Goal: Task Accomplishment & Management: Use online tool/utility

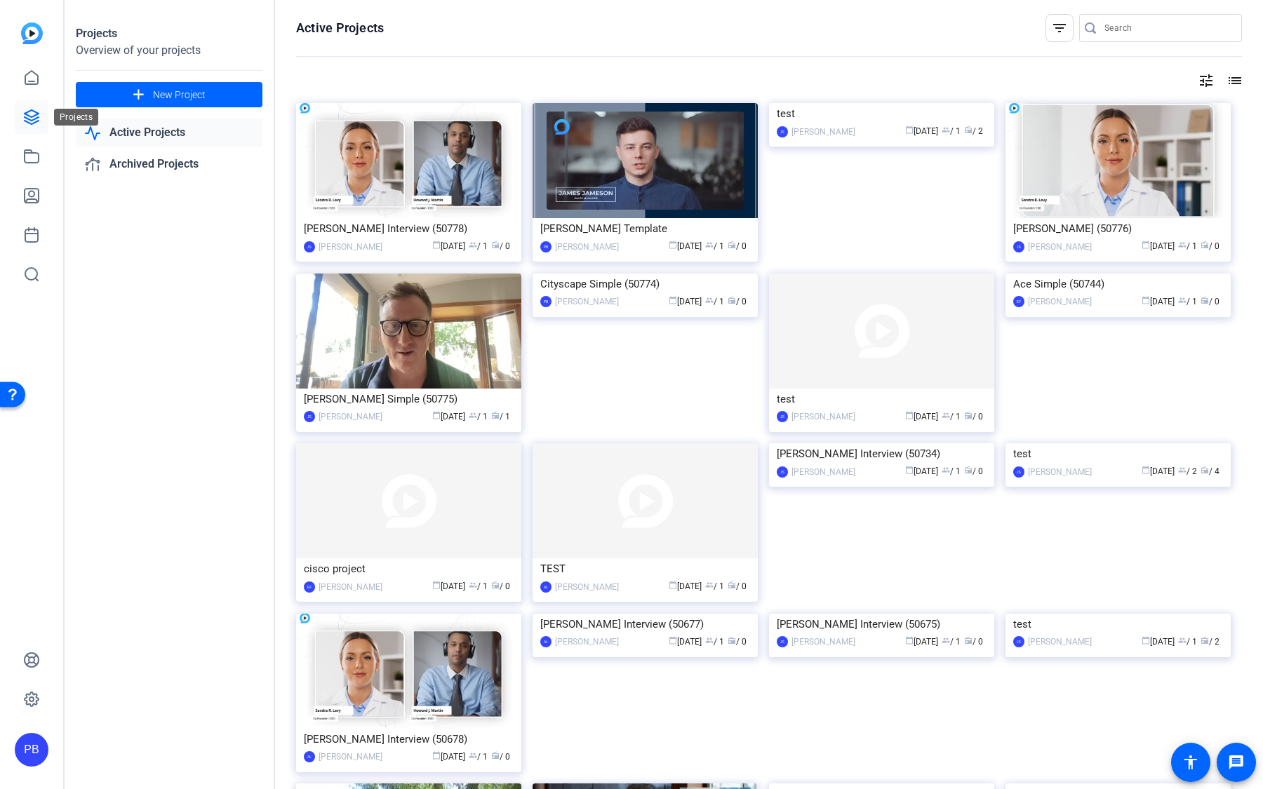
click at [36, 112] on icon at bounding box center [32, 117] width 14 height 14
click at [40, 83] on link at bounding box center [32, 78] width 34 height 34
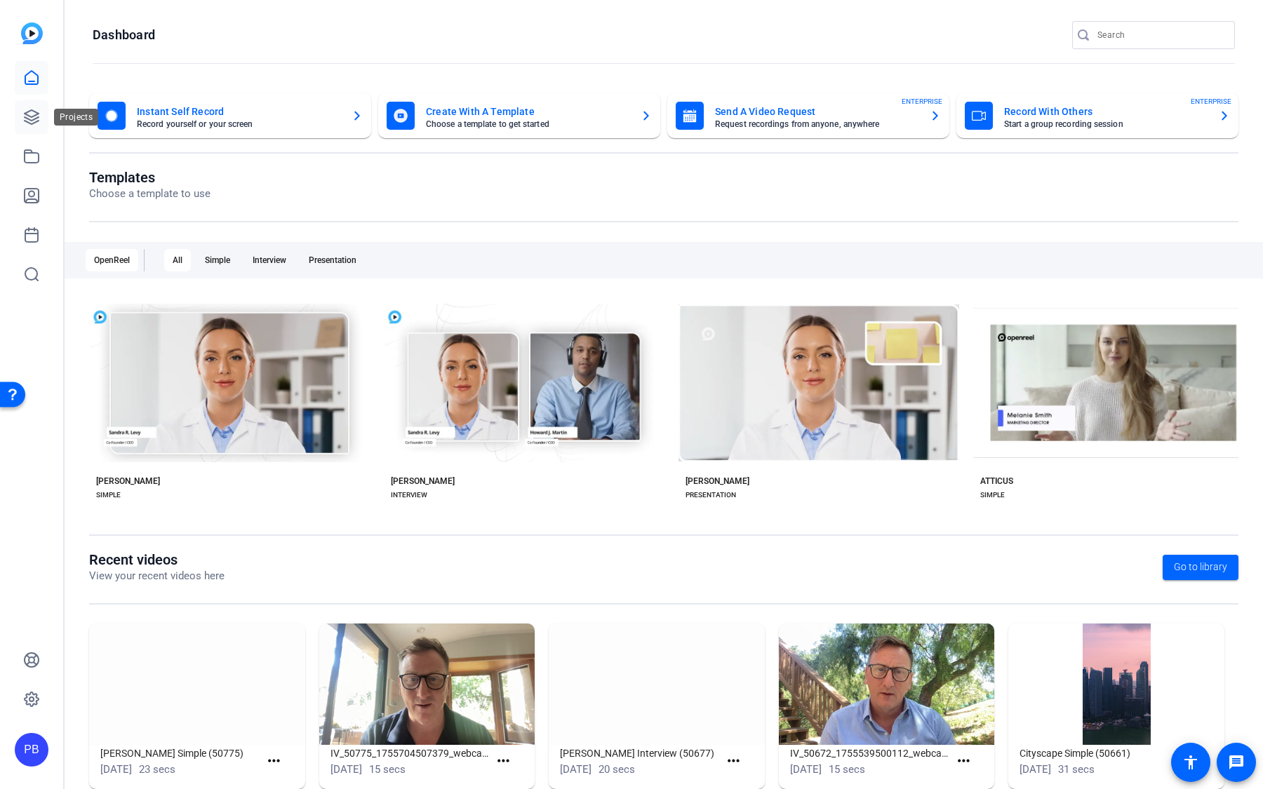
click at [30, 110] on icon at bounding box center [32, 117] width 14 height 14
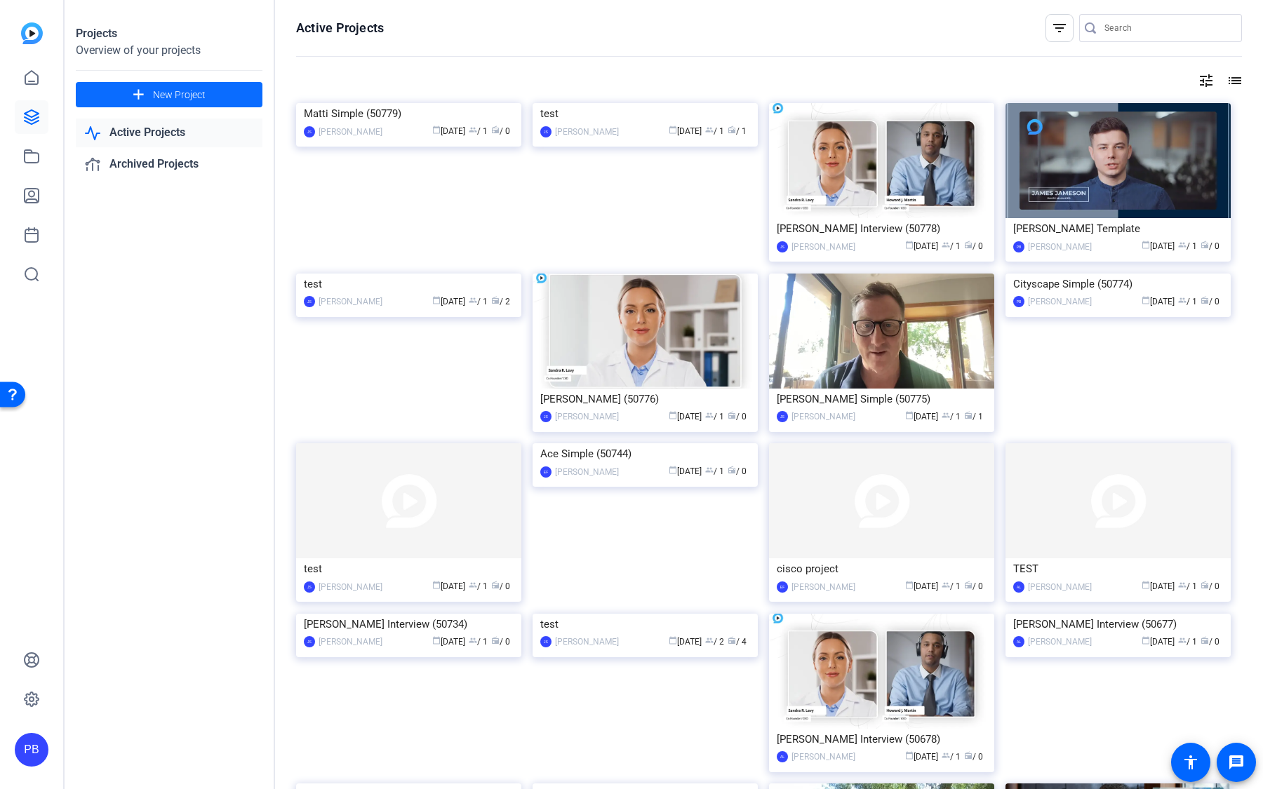
click at [202, 100] on span "New Project" at bounding box center [179, 95] width 53 height 15
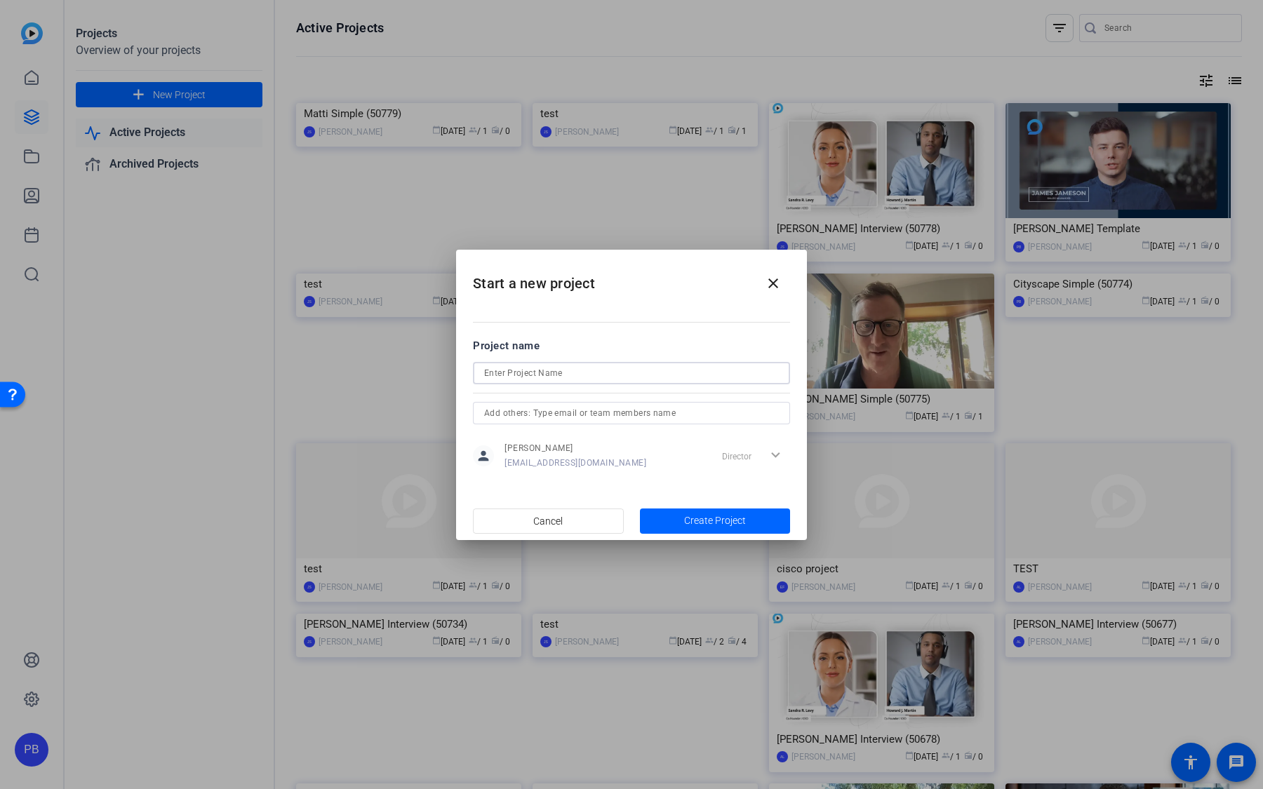
click at [567, 379] on input at bounding box center [631, 373] width 295 height 17
type input "[PERSON_NAME] Health Overview"
click at [730, 497] on span "Create Project" at bounding box center [715, 521] width 62 height 15
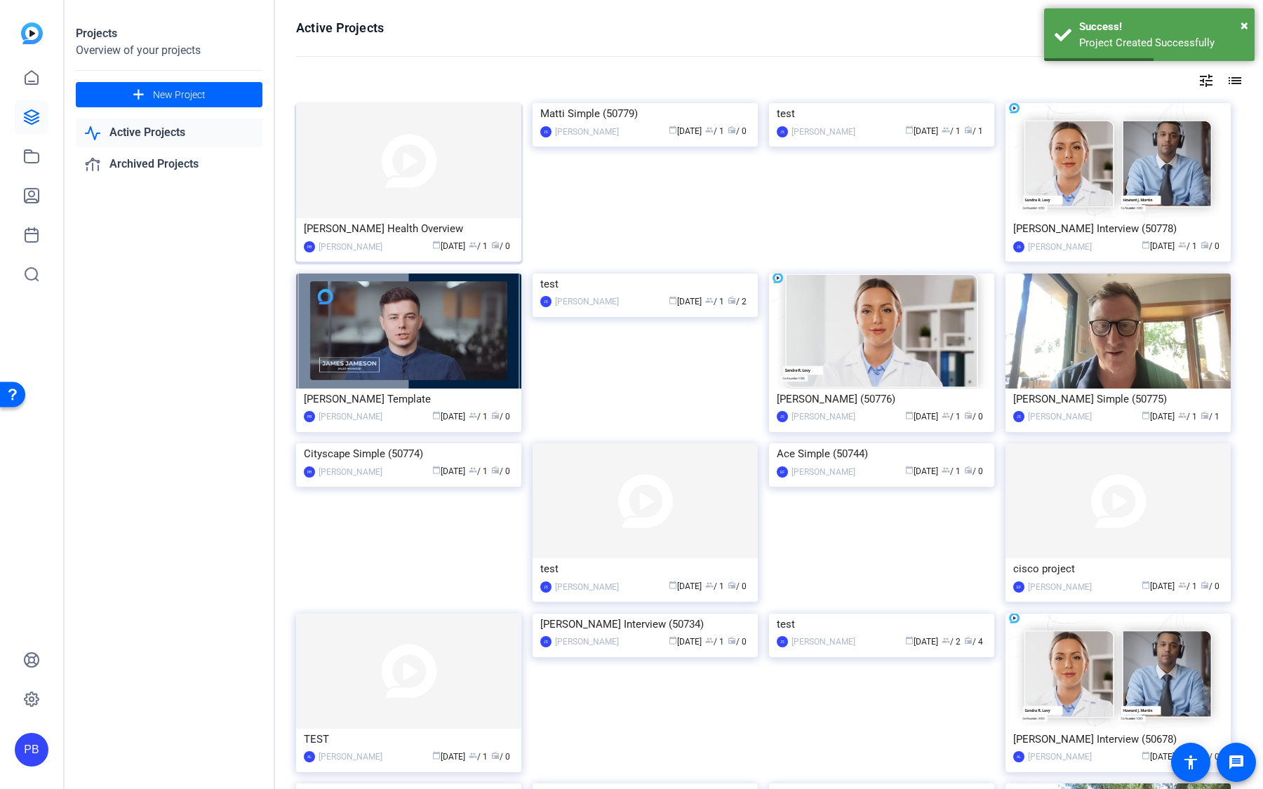
click at [415, 193] on img at bounding box center [408, 160] width 225 height 115
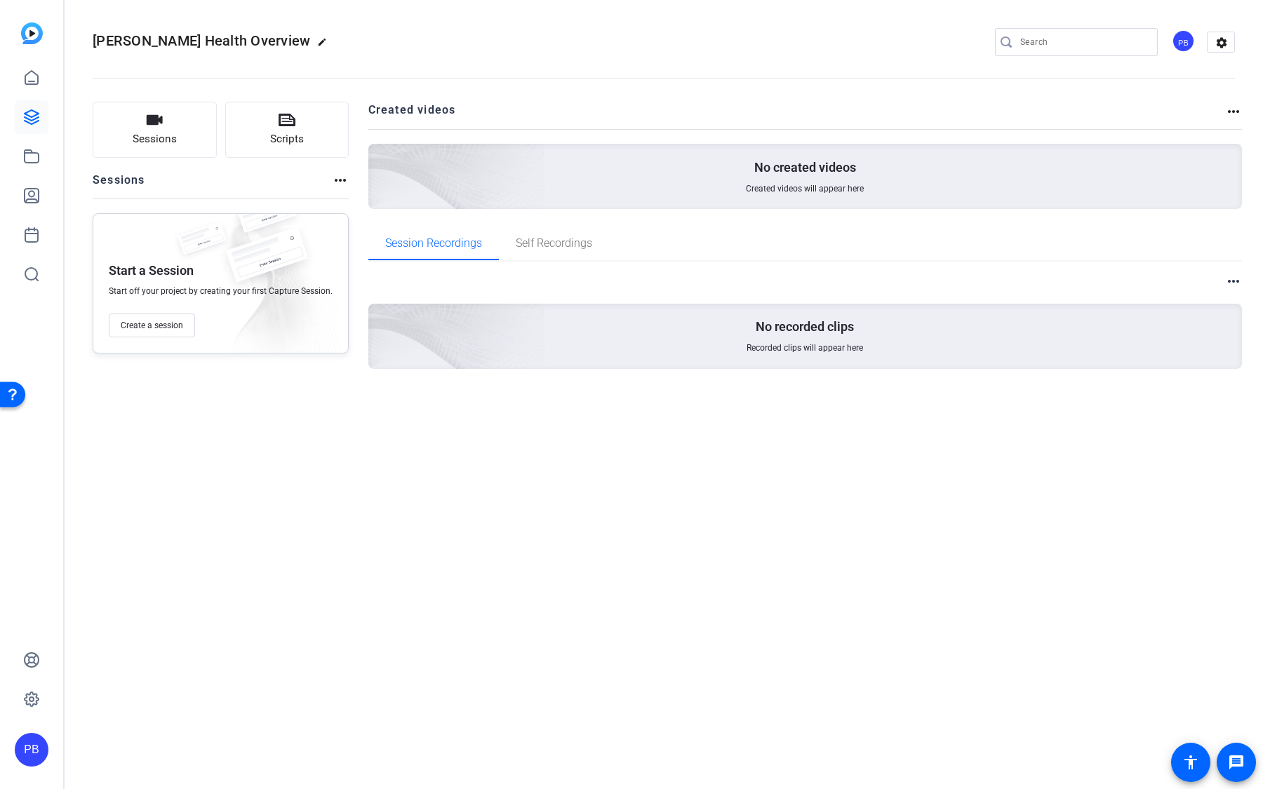
click at [1181, 34] on div "PB" at bounding box center [1183, 40] width 23 height 23
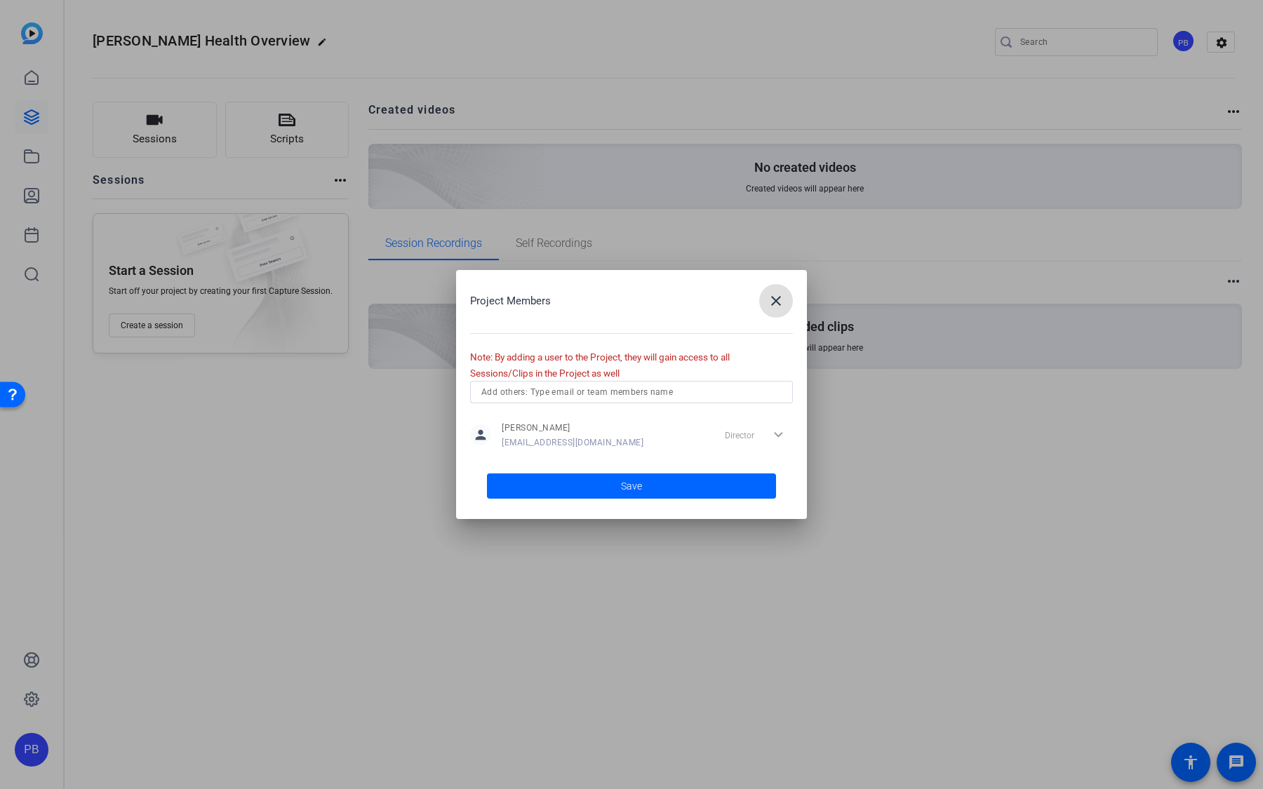
click at [635, 385] on input "text" at bounding box center [631, 392] width 300 height 17
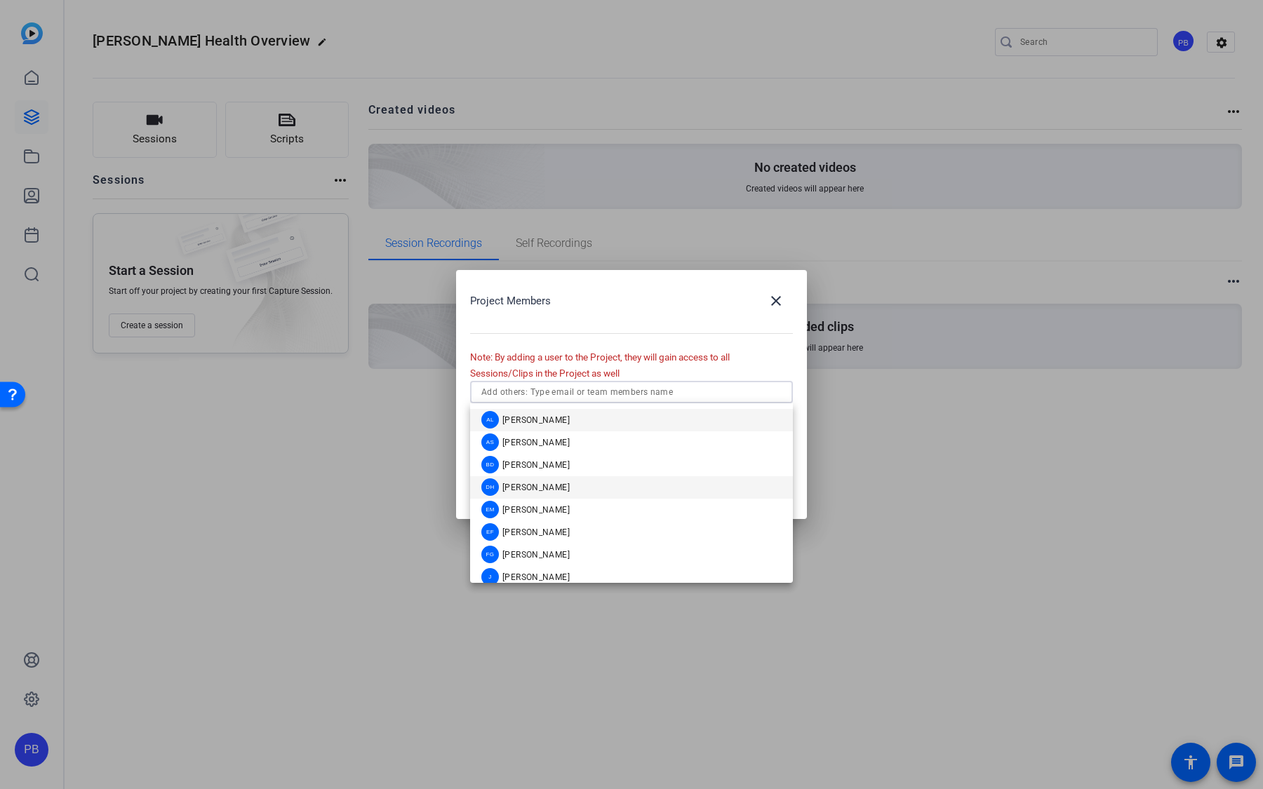
click at [594, 485] on mat-option "DH Daniel Heiberger" at bounding box center [631, 487] width 323 height 22
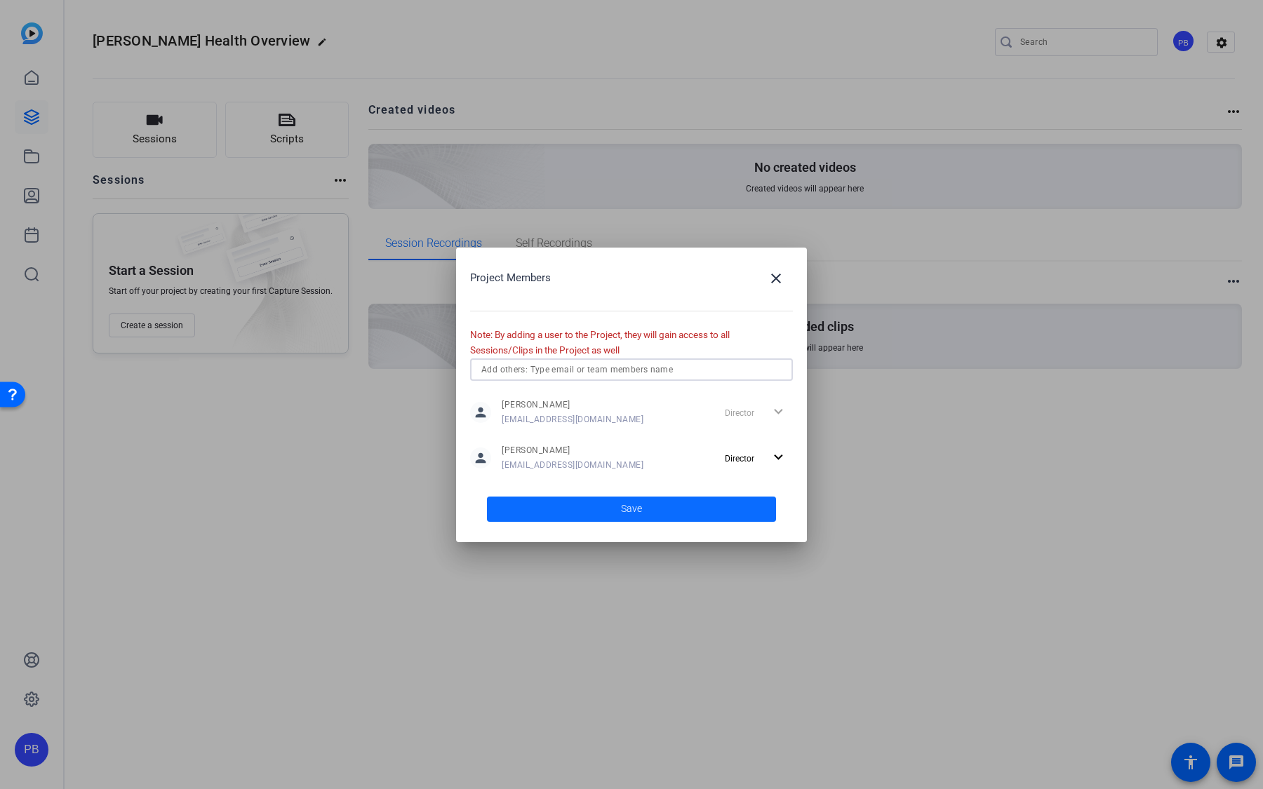
click at [597, 497] on span at bounding box center [631, 510] width 289 height 34
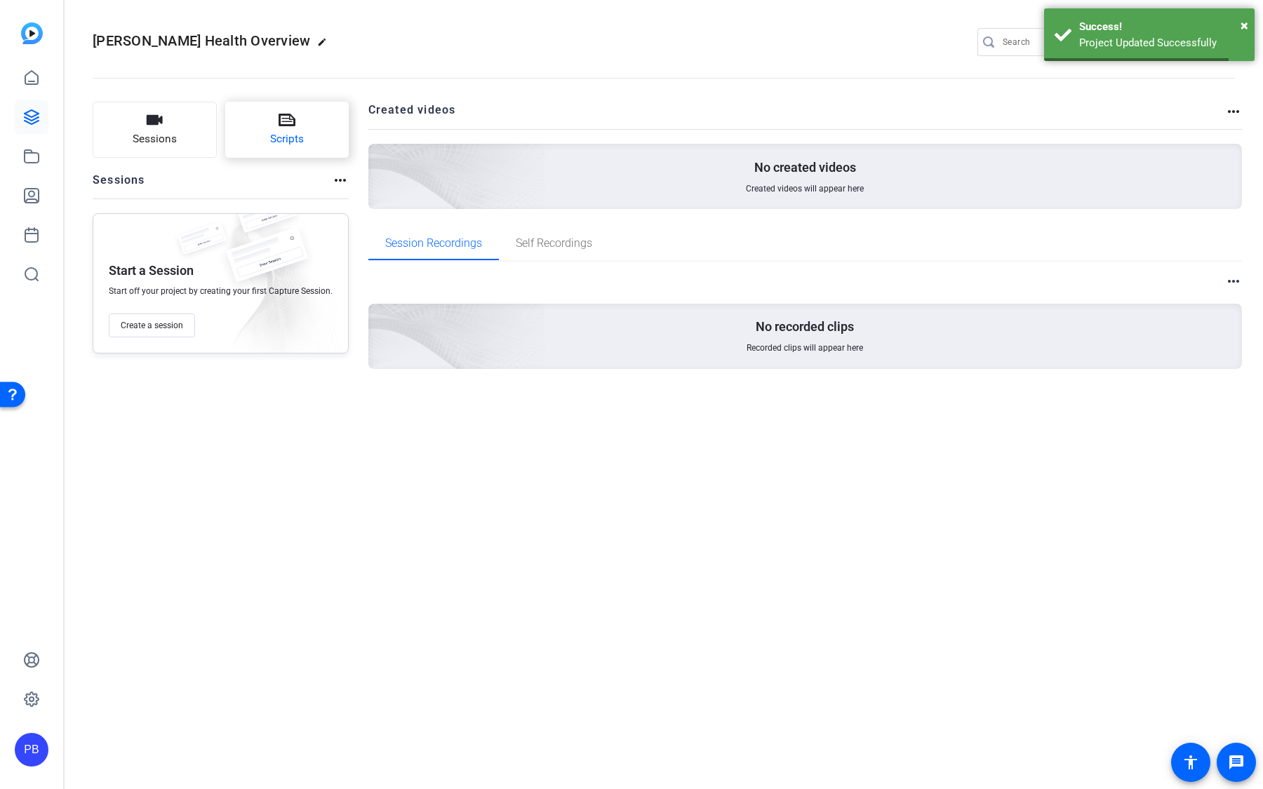
click at [284, 128] on button "Scripts" at bounding box center [287, 130] width 124 height 56
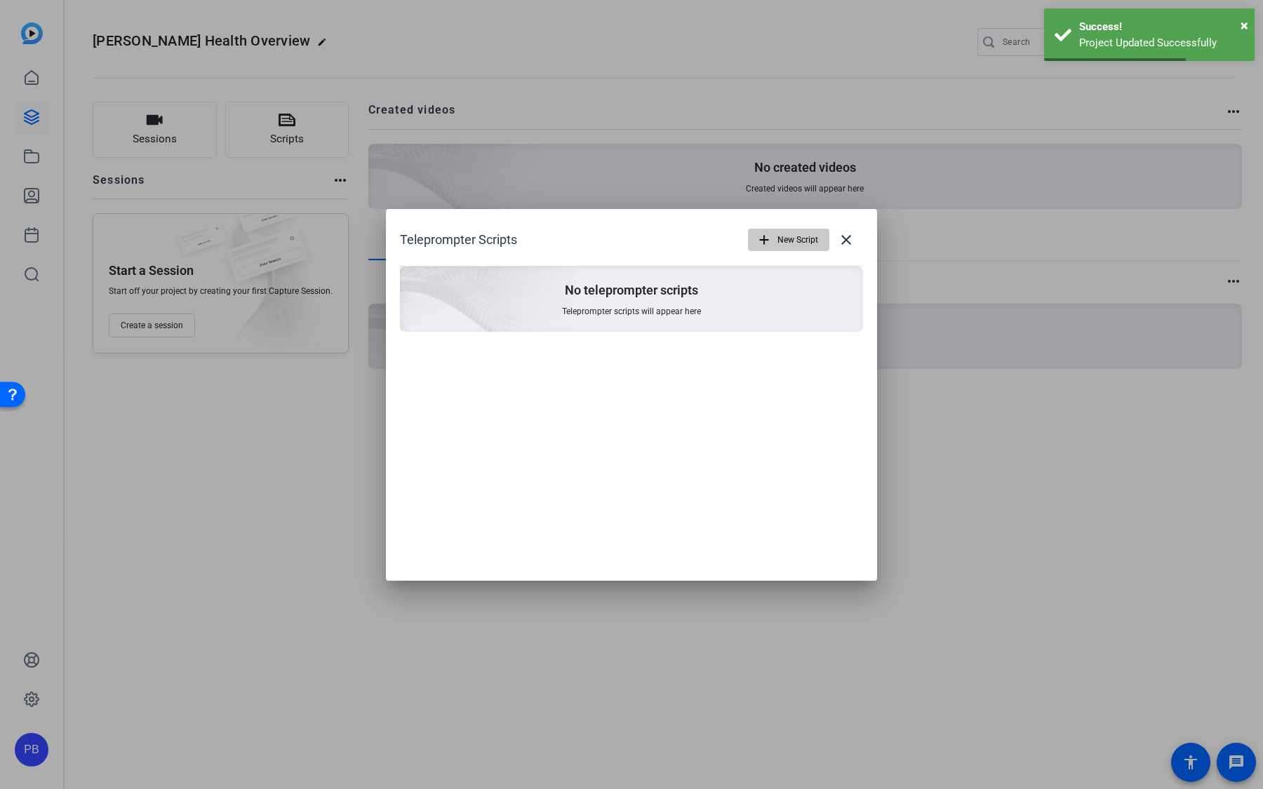
click at [782, 239] on span "New Script" at bounding box center [797, 240] width 41 height 27
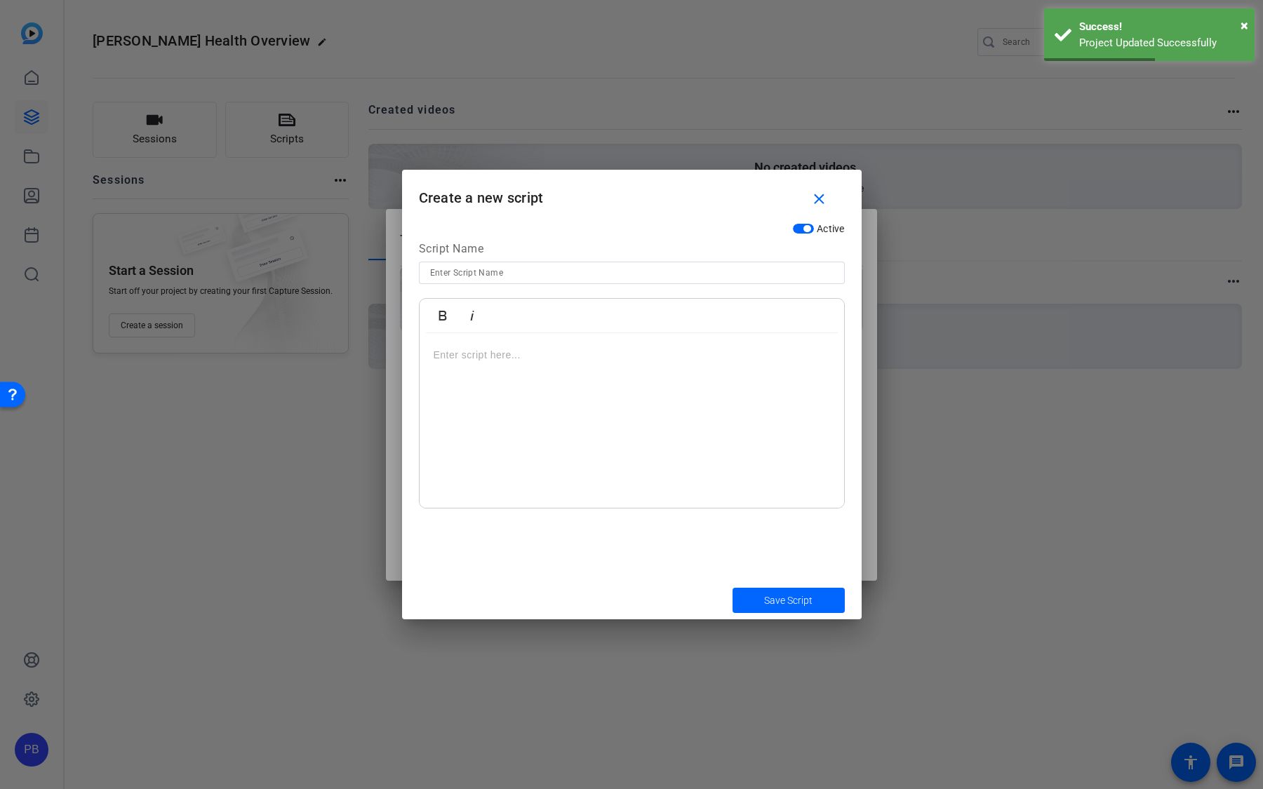
click at [511, 368] on div at bounding box center [632, 420] width 424 height 175
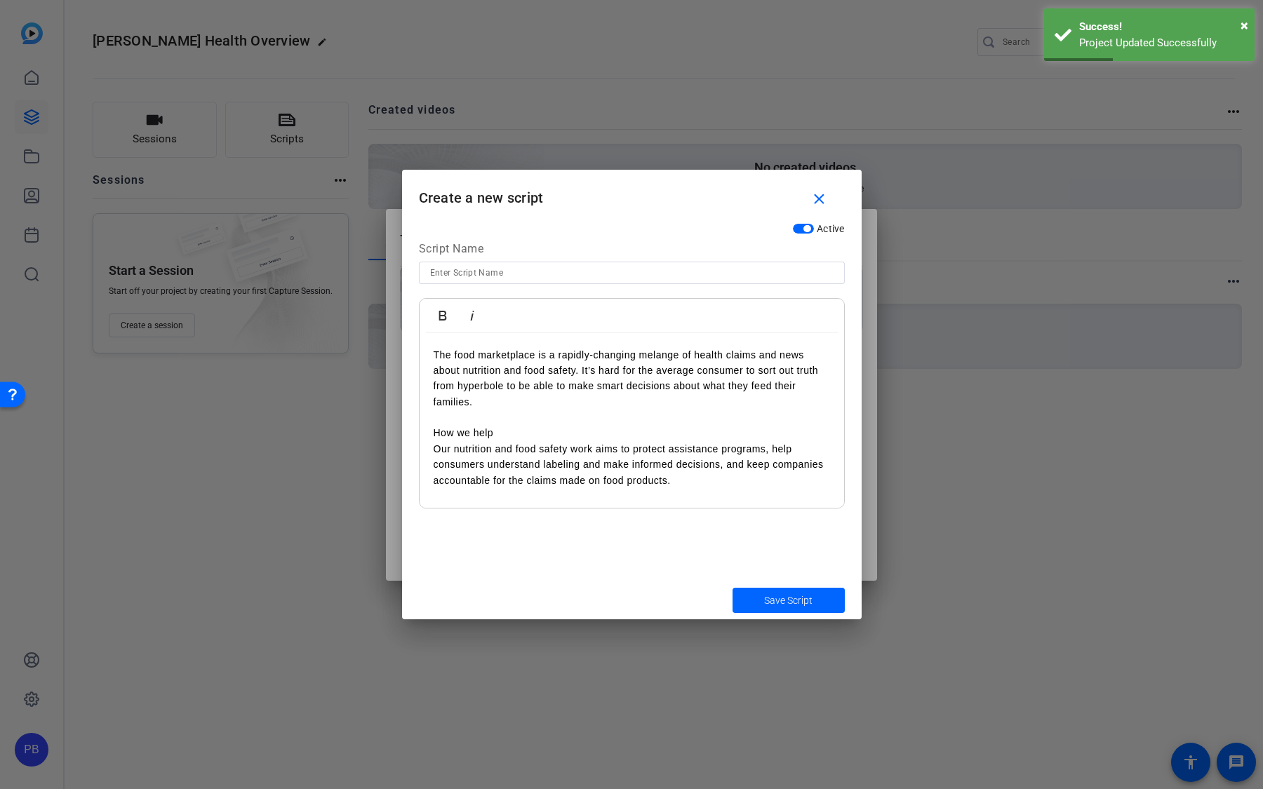
scroll to position [5385, 1]
drag, startPoint x: 507, startPoint y: 431, endPoint x: 408, endPoint y: 431, distance: 99.6
click at [408, 431] on div "Active Script Name Bold Italic The food marketplace is a rapidly-changing melan…" at bounding box center [632, 398] width 460 height 365
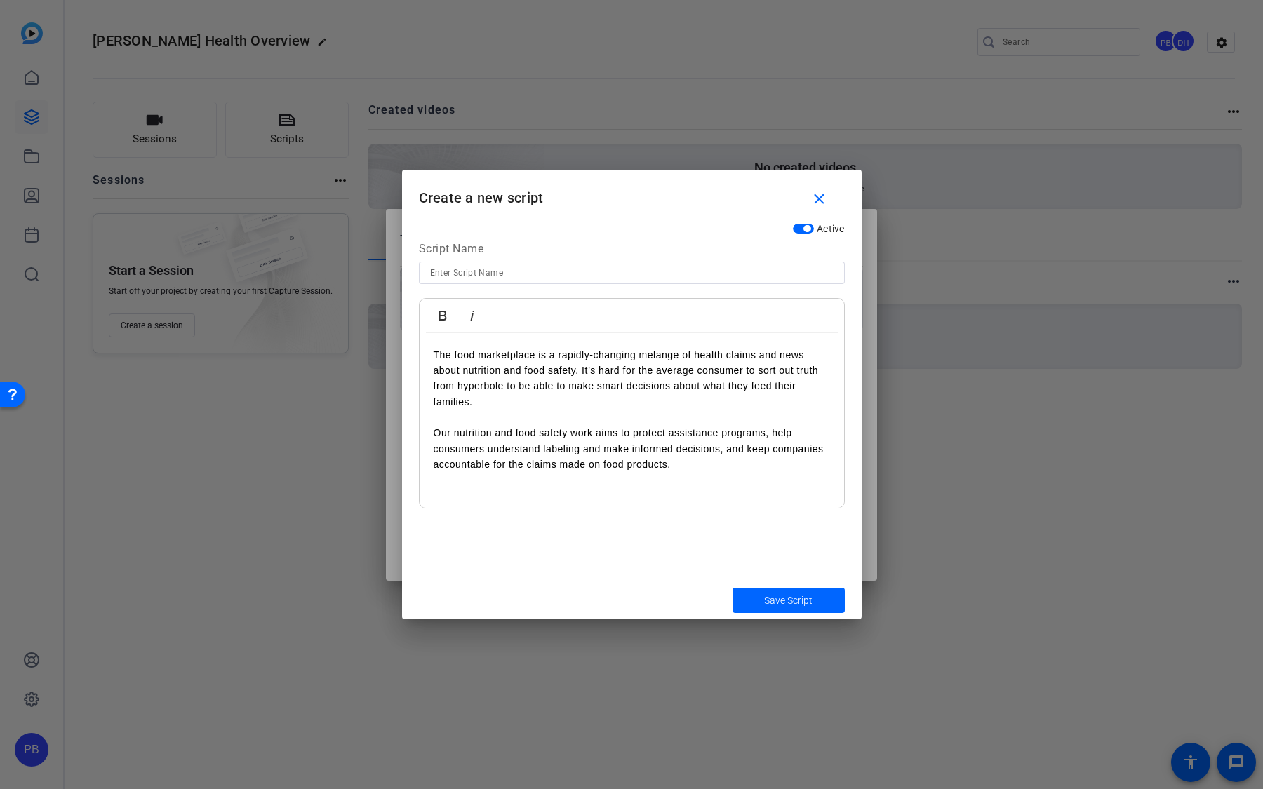
click at [495, 274] on input at bounding box center [631, 272] width 403 height 17
type input "Health Overview"
click at [697, 466] on p "Our nutrition and food safety work aims to protect assistance programs, help co…" at bounding box center [632, 448] width 396 height 47
click at [785, 497] on span "Save Script" at bounding box center [788, 601] width 48 height 15
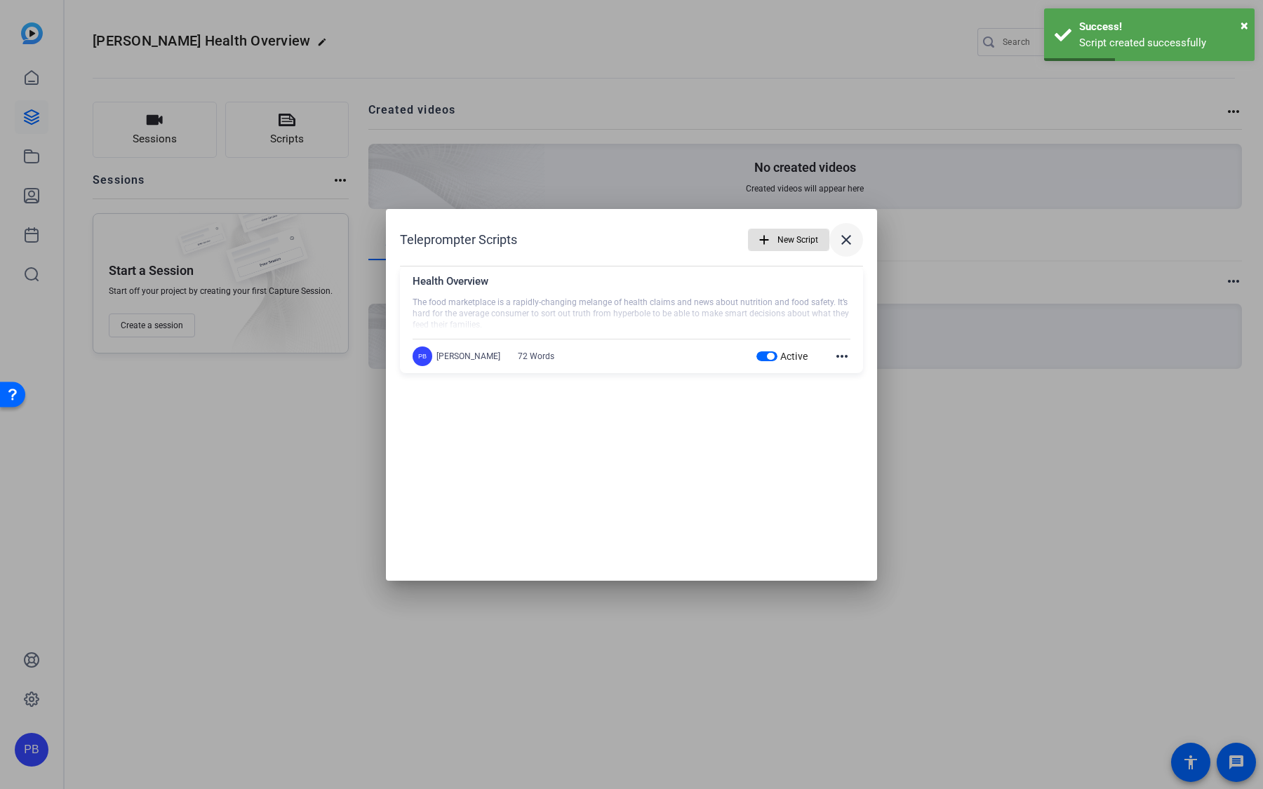
click at [845, 243] on mat-icon "close" at bounding box center [846, 240] width 17 height 17
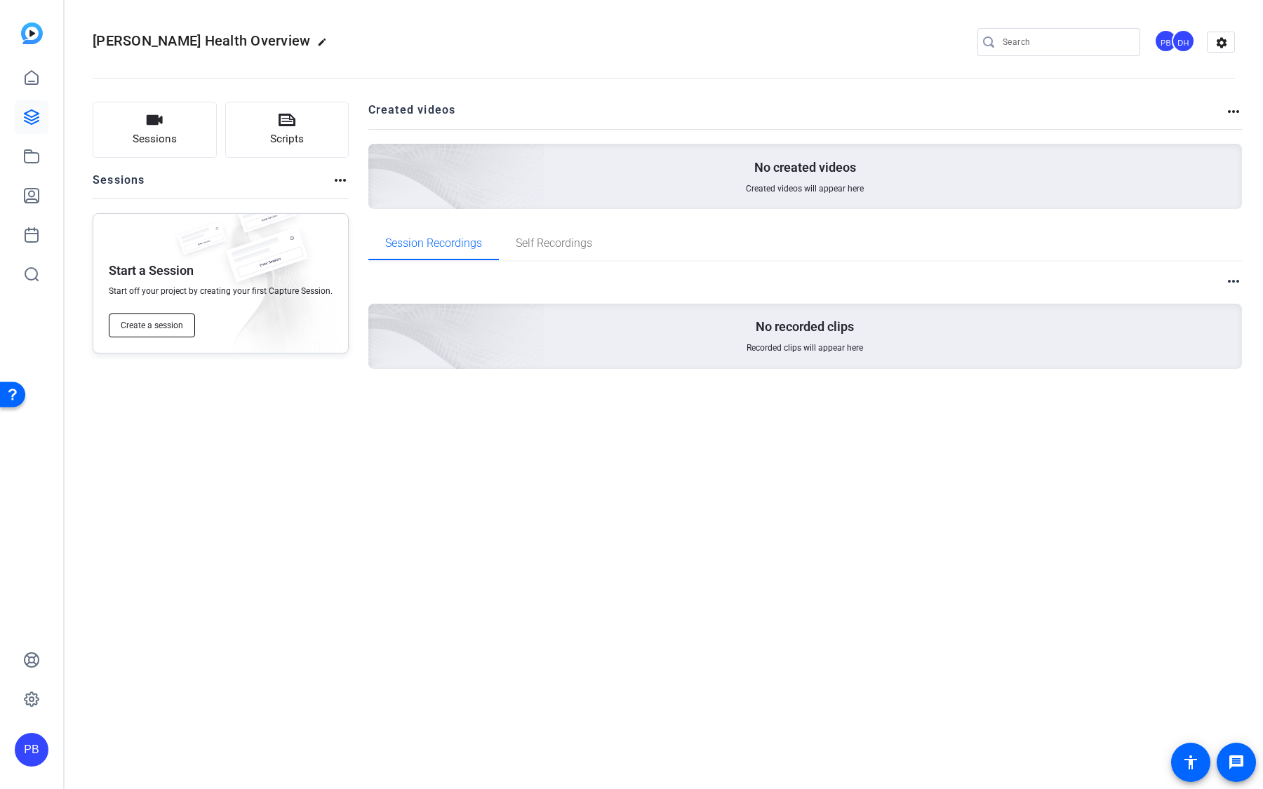
click at [175, 319] on button "Create a session" at bounding box center [152, 326] width 86 height 24
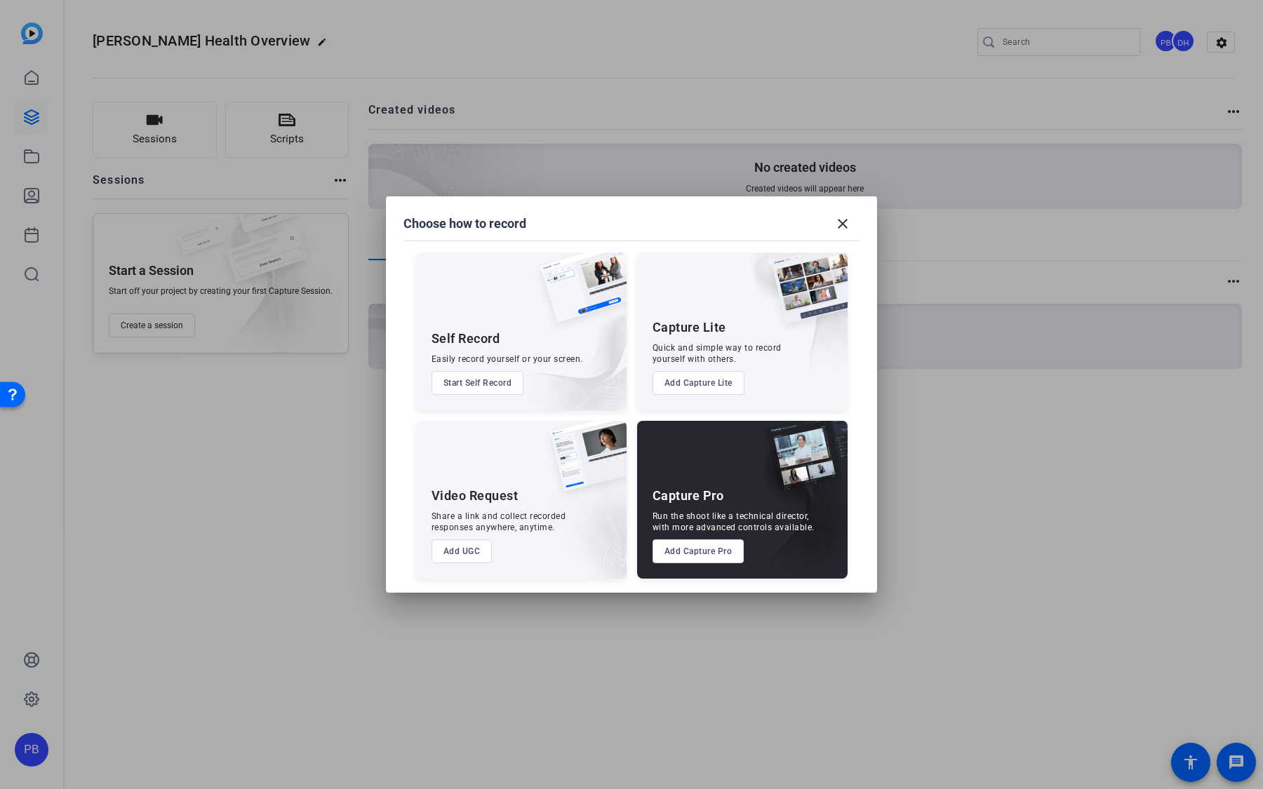
click at [503, 390] on button "Start Self Record" at bounding box center [477, 383] width 93 height 24
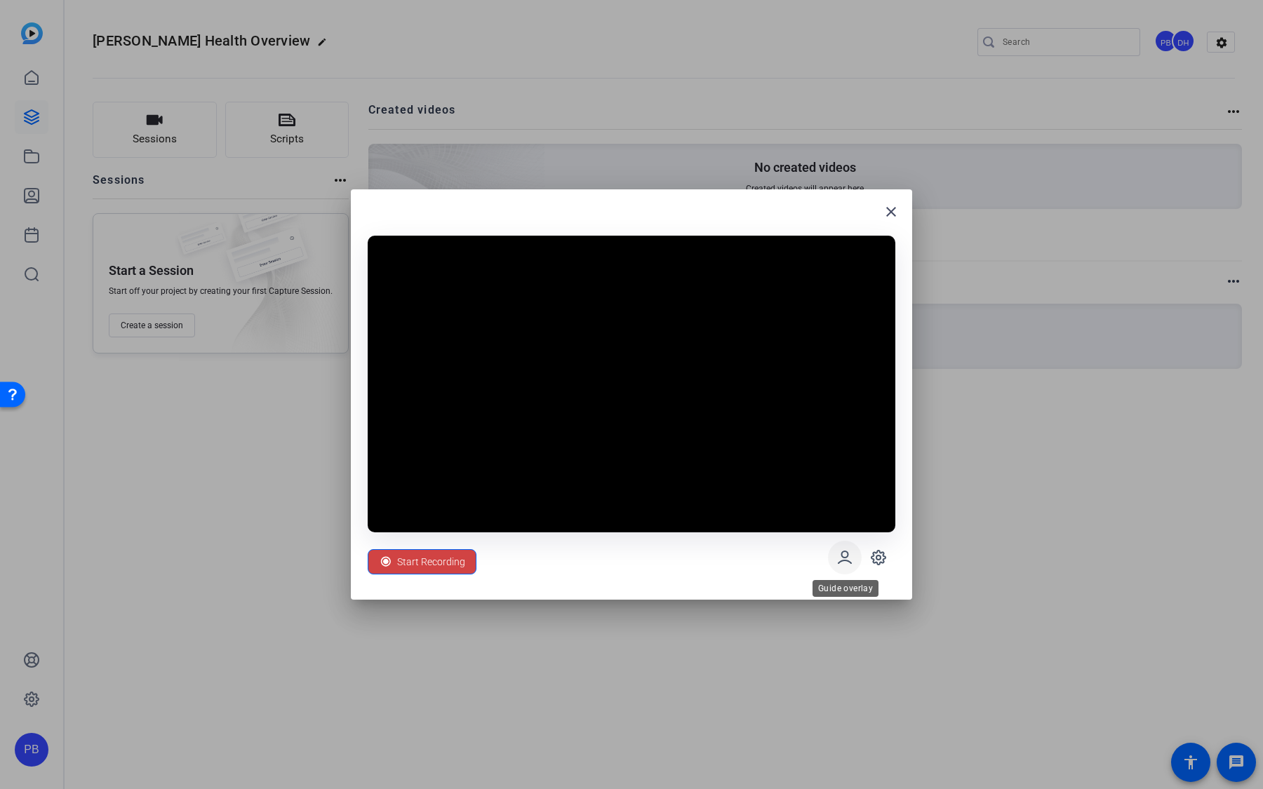
click at [840, 497] on icon at bounding box center [844, 557] width 17 height 17
click at [889, 214] on mat-icon "close" at bounding box center [891, 211] width 17 height 17
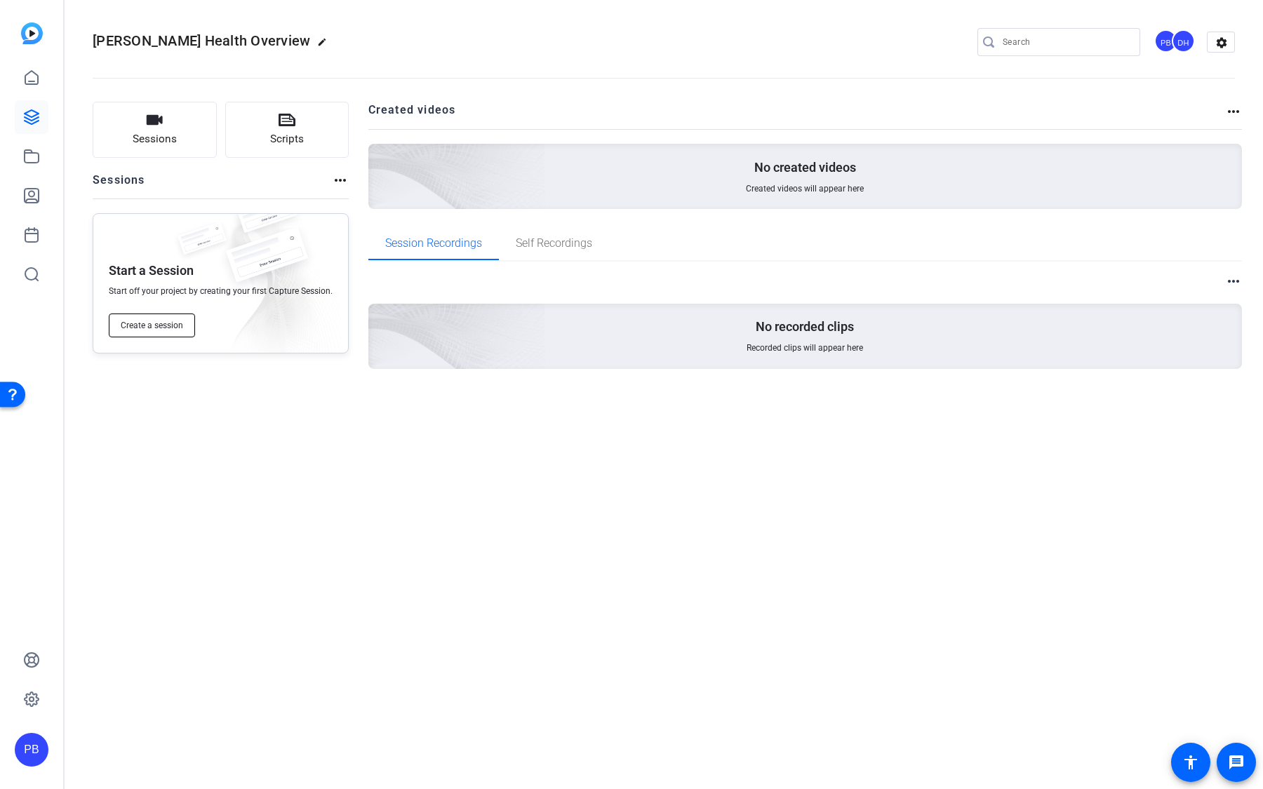
click at [175, 321] on span "Create a session" at bounding box center [152, 325] width 62 height 11
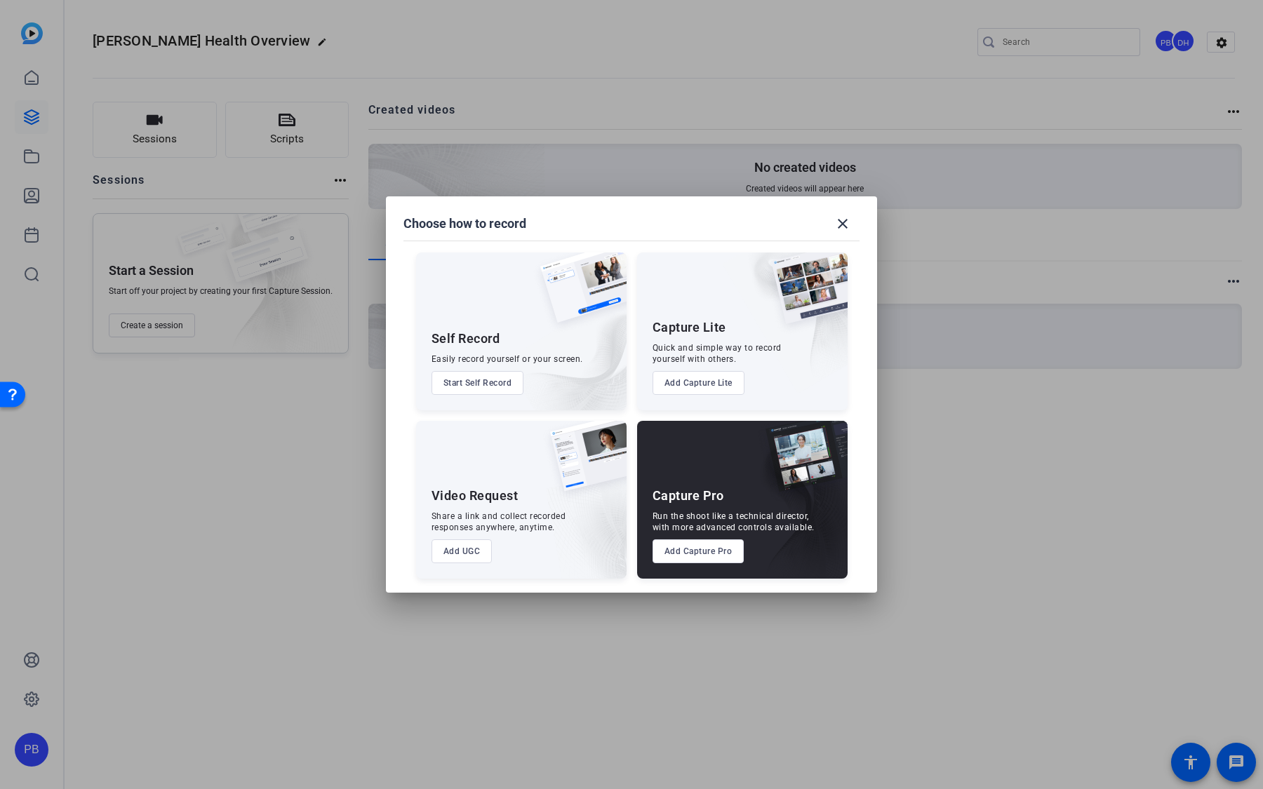
click at [474, 497] on button "Add UGC" at bounding box center [461, 552] width 61 height 24
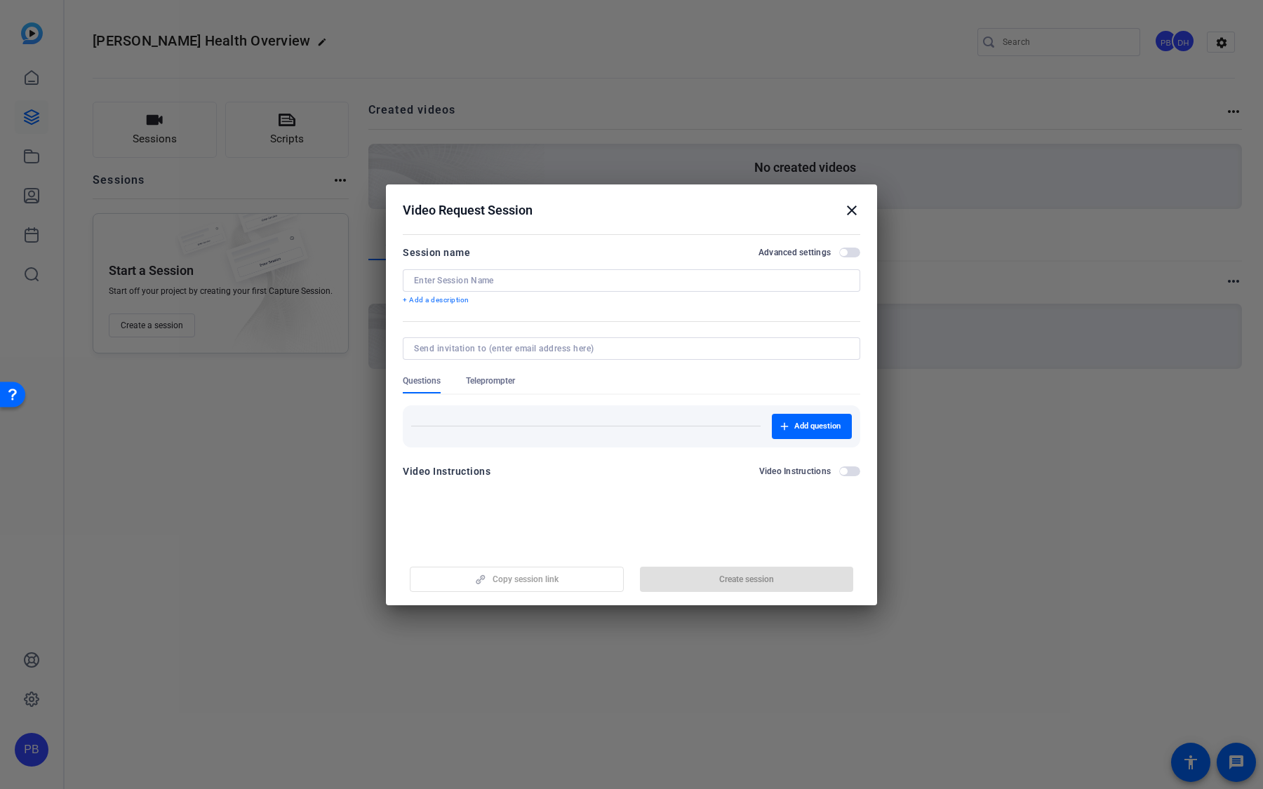
click at [515, 271] on div at bounding box center [631, 280] width 435 height 22
type input "Health Script"
click at [818, 427] on span "Add question" at bounding box center [817, 426] width 46 height 11
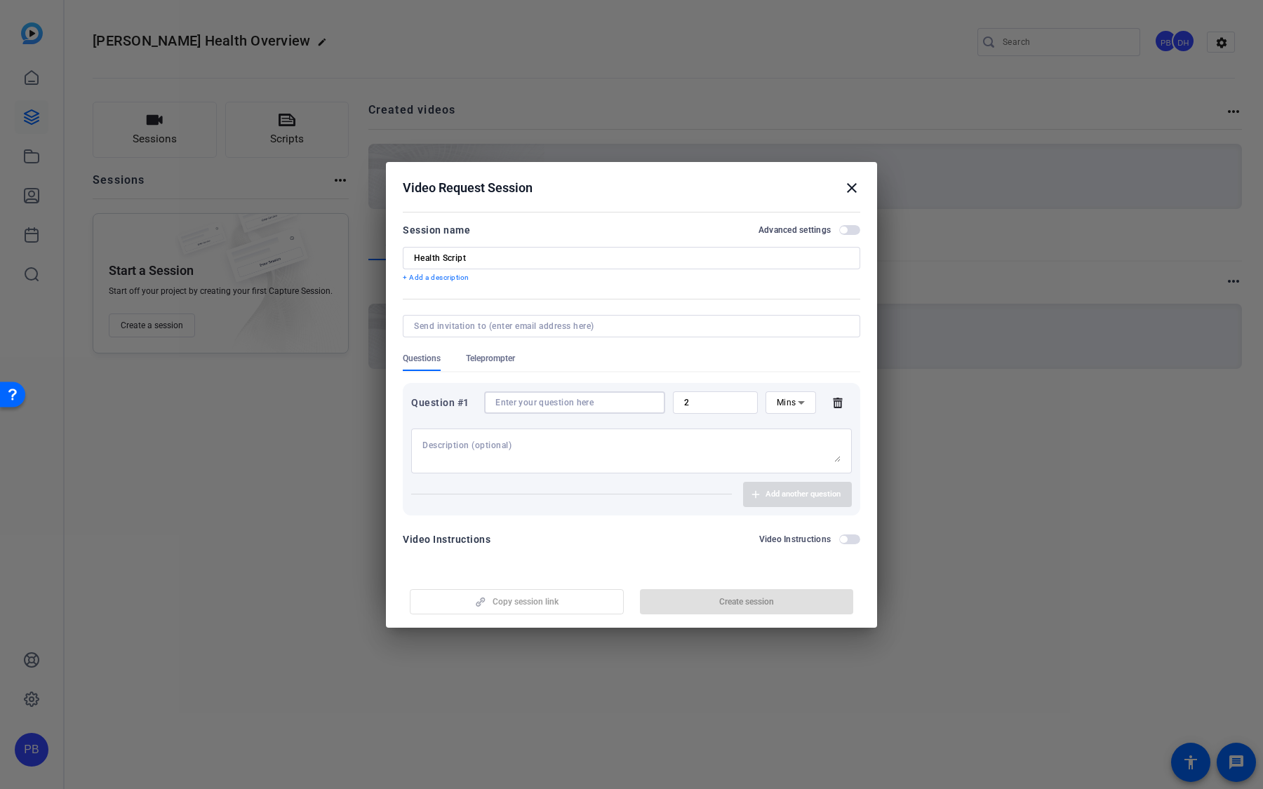
click at [608, 403] on input at bounding box center [574, 402] width 159 height 11
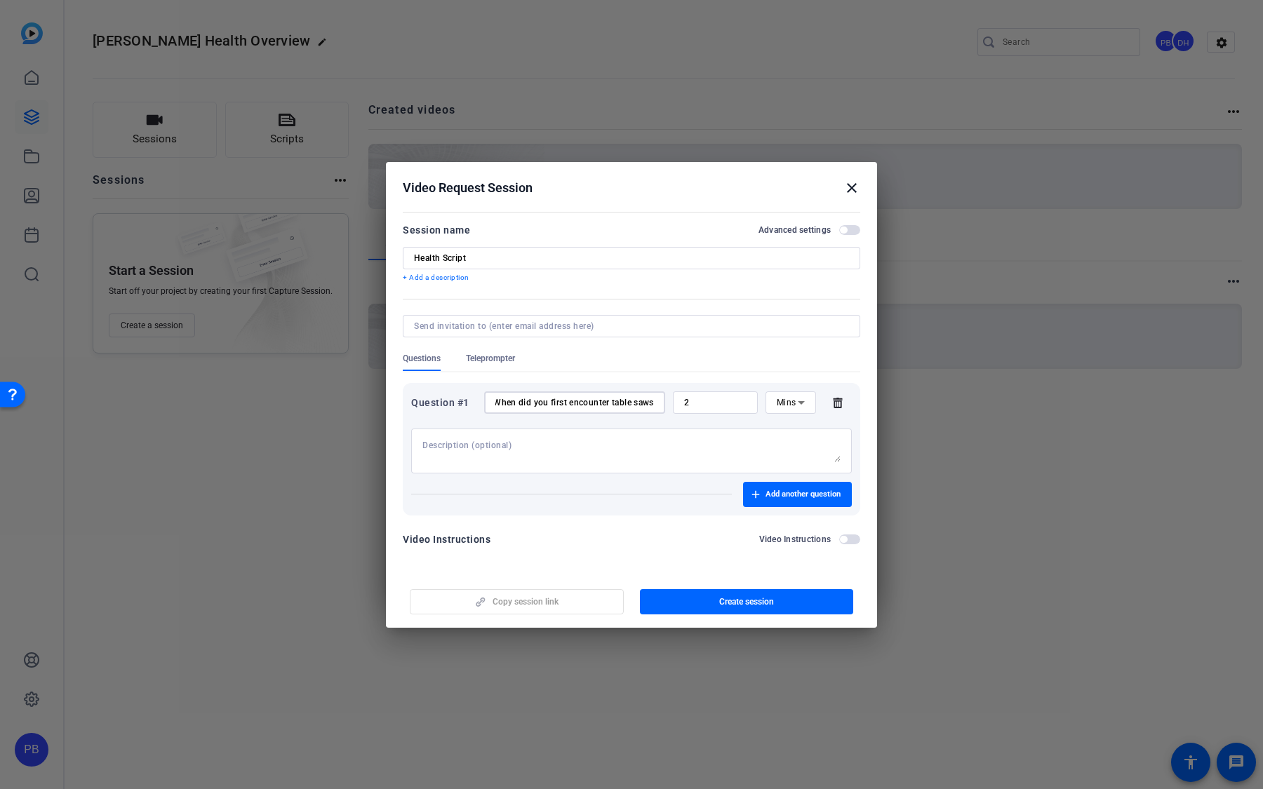
scroll to position [0, 6]
type input "When did you first encounter table saws?"
drag, startPoint x: 699, startPoint y: 399, endPoint x: 675, endPoint y: 398, distance: 23.9
click at [675, 398] on div "2" at bounding box center [715, 402] width 85 height 22
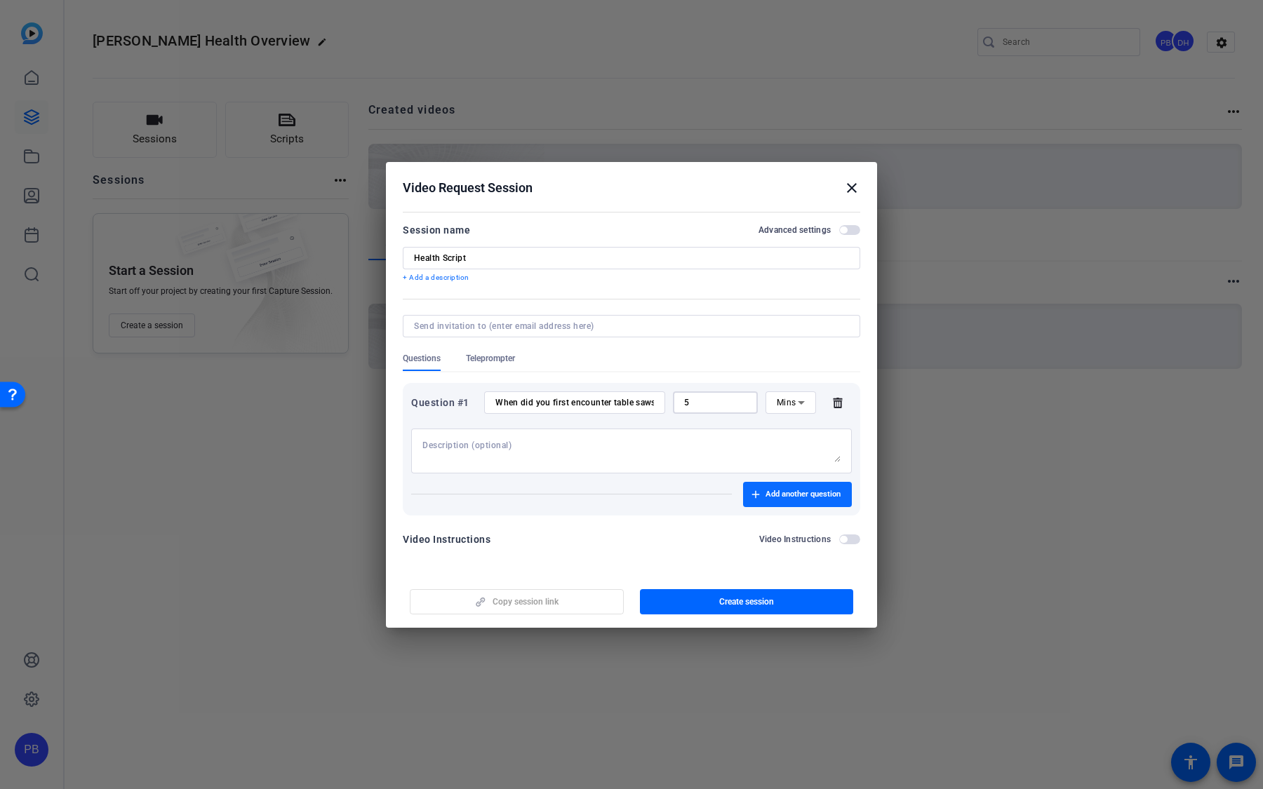
type input "5"
click at [784, 493] on span "Add another question" at bounding box center [802, 494] width 75 height 11
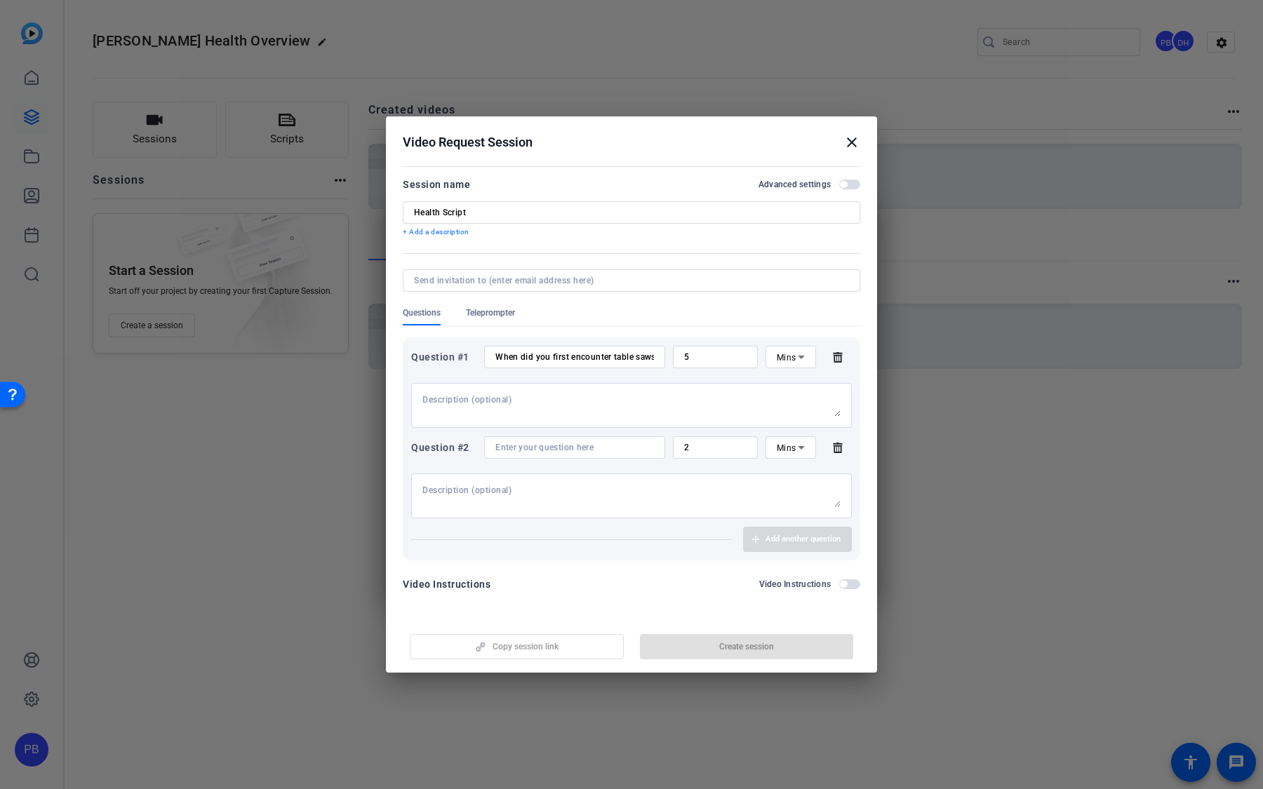
click at [609, 455] on div at bounding box center [574, 447] width 159 height 22
click at [608, 446] on input at bounding box center [574, 447] width 159 height 11
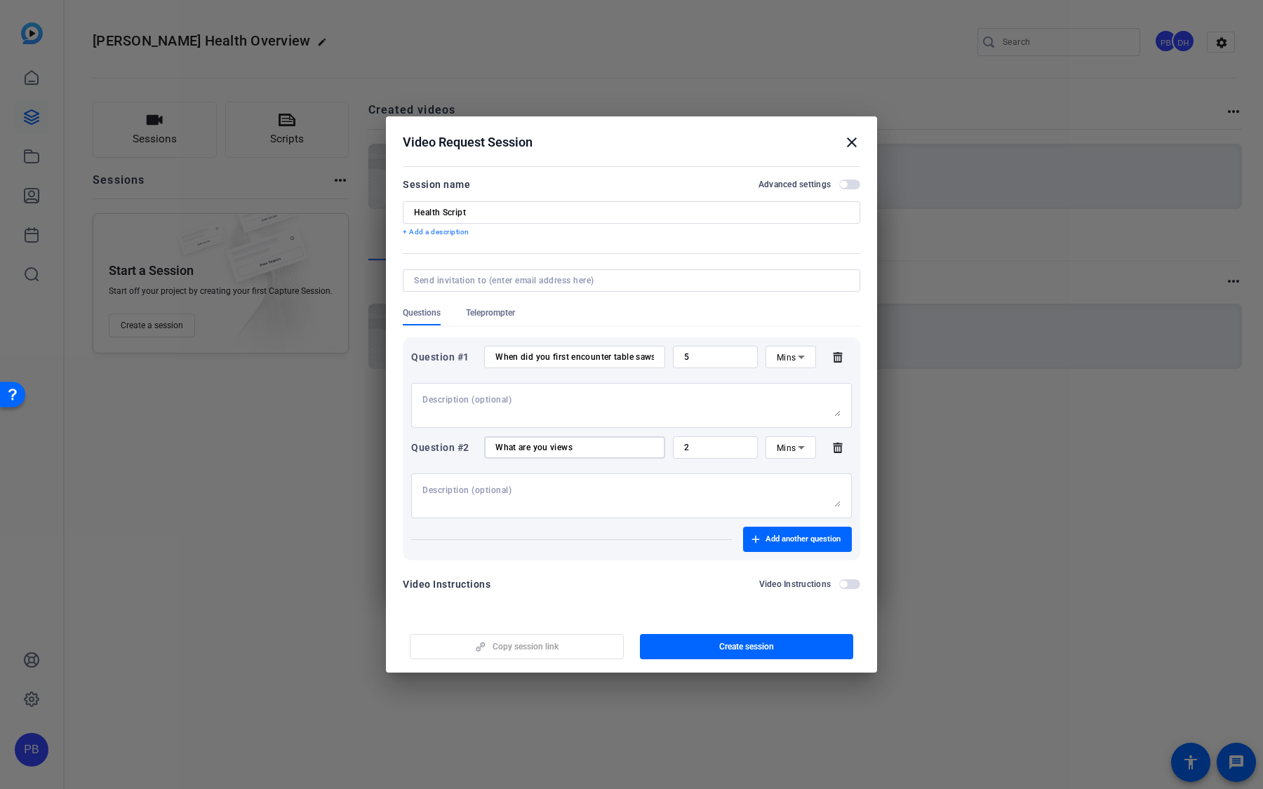
type input "What are you views"
click at [848, 497] on span "button" at bounding box center [849, 585] width 21 height 10
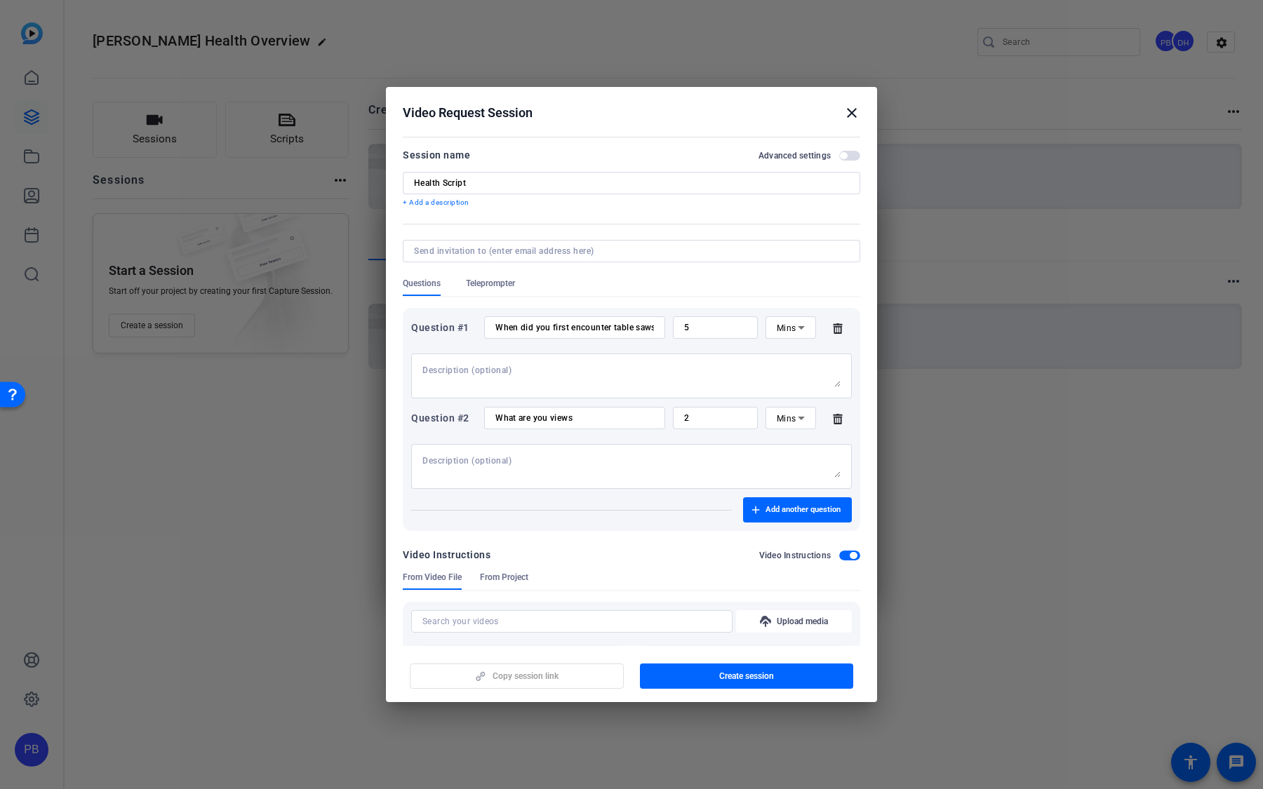
click at [848, 497] on span "button" at bounding box center [849, 556] width 21 height 10
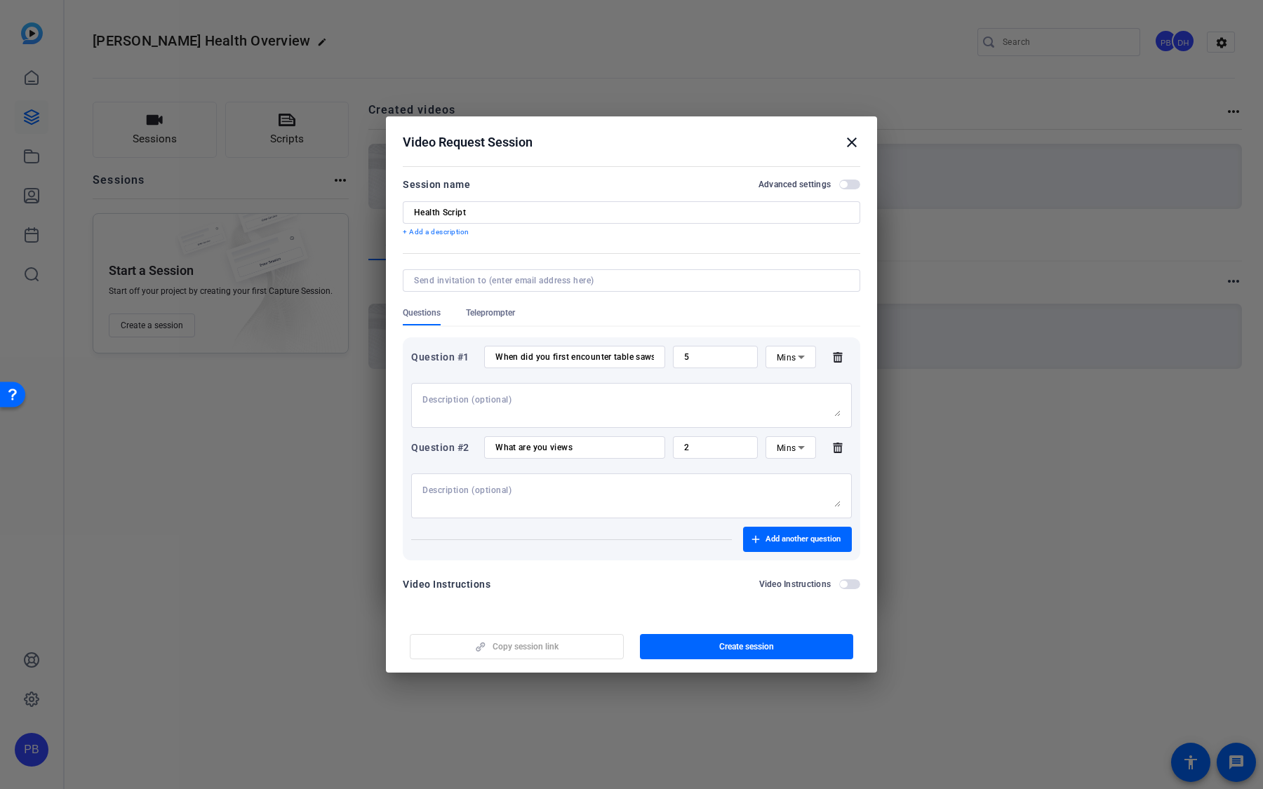
click at [846, 187] on span "button" at bounding box center [843, 184] width 7 height 7
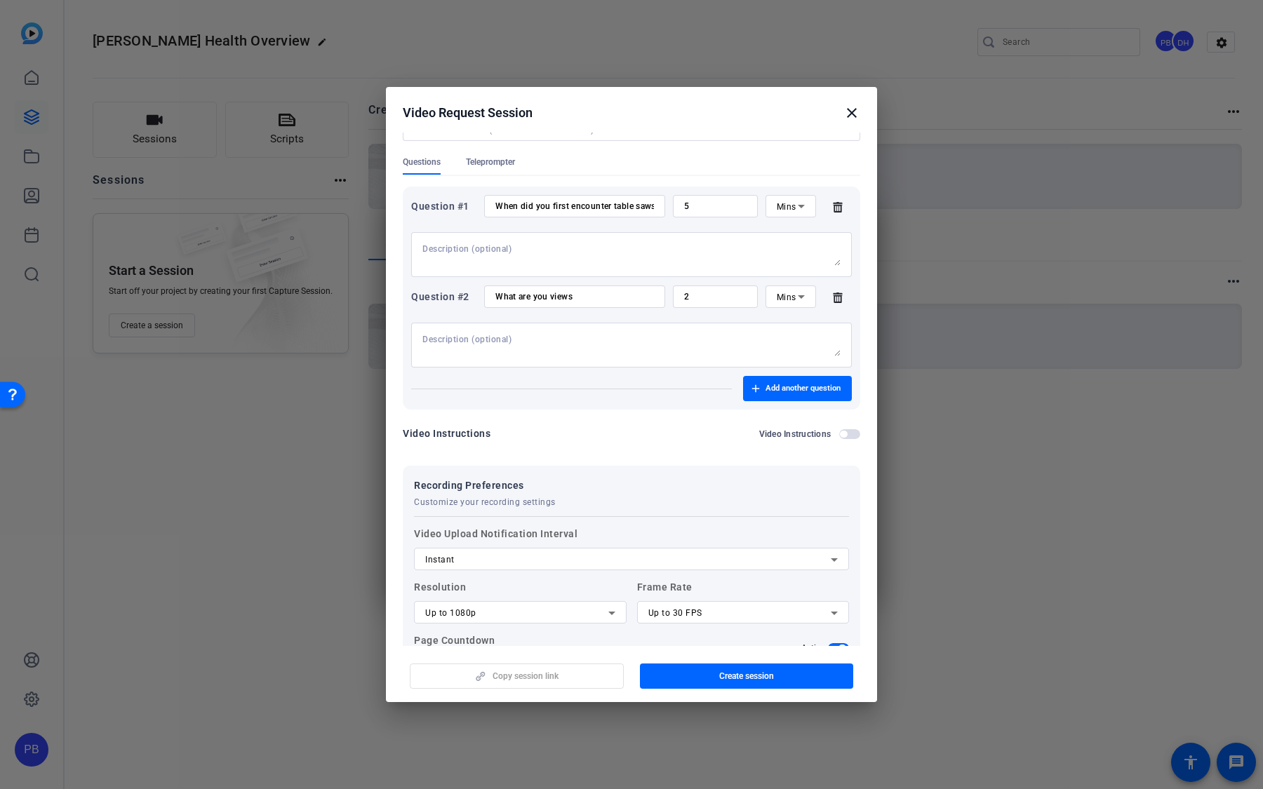
scroll to position [210, 0]
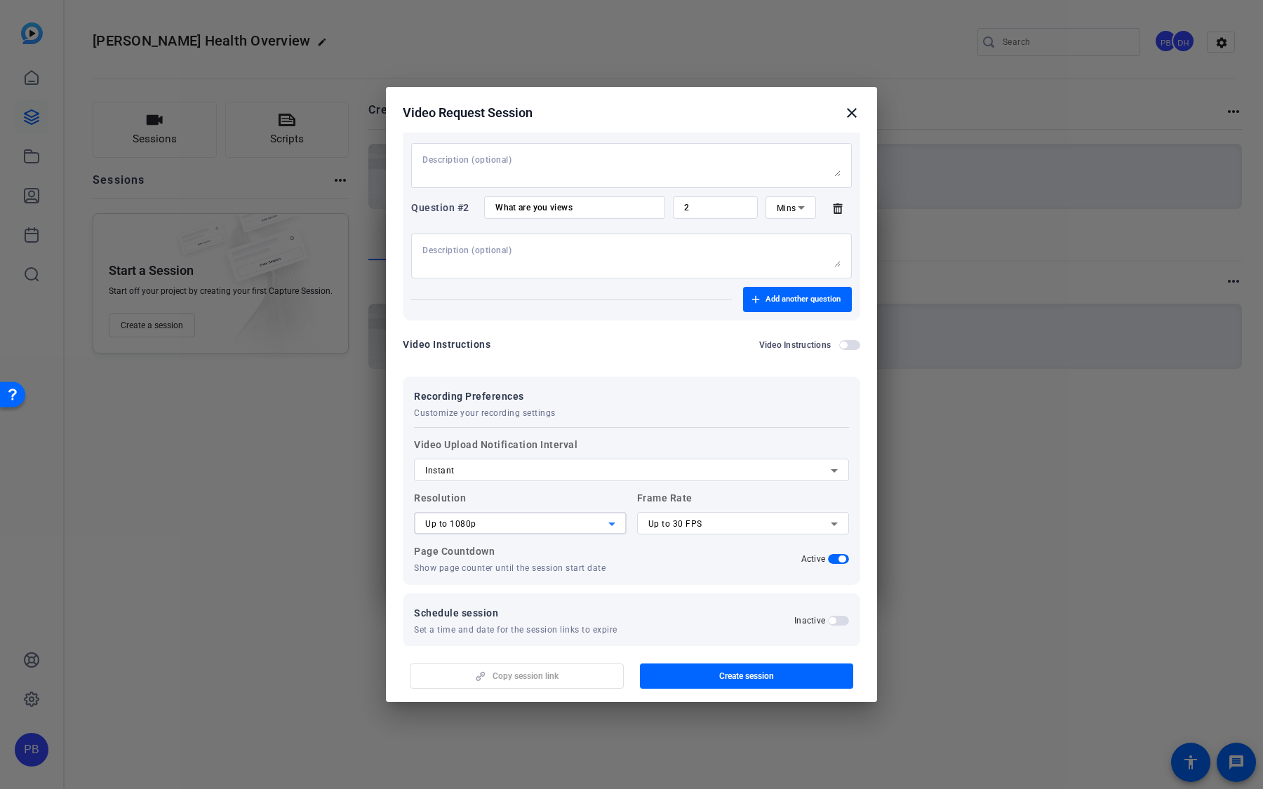
click at [559, 497] on div "Up to 1080p" at bounding box center [516, 524] width 183 height 17
click at [537, 497] on mat-option "Up to 720p" at bounding box center [520, 551] width 213 height 22
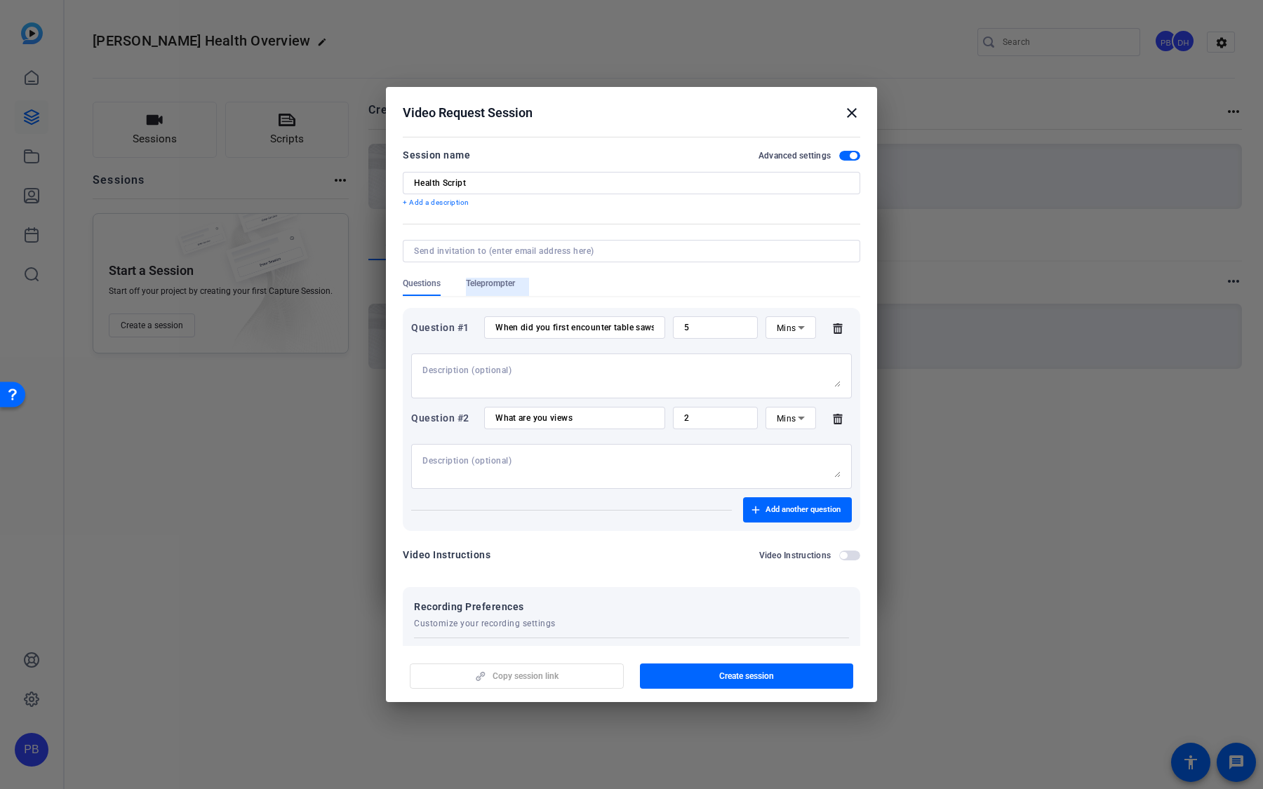
click at [511, 293] on span "Teleprompter" at bounding box center [490, 287] width 49 height 18
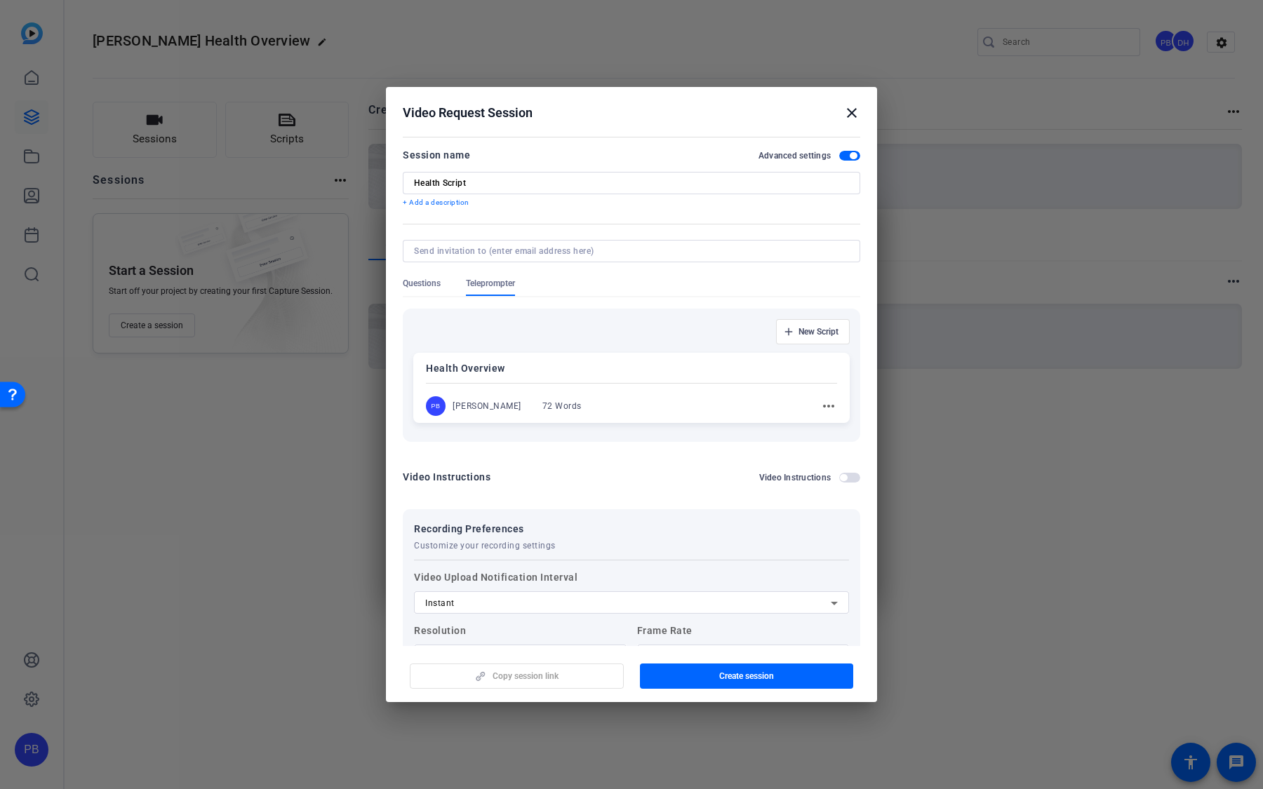
click at [603, 407] on div "PB Peter Bradt 72 Words more_horiz" at bounding box center [631, 406] width 411 height 20
click at [427, 288] on span "Questions" at bounding box center [422, 283] width 38 height 11
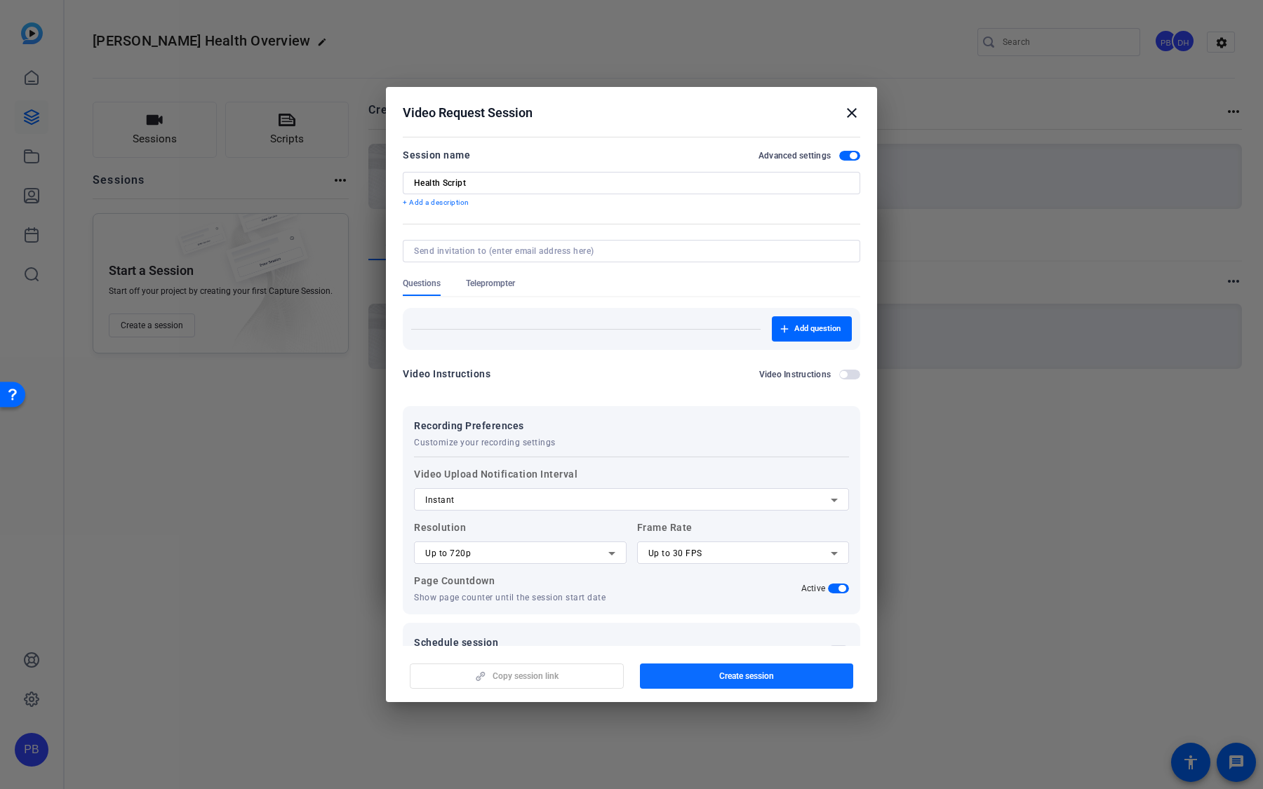
click at [716, 497] on span "button" at bounding box center [747, 676] width 214 height 34
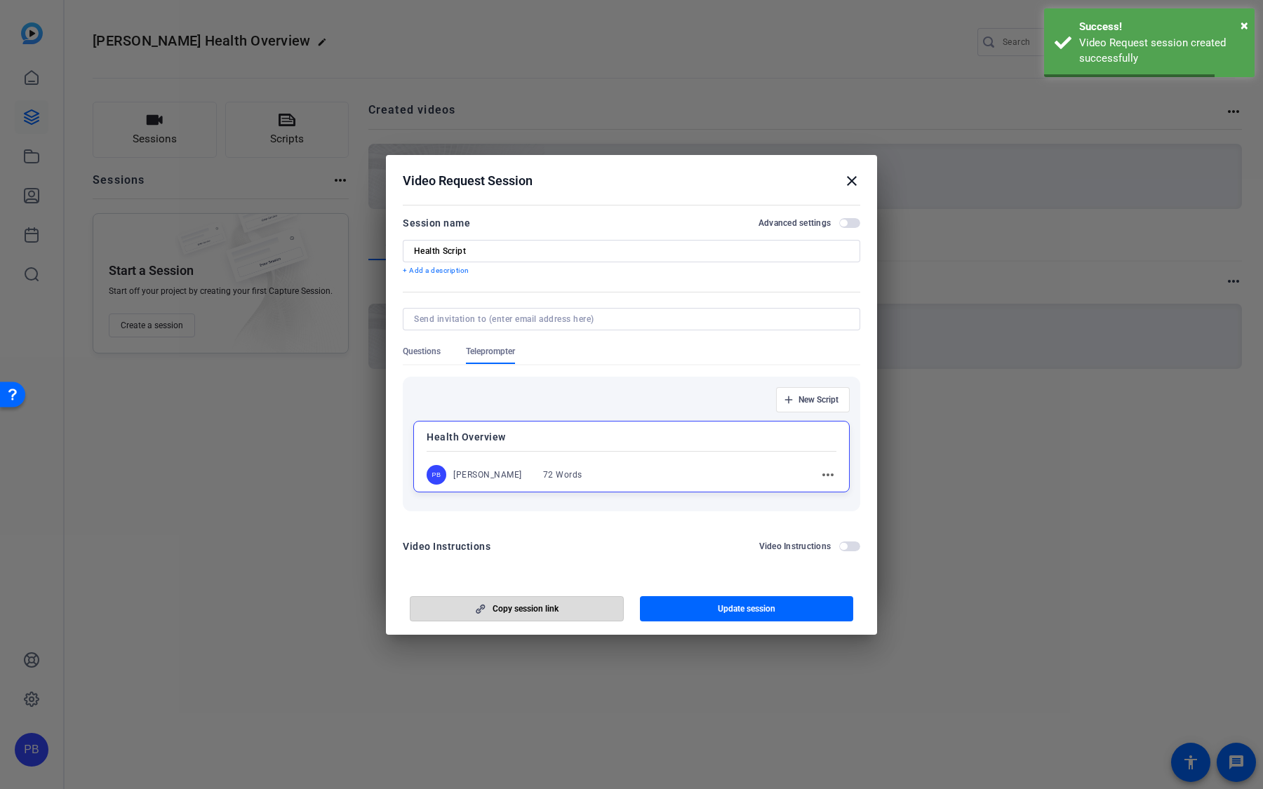
click at [575, 497] on span "button" at bounding box center [516, 609] width 213 height 34
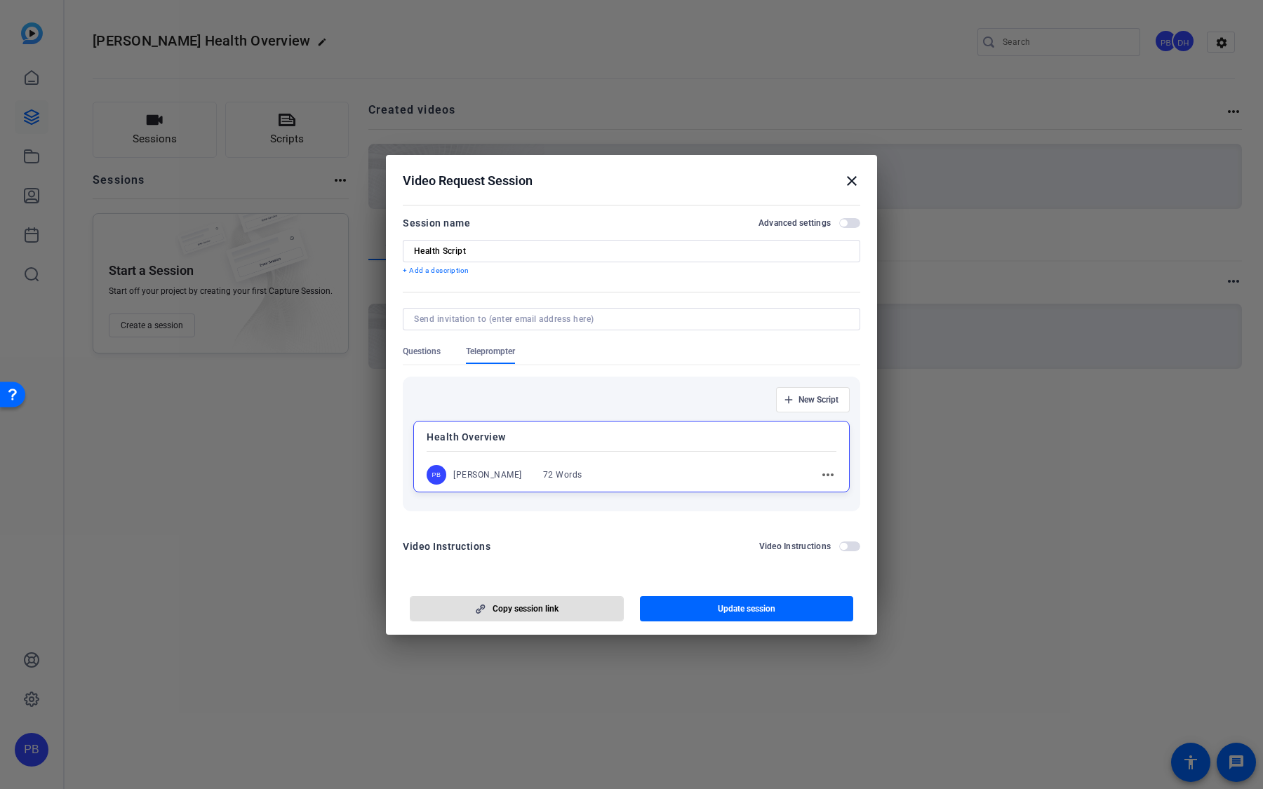
click at [857, 184] on mat-icon "close" at bounding box center [851, 181] width 17 height 17
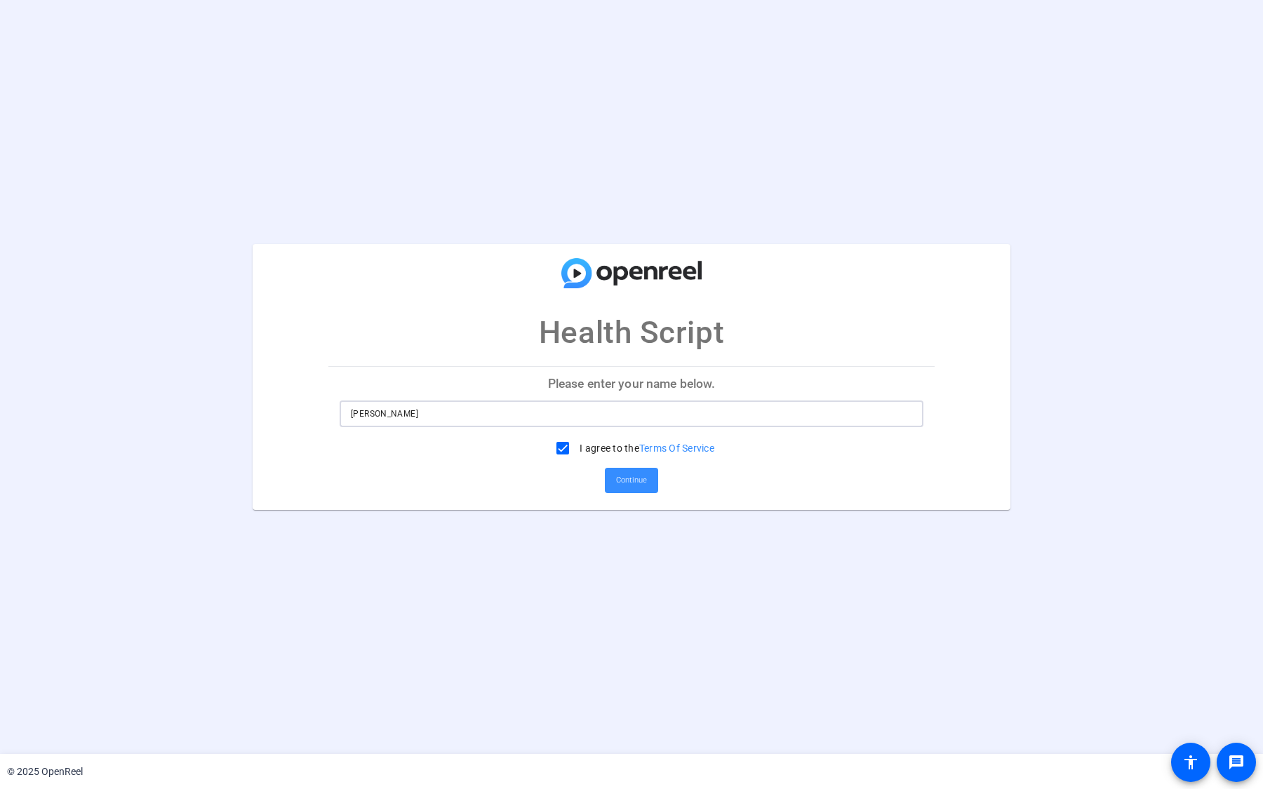
click at [607, 413] on input "Peter Bradt" at bounding box center [631, 414] width 561 height 17
click at [627, 476] on span "Continue" at bounding box center [631, 480] width 31 height 21
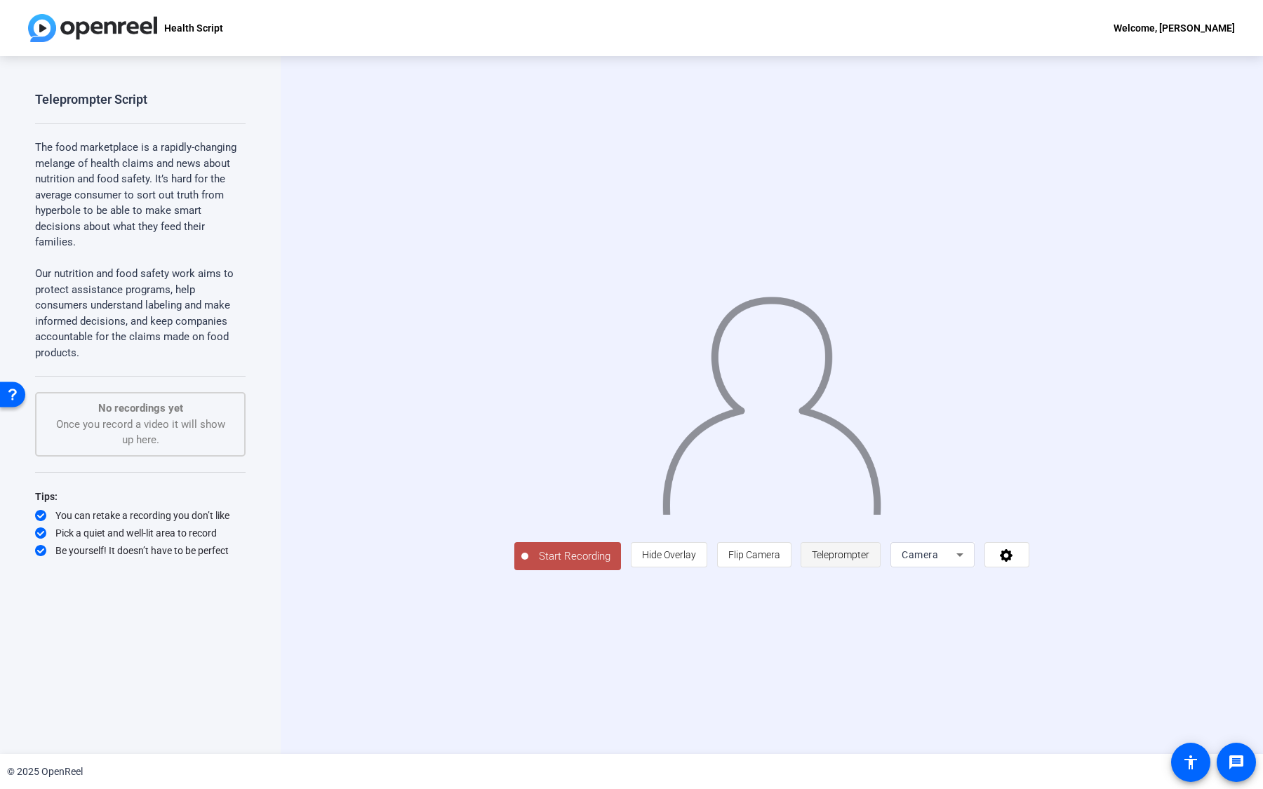
click at [869, 568] on span "Teleprompter" at bounding box center [841, 555] width 58 height 27
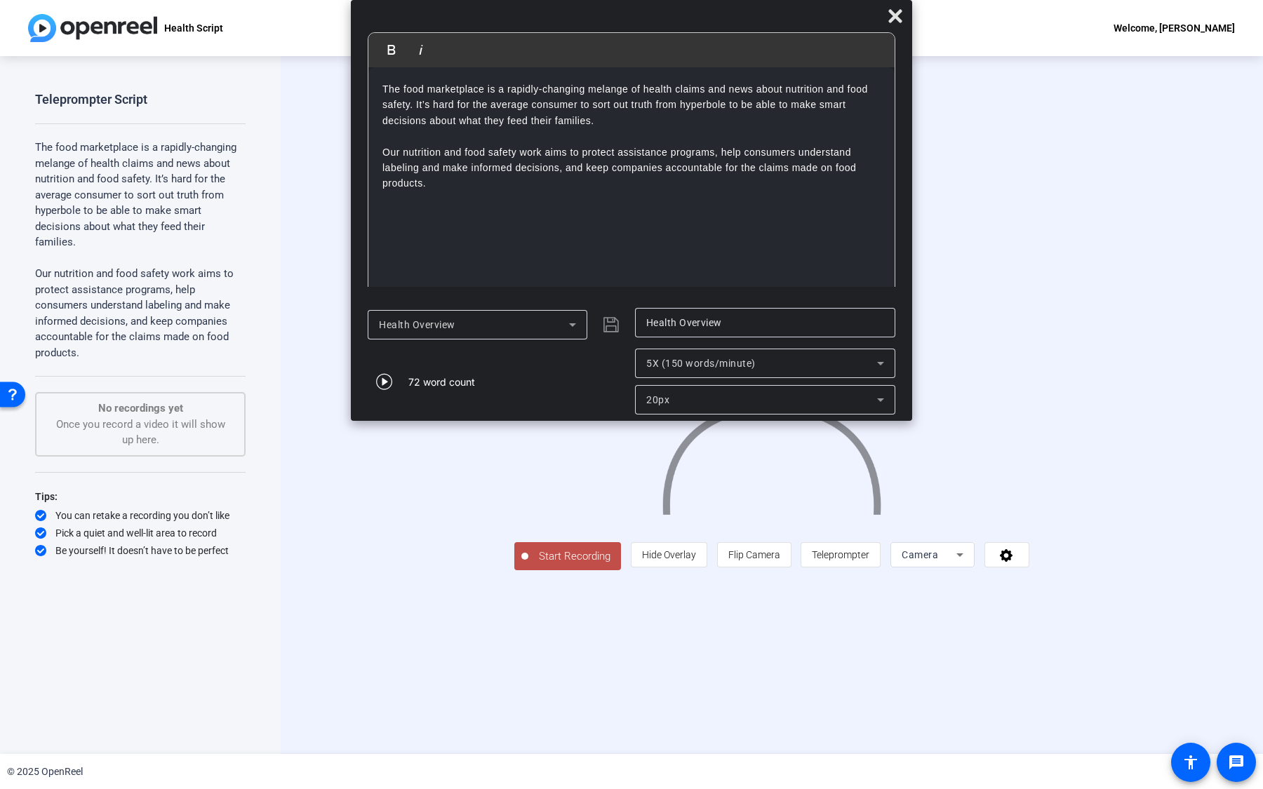
click at [598, 168] on p "Our nutrition and food safety work aims to protect assistance programs, help co…" at bounding box center [631, 168] width 498 height 47
click at [528, 565] on span "Start Recording" at bounding box center [574, 557] width 93 height 16
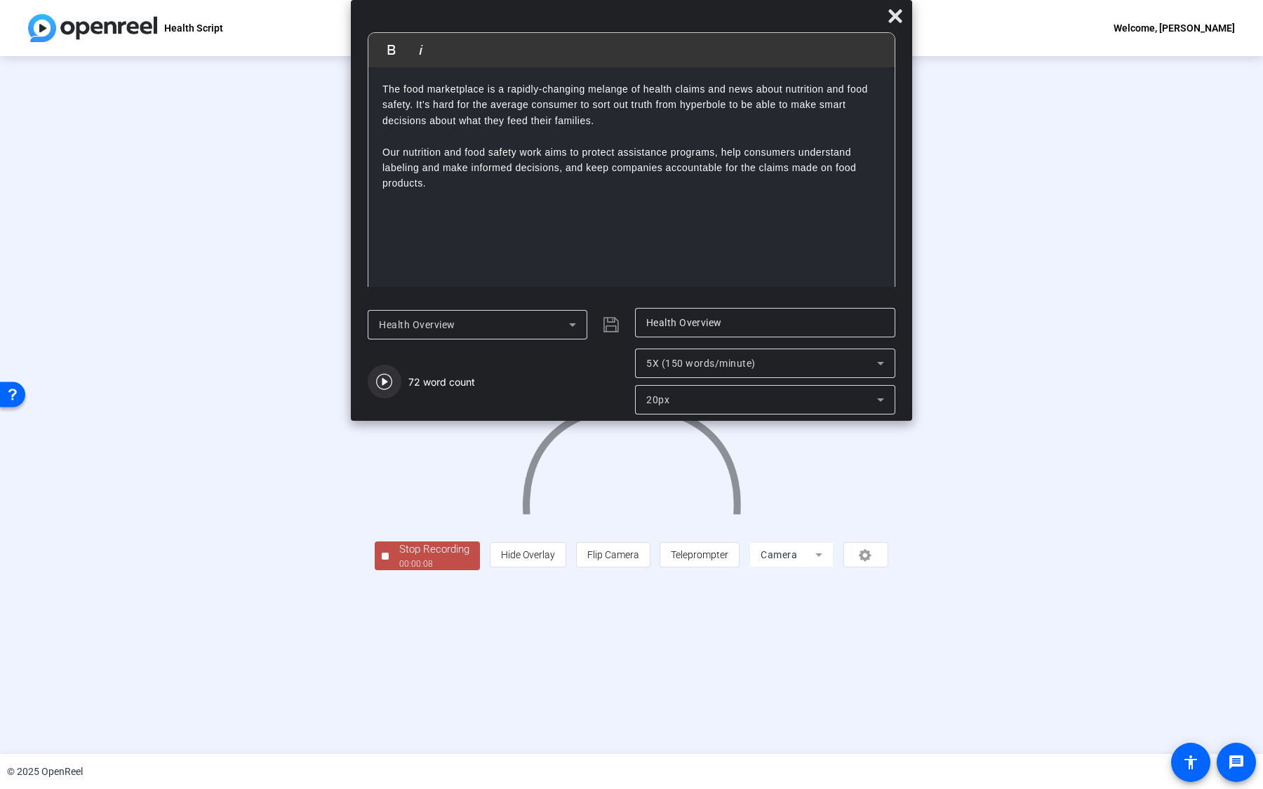
click at [384, 384] on icon "button" at bounding box center [384, 381] width 17 height 17
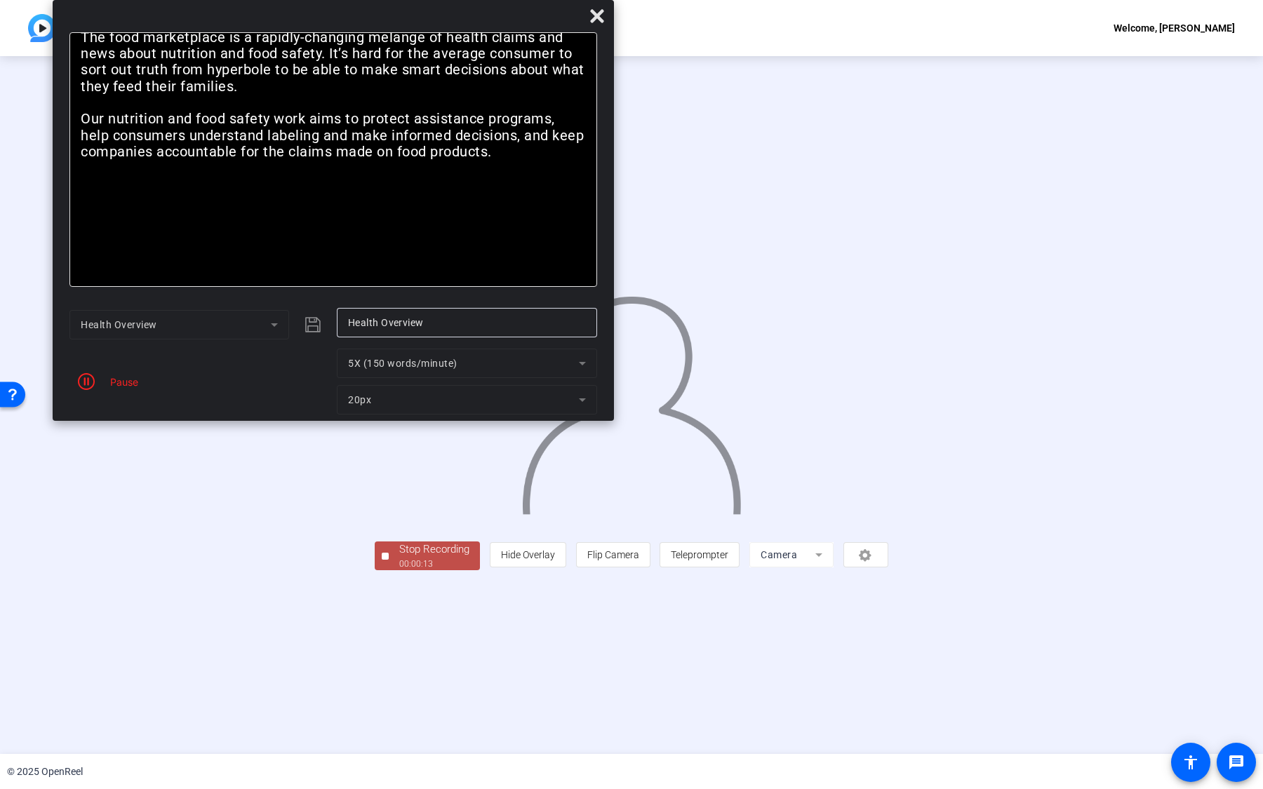
drag, startPoint x: 905, startPoint y: 414, endPoint x: 607, endPoint y: 319, distance: 312.9
click at [607, 319] on mat-dialog-actions "Health Overview Health Overview Pause 5X (150 words/minute) 20px" at bounding box center [333, 361] width 561 height 120
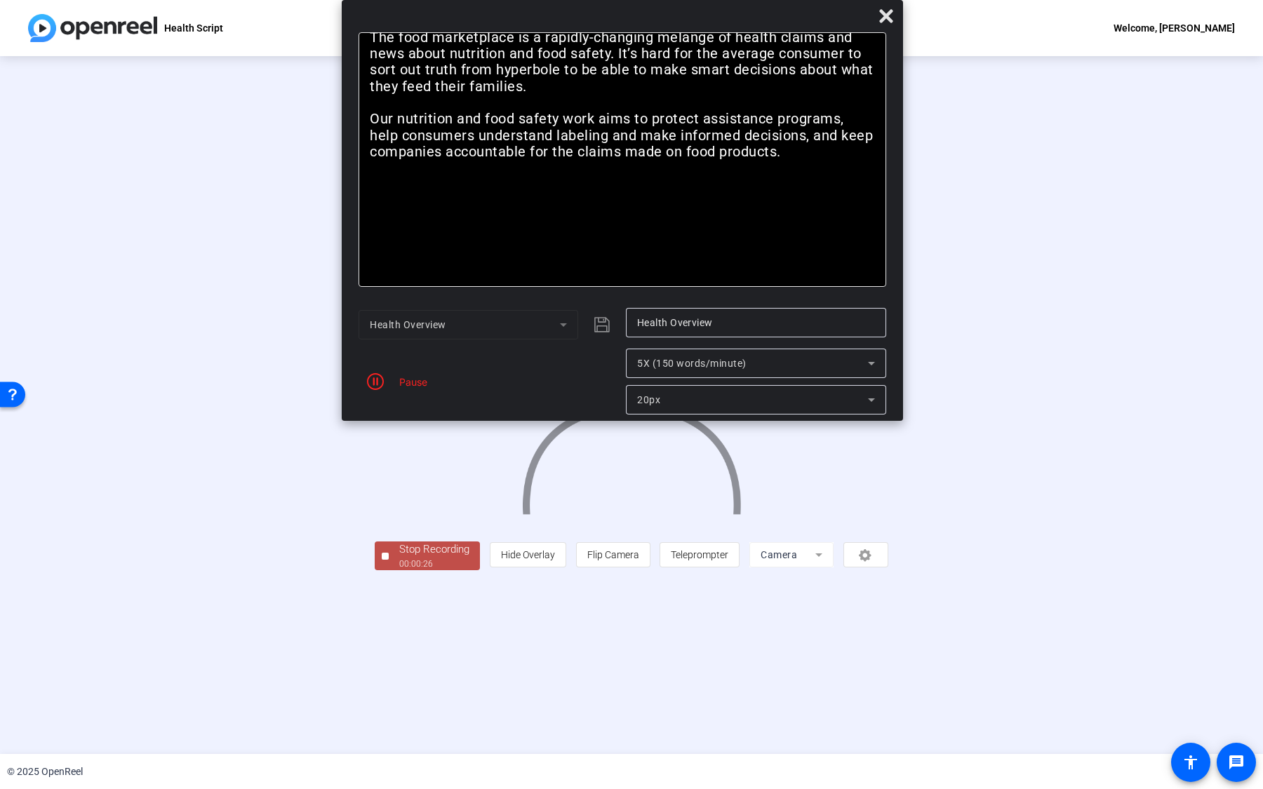
drag, startPoint x: 534, startPoint y: 22, endPoint x: 822, endPoint y: 18, distance: 288.4
click at [822, 18] on div at bounding box center [622, 19] width 561 height 25
click at [375, 386] on icon "button" at bounding box center [375, 381] width 17 height 17
click at [399, 570] on div "00:00:47" at bounding box center [434, 564] width 70 height 13
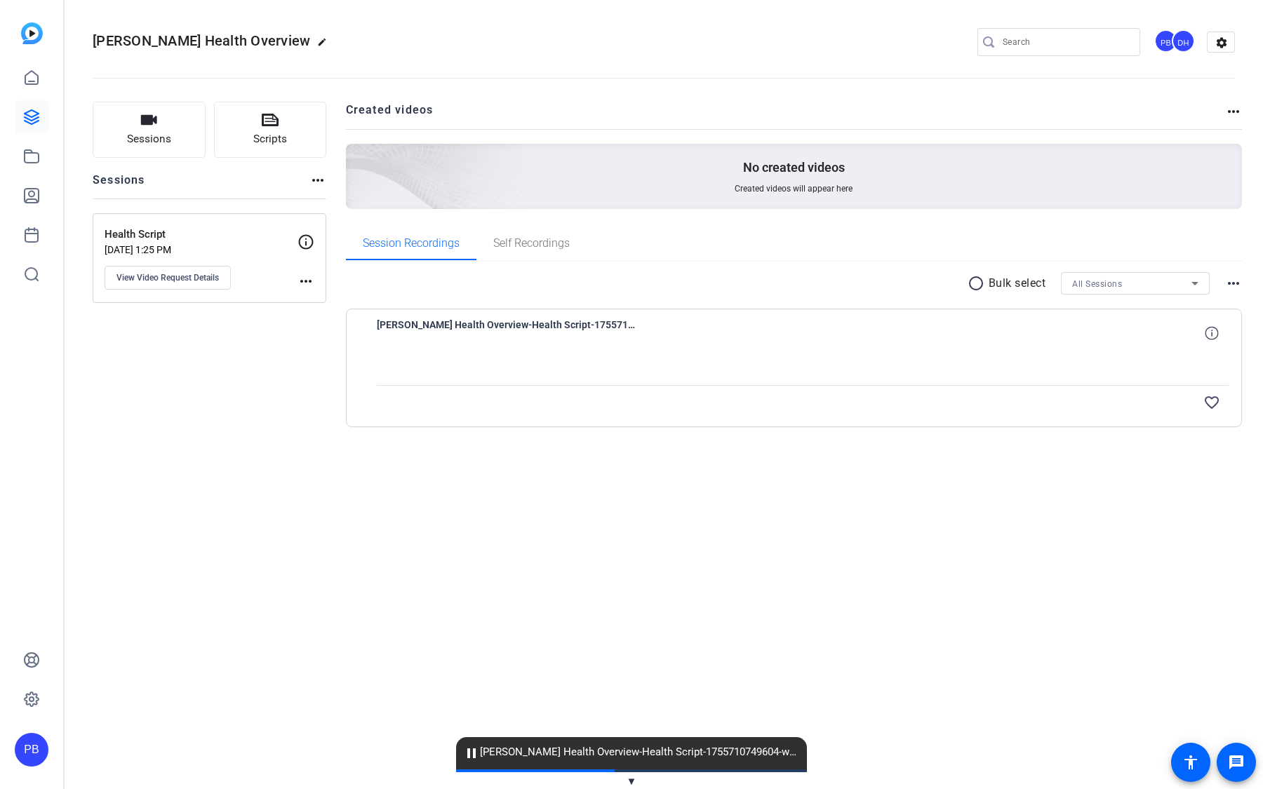
click at [592, 341] on span "Peter Bradt-Allison Pete Health Overview-Health Script-1755710749604-webcam" at bounding box center [507, 333] width 260 height 34
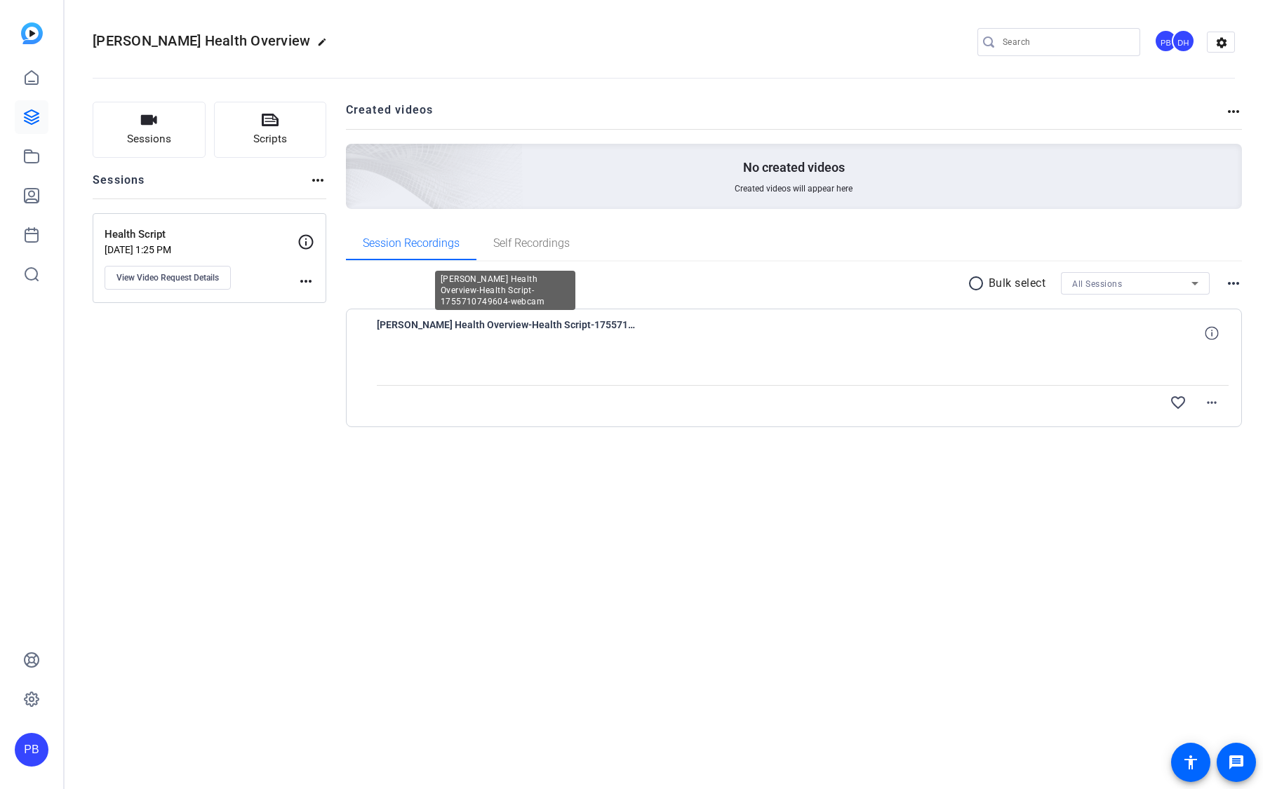
click at [713, 353] on div at bounding box center [803, 367] width 852 height 35
click at [1172, 401] on mat-icon "favorite_border" at bounding box center [1178, 402] width 17 height 17
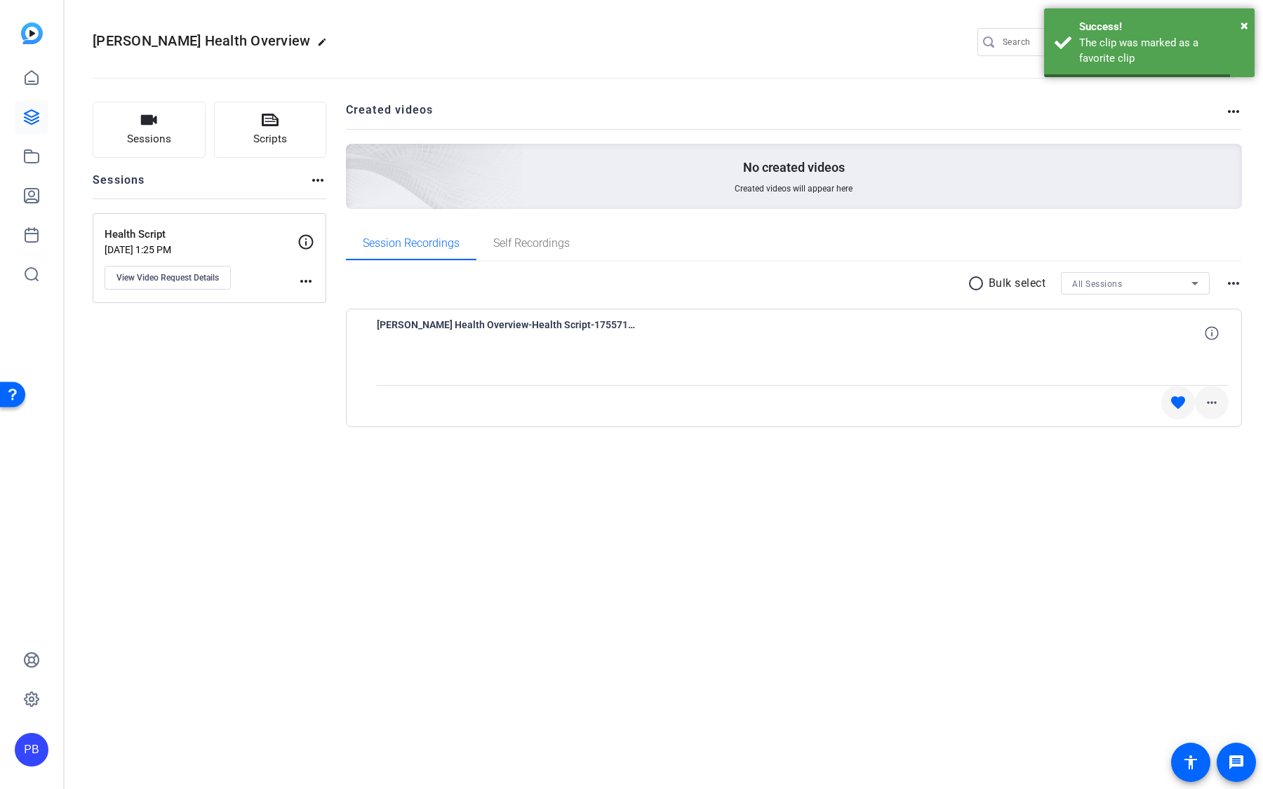
click at [1214, 403] on mat-icon "more_horiz" at bounding box center [1211, 402] width 17 height 17
click at [1073, 482] on div at bounding box center [631, 394] width 1263 height 789
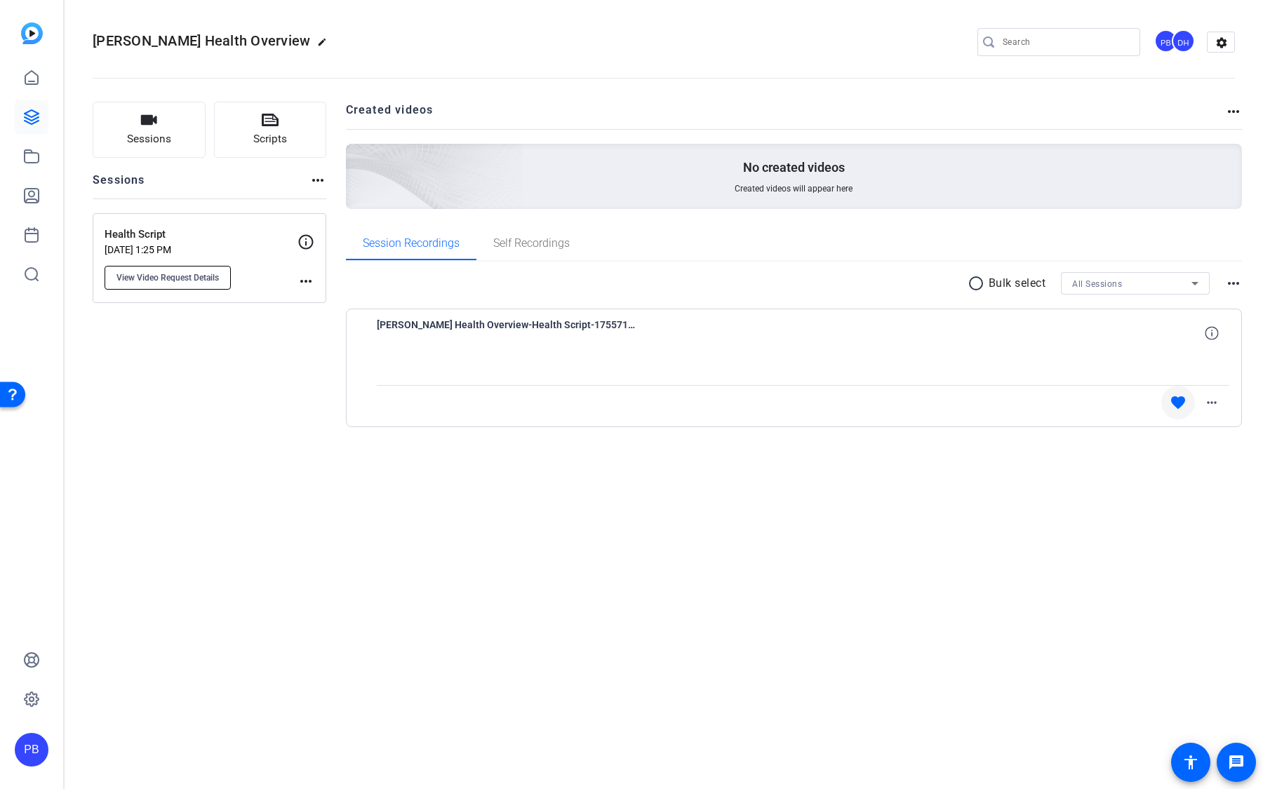
click at [185, 273] on span "View Video Request Details" at bounding box center [167, 277] width 102 height 11
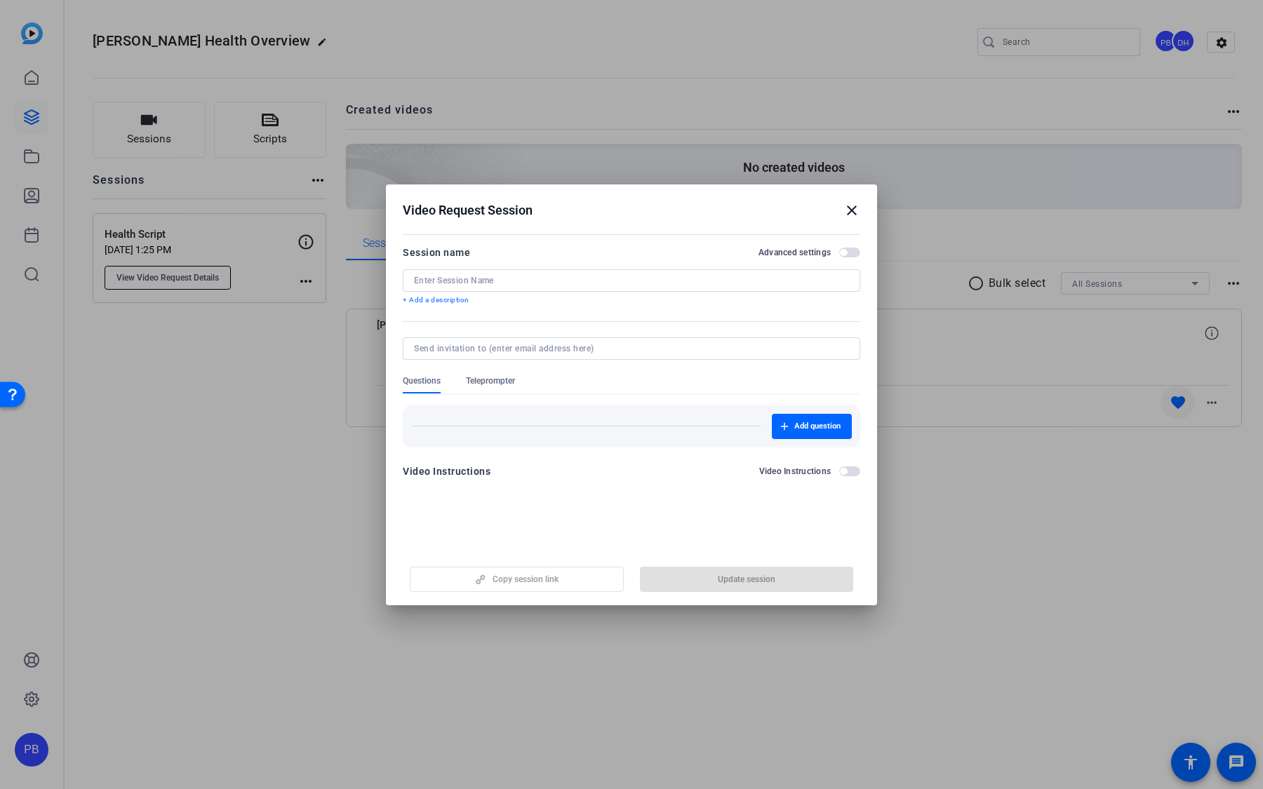
type input "Health Script"
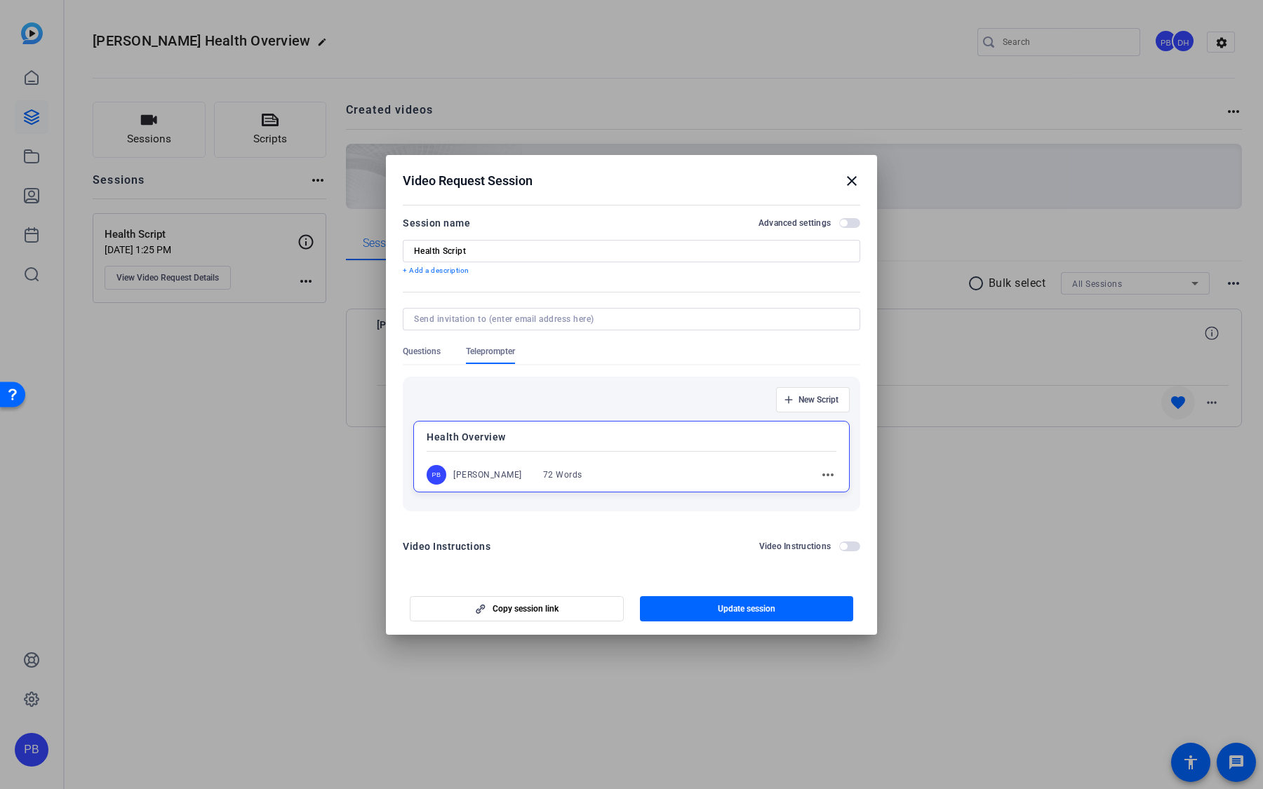
click at [849, 180] on mat-icon "close" at bounding box center [851, 181] width 17 height 17
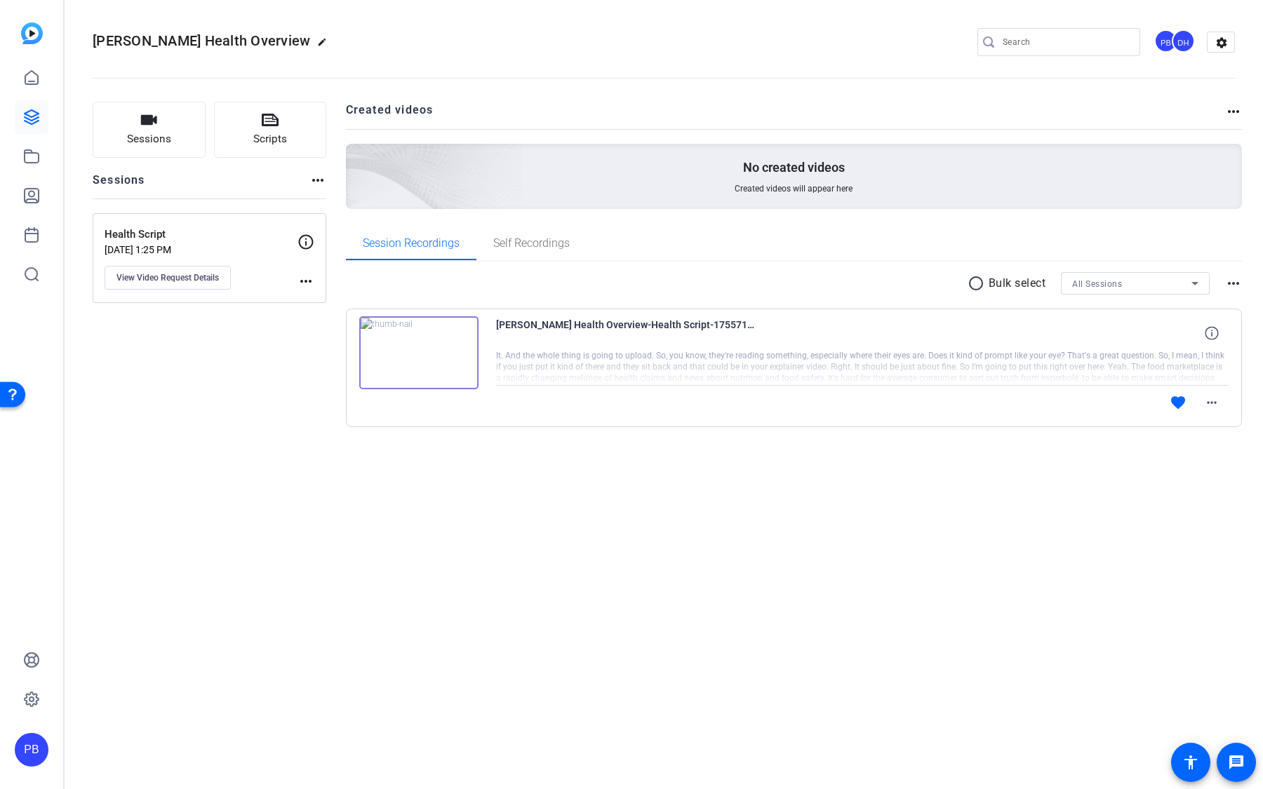
click at [162, 161] on div "Sessions Scripts Sessions more_horiz Health Script Aug 20, 2025 @ 1:25 PM View …" at bounding box center [210, 287] width 234 height 370
click at [162, 149] on button "Sessions" at bounding box center [149, 130] width 113 height 56
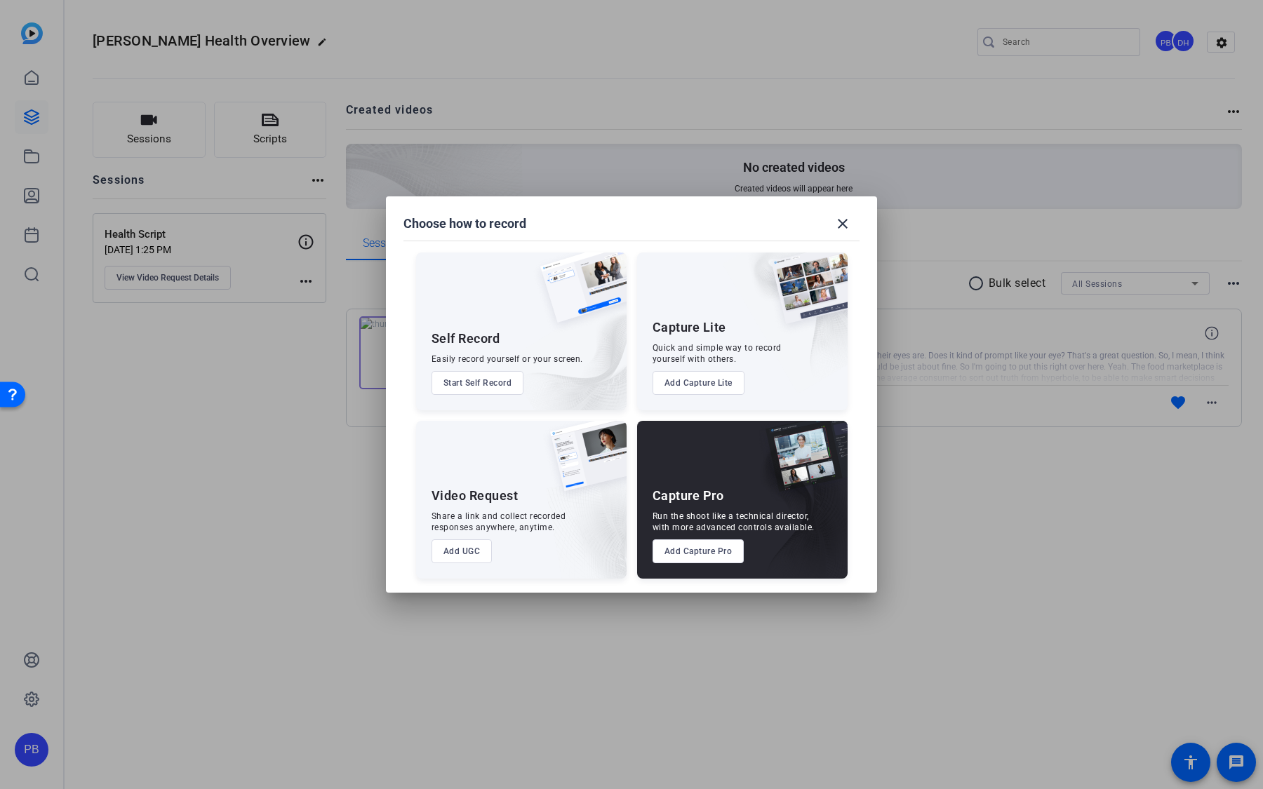
click at [702, 560] on button "Add Capture Pro" at bounding box center [698, 552] width 92 height 24
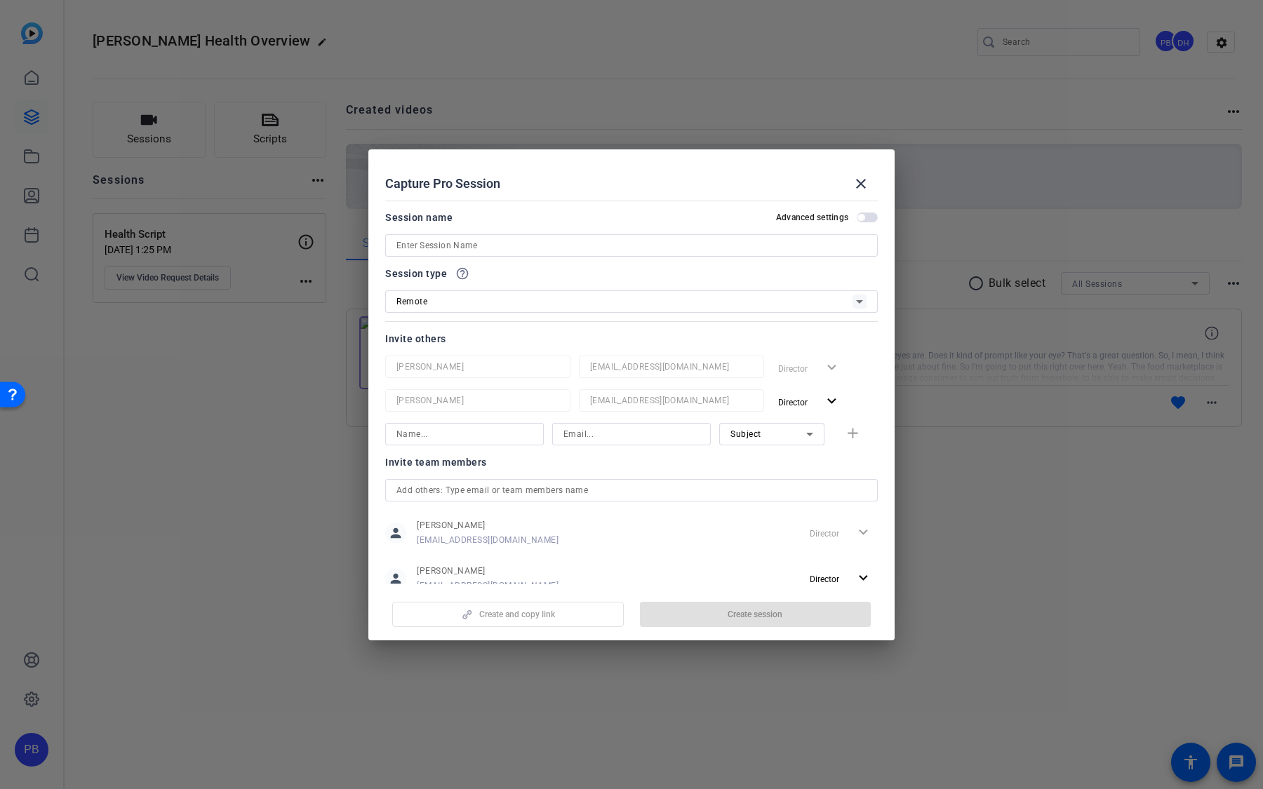
click at [478, 250] on input at bounding box center [631, 245] width 470 height 17
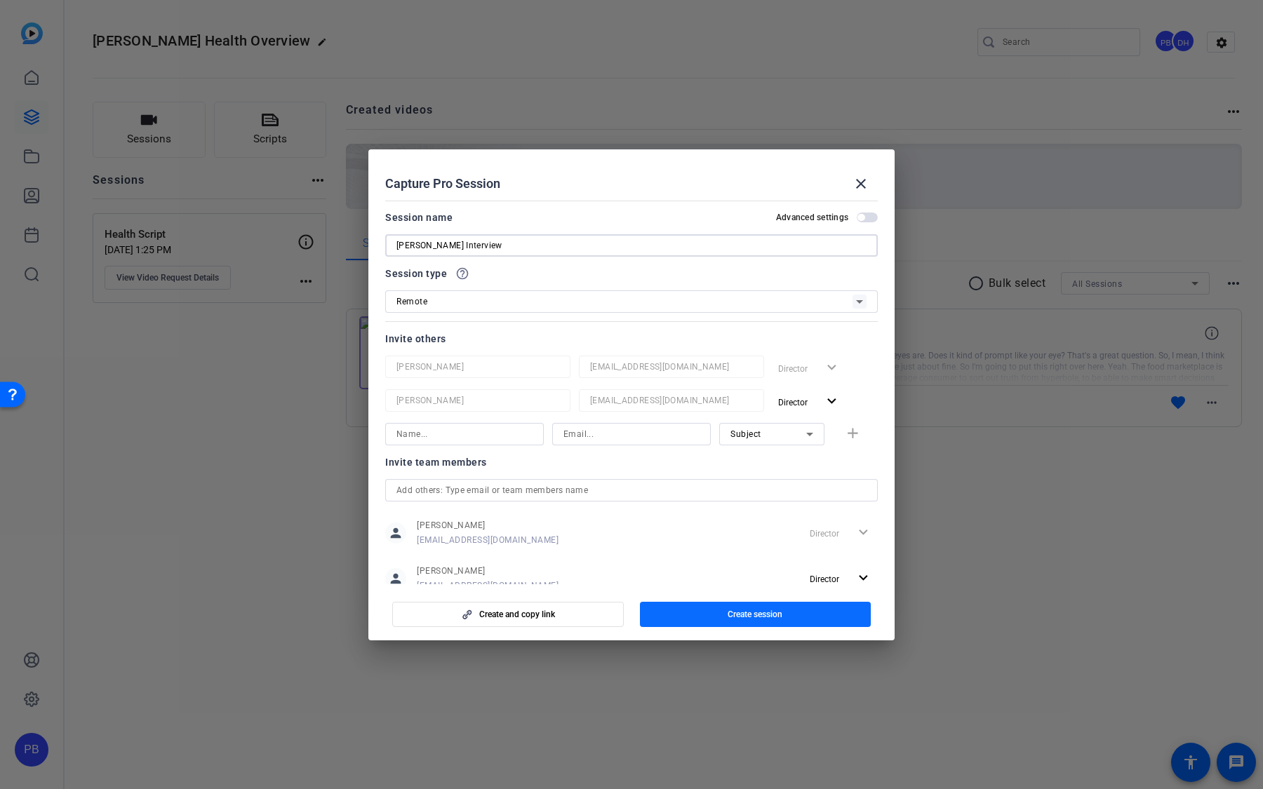
type input "[PERSON_NAME] Interview"
click at [726, 621] on span "button" at bounding box center [756, 615] width 232 height 34
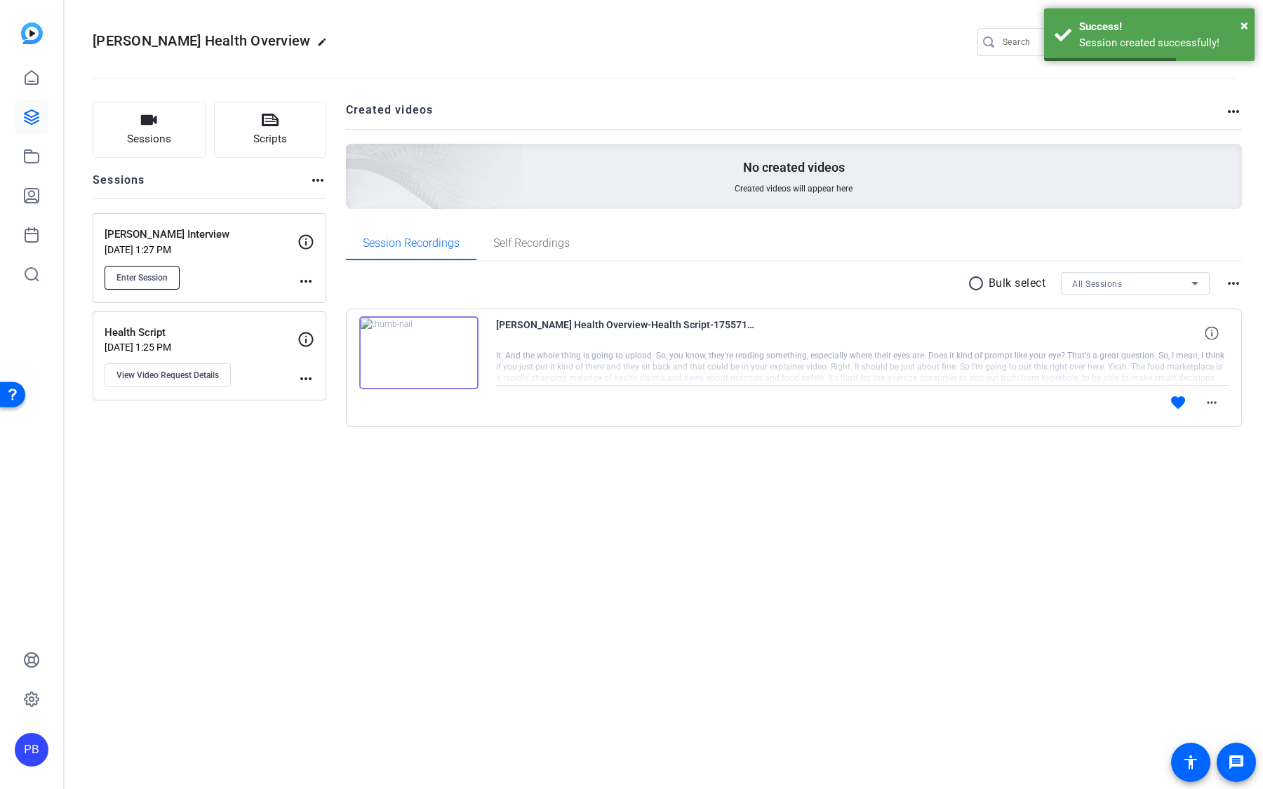
click at [163, 286] on button "Enter Session" at bounding box center [142, 278] width 75 height 24
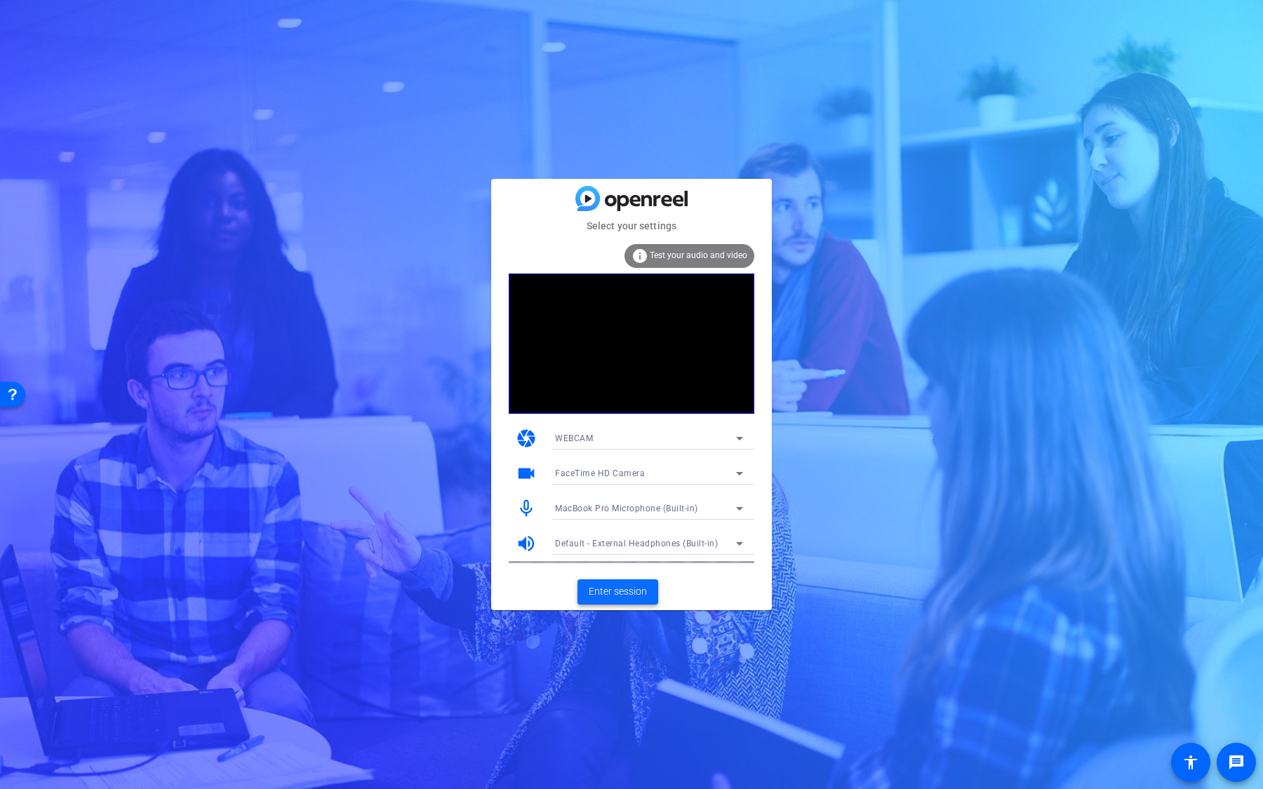
click at [637, 592] on span "Enter session" at bounding box center [618, 591] width 58 height 15
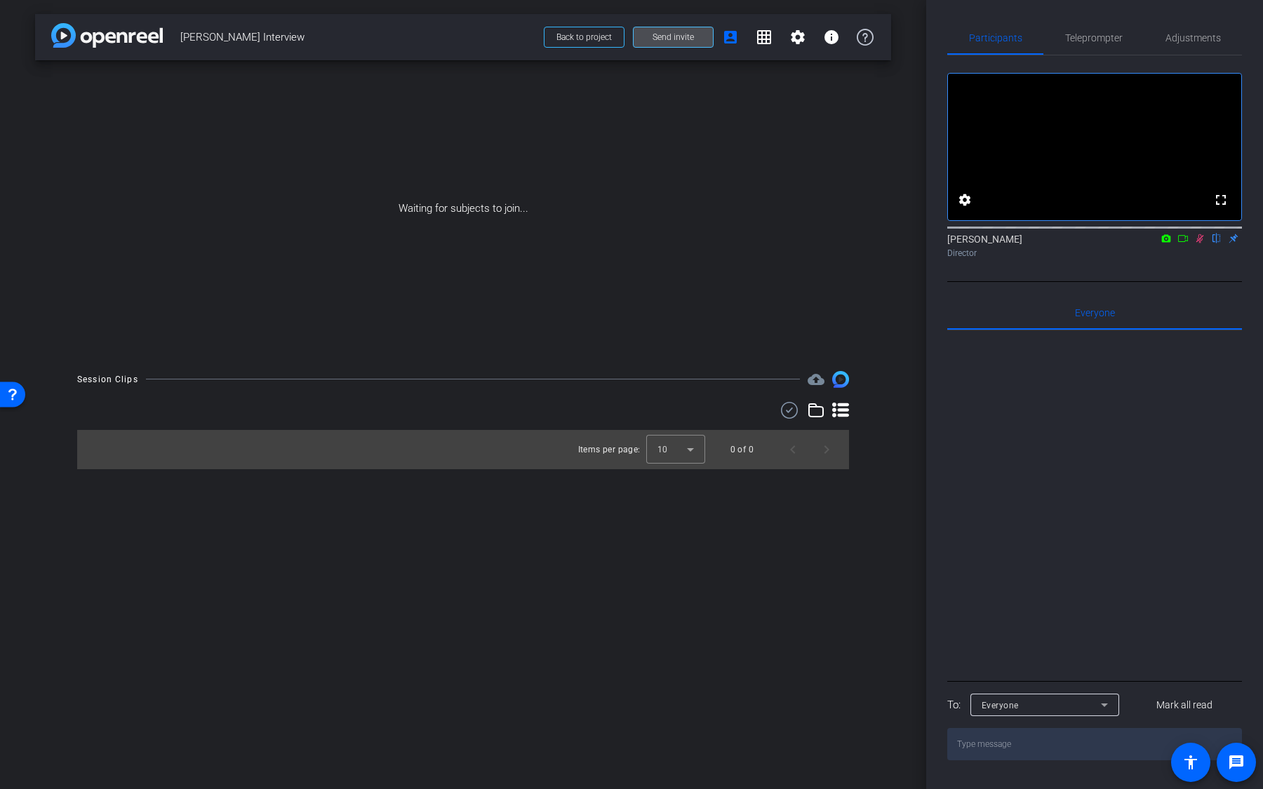
click at [674, 40] on span "Send invite" at bounding box center [672, 37] width 41 height 11
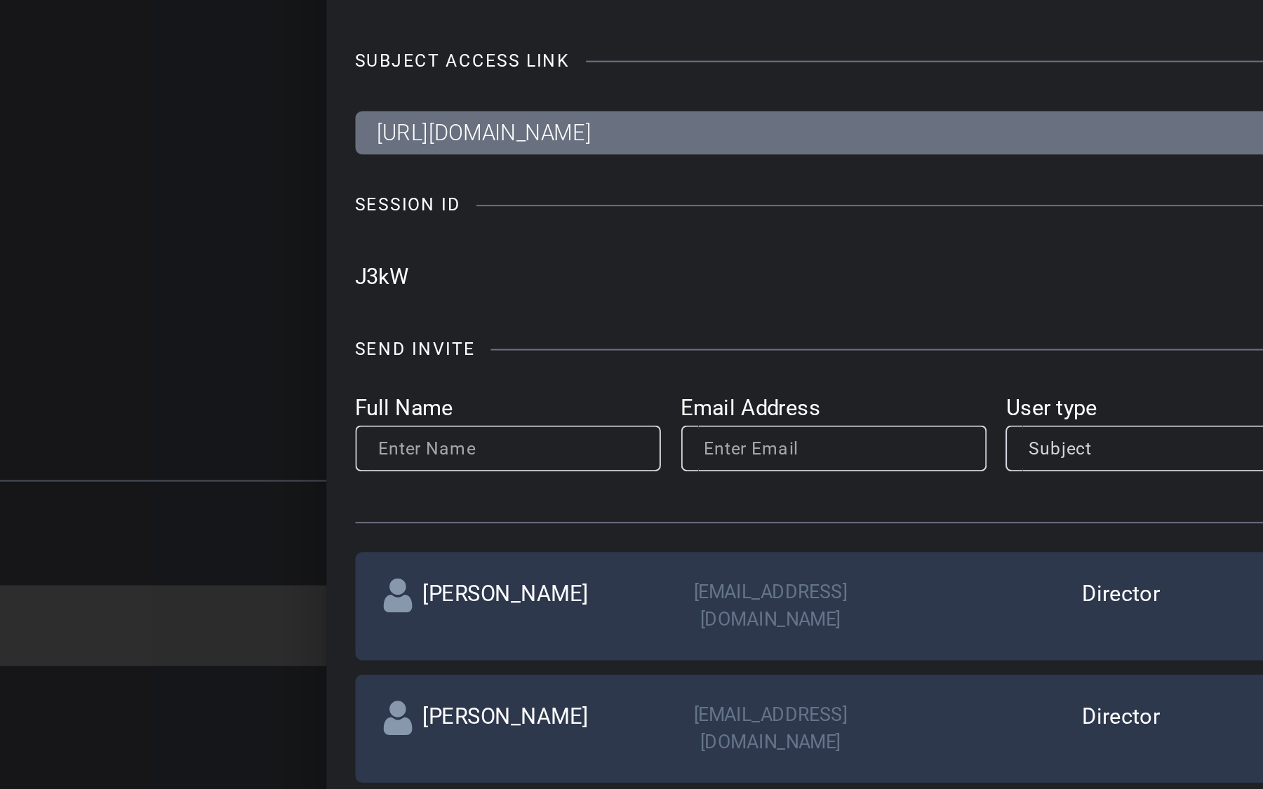
drag, startPoint x: 388, startPoint y: 280, endPoint x: 359, endPoint y: 278, distance: 29.5
click at [359, 278] on input "J3kW" at bounding box center [598, 279] width 478 height 21
drag, startPoint x: 361, startPoint y: 281, endPoint x: 371, endPoint y: 281, distance: 9.8
click at [371, 281] on input "J3kW" at bounding box center [598, 279] width 478 height 21
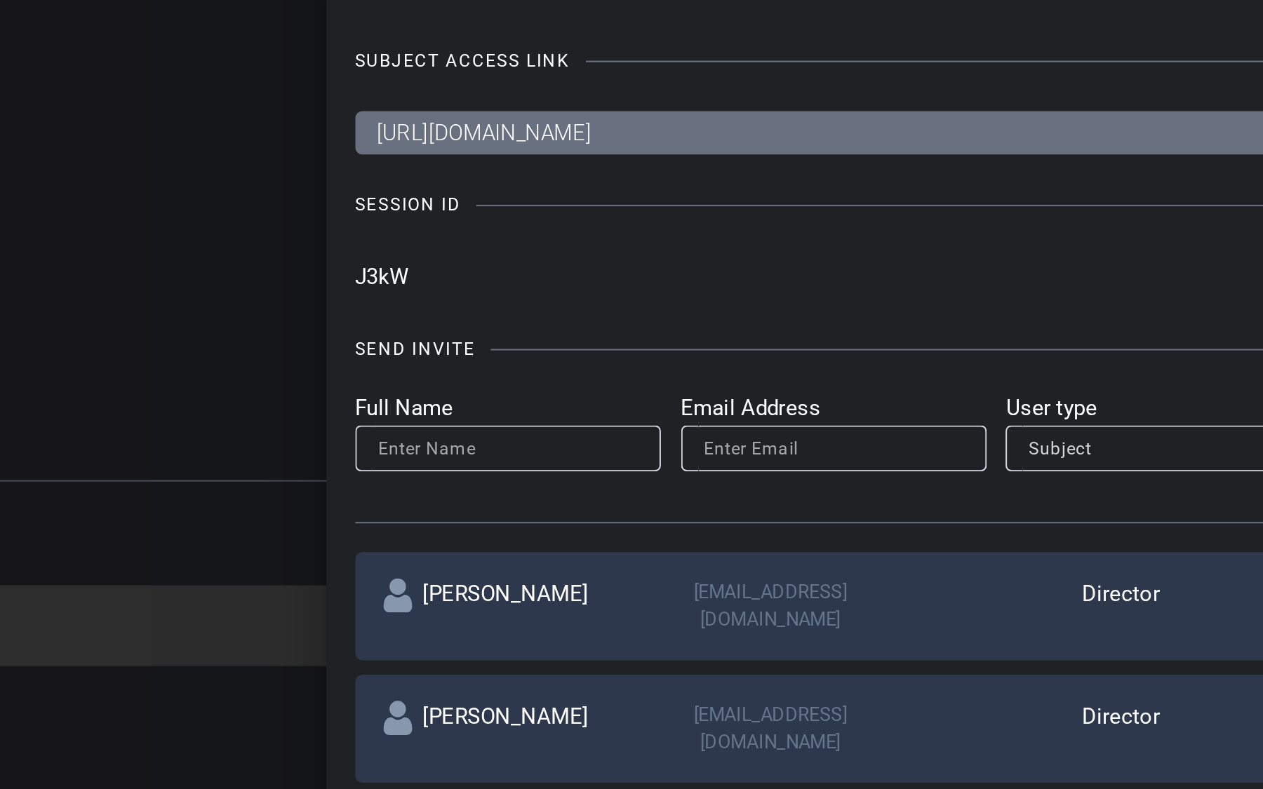
click at [371, 281] on input "J3kW" at bounding box center [598, 279] width 478 height 21
click at [387, 281] on input "J3kW" at bounding box center [598, 279] width 478 height 21
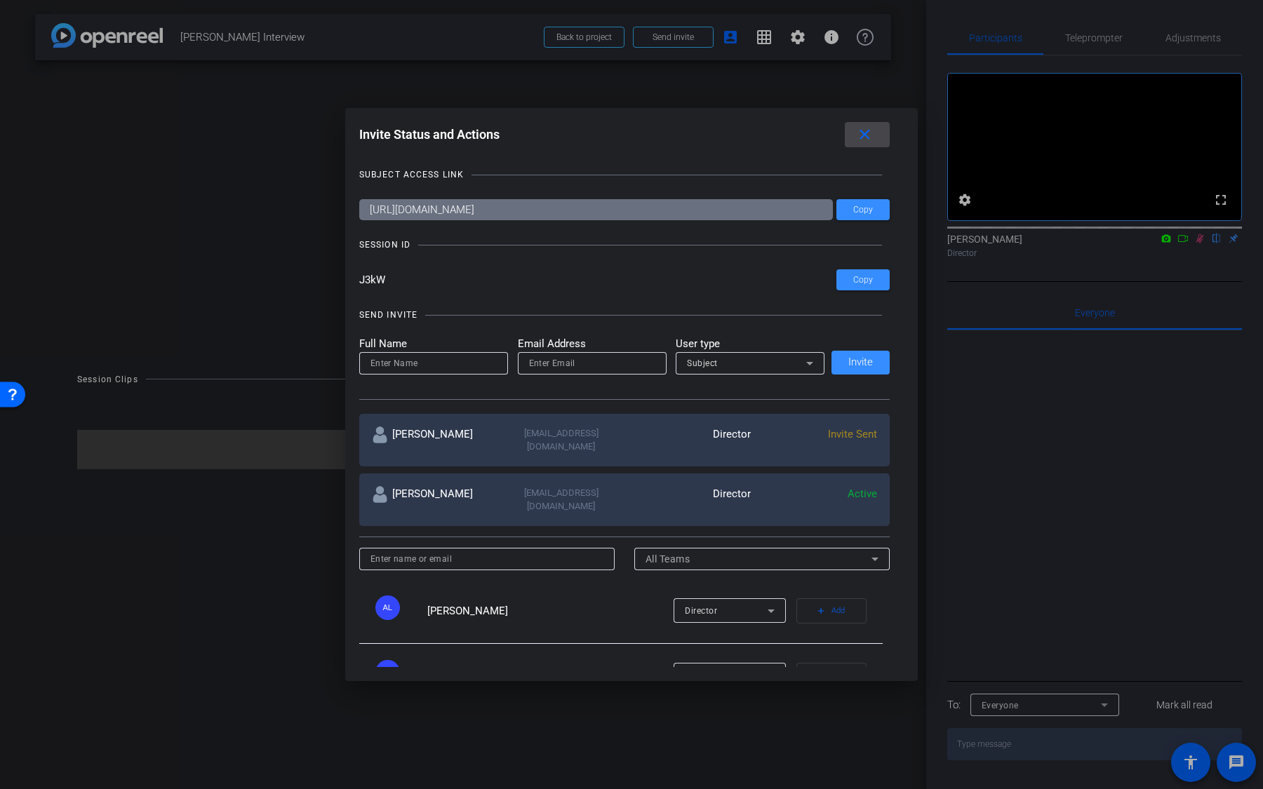
click at [867, 138] on mat-icon "close" at bounding box center [865, 135] width 18 height 18
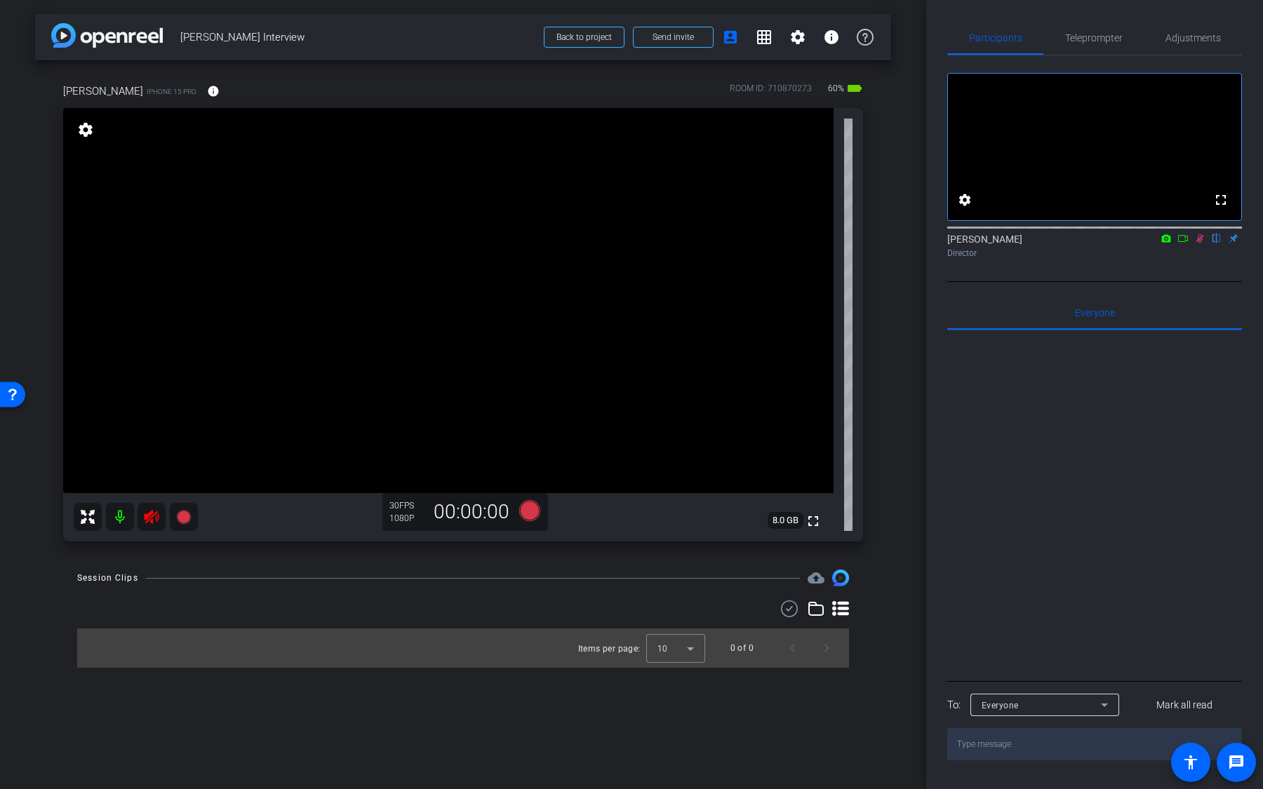
click at [121, 518] on mat-icon at bounding box center [120, 517] width 28 height 28
click at [1202, 243] on icon at bounding box center [1199, 239] width 11 height 10
click at [147, 519] on icon at bounding box center [151, 517] width 17 height 17
click at [131, 518] on mat-icon at bounding box center [120, 517] width 28 height 28
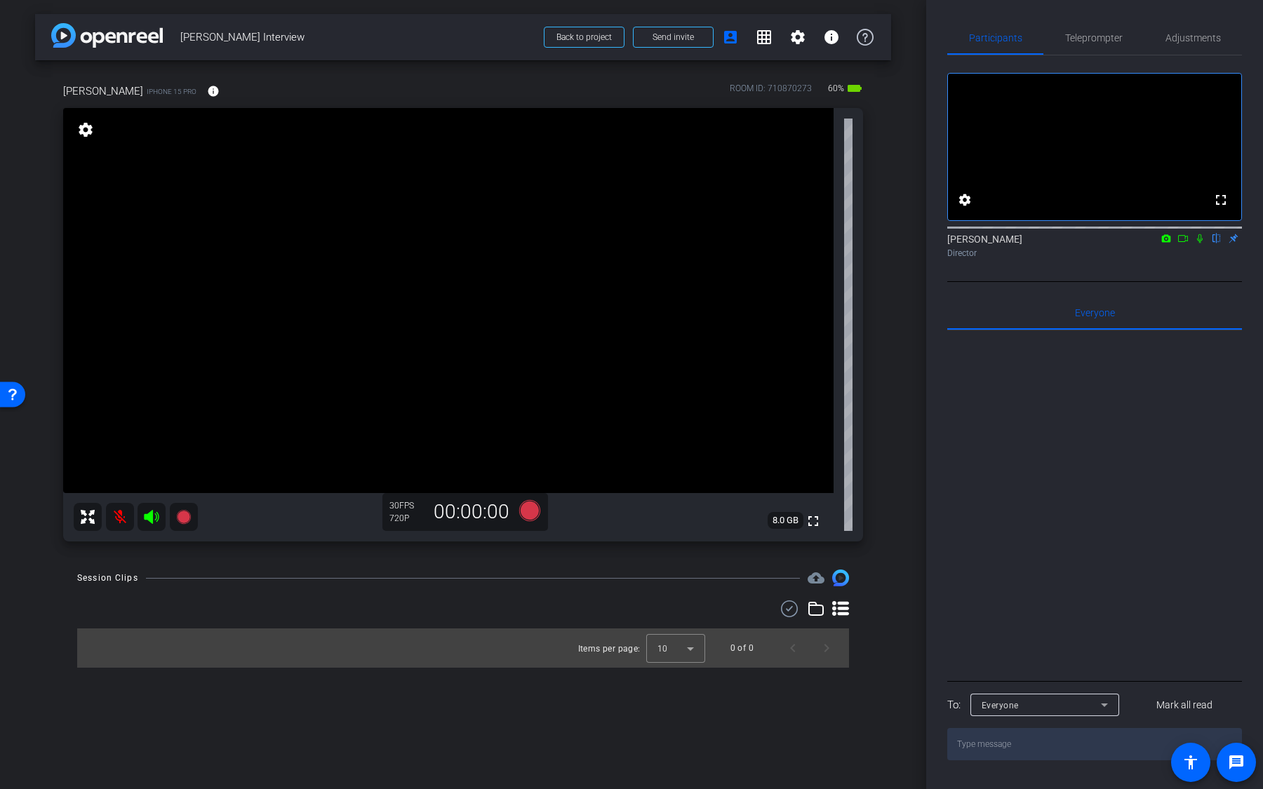
click at [147, 518] on icon at bounding box center [151, 517] width 15 height 14
click at [1200, 243] on icon at bounding box center [1199, 239] width 11 height 10
click at [798, 43] on mat-icon "settings" at bounding box center [797, 37] width 17 height 17
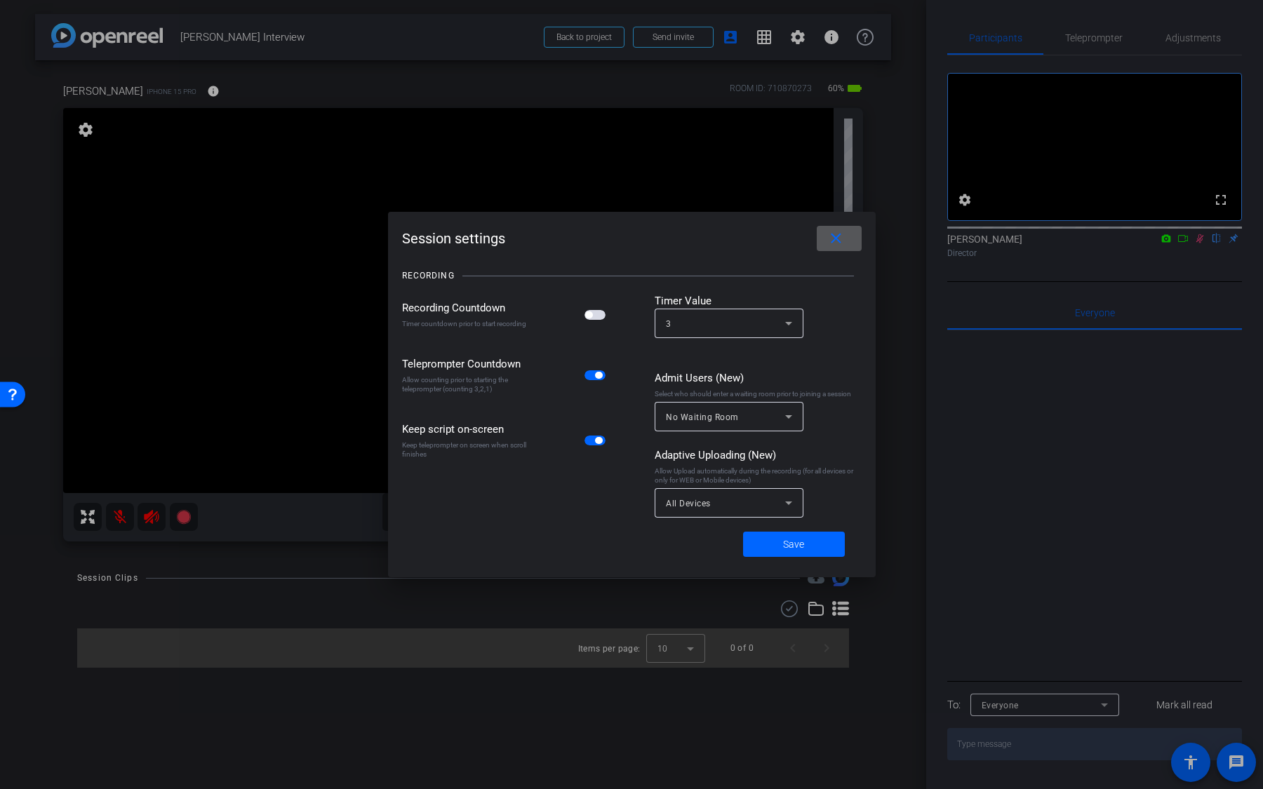
click at [598, 319] on span "button" at bounding box center [594, 315] width 21 height 10
click at [766, 514] on div "All Devices" at bounding box center [729, 502] width 126 height 29
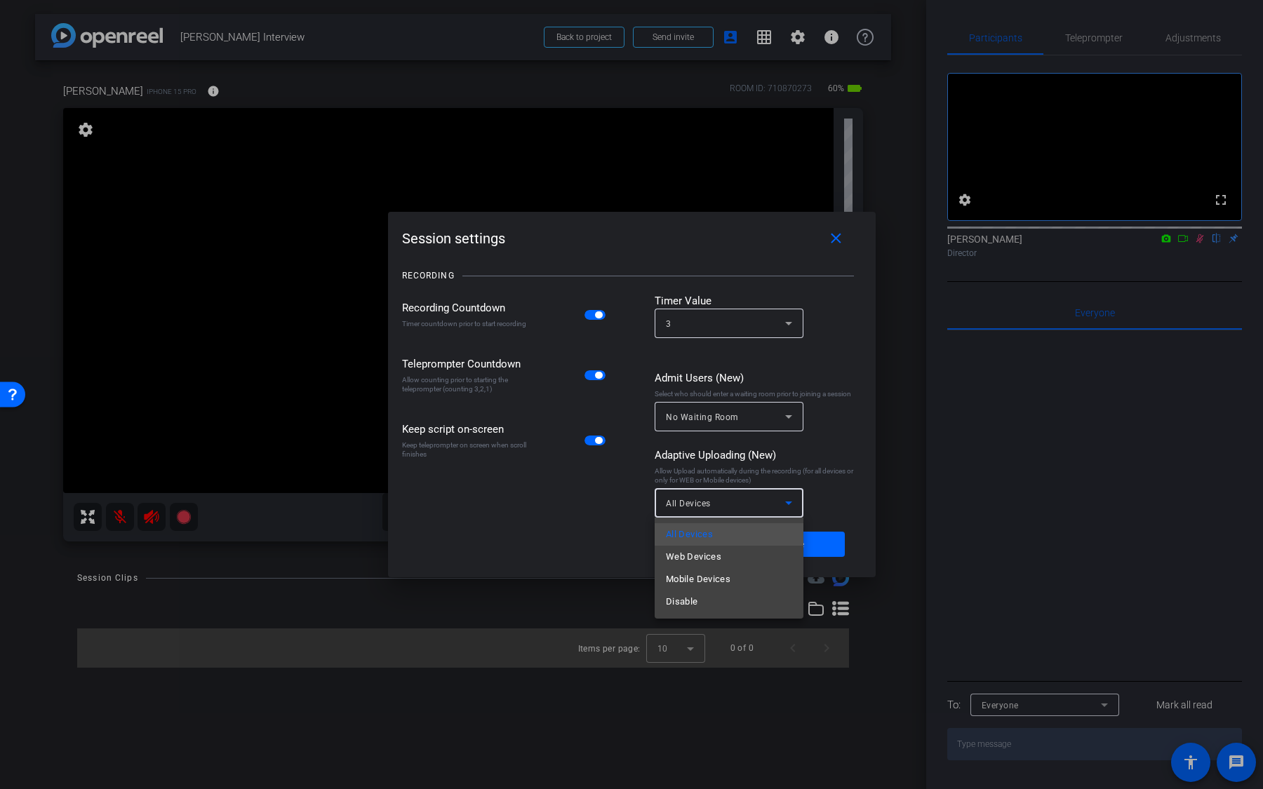
click at [711, 614] on div "All Devices Web Devices Mobile Devices Disable" at bounding box center [729, 568] width 149 height 101
click at [713, 608] on mat-option "Disable" at bounding box center [729, 602] width 149 height 22
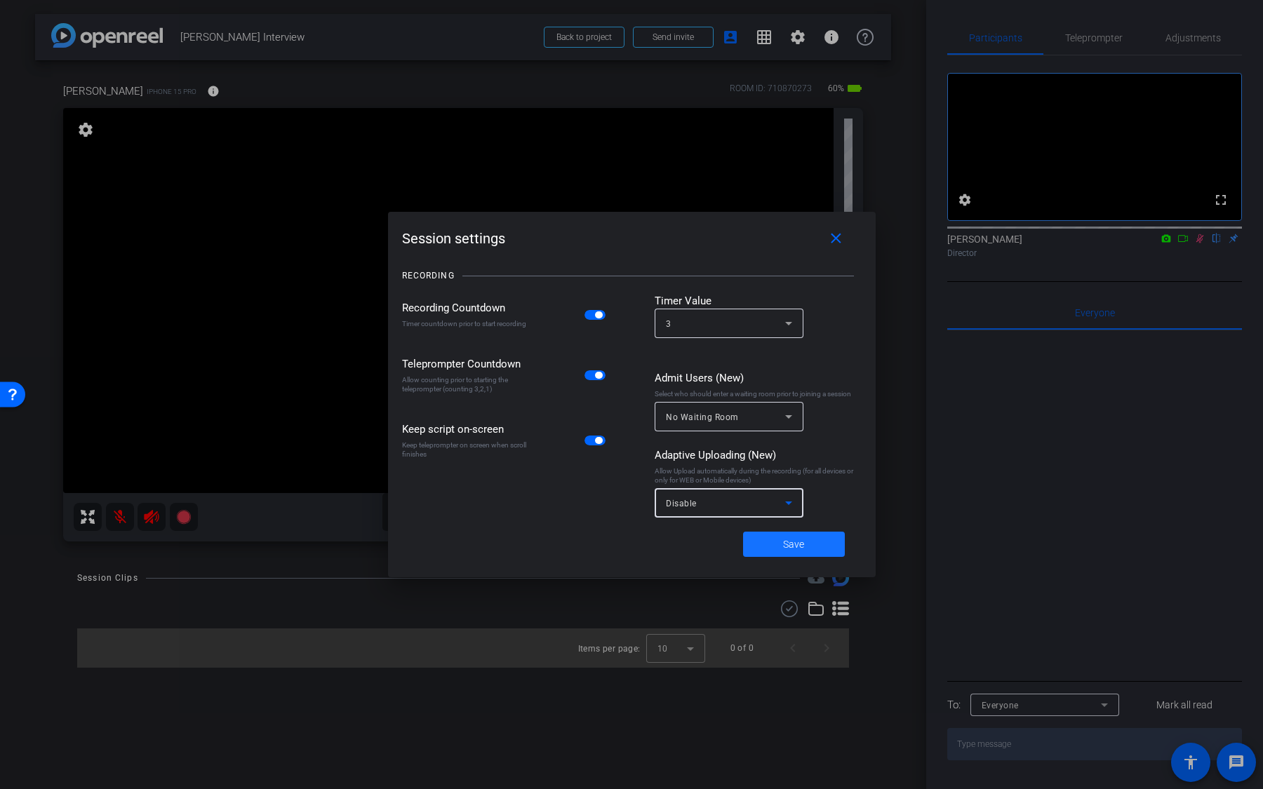
click at [777, 551] on span at bounding box center [794, 545] width 102 height 34
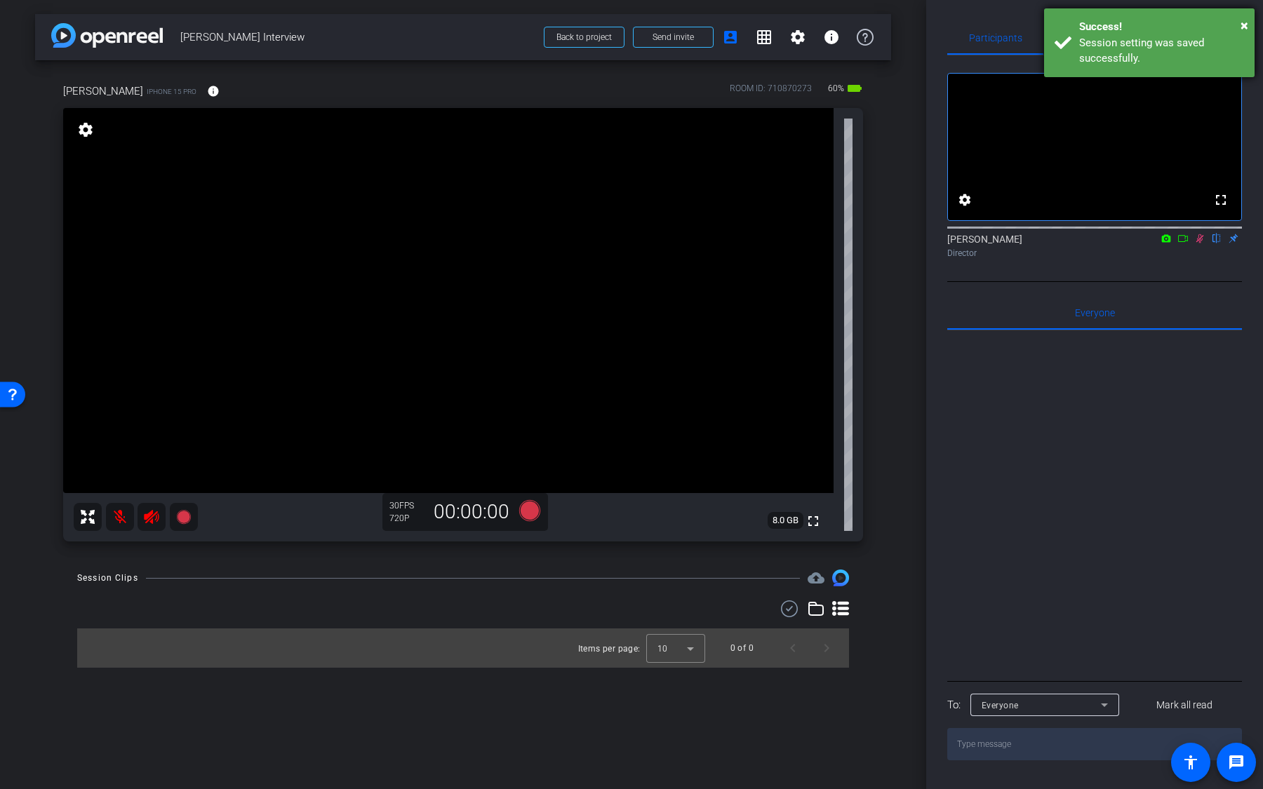
click at [1248, 19] on div "× Success! Session setting was saved successfully." at bounding box center [1149, 42] width 210 height 69
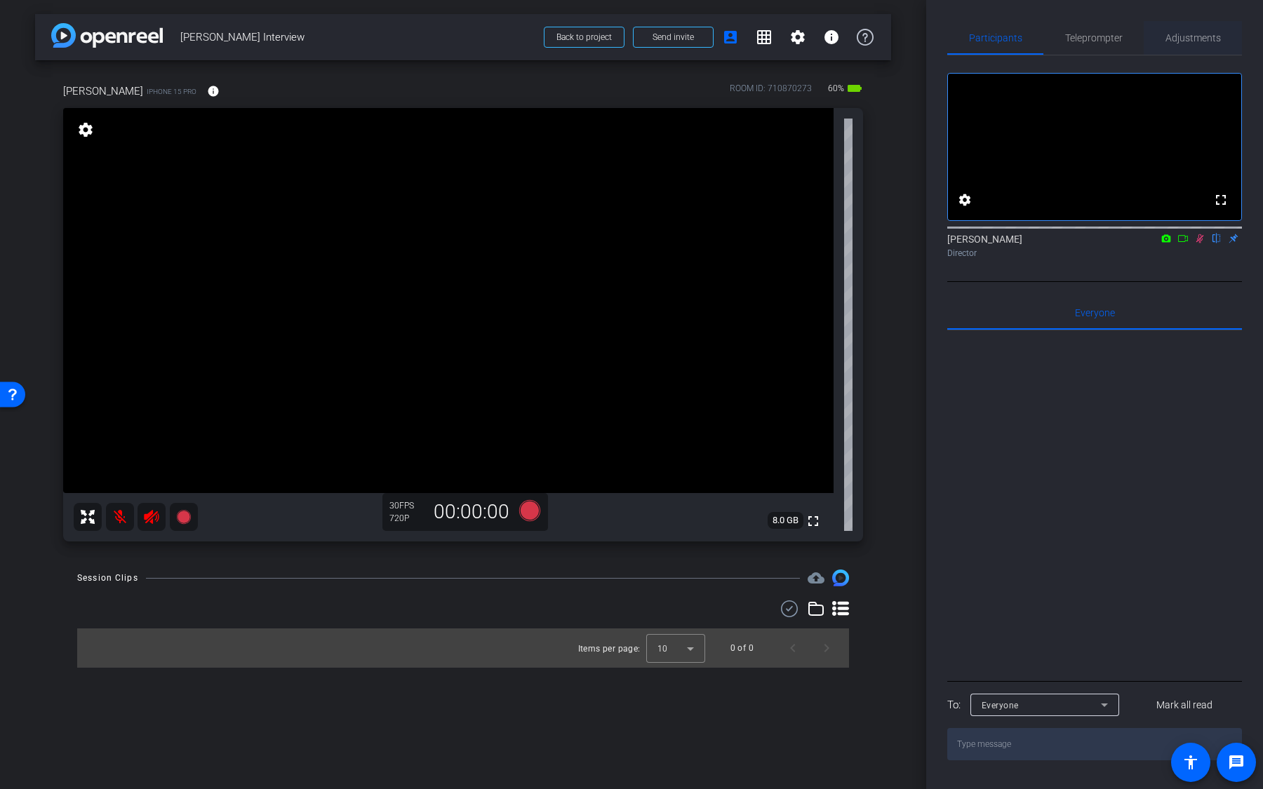
click at [1193, 43] on span "Adjustments" at bounding box center [1192, 38] width 55 height 34
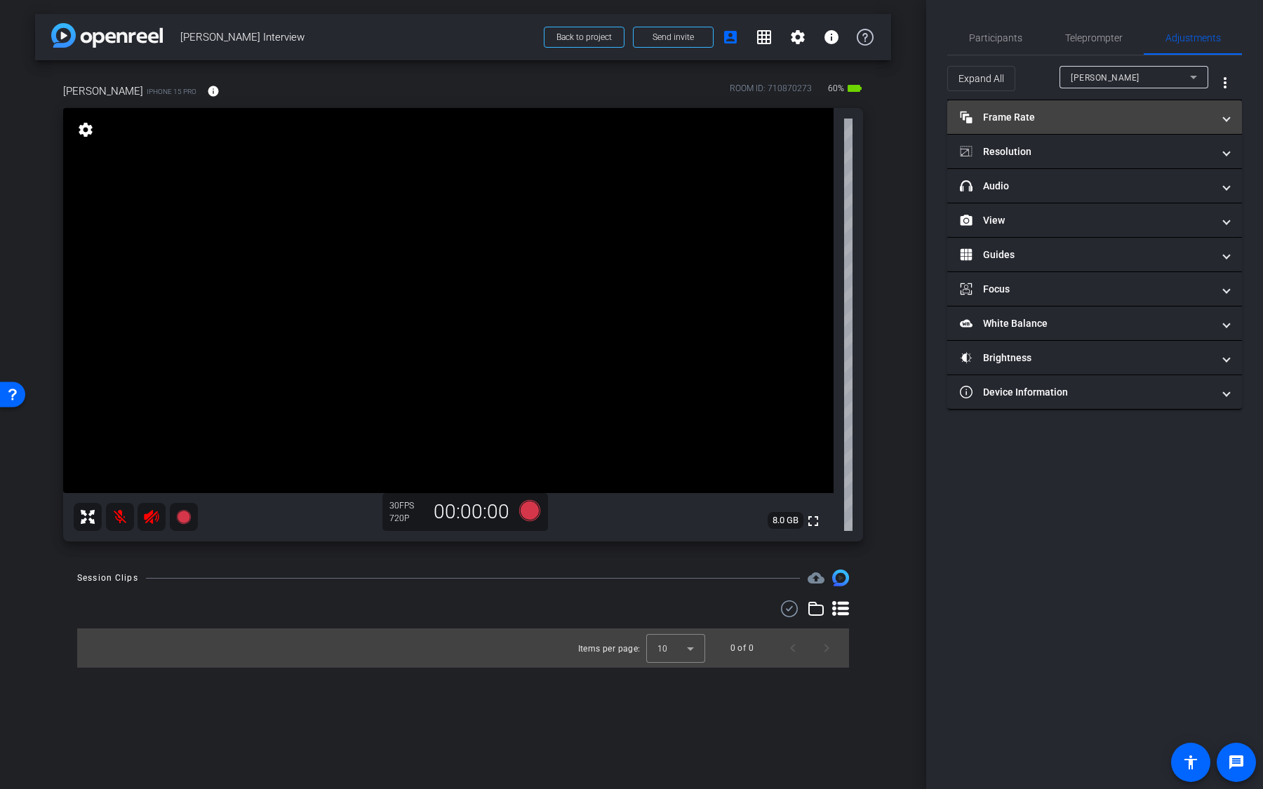
click at [1045, 123] on mat-expansion-panel-header "Frame Rate Frame Rate" at bounding box center [1094, 117] width 295 height 34
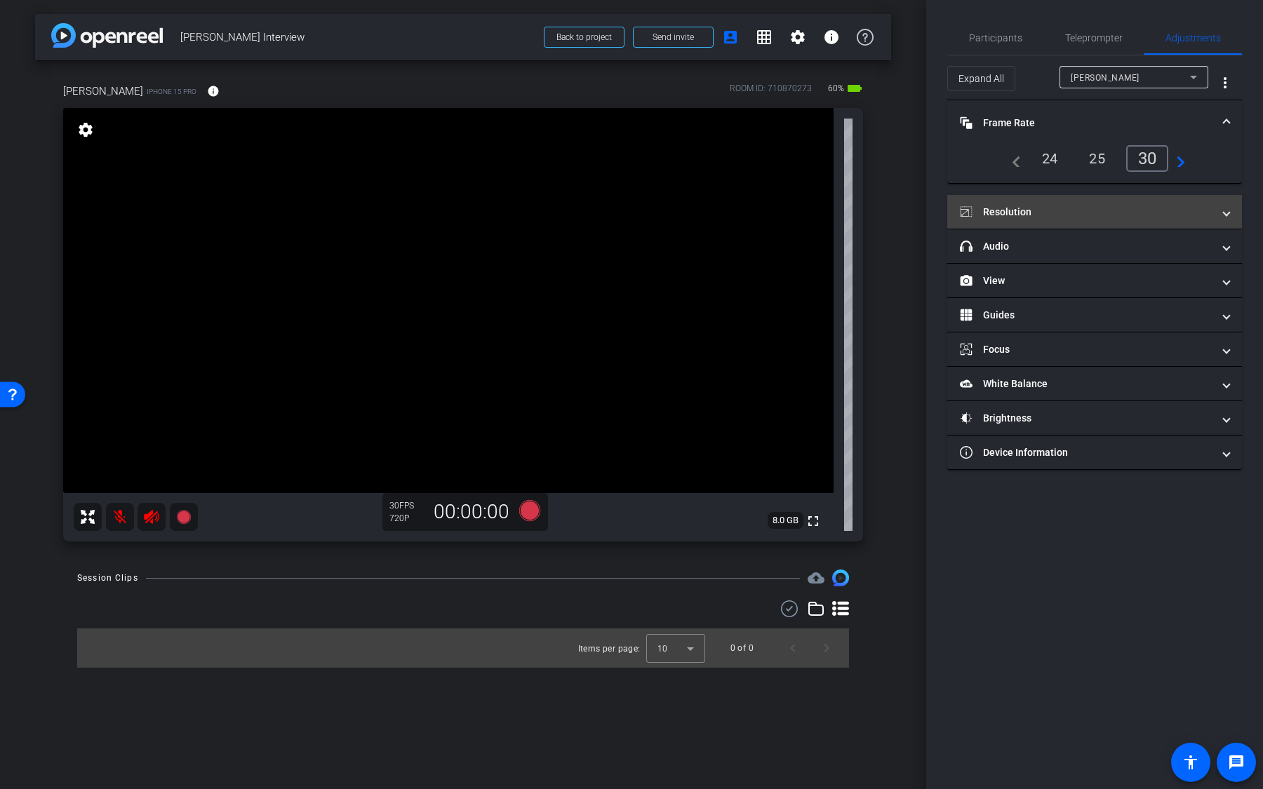
click at [1083, 222] on mat-expansion-panel-header "Resolution" at bounding box center [1094, 212] width 295 height 34
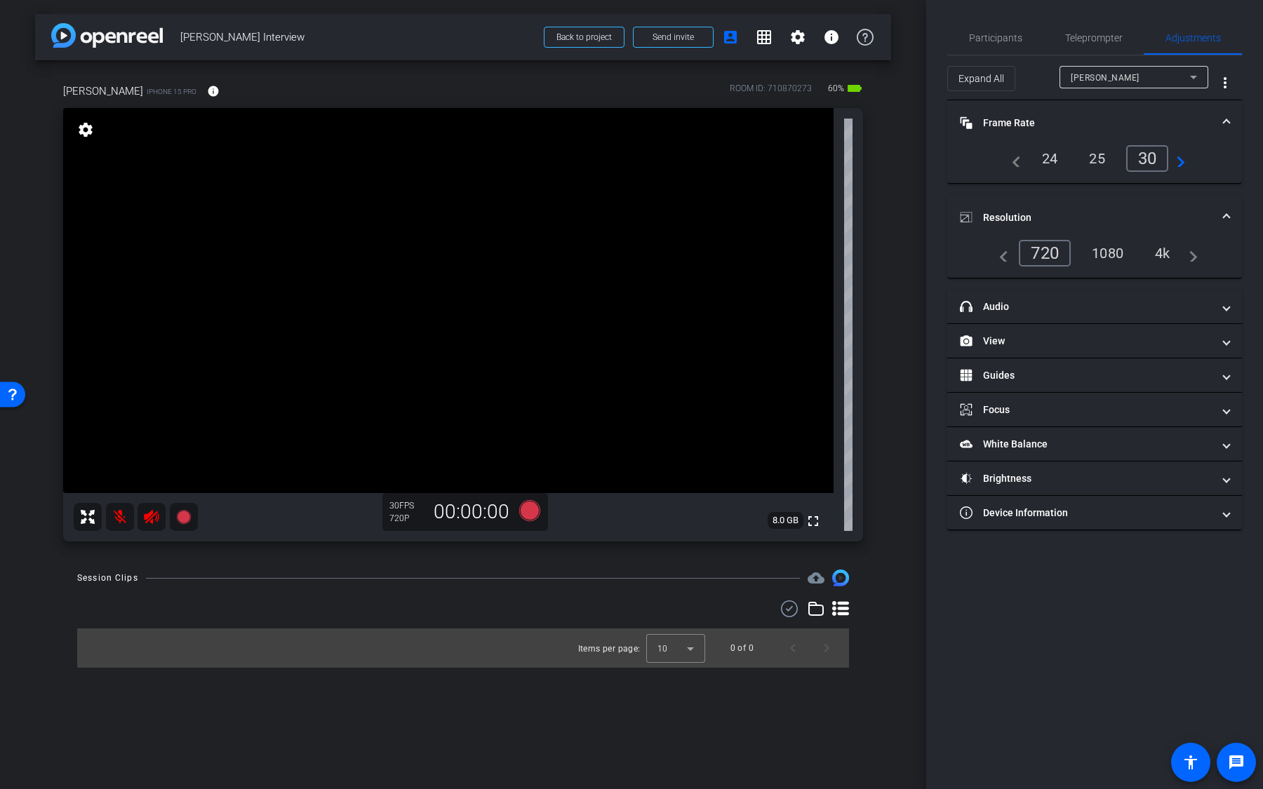
click at [1054, 164] on div "24" at bounding box center [1049, 159] width 37 height 24
click at [1164, 251] on div "4k" at bounding box center [1162, 253] width 36 height 24
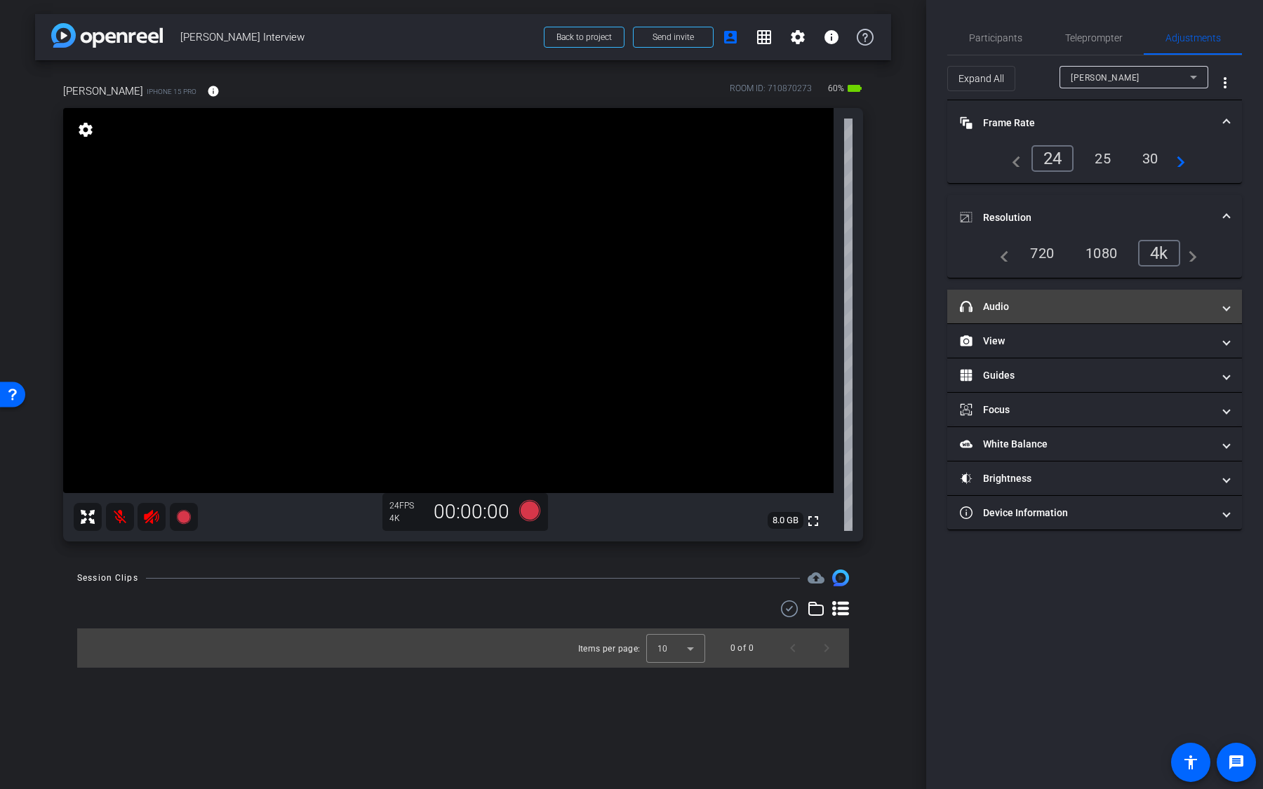
click at [1083, 312] on mat-expansion-panel-header "headphone icon Audio" at bounding box center [1094, 307] width 295 height 34
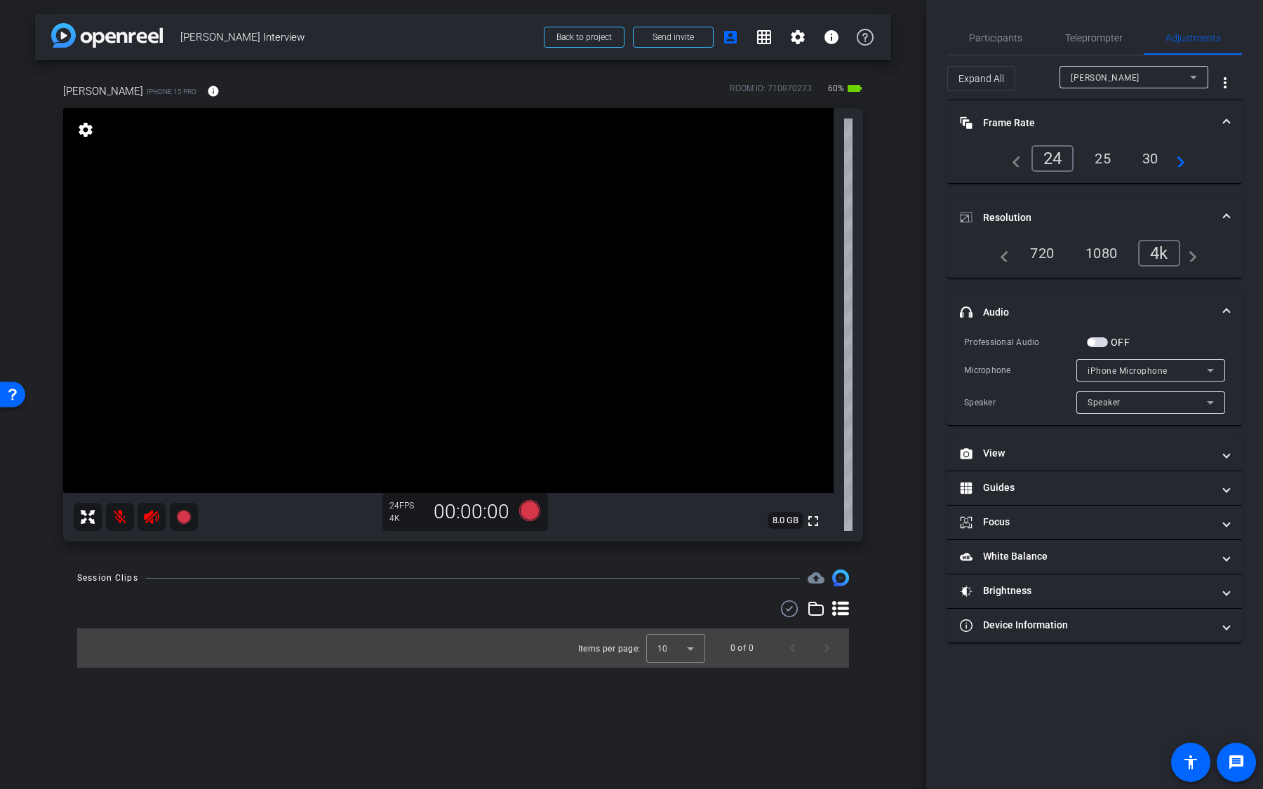
click at [1102, 339] on span "button" at bounding box center [1097, 342] width 21 height 10
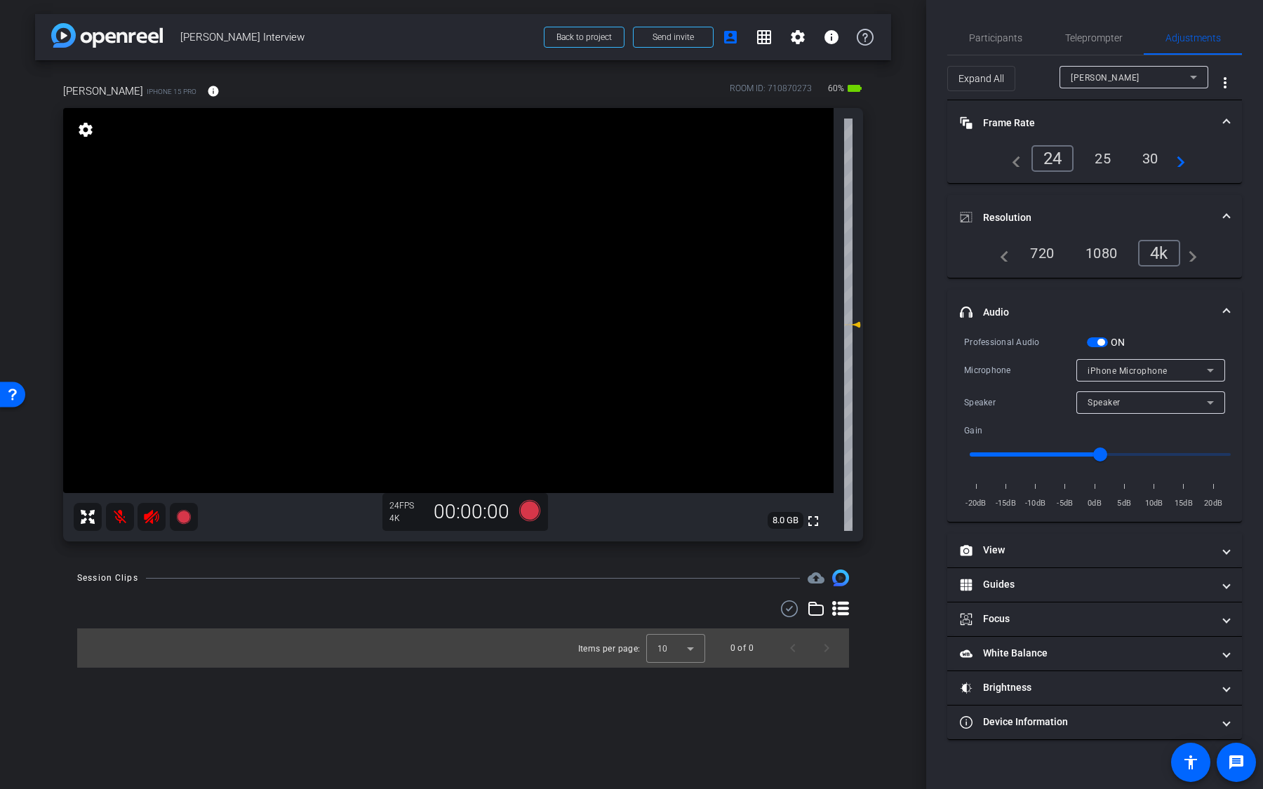
click at [1103, 340] on span "button" at bounding box center [1100, 342] width 7 height 7
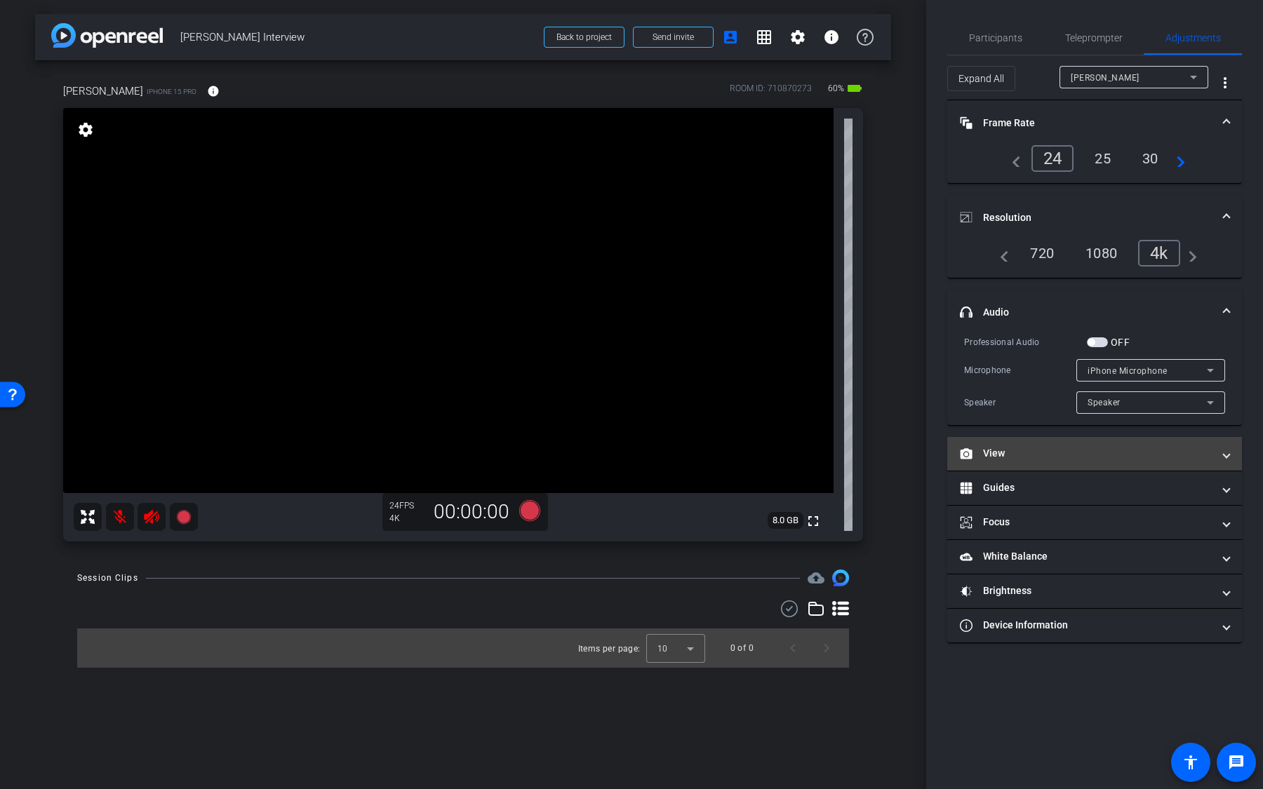
click at [1090, 462] on mat-expansion-panel-header "View" at bounding box center [1094, 454] width 295 height 34
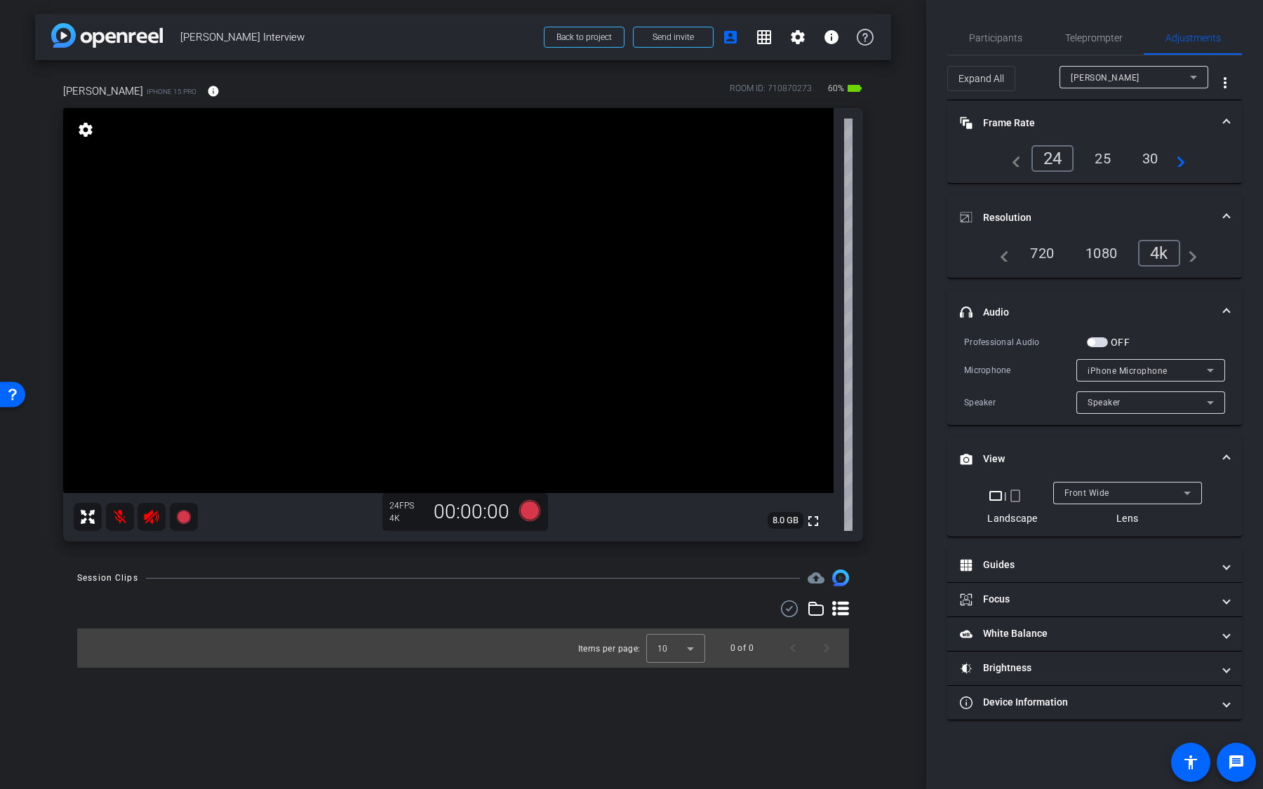
click at [1017, 495] on mat-icon "crop_portrait" at bounding box center [1015, 496] width 17 height 17
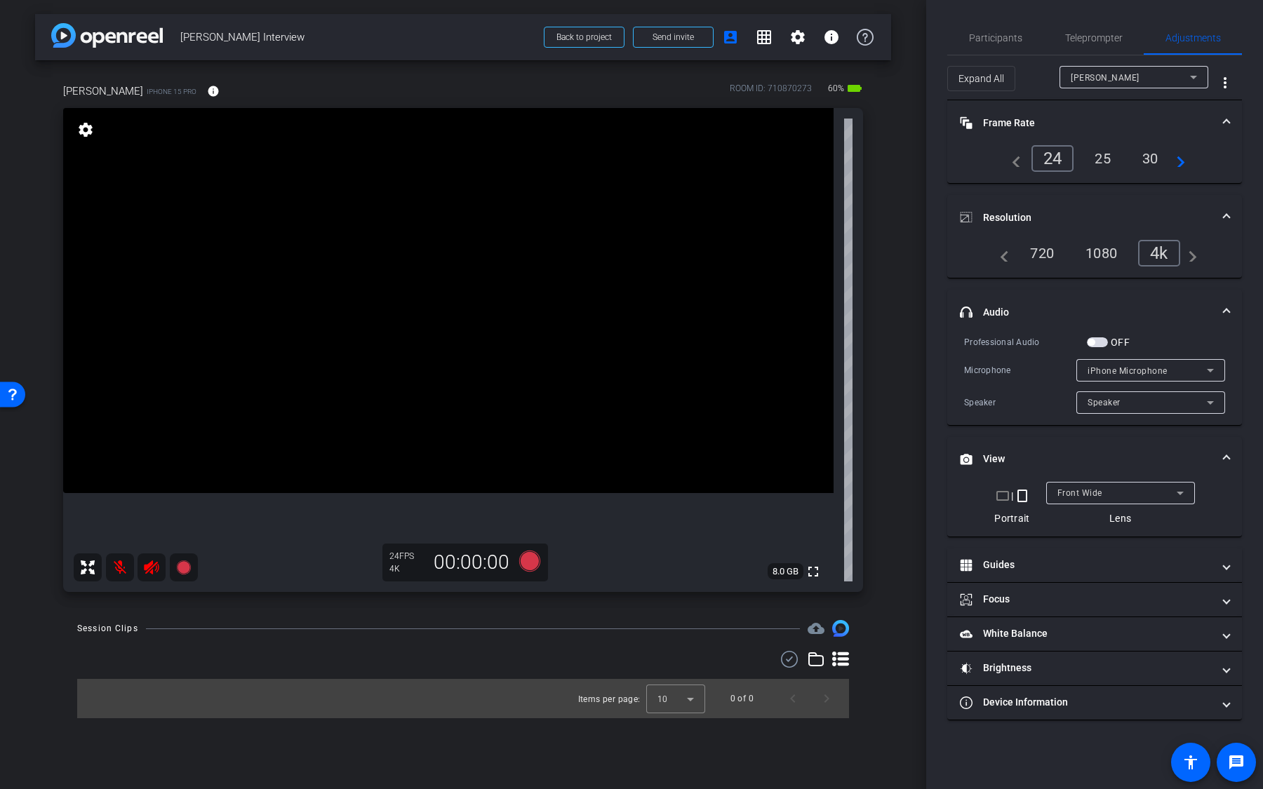
click at [995, 495] on mat-icon "crop_landscape" at bounding box center [1002, 496] width 17 height 17
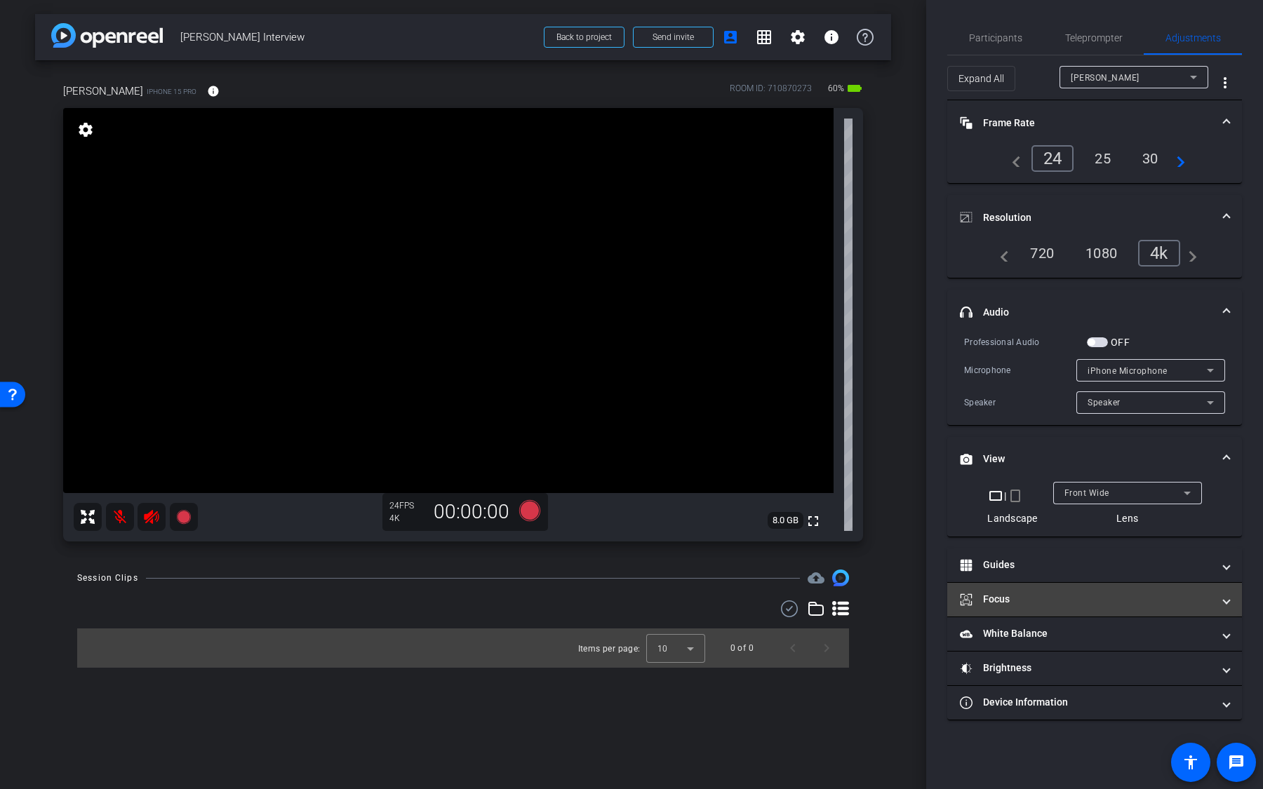
click at [1040, 589] on mat-expansion-panel-header "Focus" at bounding box center [1094, 600] width 295 height 34
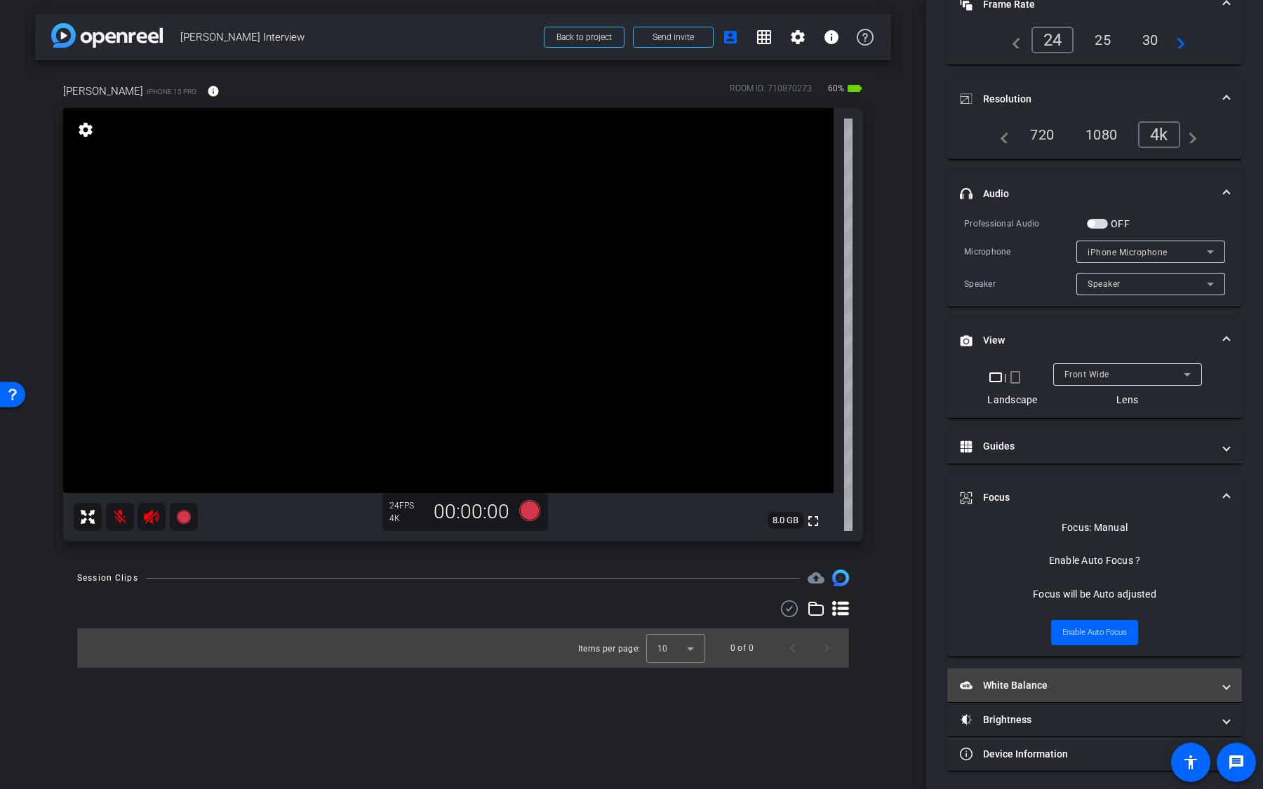
click at [1043, 681] on mat-panel-title "White Balance White Balance" at bounding box center [1086, 685] width 253 height 15
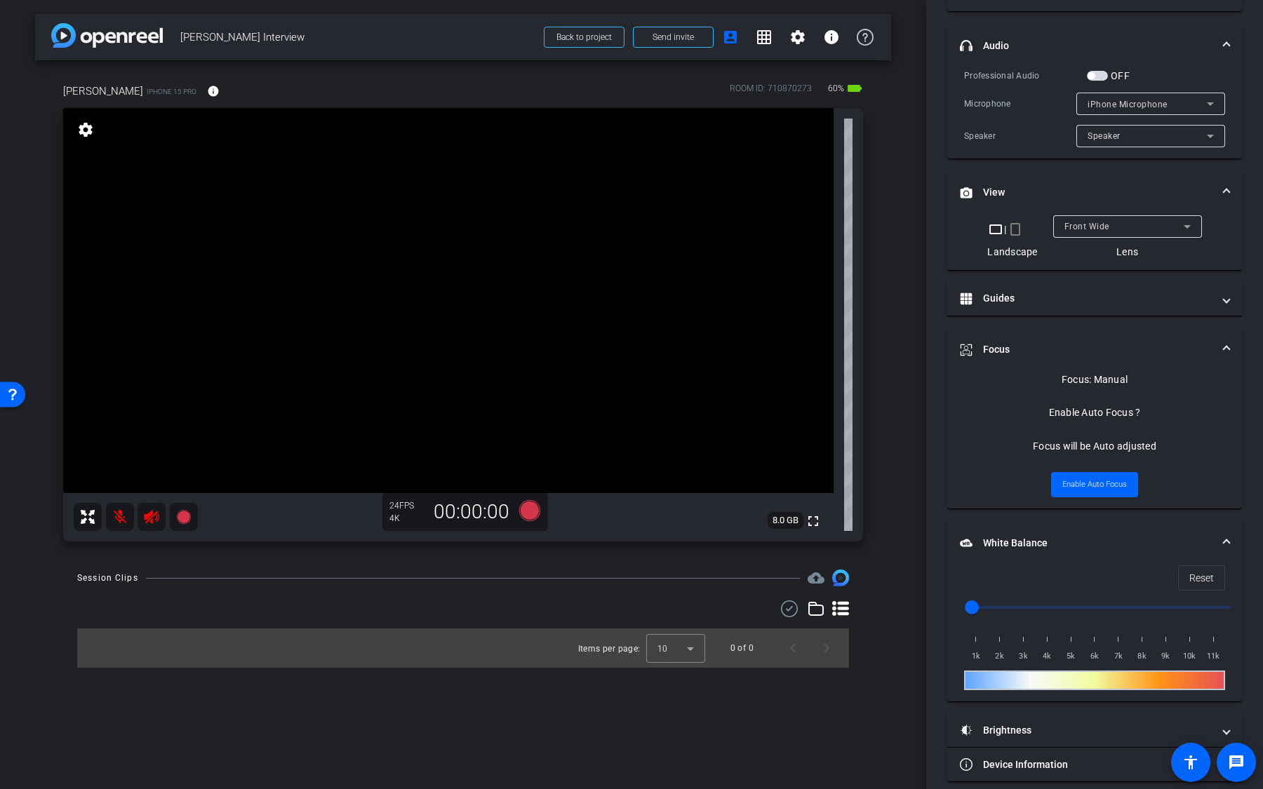
scroll to position [277, 0]
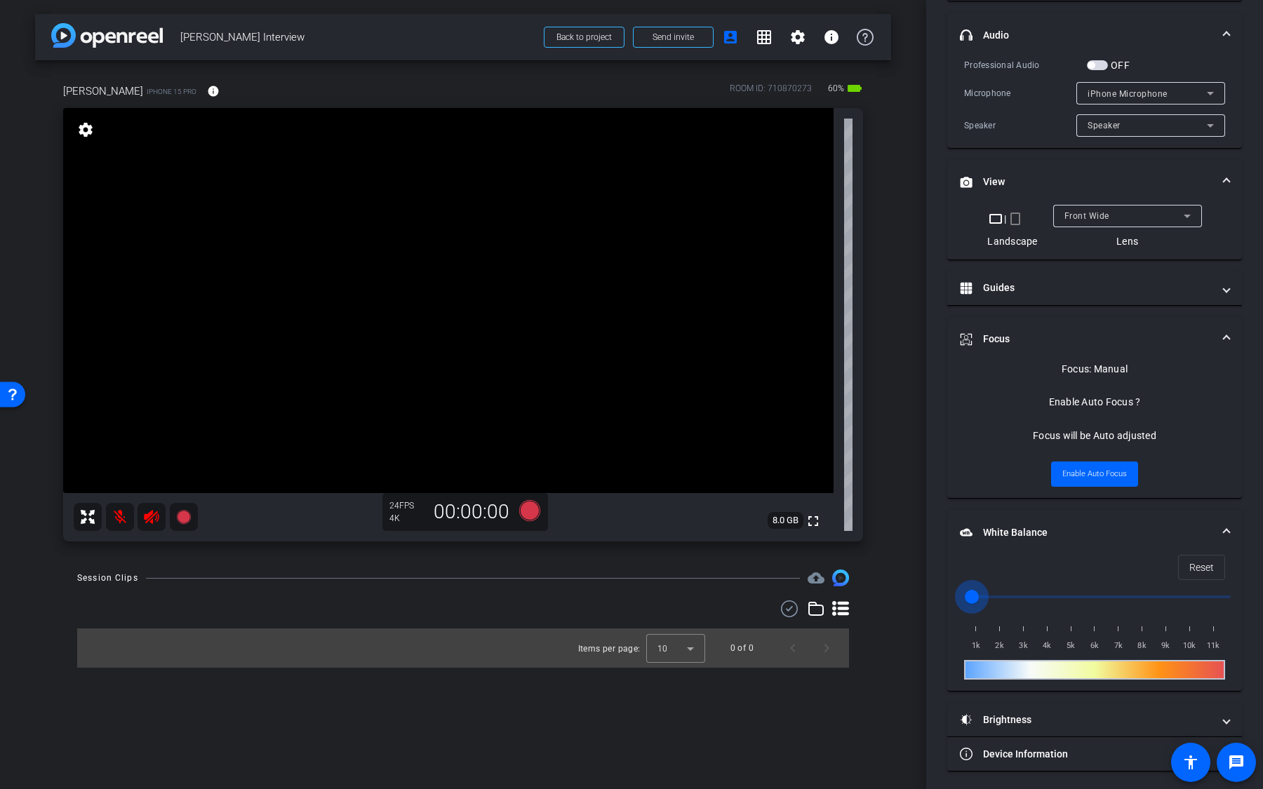
click at [972, 586] on input "range" at bounding box center [1100, 597] width 290 height 31
drag, startPoint x: 972, startPoint y: 586, endPoint x: 1024, endPoint y: 587, distance: 51.9
click at [1024, 587] on input "range" at bounding box center [1100, 597] width 290 height 31
drag, startPoint x: 1024, startPoint y: 587, endPoint x: 1044, endPoint y: 588, distance: 19.7
click at [1044, 588] on input "range" at bounding box center [1100, 597] width 290 height 31
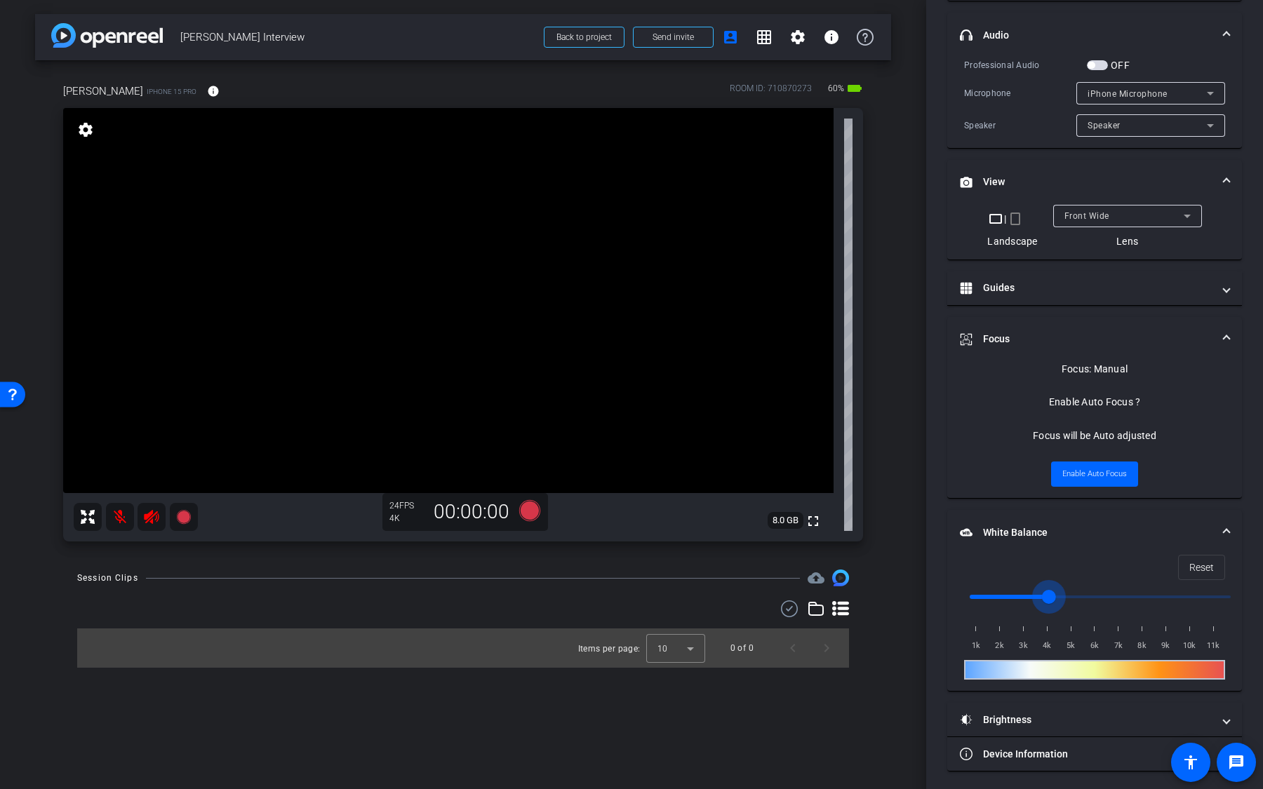
drag, startPoint x: 1045, startPoint y: 589, endPoint x: 1007, endPoint y: 589, distance: 37.2
click at [1007, 589] on input "range" at bounding box center [1100, 597] width 290 height 31
drag, startPoint x: 1007, startPoint y: 589, endPoint x: 991, endPoint y: 589, distance: 15.4
click at [991, 589] on input "range" at bounding box center [1100, 597] width 290 height 31
drag, startPoint x: 991, startPoint y: 589, endPoint x: 1158, endPoint y: 589, distance: 167.7
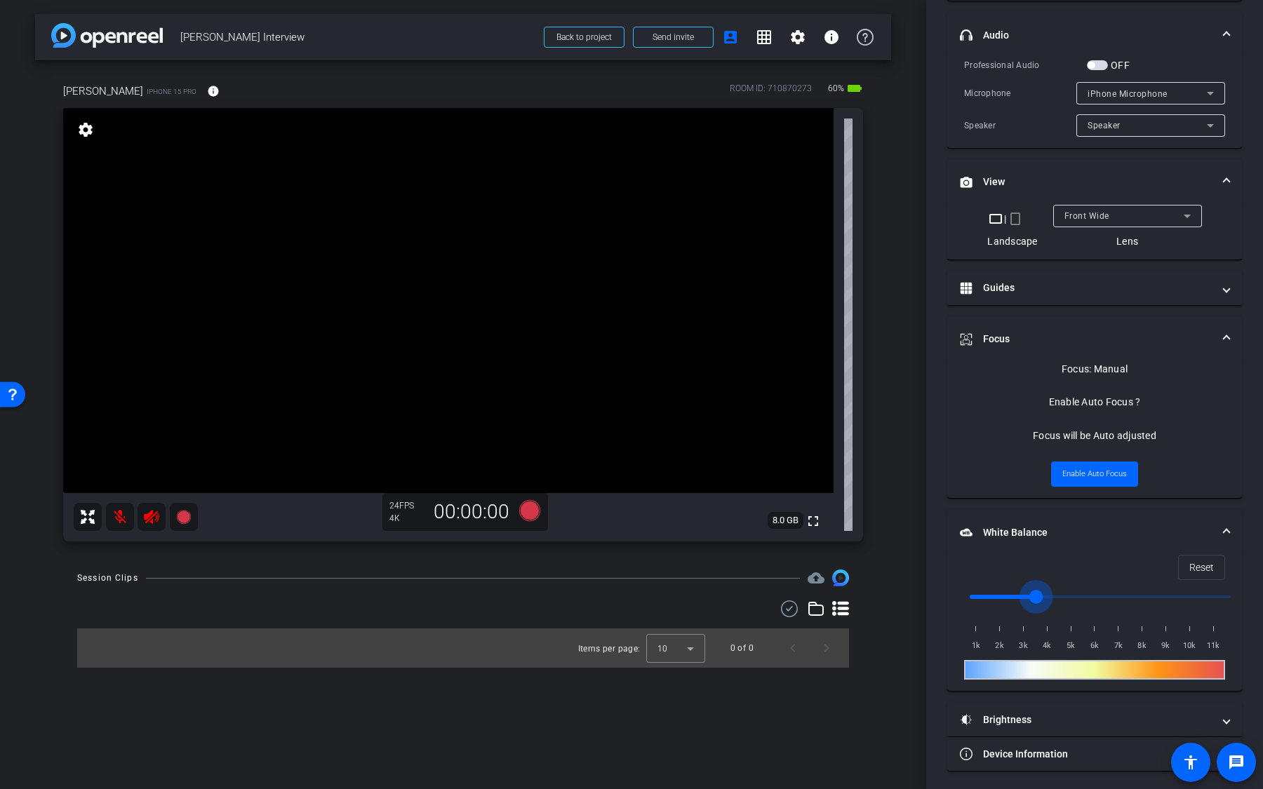
click at [1144, 588] on input "range" at bounding box center [1100, 597] width 290 height 31
drag, startPoint x: 1138, startPoint y: 594, endPoint x: 1028, endPoint y: 594, distance: 110.1
click at [1028, 594] on input "range" at bounding box center [1100, 597] width 290 height 31
click at [1200, 561] on span "Reset" at bounding box center [1201, 567] width 25 height 27
type input "1000"
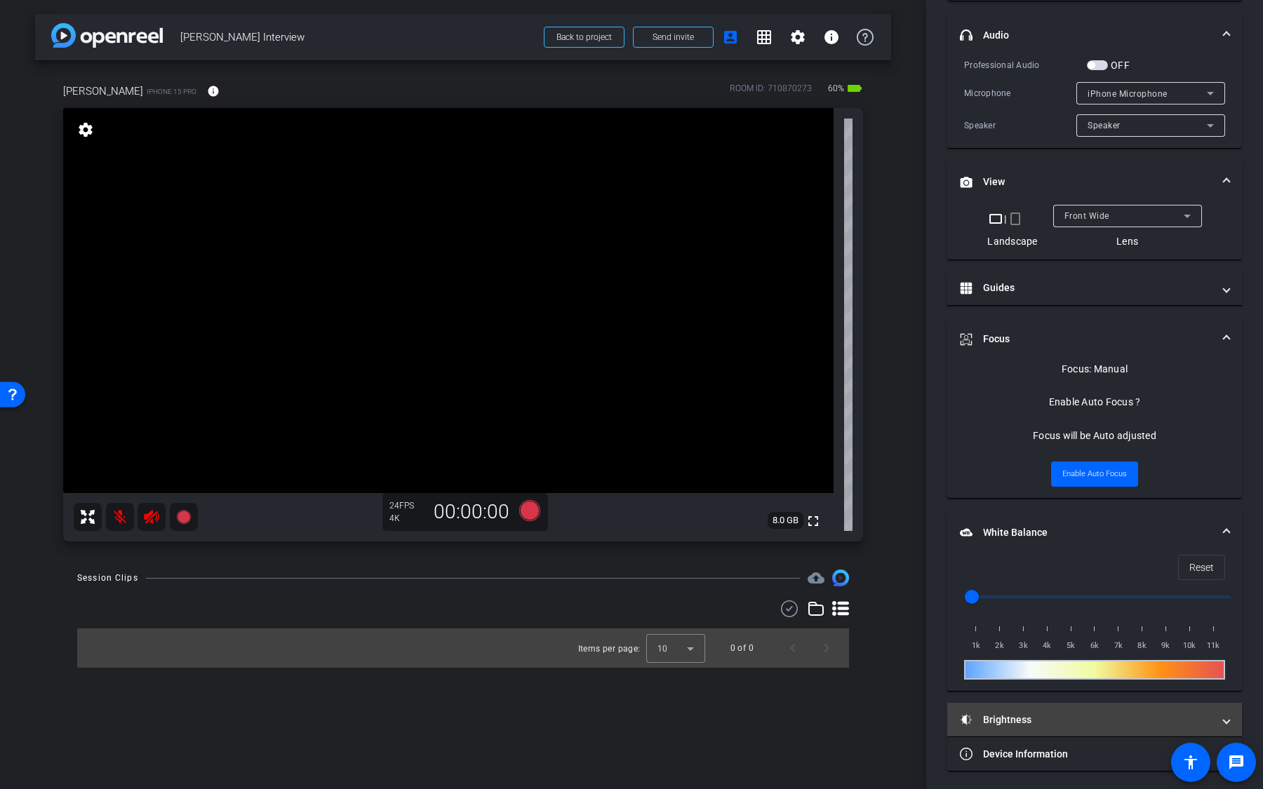
click at [1062, 703] on mat-expansion-panel-header "Brightness" at bounding box center [1094, 720] width 295 height 34
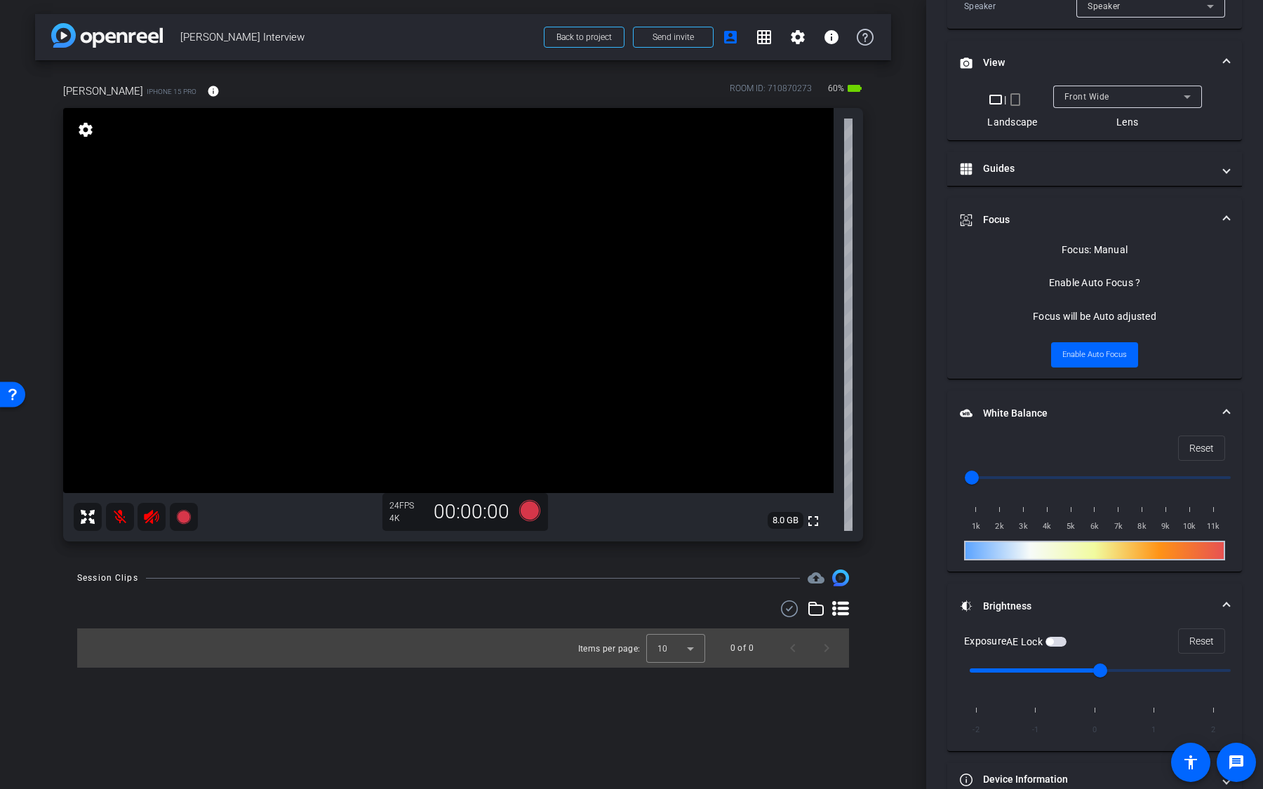
scroll to position [406, 0]
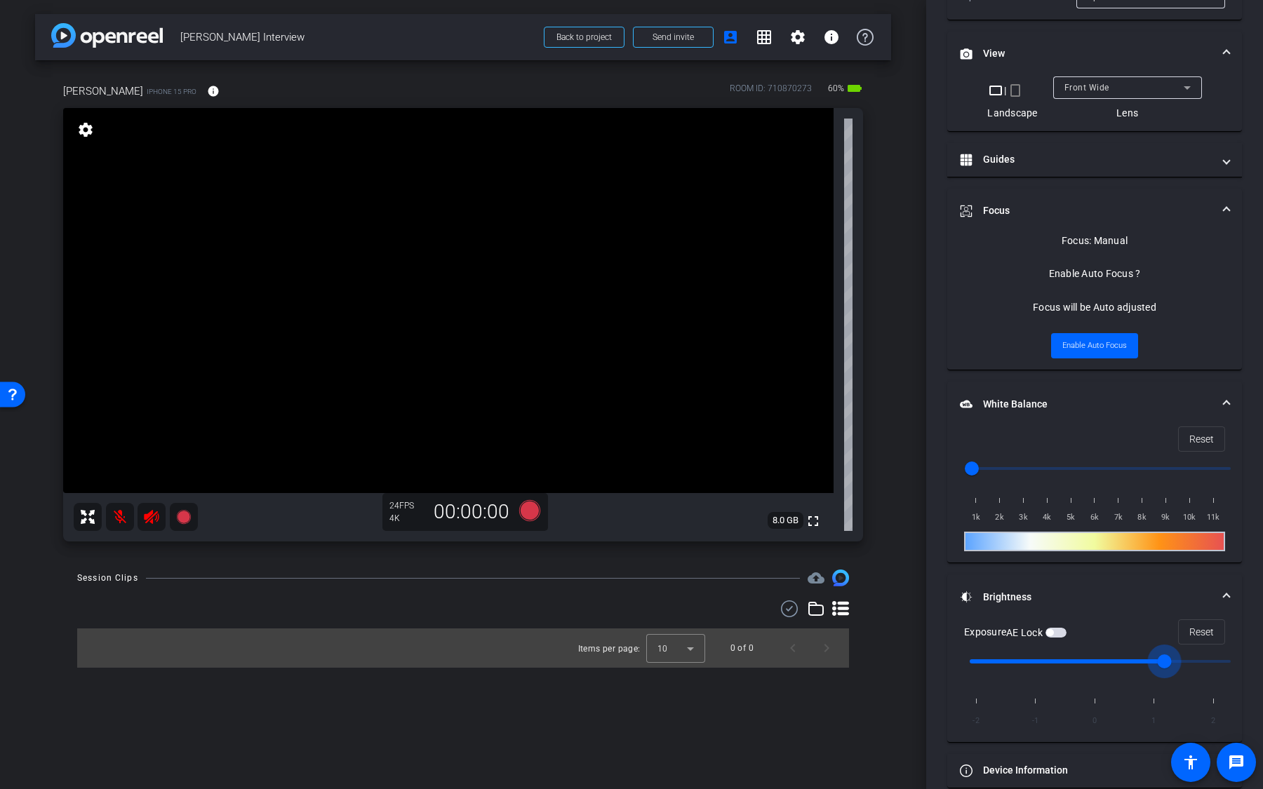
drag, startPoint x: 1099, startPoint y: 662, endPoint x: 1144, endPoint y: 662, distance: 44.9
type input "1"
click at [1144, 662] on input "range" at bounding box center [1100, 661] width 290 height 31
drag, startPoint x: 823, startPoint y: 88, endPoint x: 856, endPoint y: 89, distance: 33.0
click at [856, 89] on div "ROOM ID: 710870273 60% battery_std" at bounding box center [796, 91] width 133 height 22
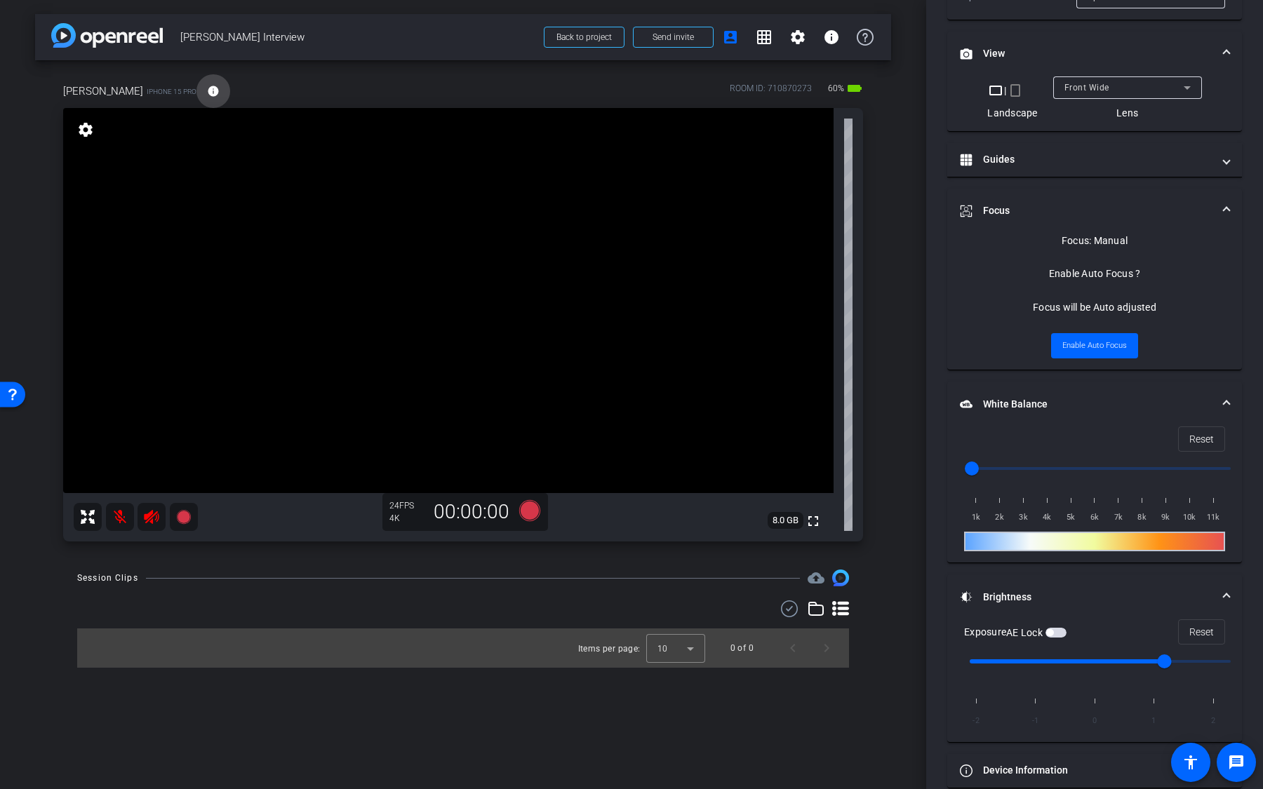
click at [207, 94] on mat-icon "info" at bounding box center [213, 91] width 13 height 13
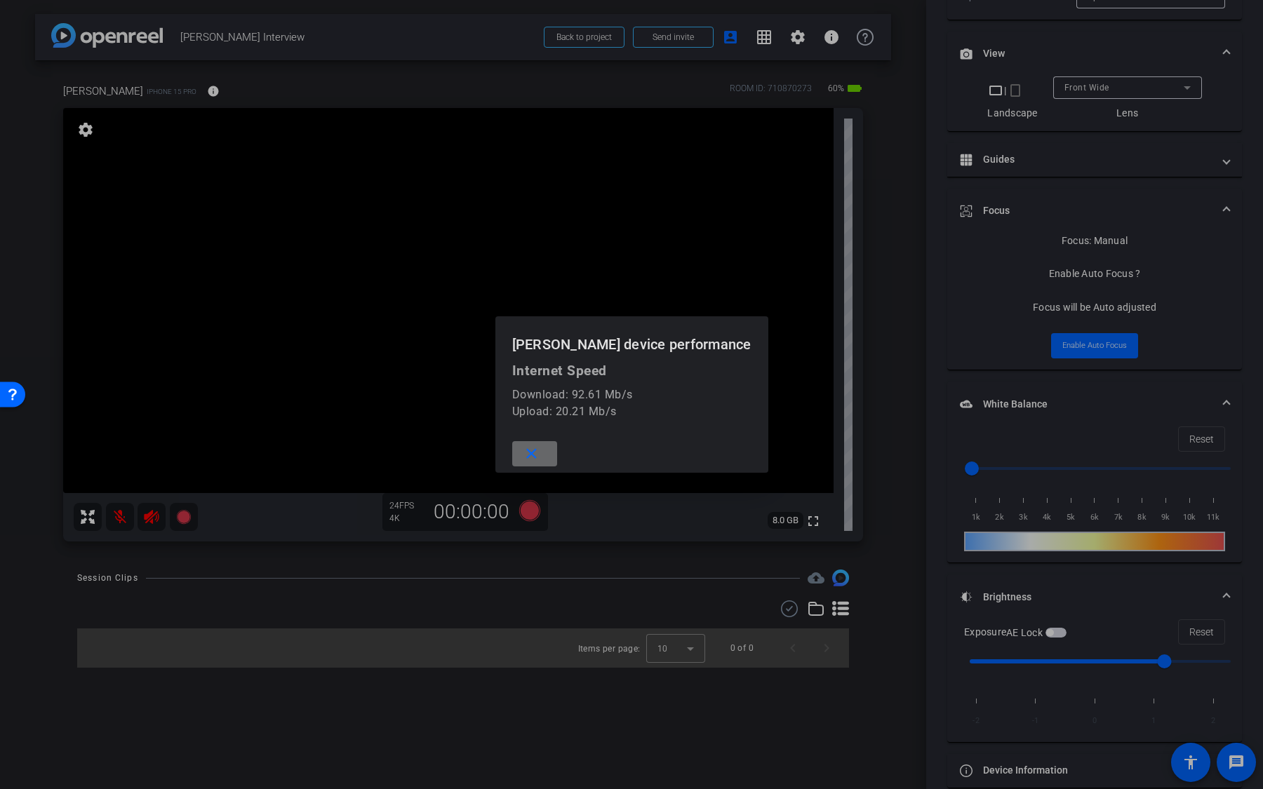
click at [557, 450] on span at bounding box center [534, 454] width 45 height 34
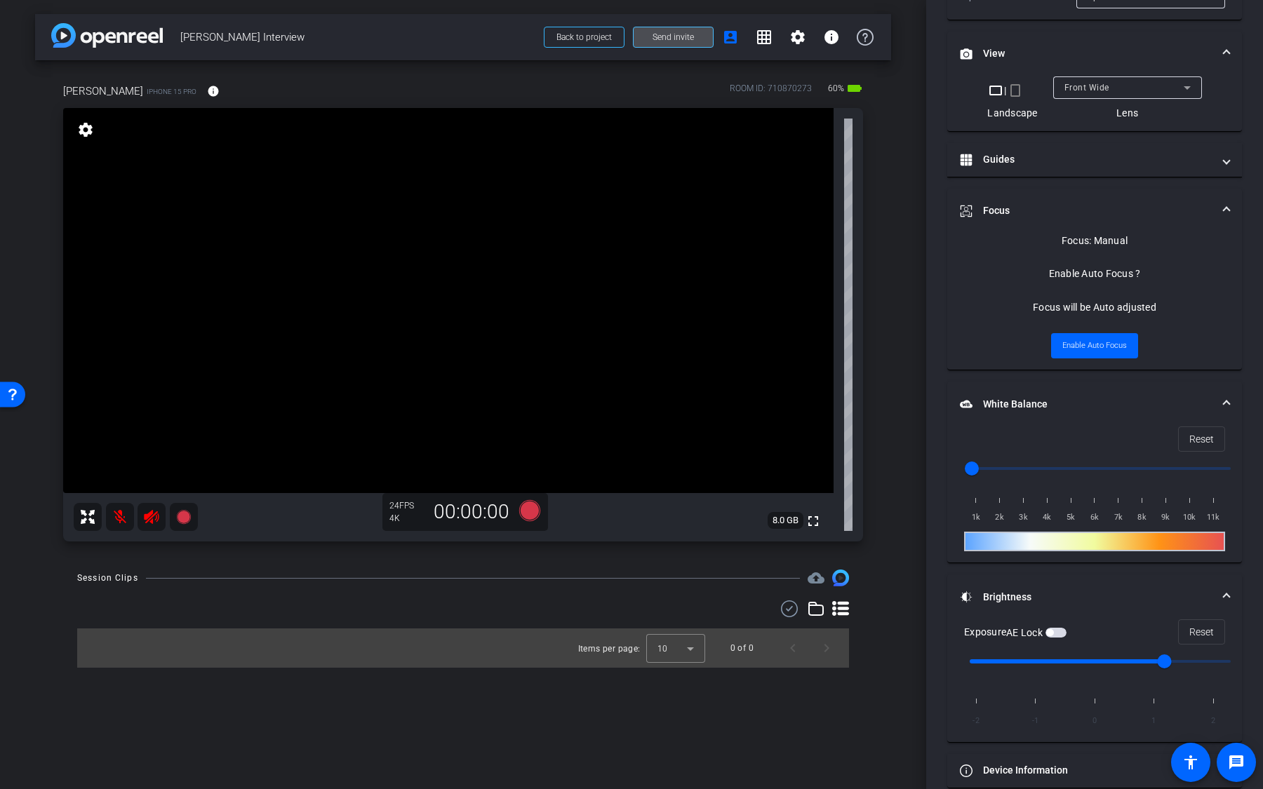
click at [691, 36] on span "Send invite" at bounding box center [672, 37] width 41 height 11
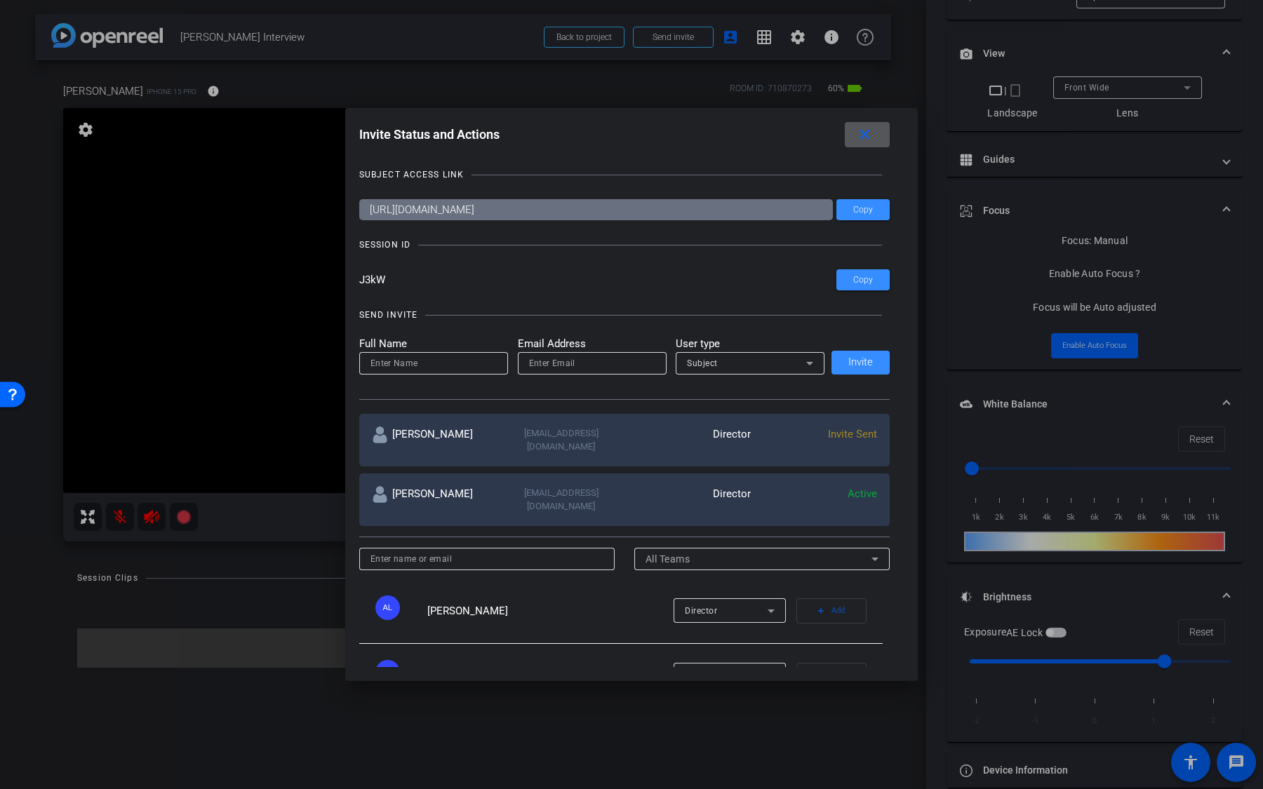
click at [863, 147] on span at bounding box center [867, 135] width 45 height 34
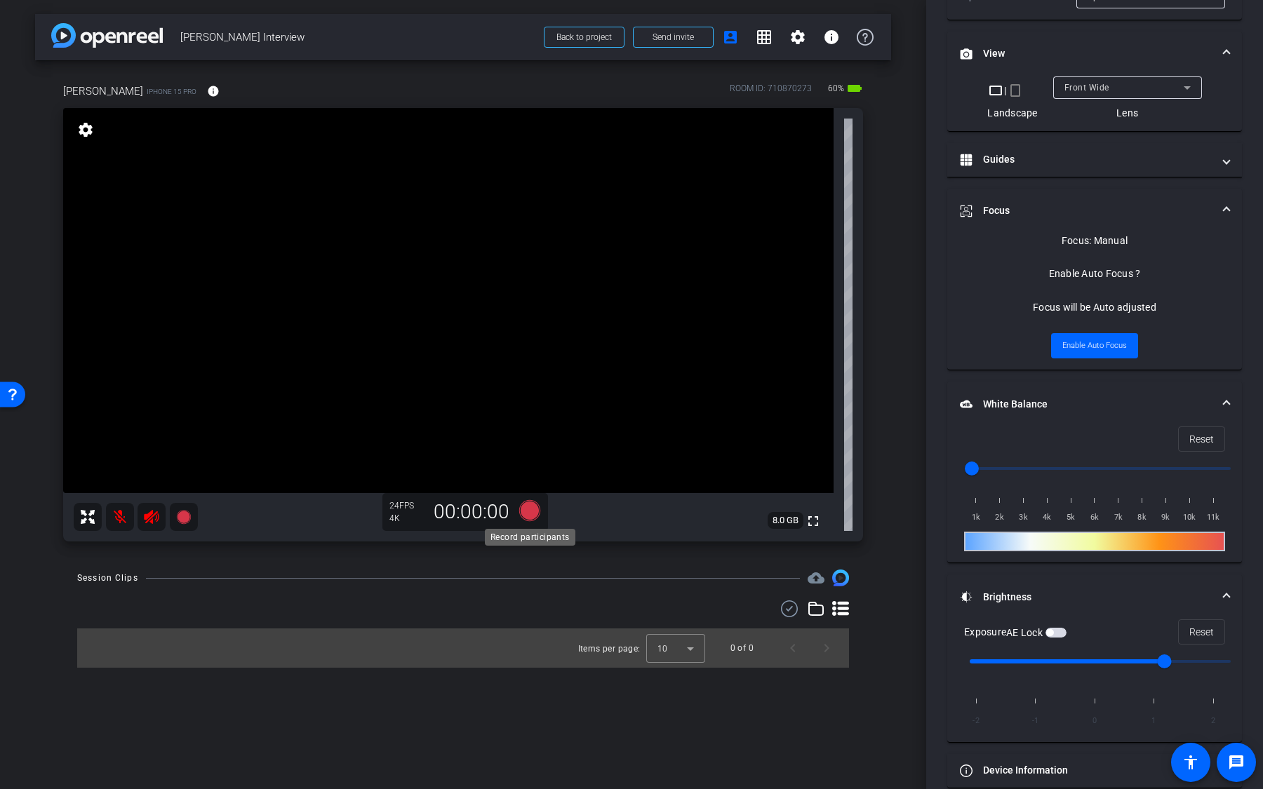
click at [528, 506] on icon at bounding box center [529, 510] width 21 height 21
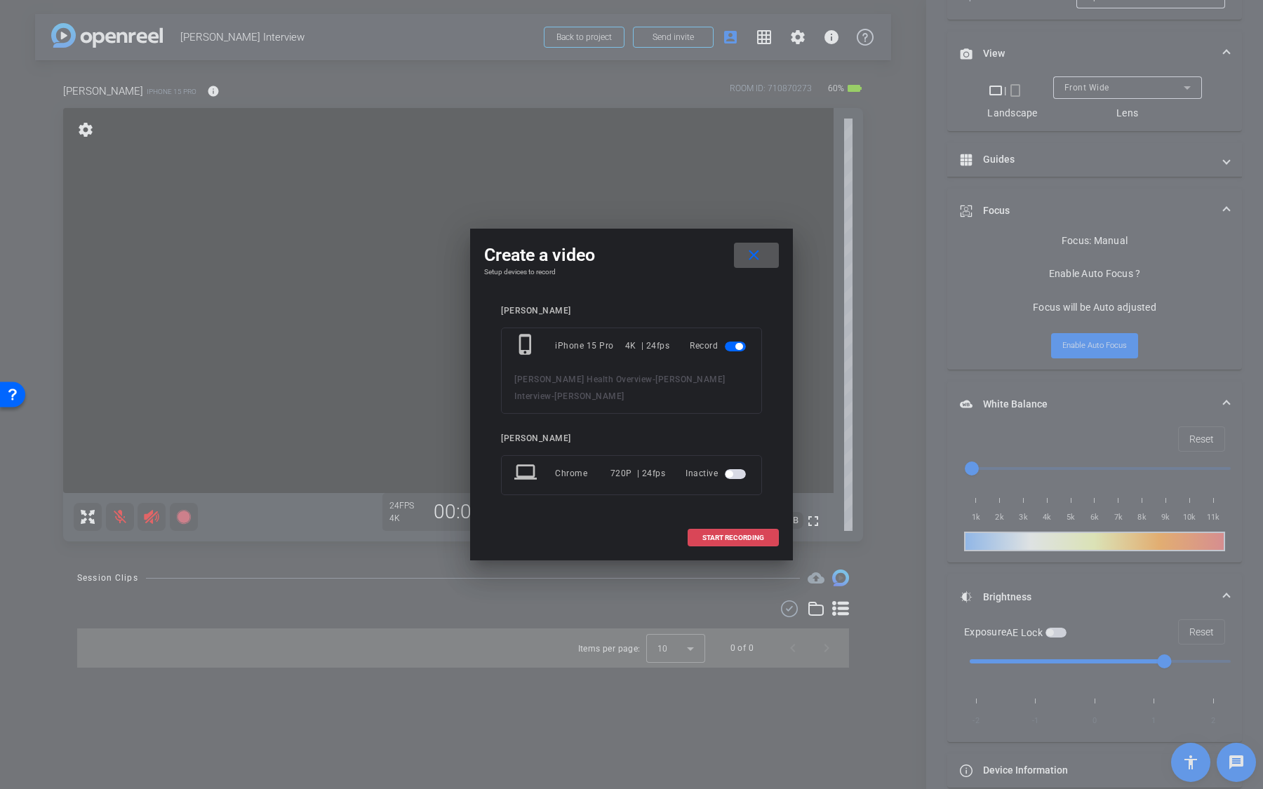
click at [732, 535] on span "START RECORDING" at bounding box center [733, 538] width 62 height 7
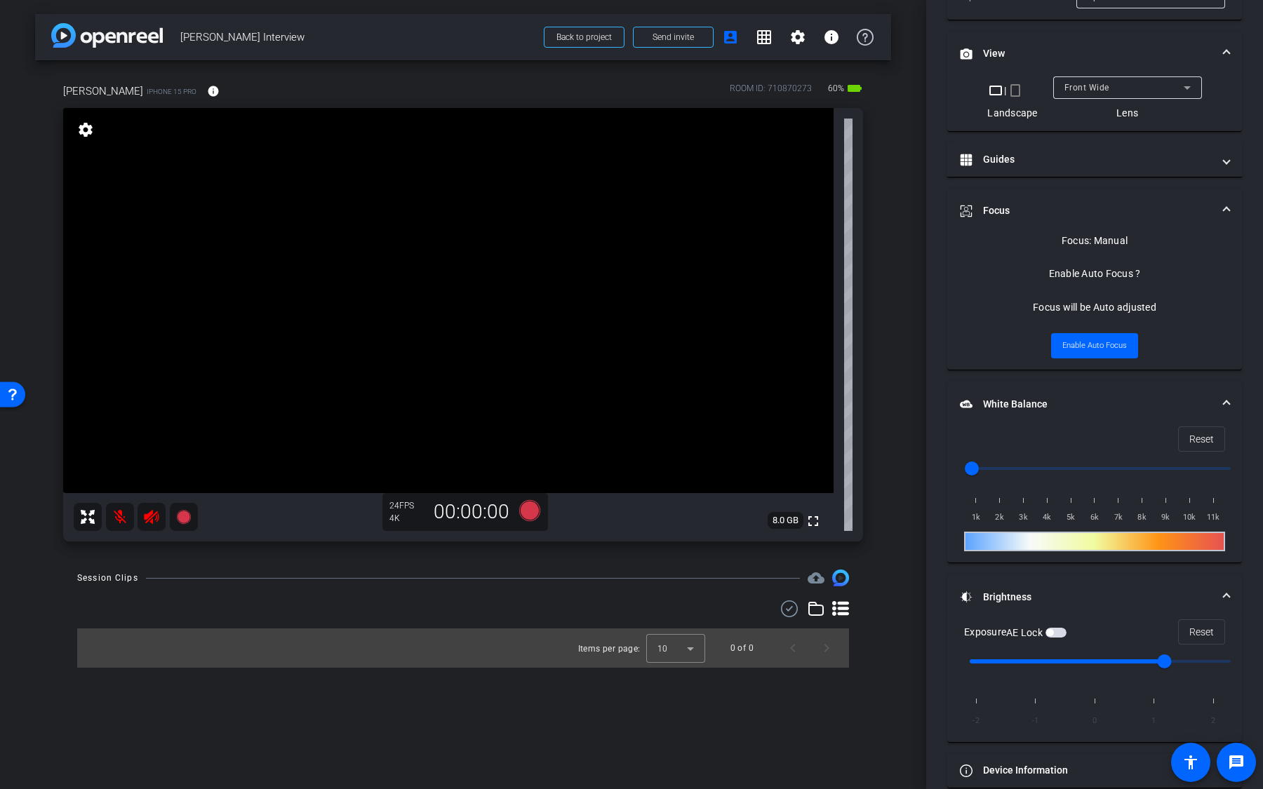
scroll to position [421, 0]
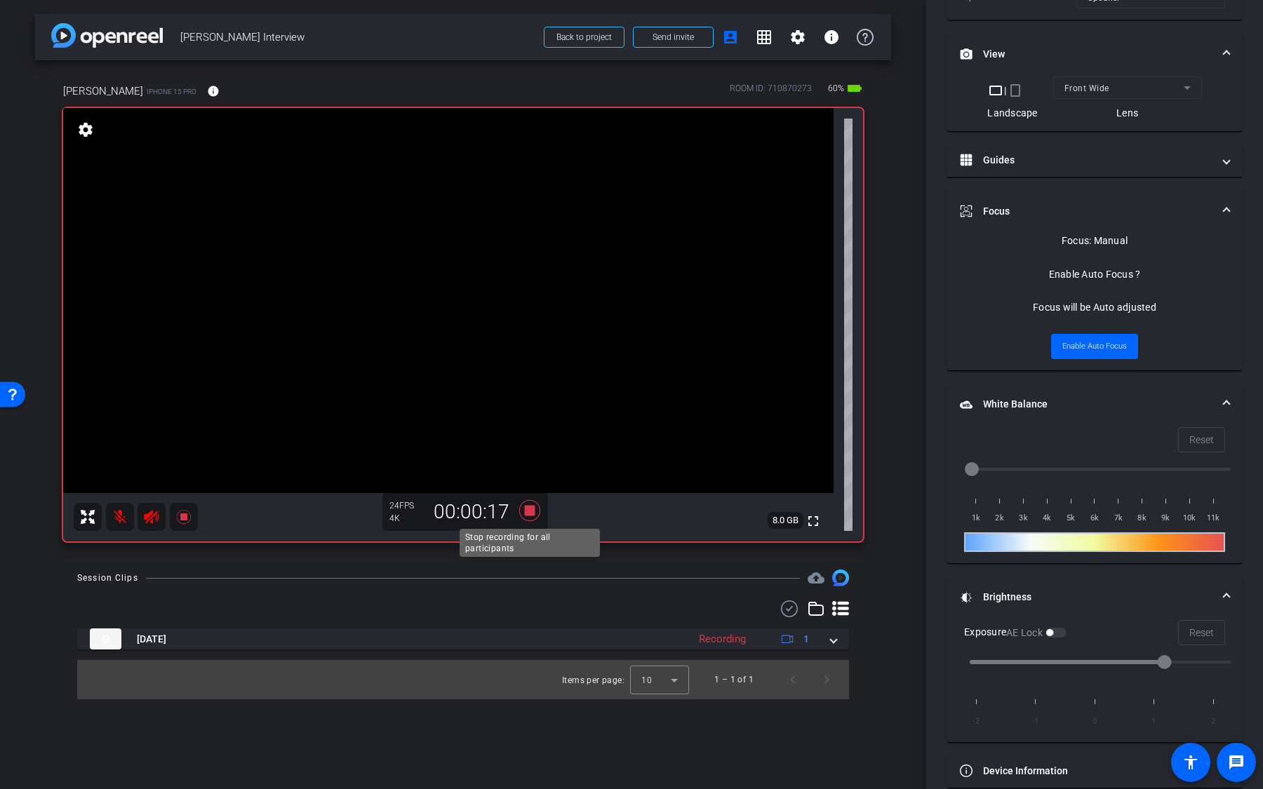
click at [528, 517] on icon at bounding box center [530, 510] width 34 height 25
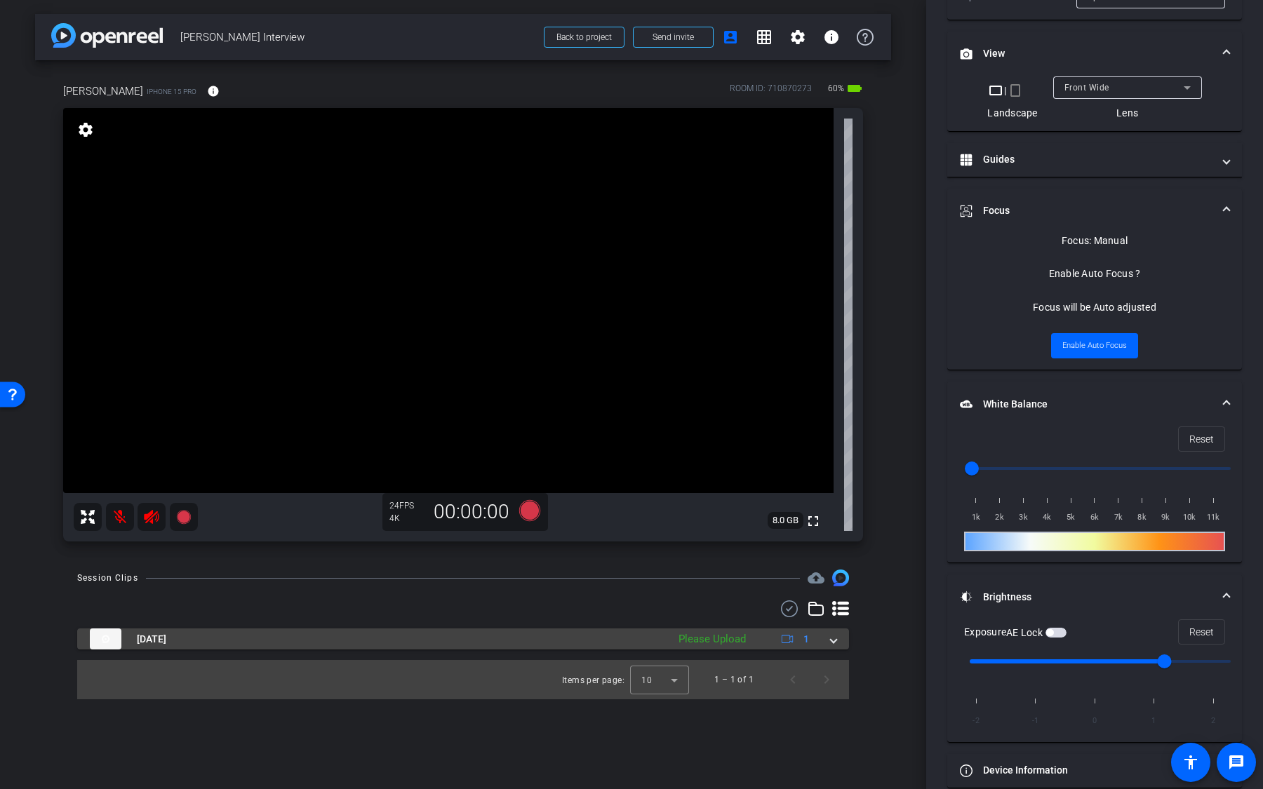
click at [693, 636] on div "Please Upload" at bounding box center [711, 639] width 81 height 16
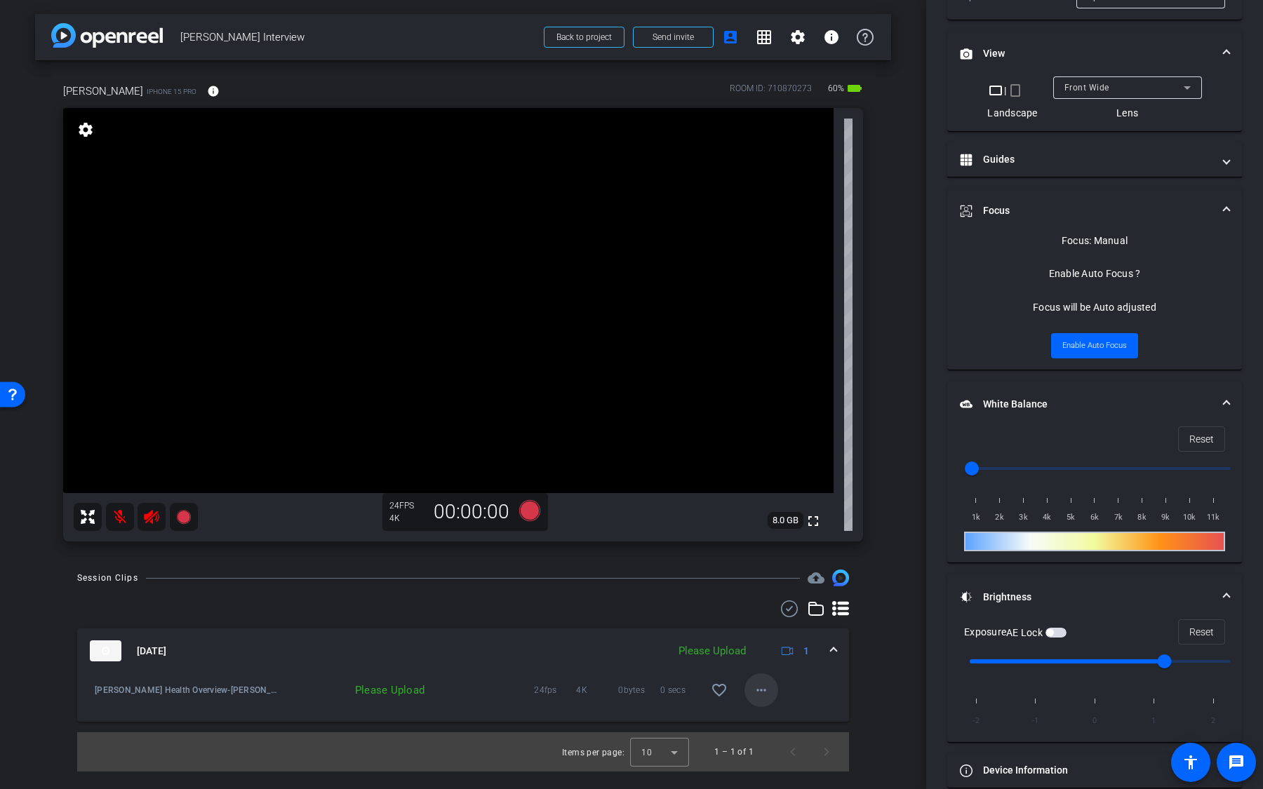
click at [761, 690] on mat-icon "more_horiz" at bounding box center [761, 690] width 17 height 17
click at [776, 723] on span "Upload" at bounding box center [784, 719] width 56 height 17
click at [764, 698] on button "more_horiz" at bounding box center [761, 691] width 34 height 34
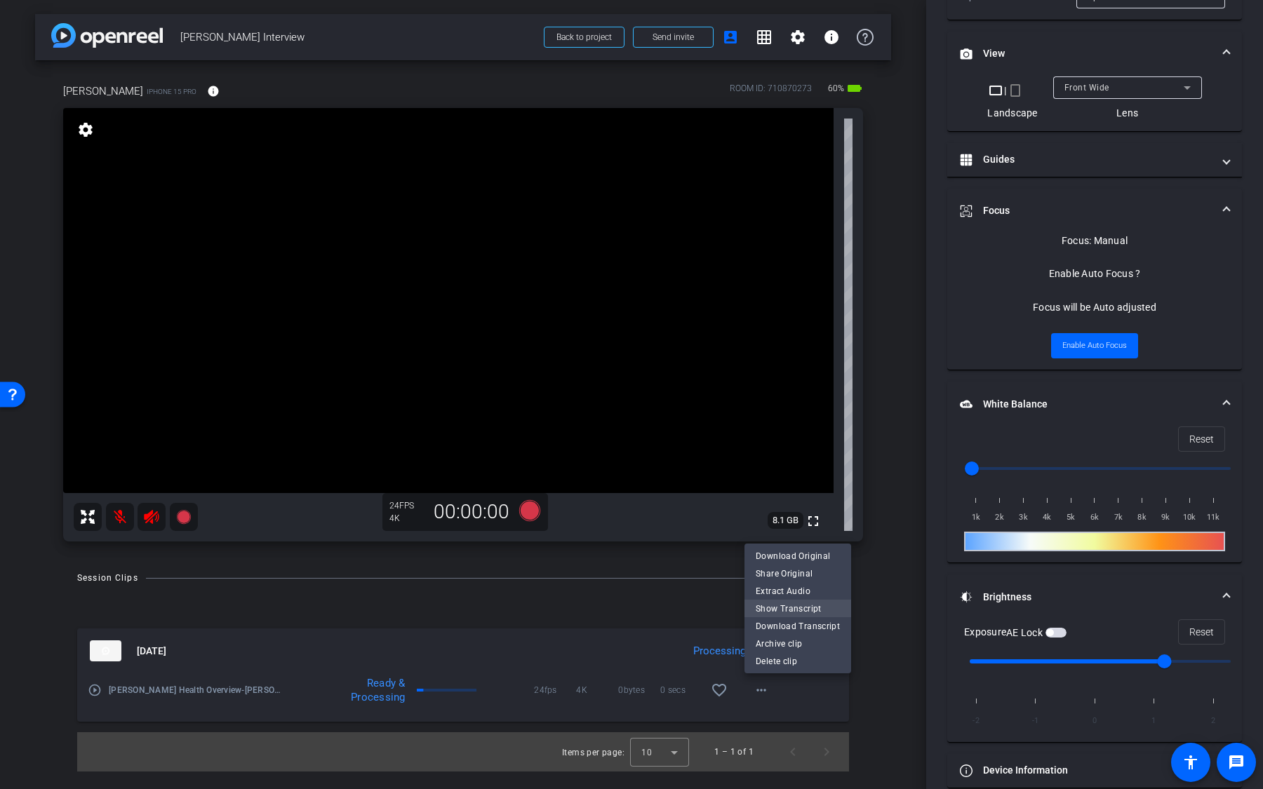
click at [798, 611] on span "Show Transcript" at bounding box center [798, 609] width 84 height 17
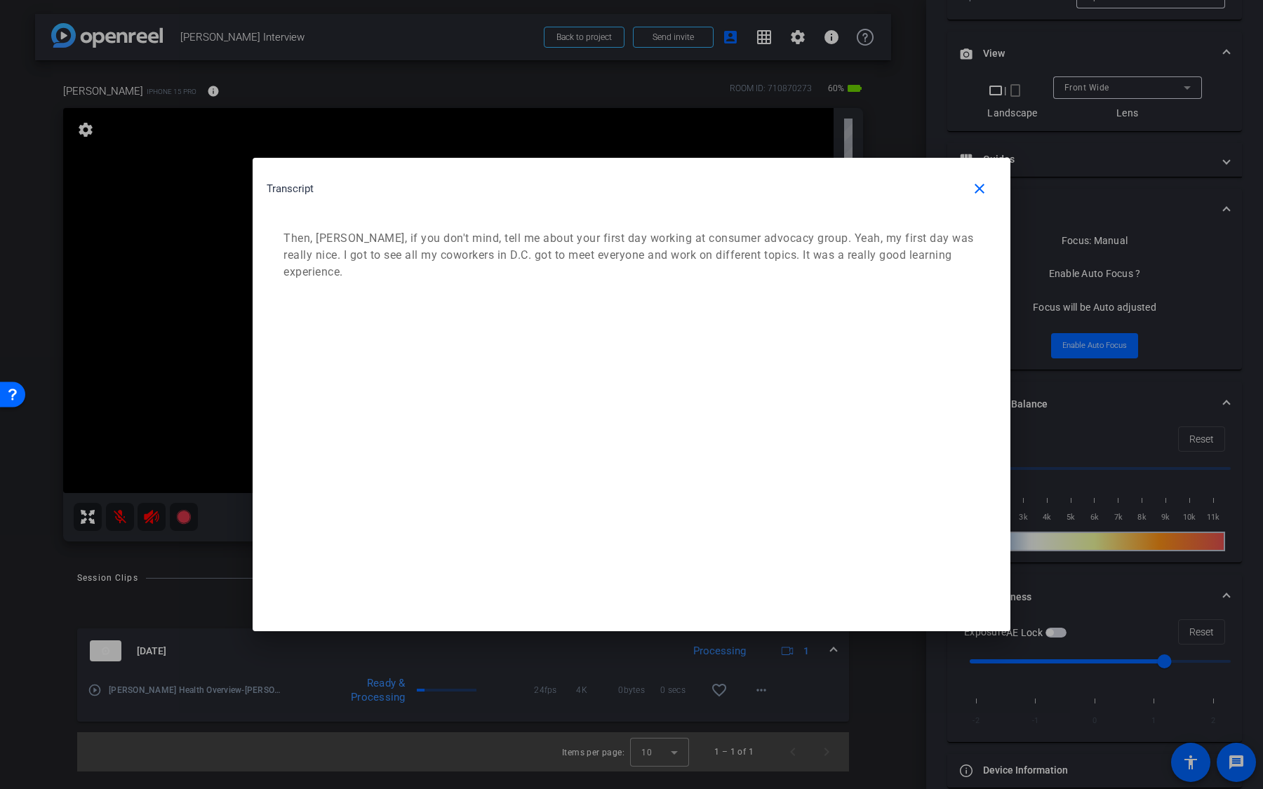
drag, startPoint x: 476, startPoint y: 276, endPoint x: 533, endPoint y: 278, distance: 56.8
click at [533, 278] on p "Then, [PERSON_NAME], if you don't mind, tell me about your first day working at…" at bounding box center [629, 255] width 692 height 51
click at [986, 187] on mat-icon "close" at bounding box center [979, 188] width 17 height 17
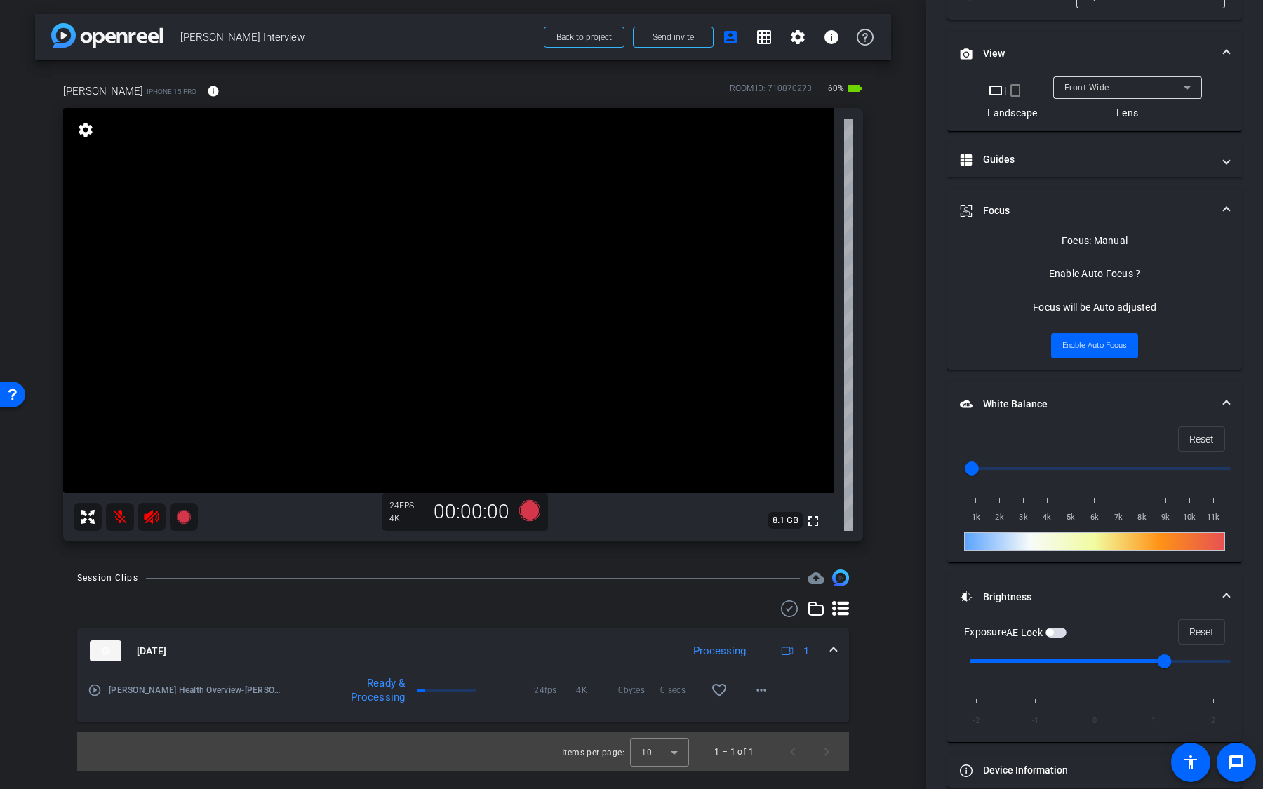
scroll to position [0, 0]
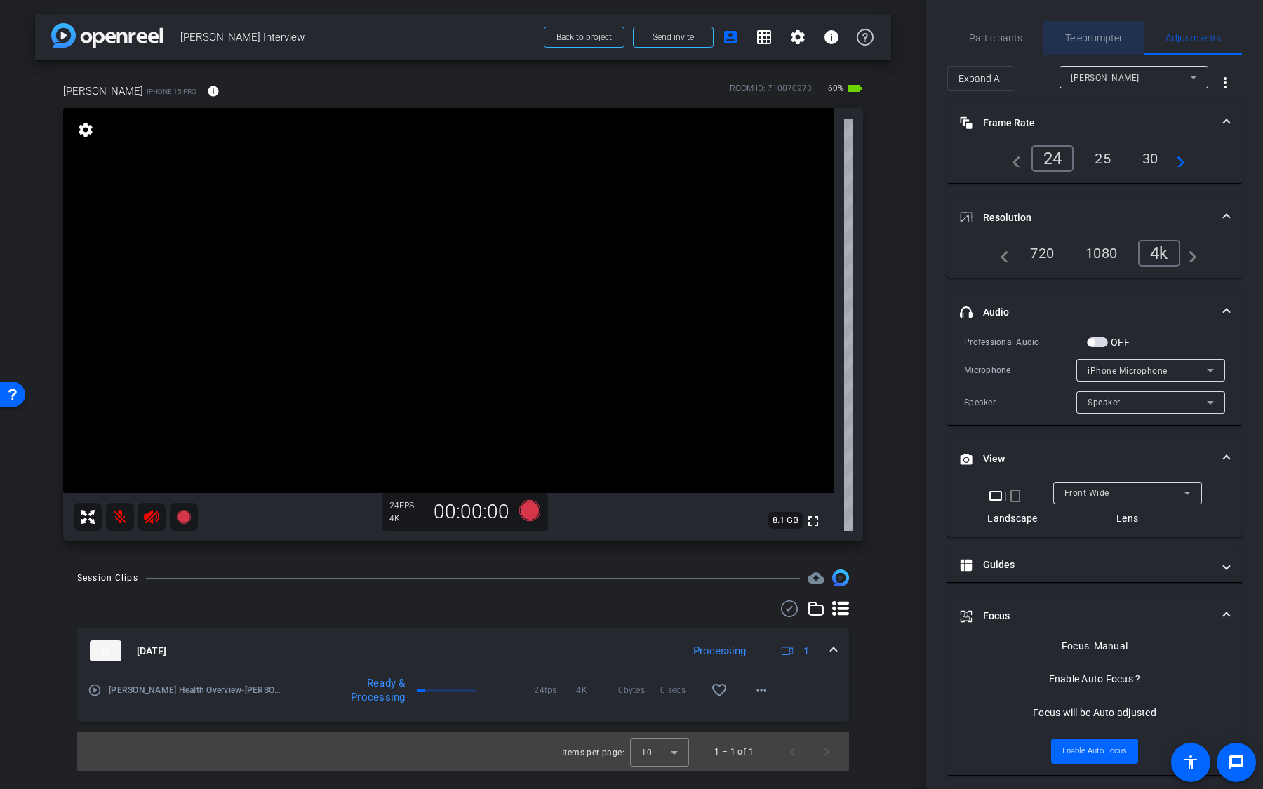
click at [1113, 42] on span "Teleprompter" at bounding box center [1094, 38] width 58 height 10
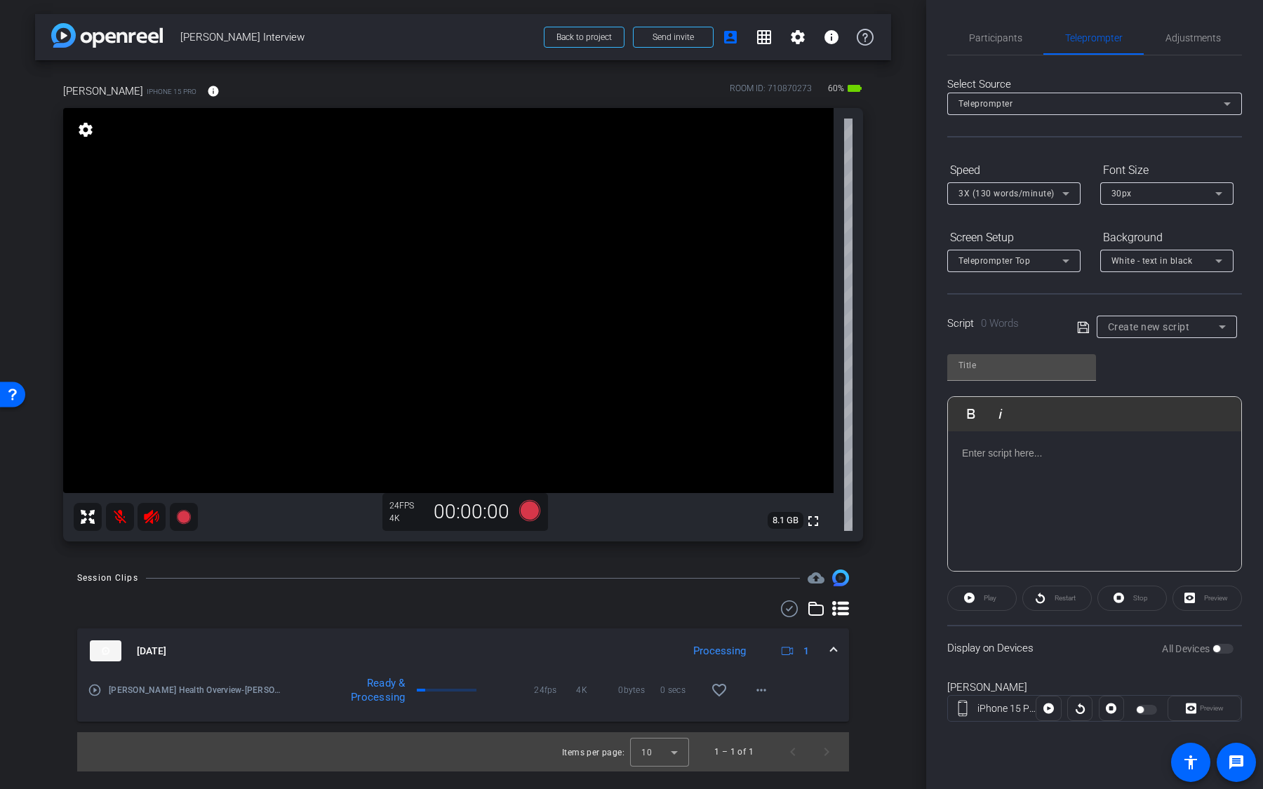
click at [1164, 322] on span "Create new script" at bounding box center [1149, 326] width 82 height 11
click at [1159, 370] on span "Health Overview" at bounding box center [1140, 376] width 65 height 17
type input "Health Overview"
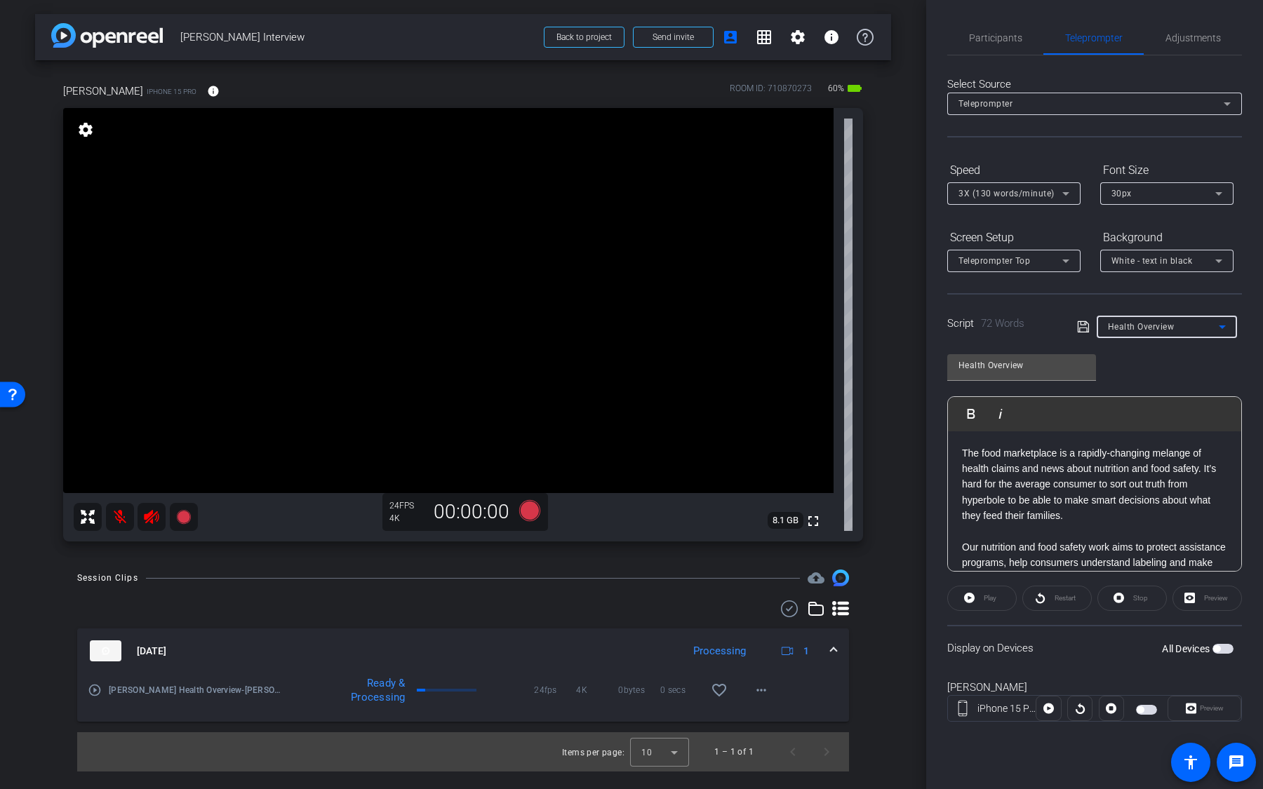
click at [1229, 648] on span "button" at bounding box center [1222, 649] width 21 height 10
click at [528, 508] on icon at bounding box center [529, 510] width 21 height 21
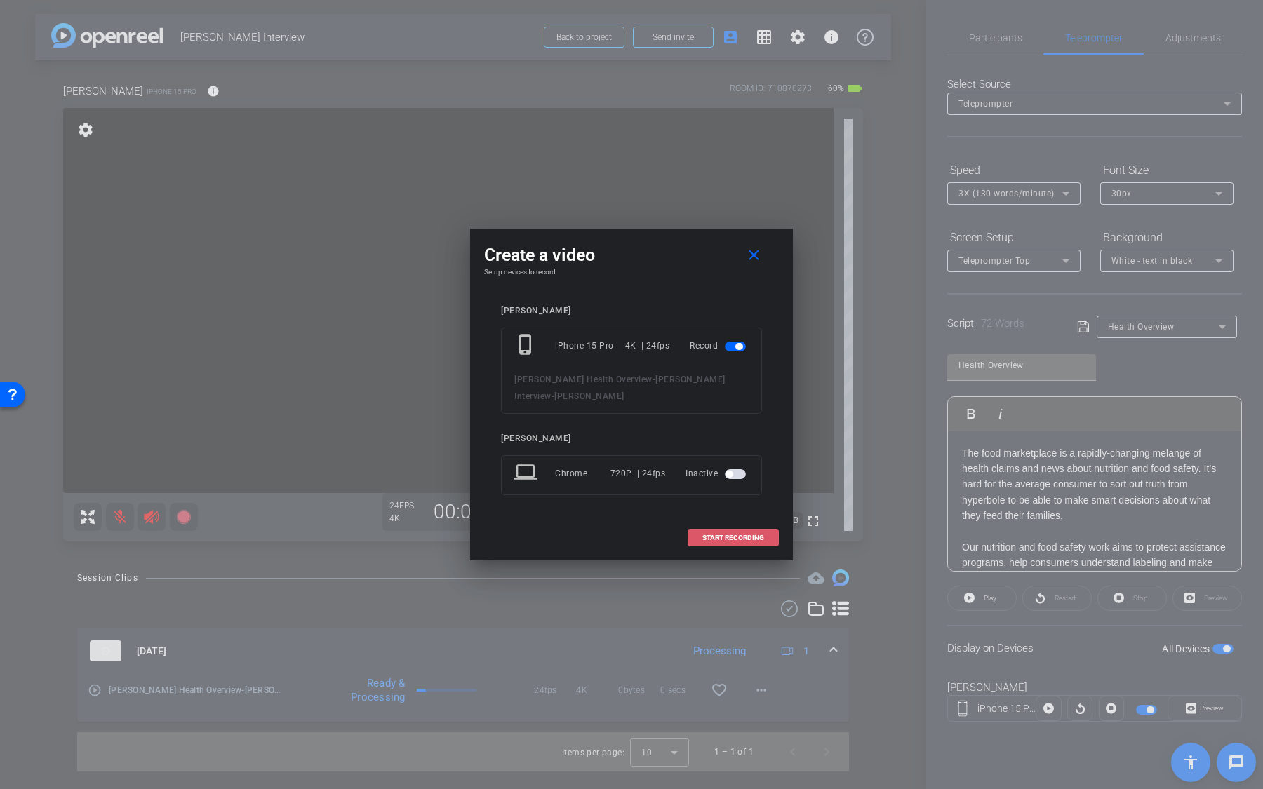
click at [718, 535] on span "START RECORDING" at bounding box center [733, 538] width 62 height 7
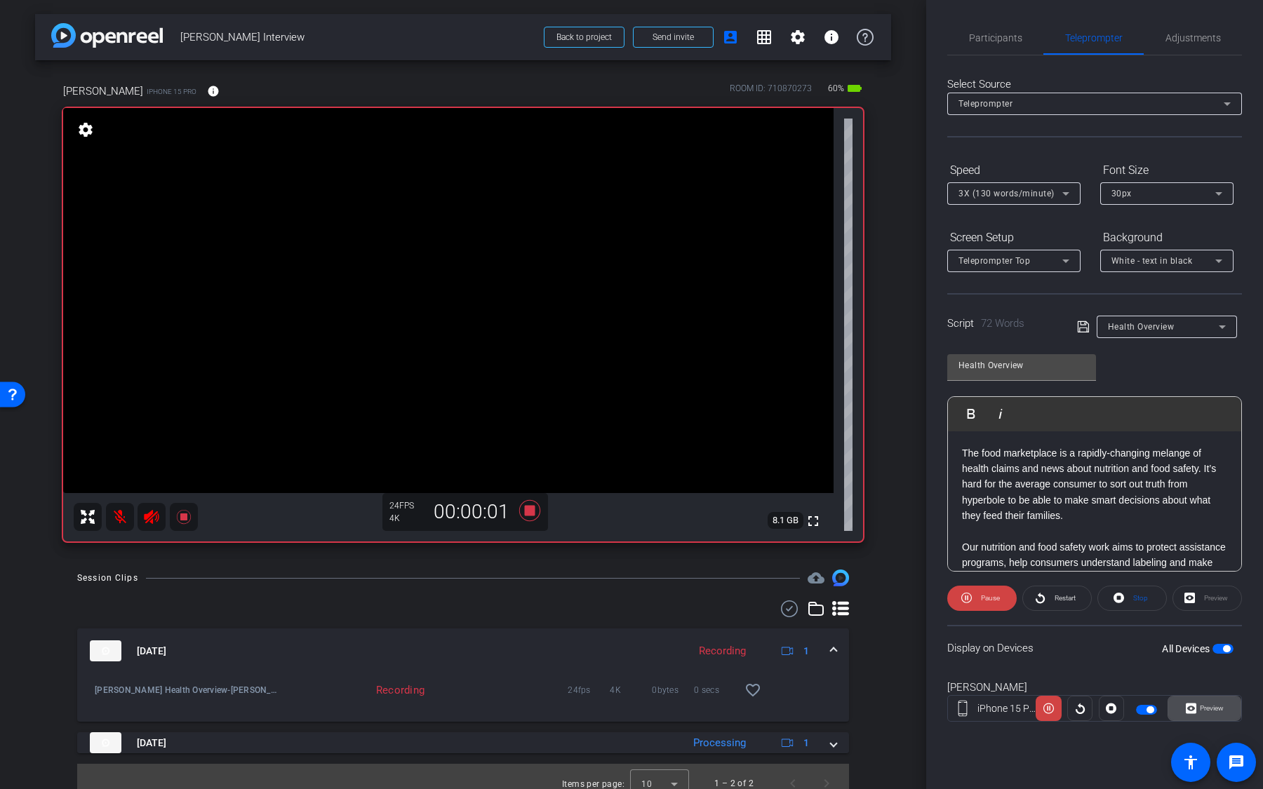
click at [1197, 704] on span "Preview" at bounding box center [1209, 709] width 27 height 20
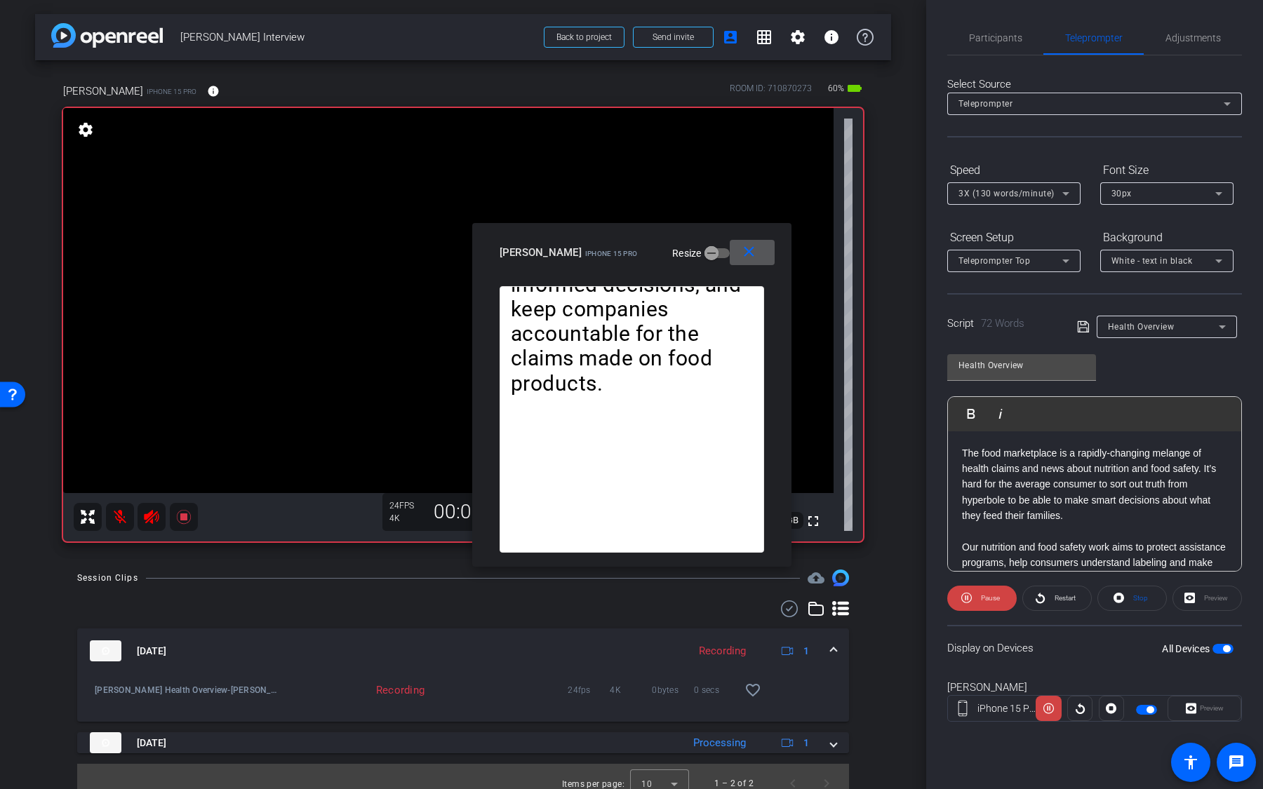
click at [763, 260] on span at bounding box center [752, 253] width 45 height 34
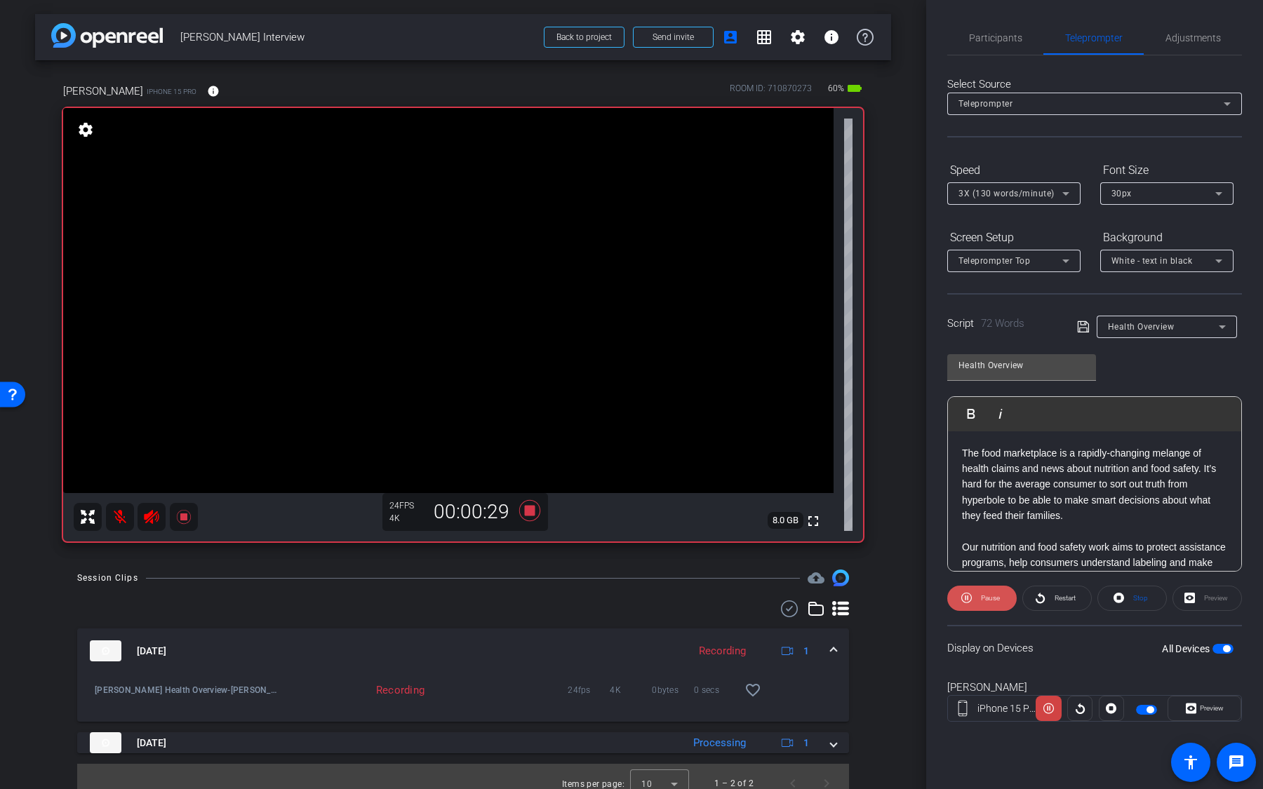
click at [970, 589] on icon at bounding box center [966, 598] width 11 height 18
click at [531, 516] on icon at bounding box center [529, 510] width 21 height 21
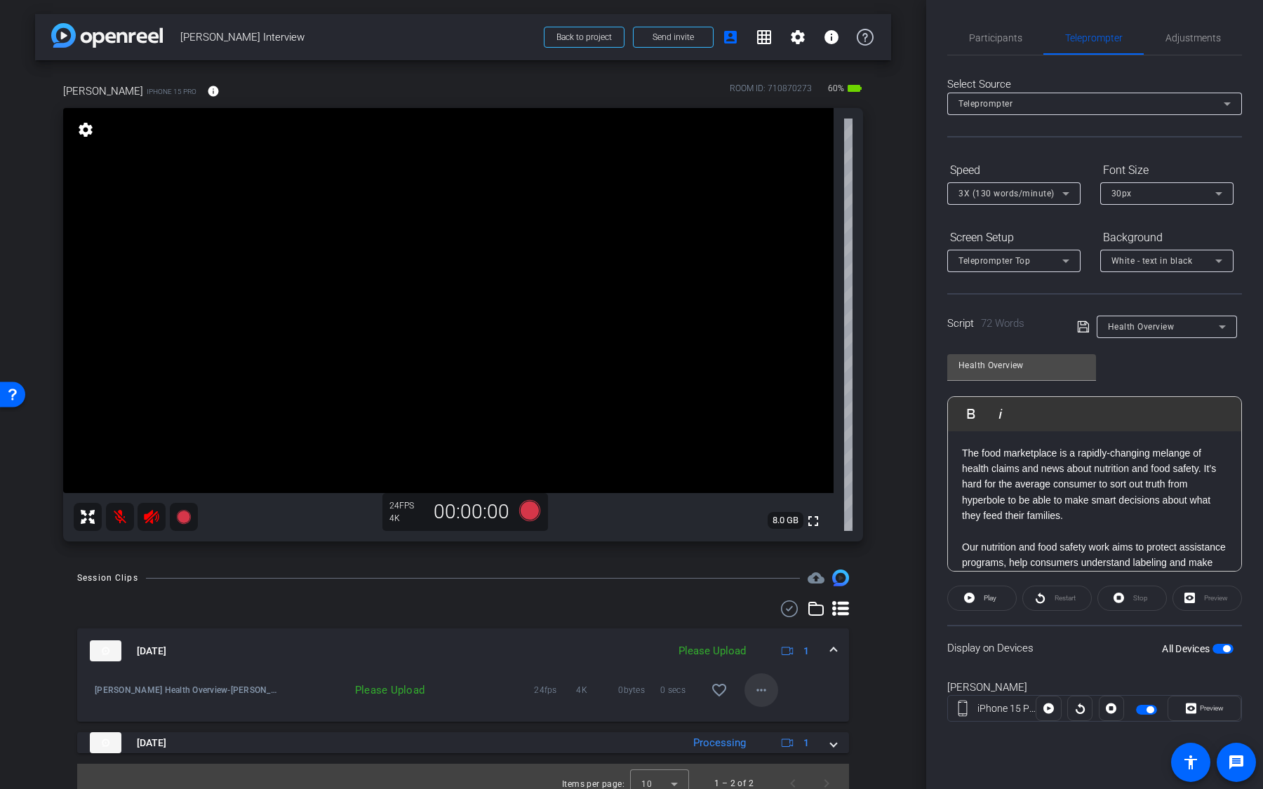
click at [757, 691] on mat-icon "more_horiz" at bounding box center [761, 690] width 17 height 17
click at [771, 721] on span "Upload" at bounding box center [784, 719] width 56 height 17
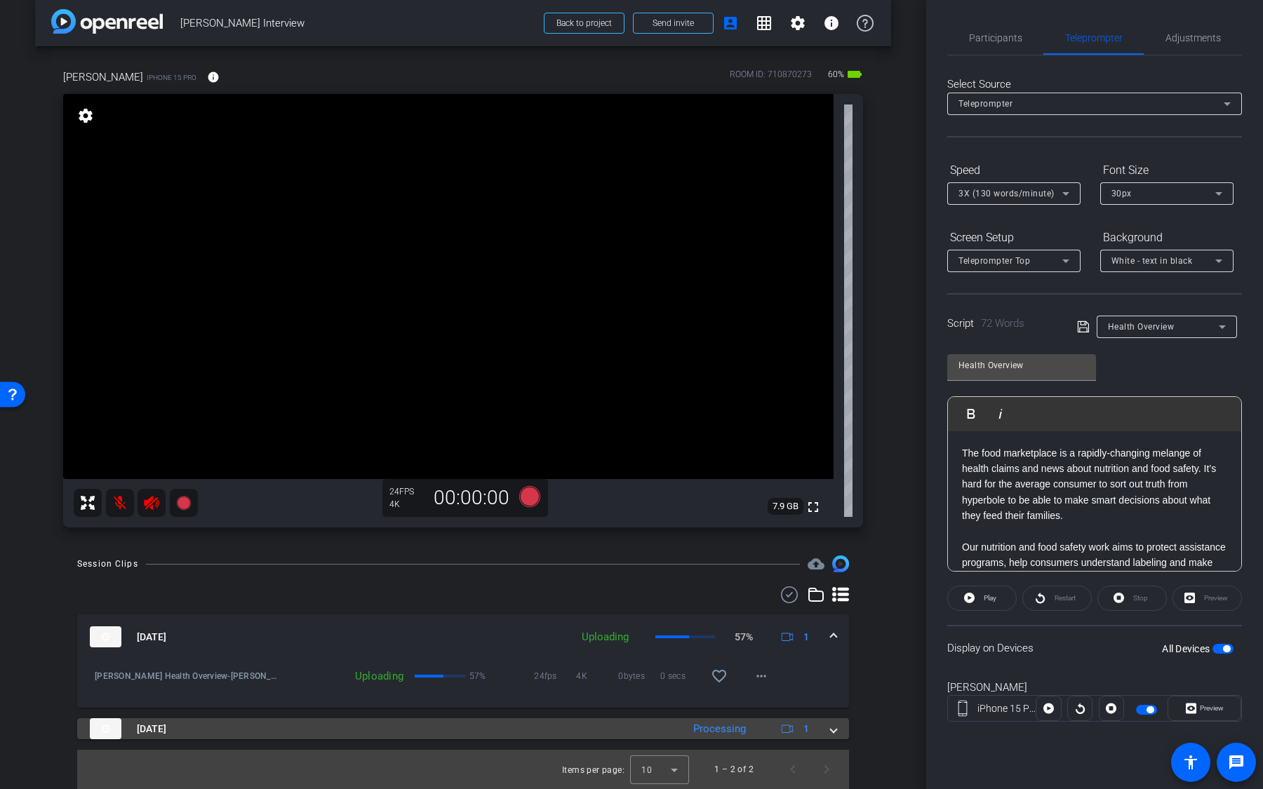
click at [685, 734] on div "Aug 20, 2025 Processing 1" at bounding box center [460, 728] width 741 height 21
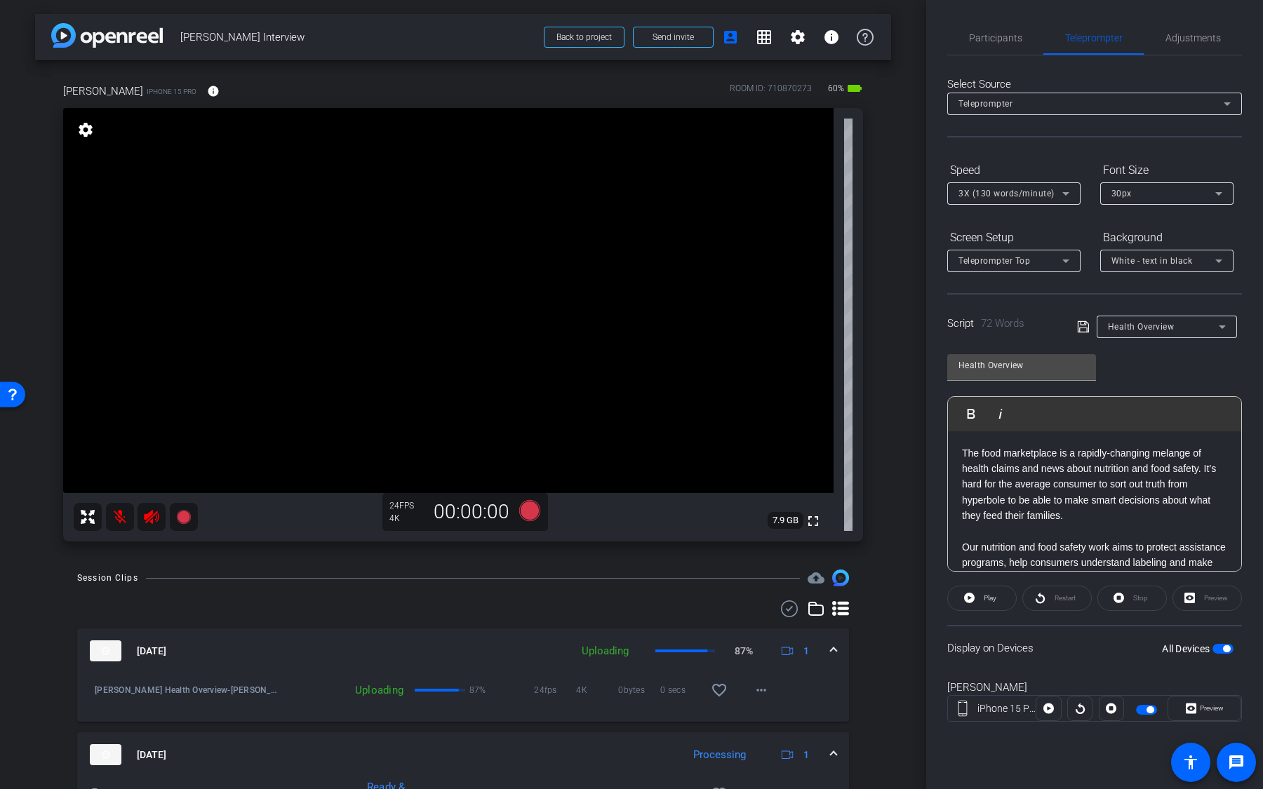
scroll to position [86, 0]
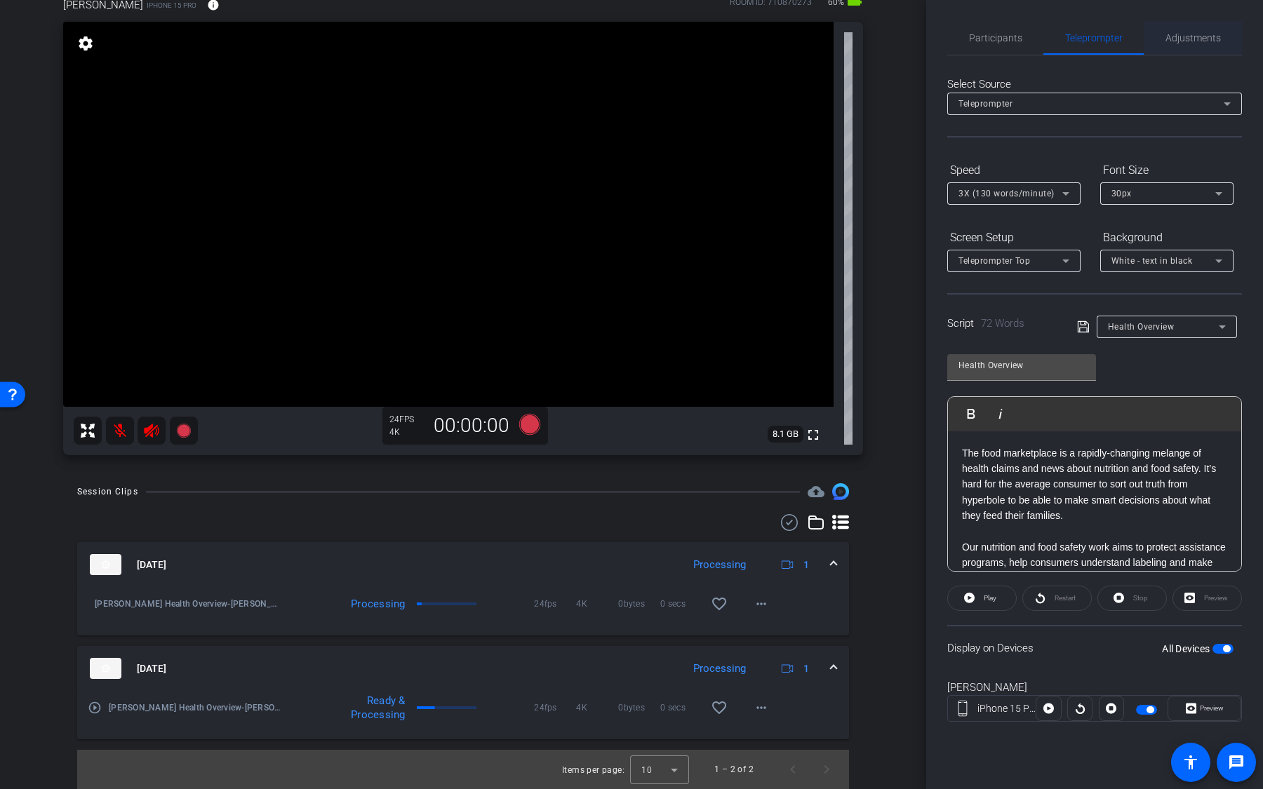
click at [1193, 42] on span "Adjustments" at bounding box center [1192, 38] width 55 height 10
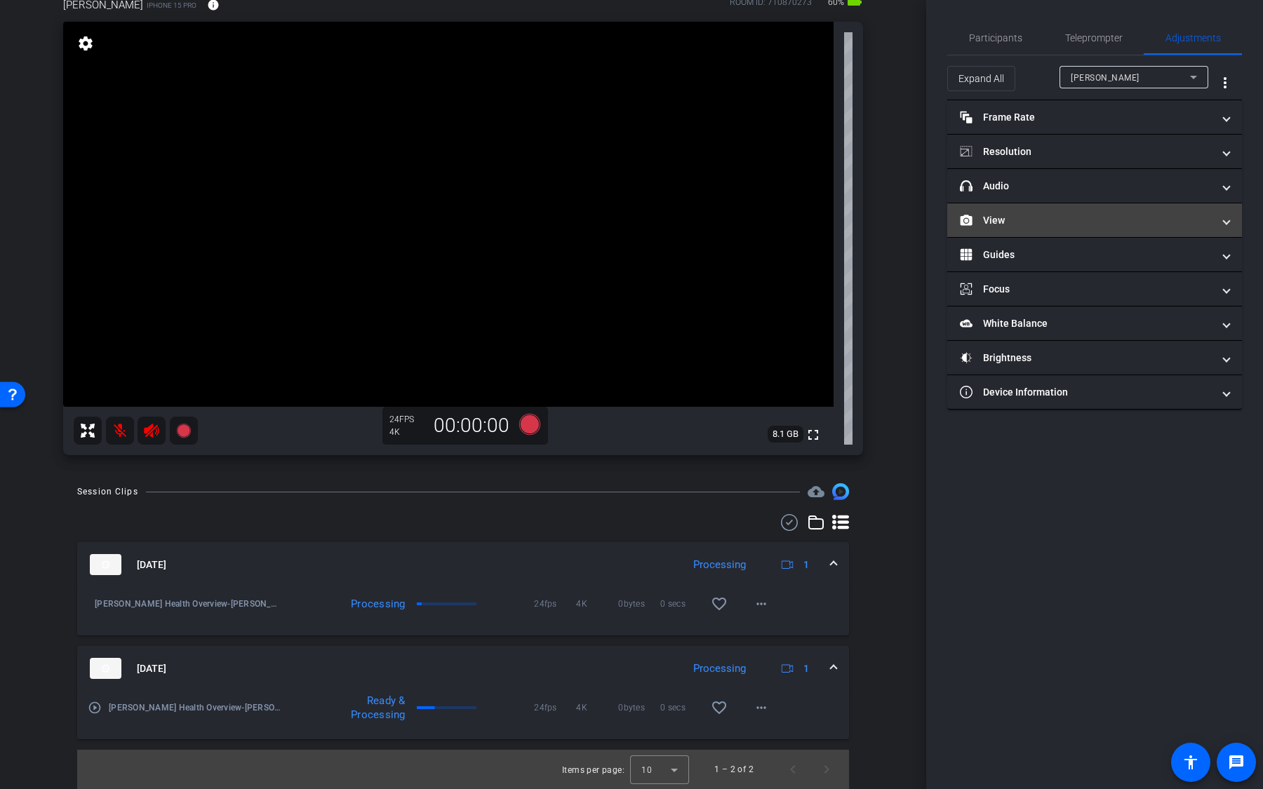
click at [1079, 227] on mat-expansion-panel-header "View" at bounding box center [1094, 220] width 295 height 34
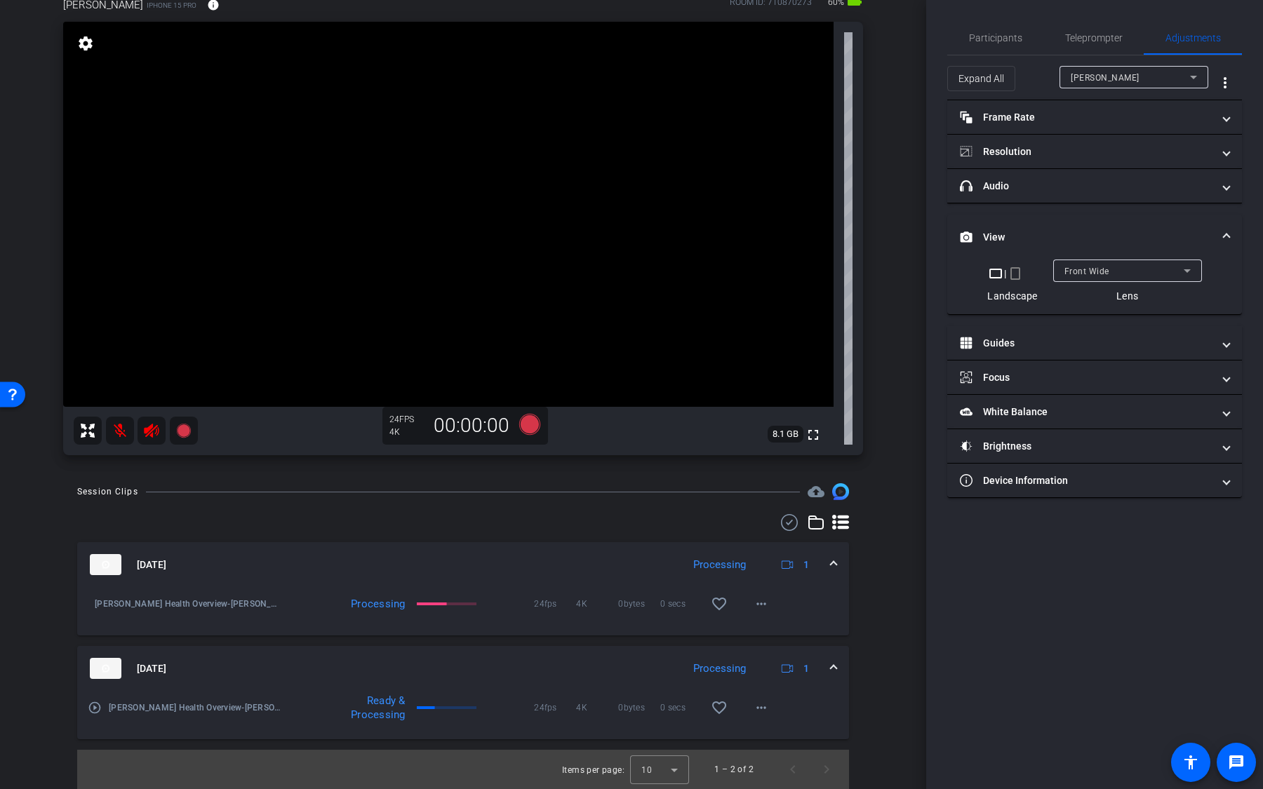
click at [1142, 274] on div "Front Wide" at bounding box center [1123, 271] width 119 height 18
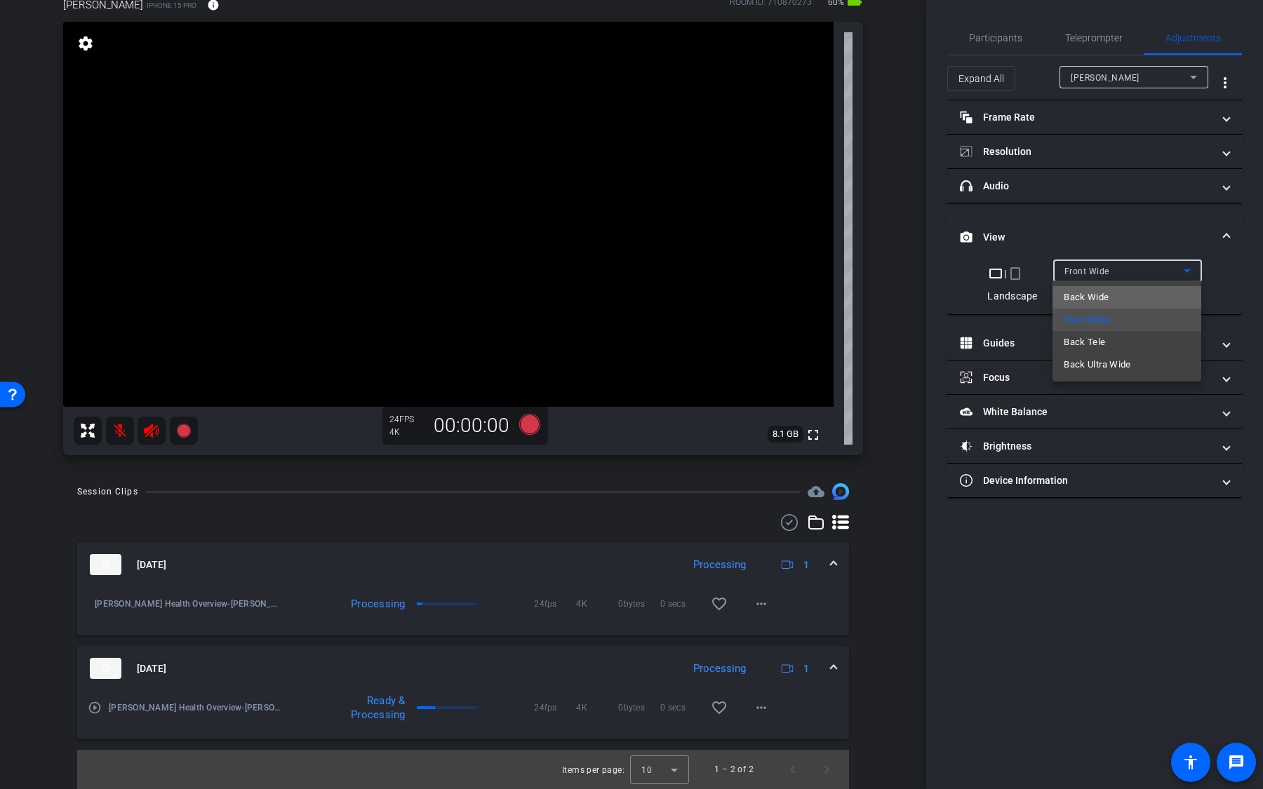
click at [1131, 302] on mat-option "Back Wide" at bounding box center [1126, 297] width 149 height 22
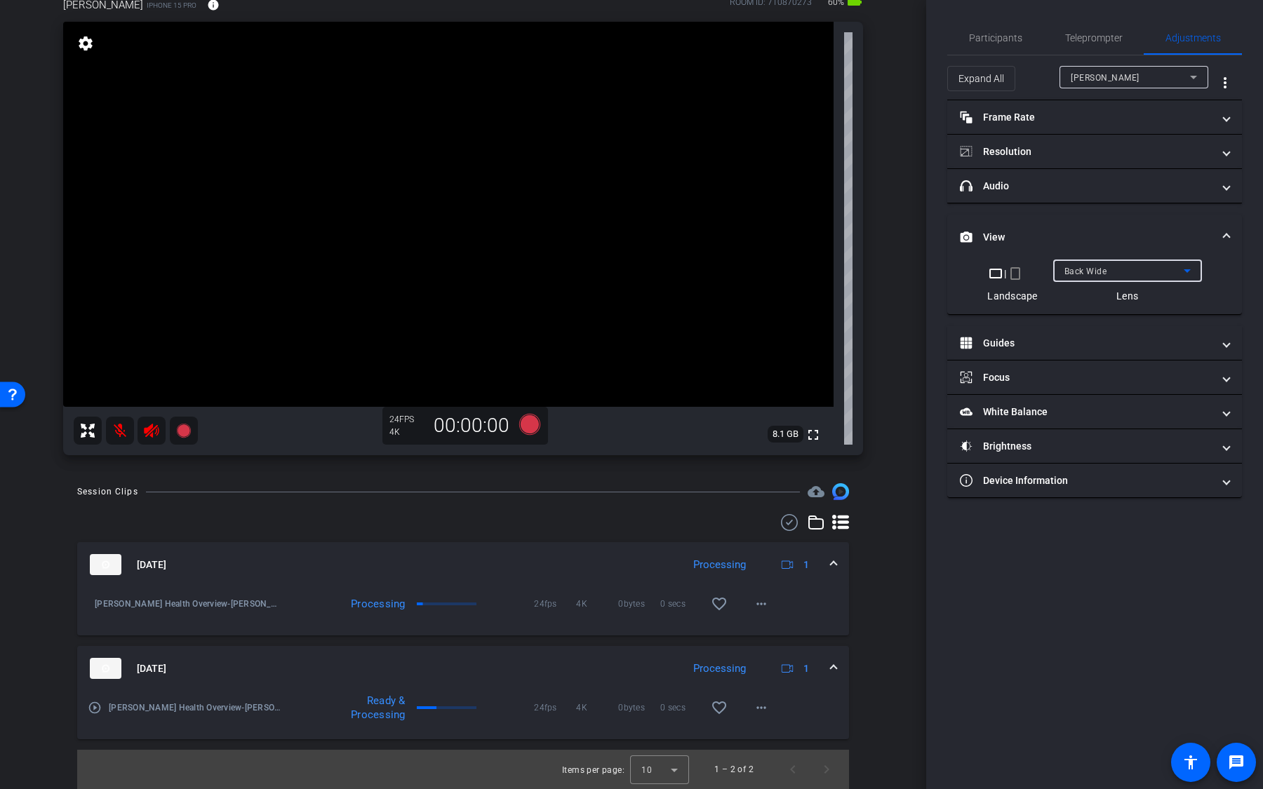
click at [725, 253] on video at bounding box center [448, 214] width 770 height 385
click at [532, 424] on icon at bounding box center [529, 424] width 21 height 21
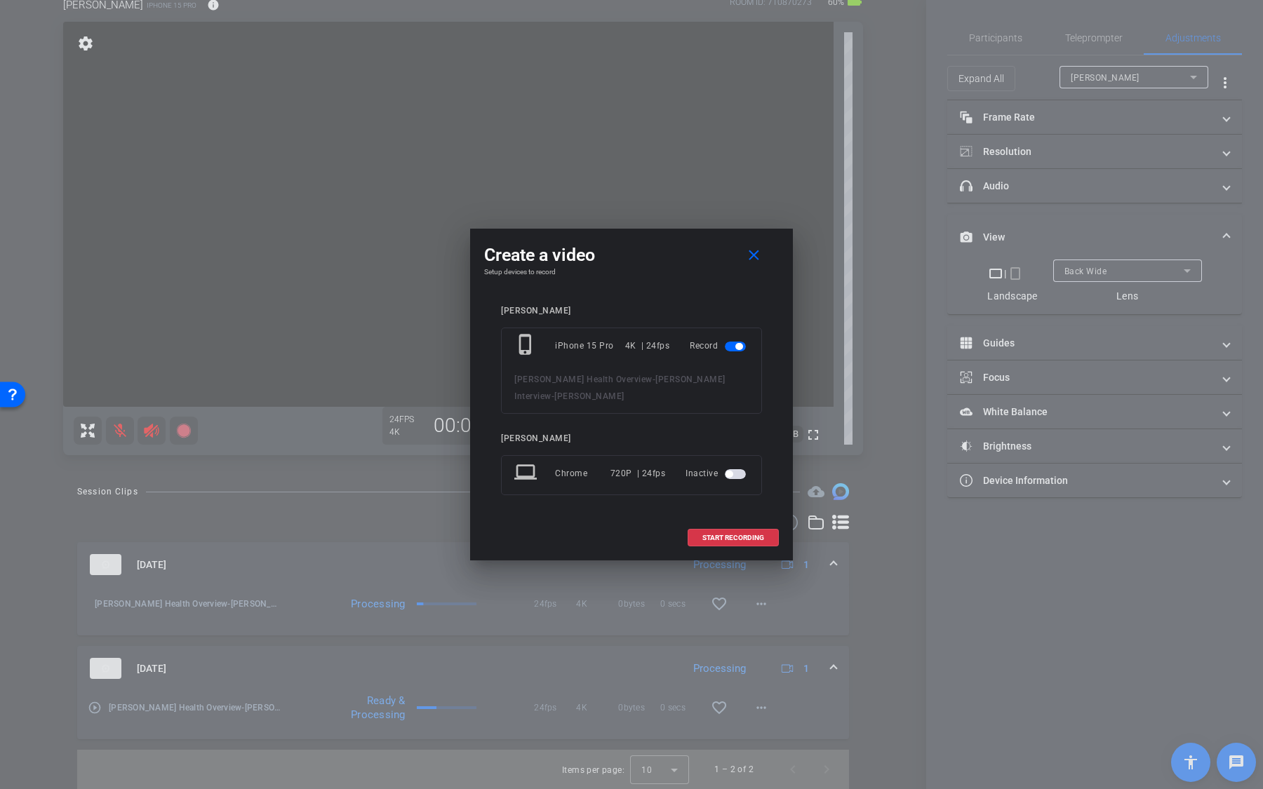
click at [943, 629] on div at bounding box center [631, 394] width 1263 height 789
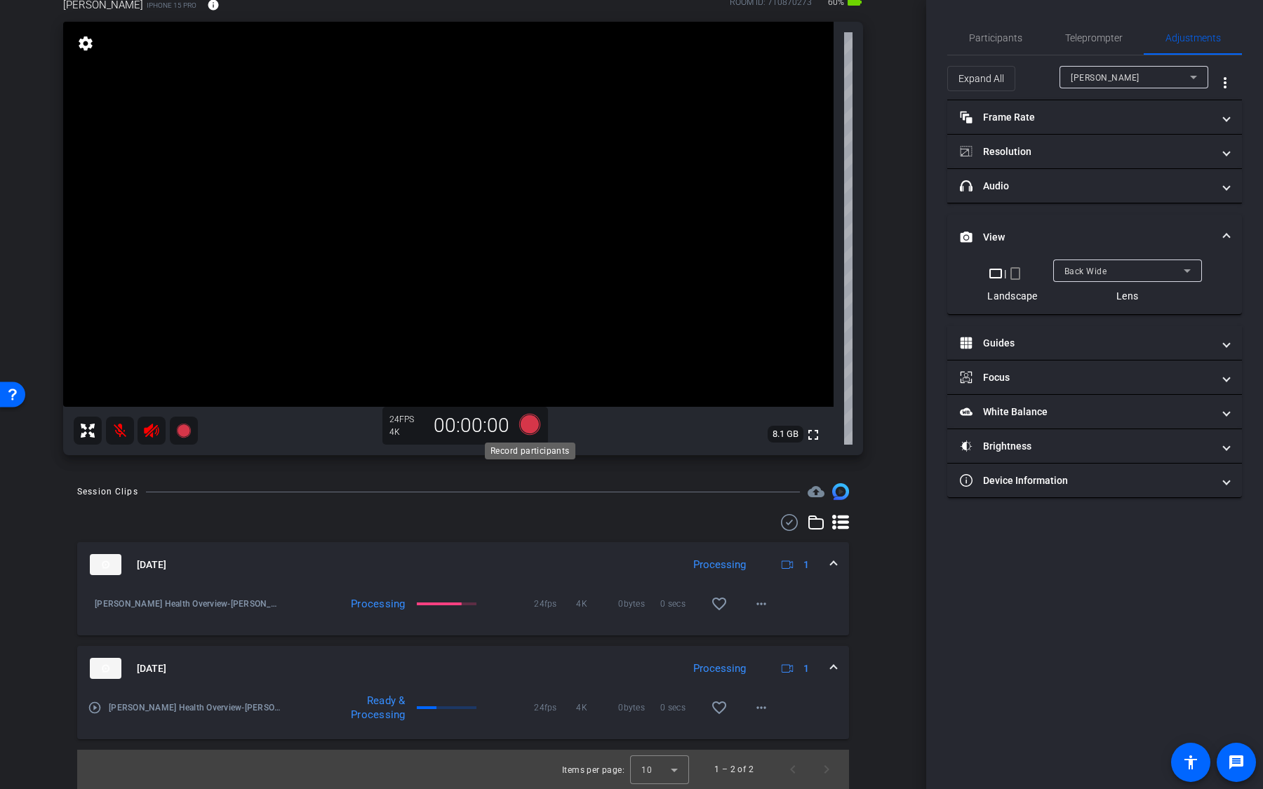
click at [530, 431] on icon at bounding box center [529, 424] width 21 height 21
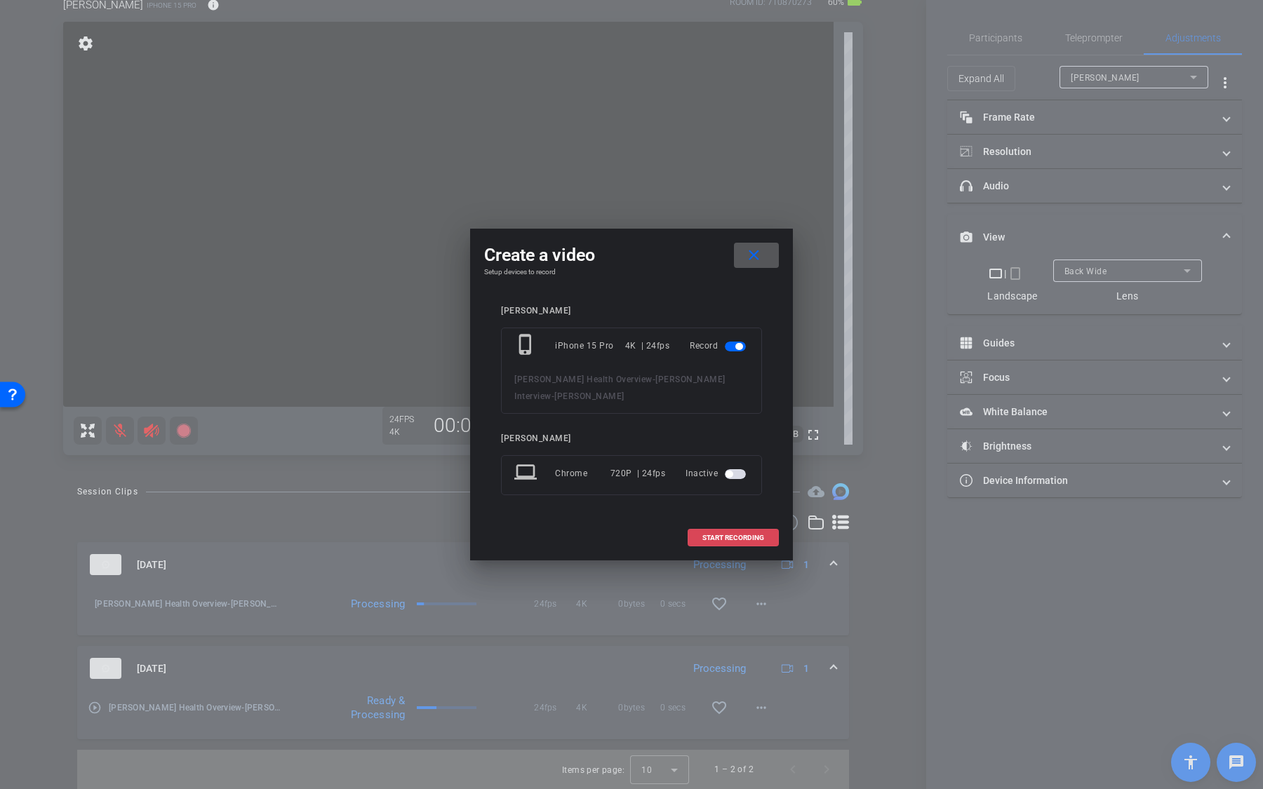
click at [704, 535] on span "START RECORDING" at bounding box center [733, 538] width 62 height 7
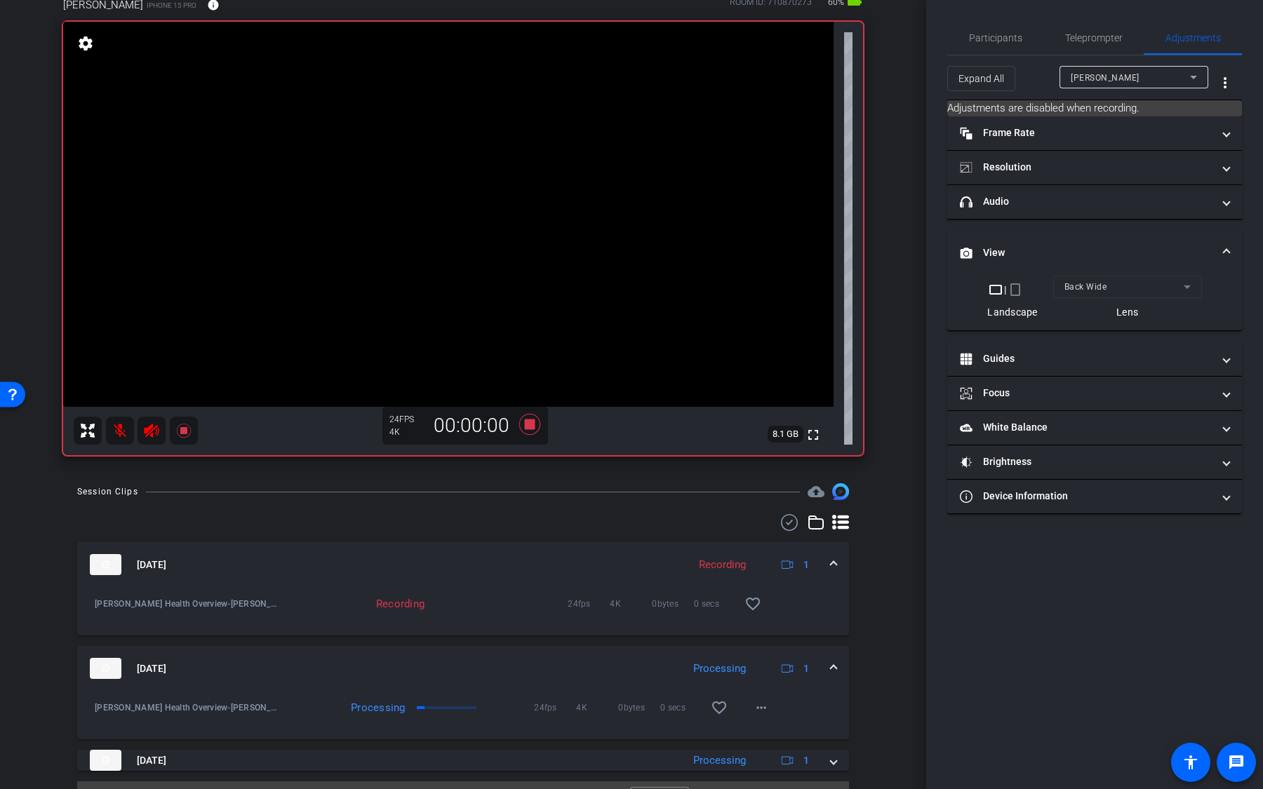
click at [406, 184] on video at bounding box center [448, 214] width 770 height 385
click at [405, 166] on div at bounding box center [405, 183] width 35 height 35
click at [456, 327] on video at bounding box center [448, 214] width 770 height 385
click at [501, 354] on video at bounding box center [448, 214] width 770 height 385
click at [441, 178] on video at bounding box center [448, 214] width 770 height 385
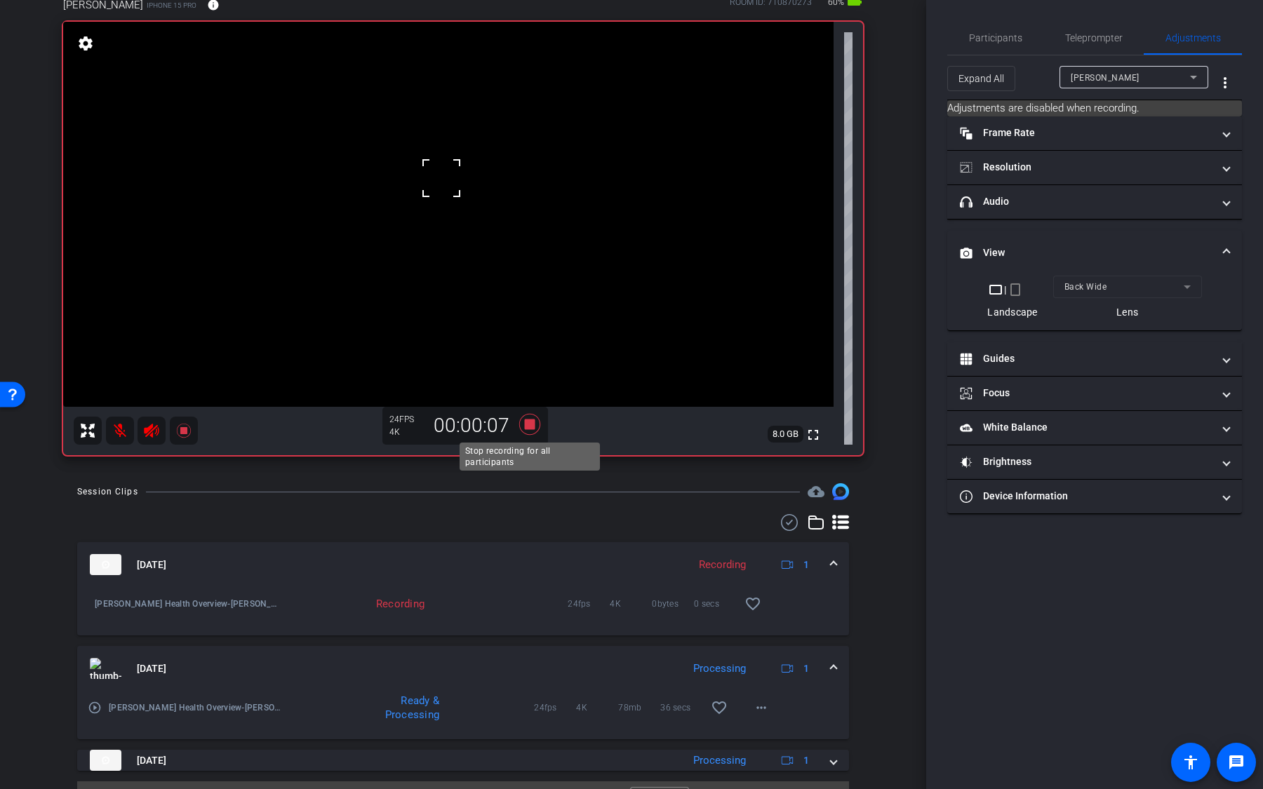
click at [533, 424] on icon at bounding box center [529, 424] width 21 height 21
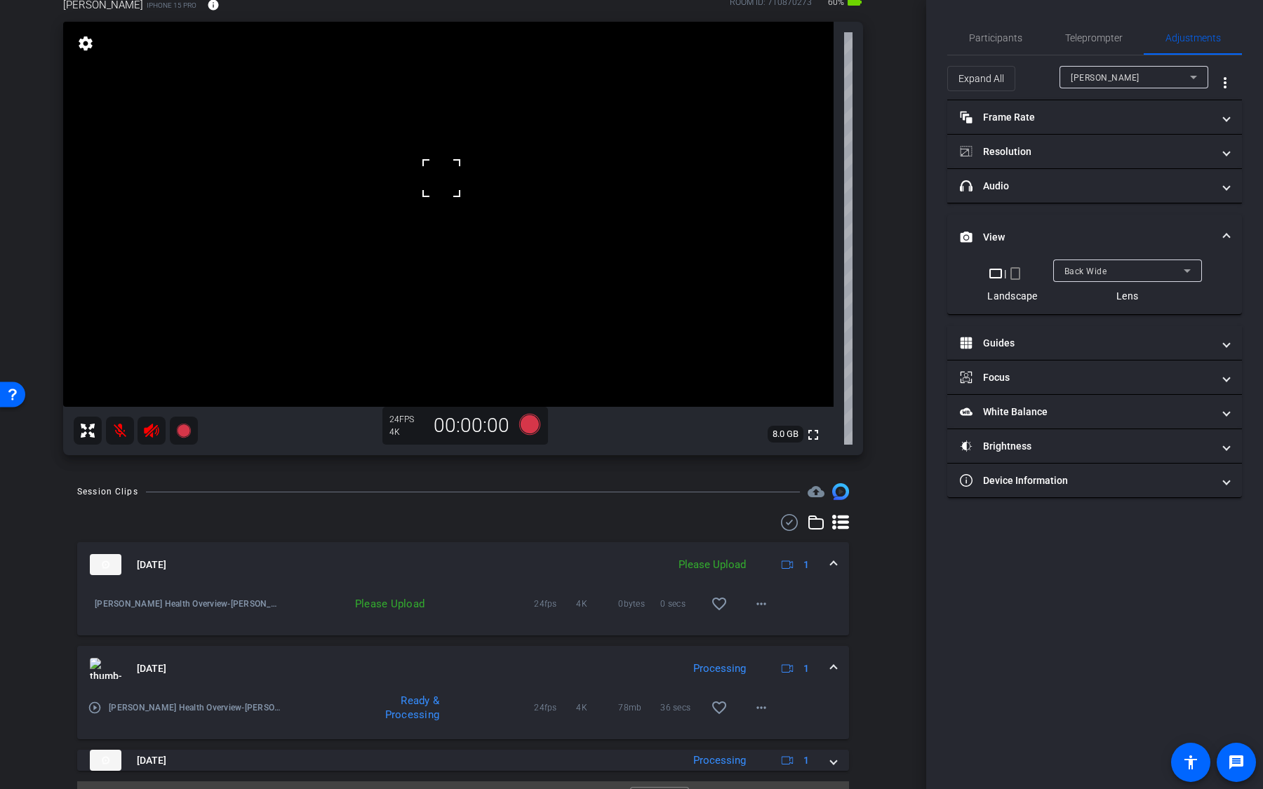
click at [1118, 275] on div "Back Wide" at bounding box center [1123, 271] width 119 height 18
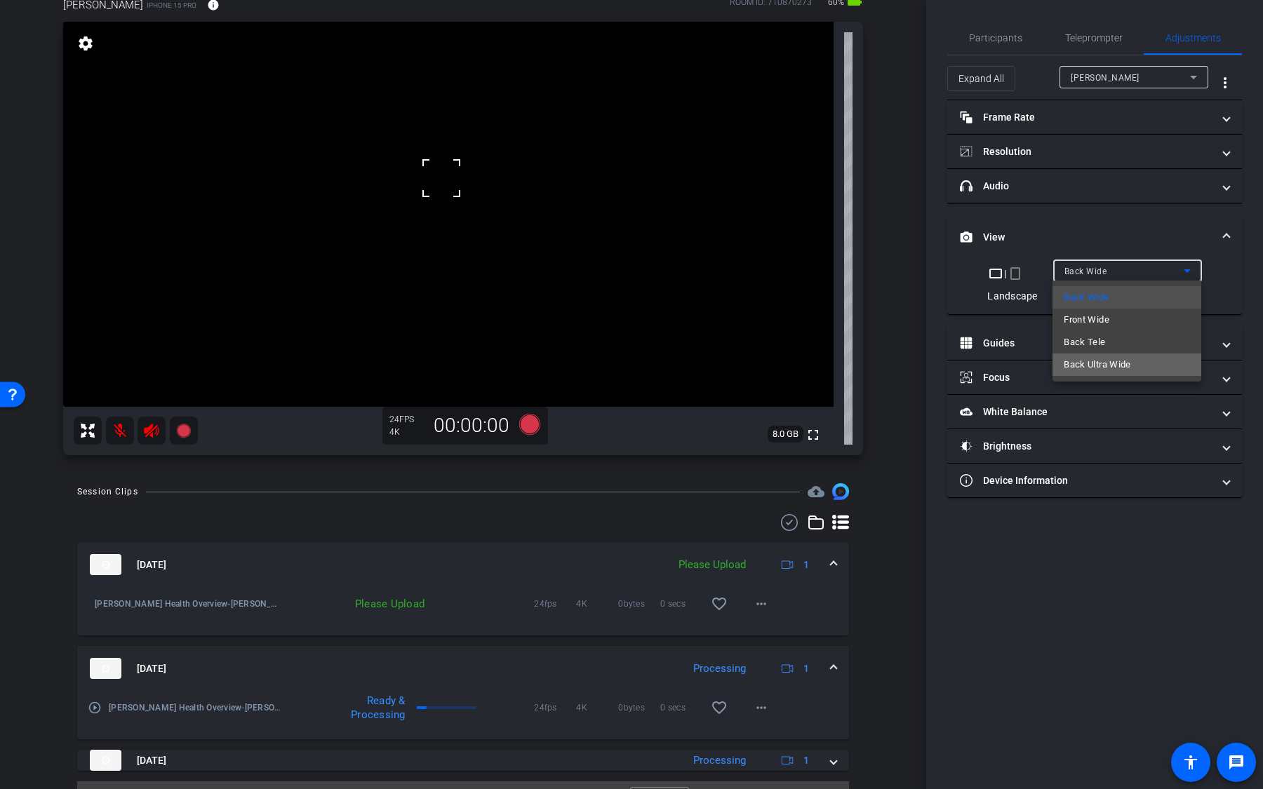
click at [1120, 359] on span "Back Ultra Wide" at bounding box center [1097, 364] width 67 height 17
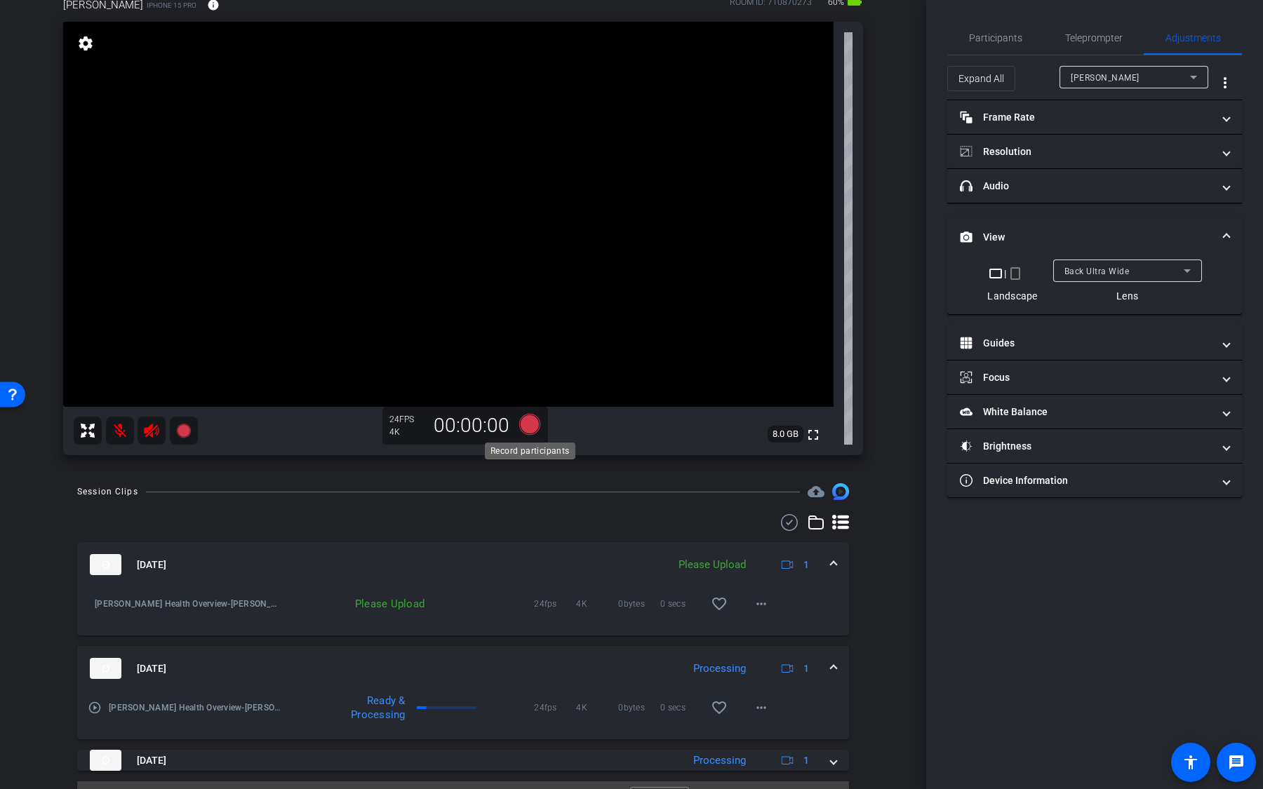
click at [530, 424] on icon at bounding box center [529, 424] width 21 height 21
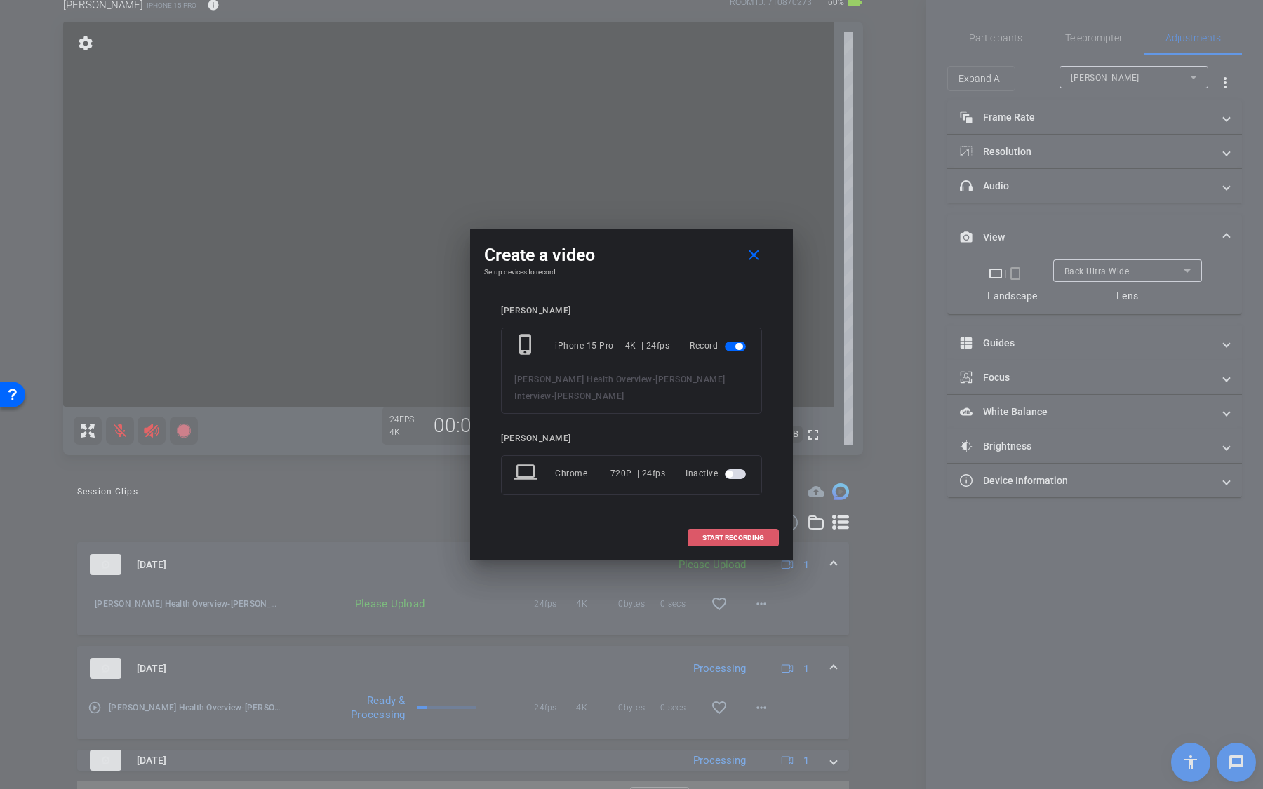
click at [739, 535] on span "START RECORDING" at bounding box center [733, 538] width 62 height 7
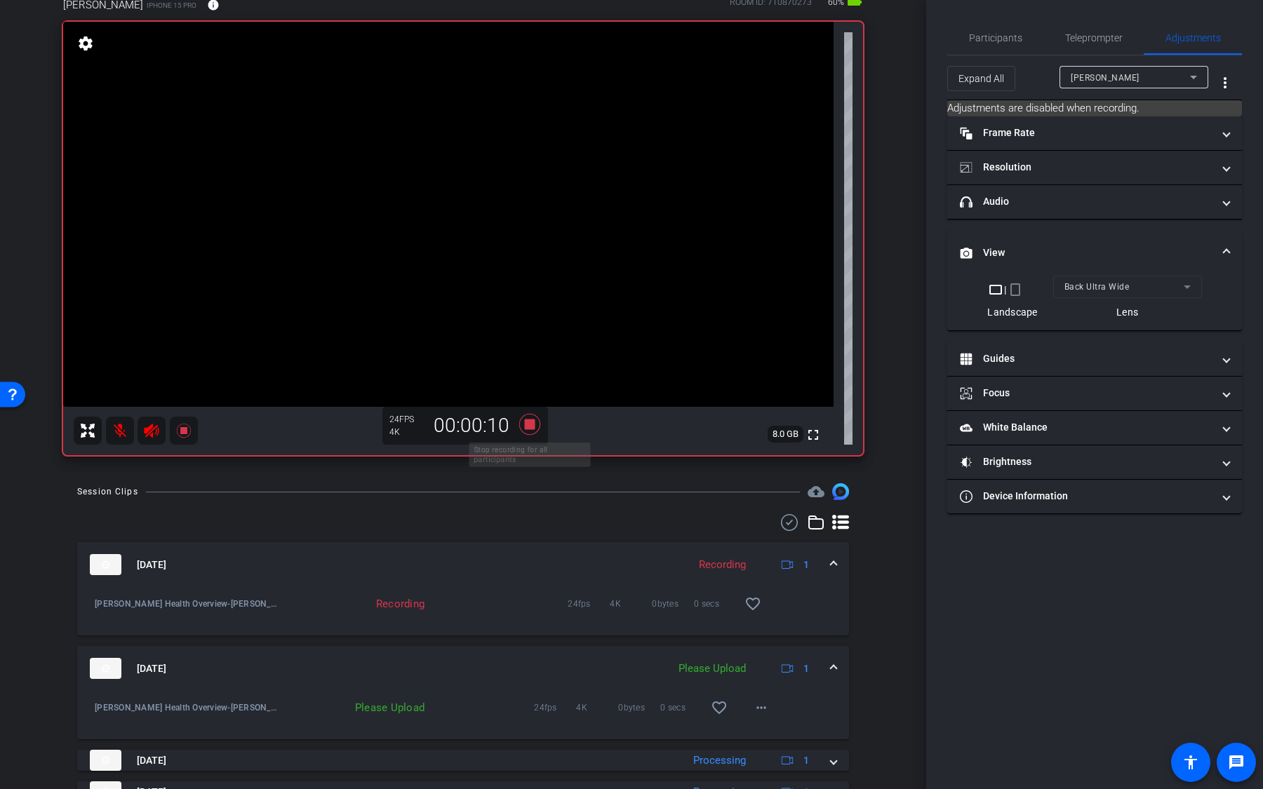
click at [529, 429] on icon at bounding box center [529, 424] width 21 height 21
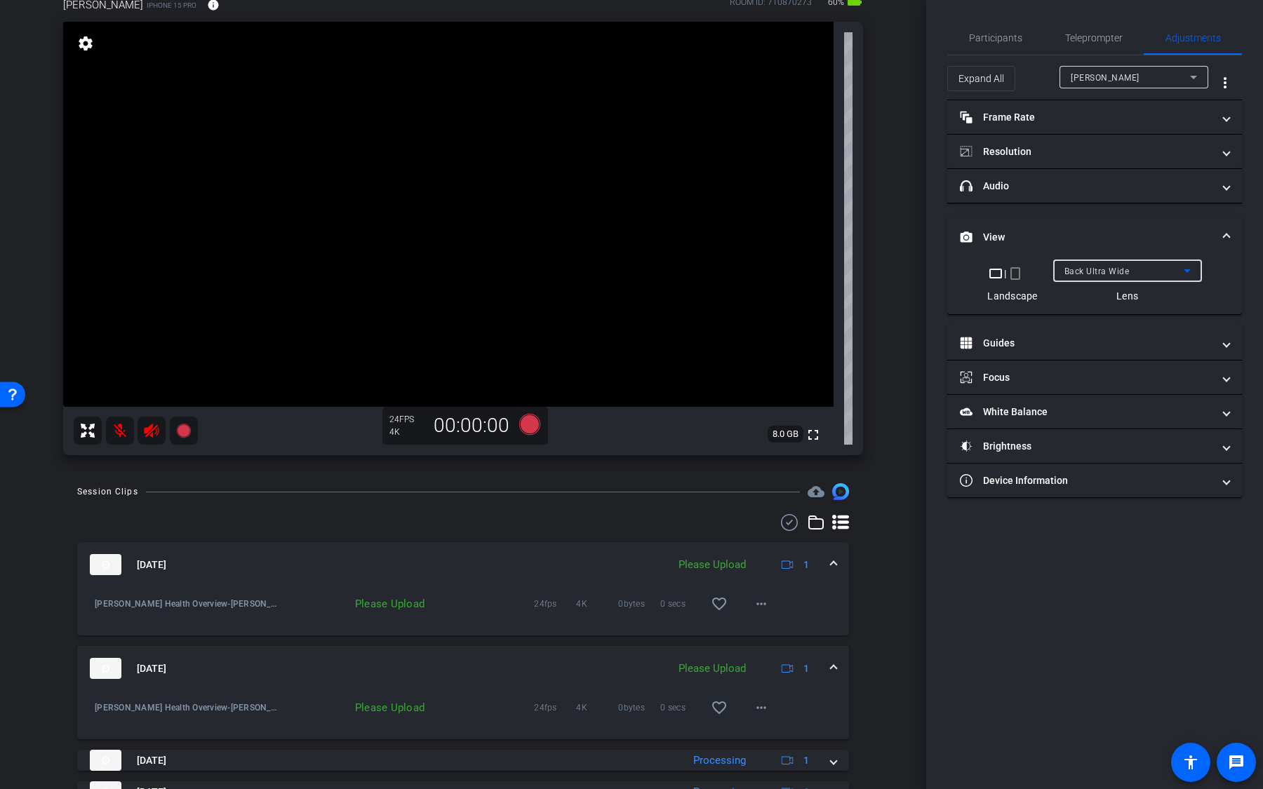
click at [1116, 267] on span "Back Ultra Wide" at bounding box center [1096, 272] width 65 height 10
click at [1077, 326] on span "Front Wide" at bounding box center [1087, 320] width 46 height 17
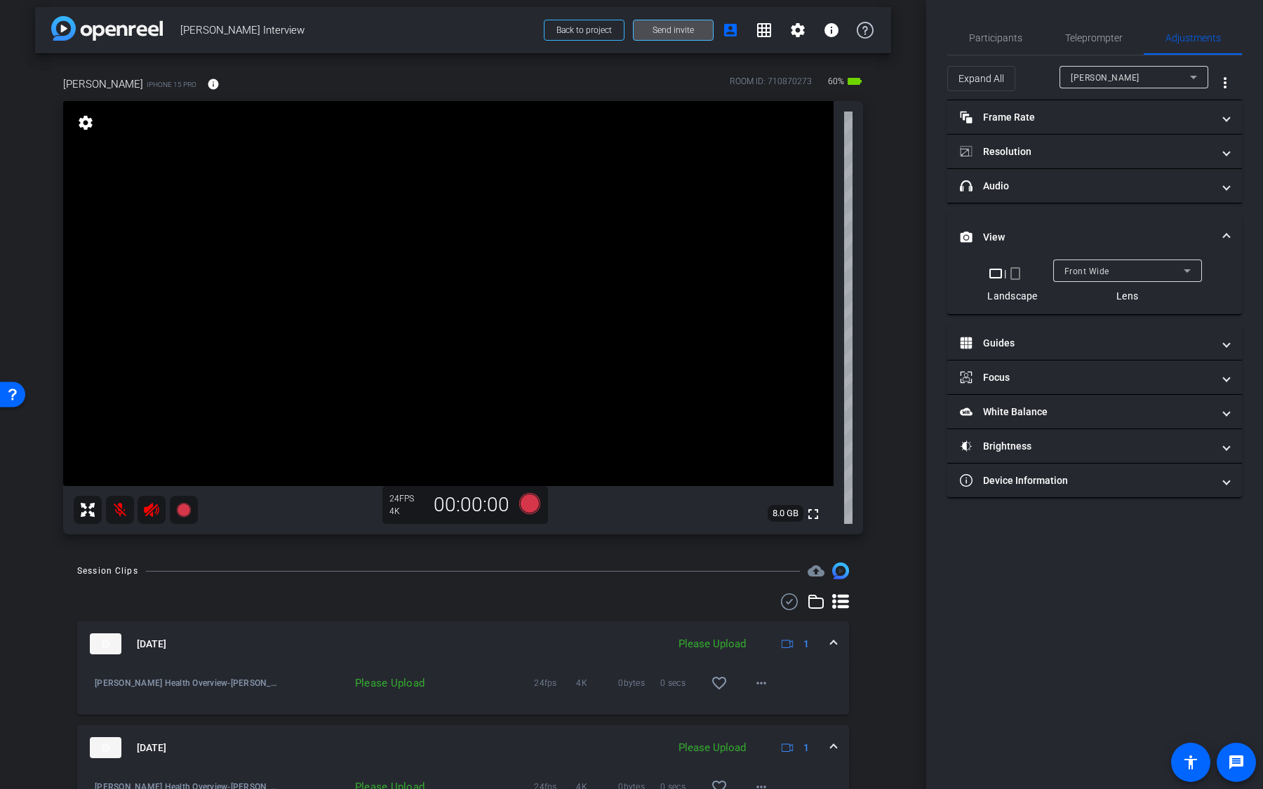
click at [692, 40] on span at bounding box center [673, 30] width 79 height 34
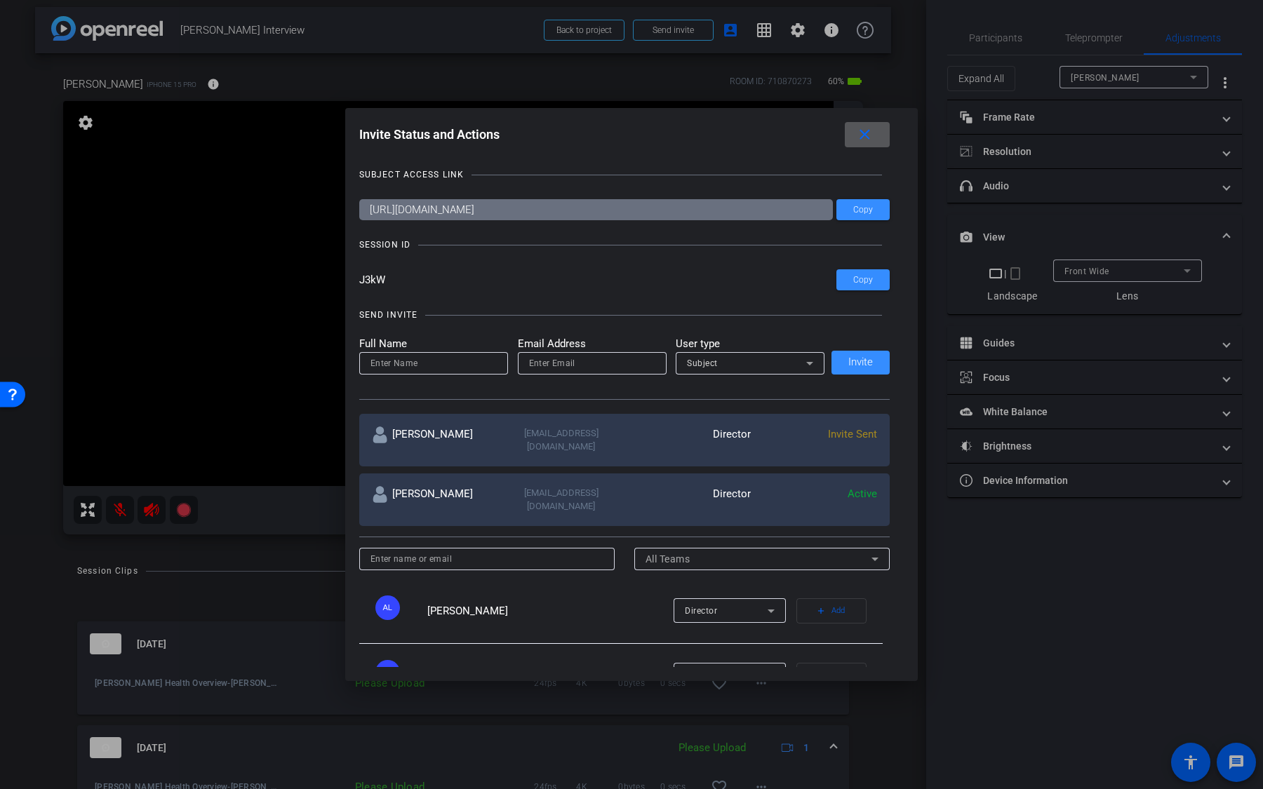
click at [864, 138] on mat-icon "close" at bounding box center [865, 135] width 18 height 18
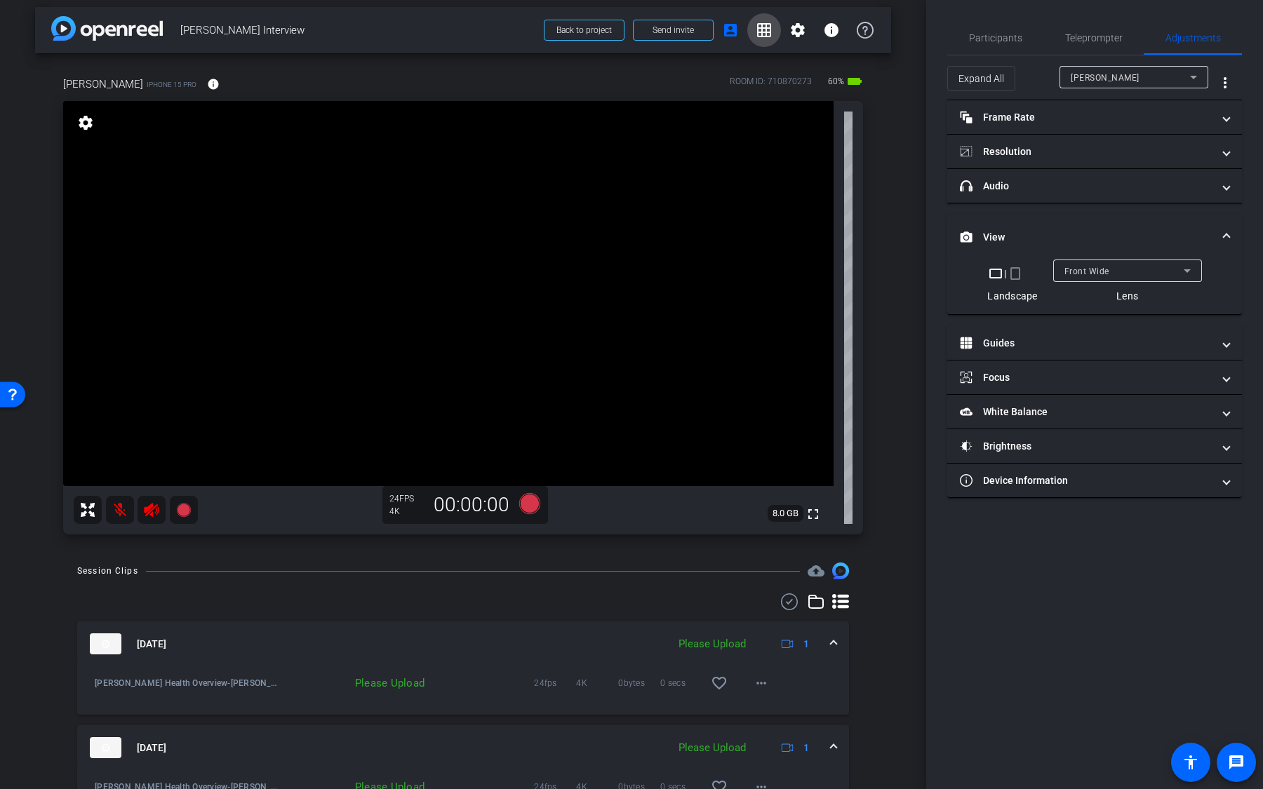
click at [763, 39] on span at bounding box center [764, 30] width 34 height 34
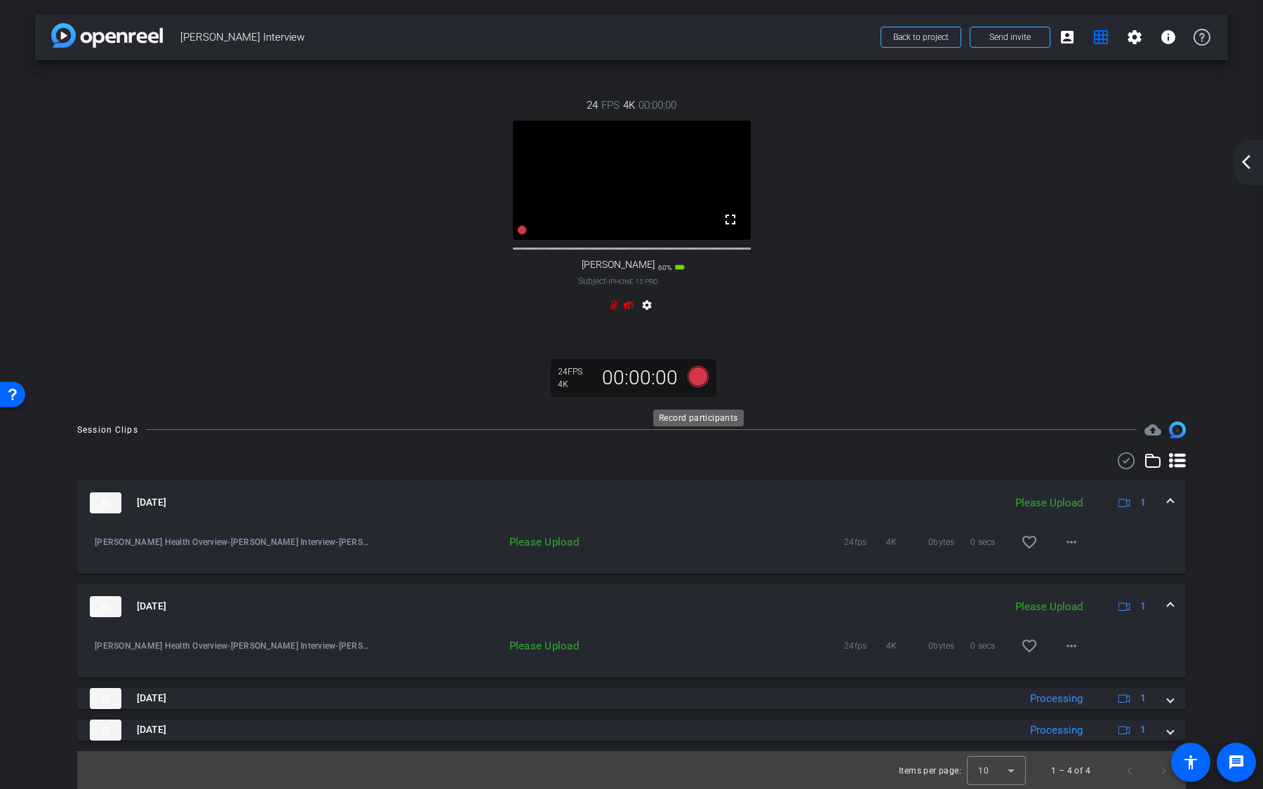
click at [701, 387] on icon at bounding box center [698, 376] width 21 height 21
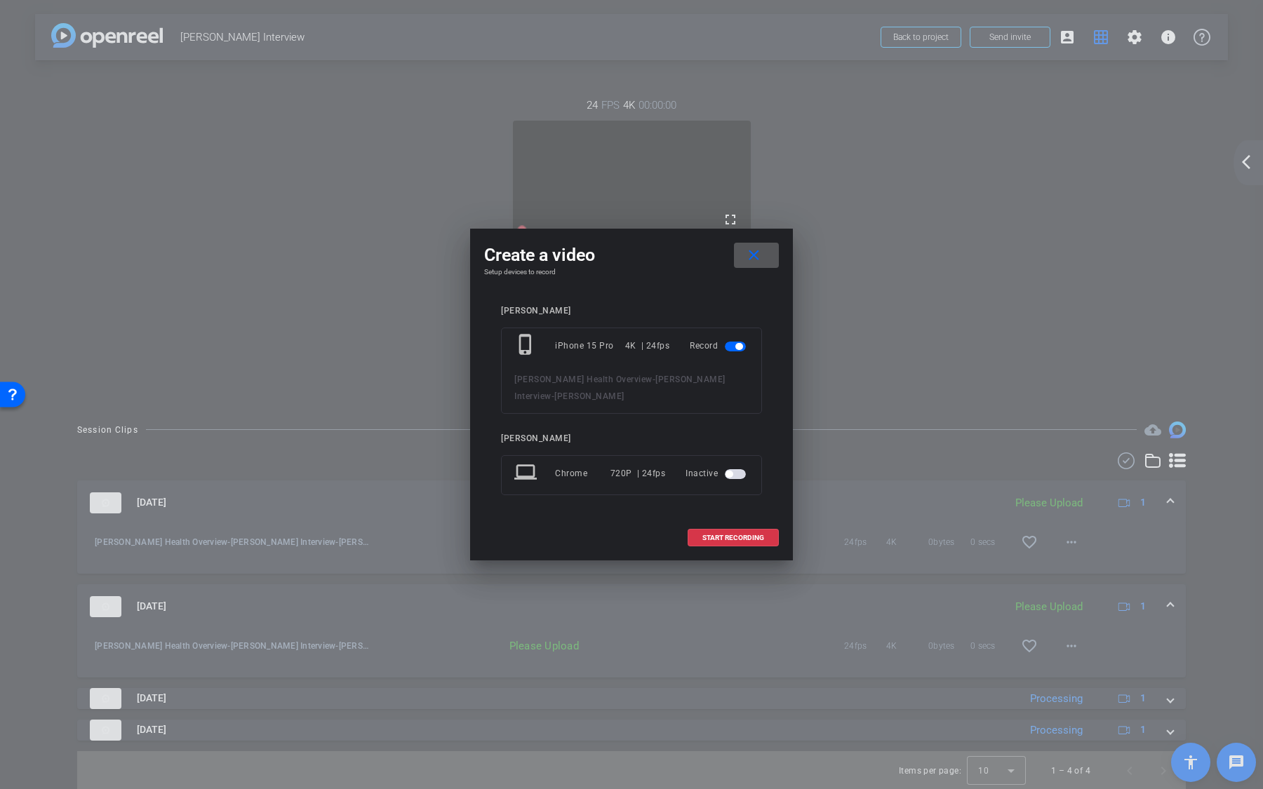
click at [736, 469] on span "button" at bounding box center [735, 474] width 21 height 10
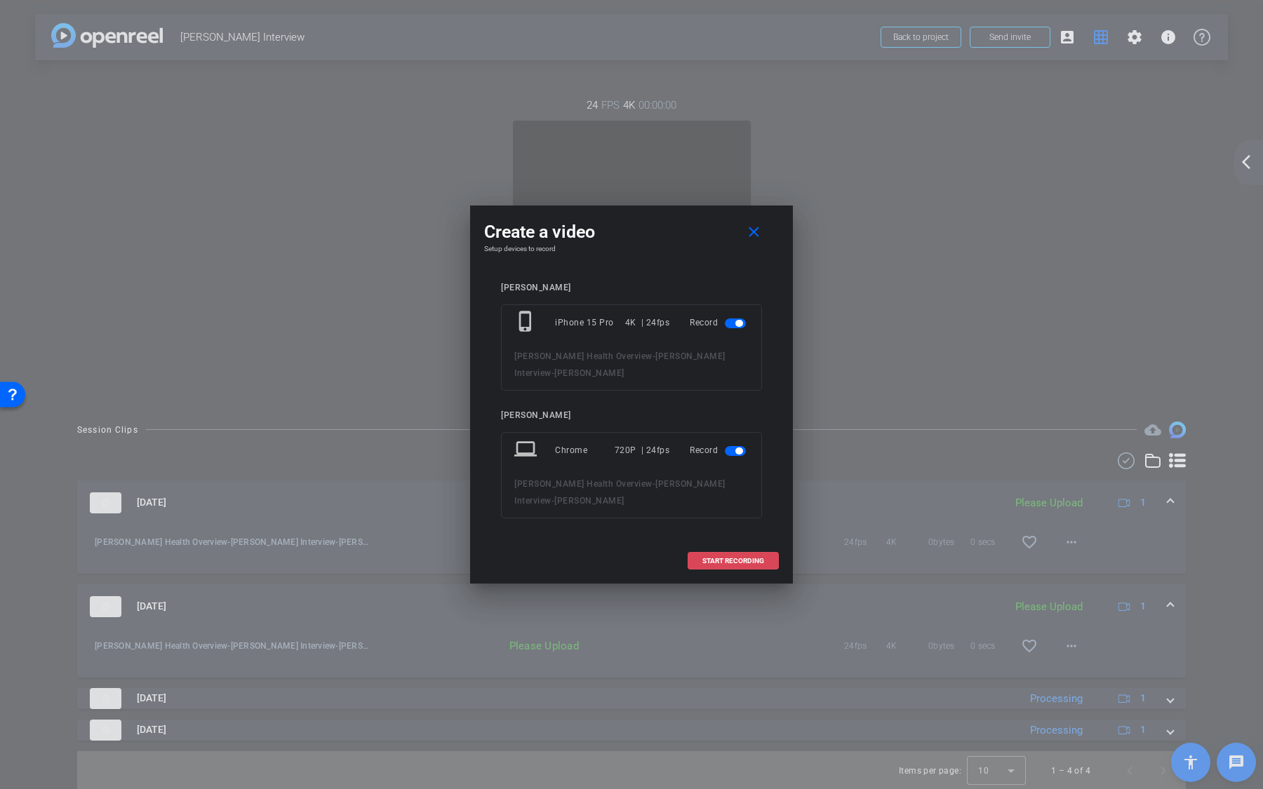
click at [752, 558] on span "START RECORDING" at bounding box center [733, 561] width 62 height 7
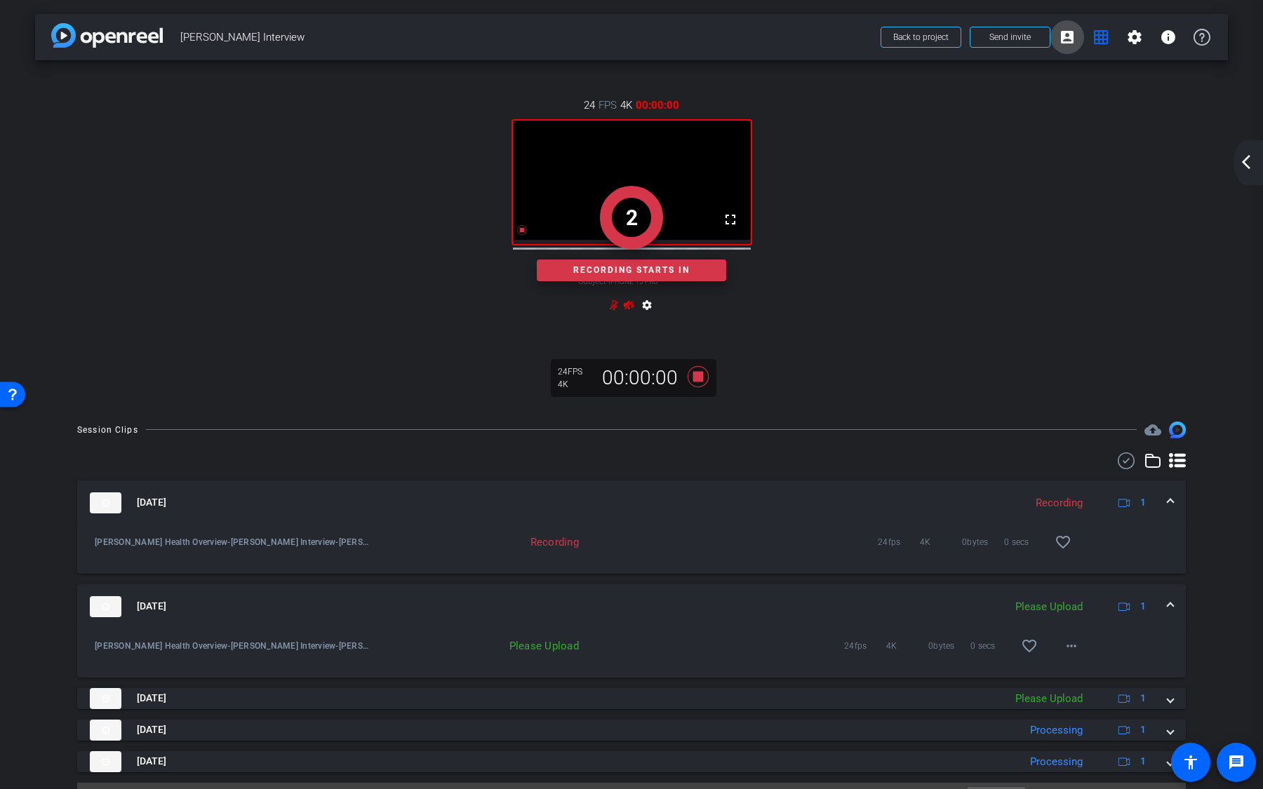
click at [1072, 32] on mat-icon "account_box" at bounding box center [1067, 37] width 17 height 17
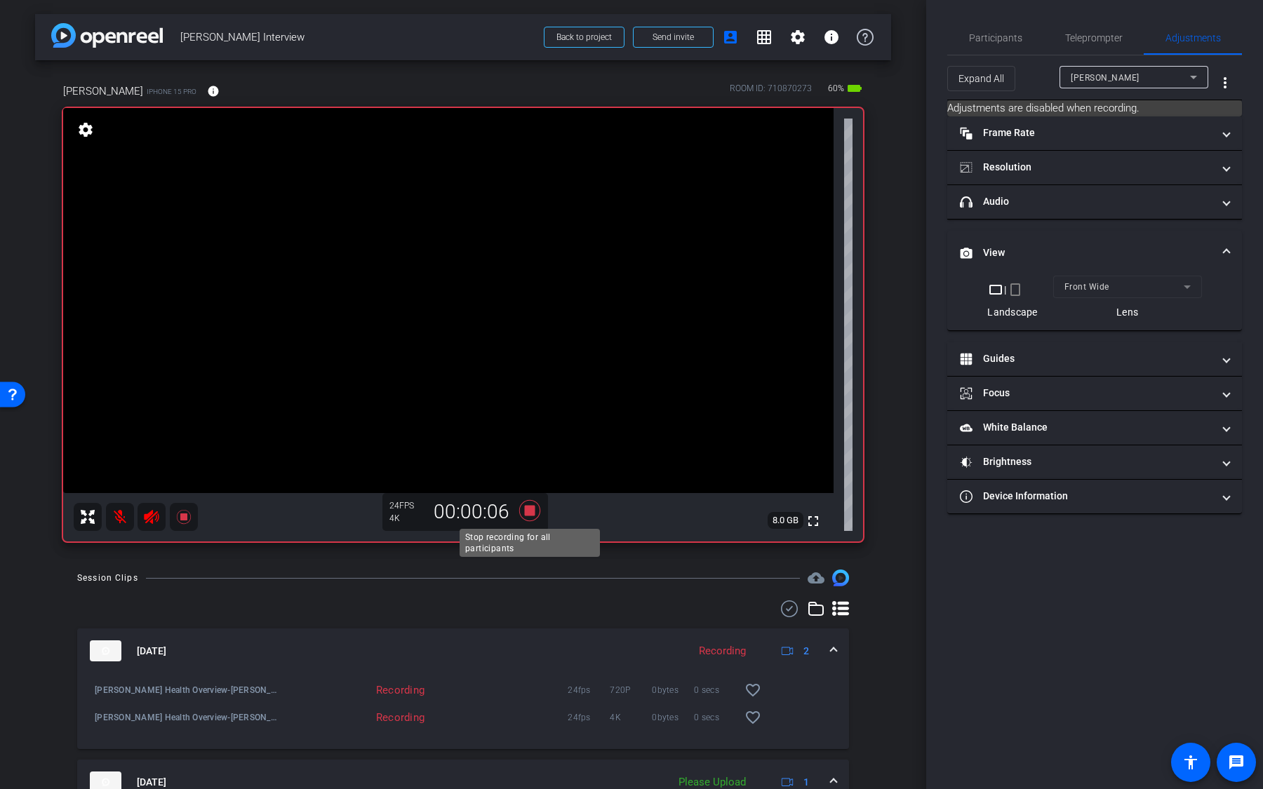
click at [533, 514] on icon at bounding box center [529, 510] width 21 height 21
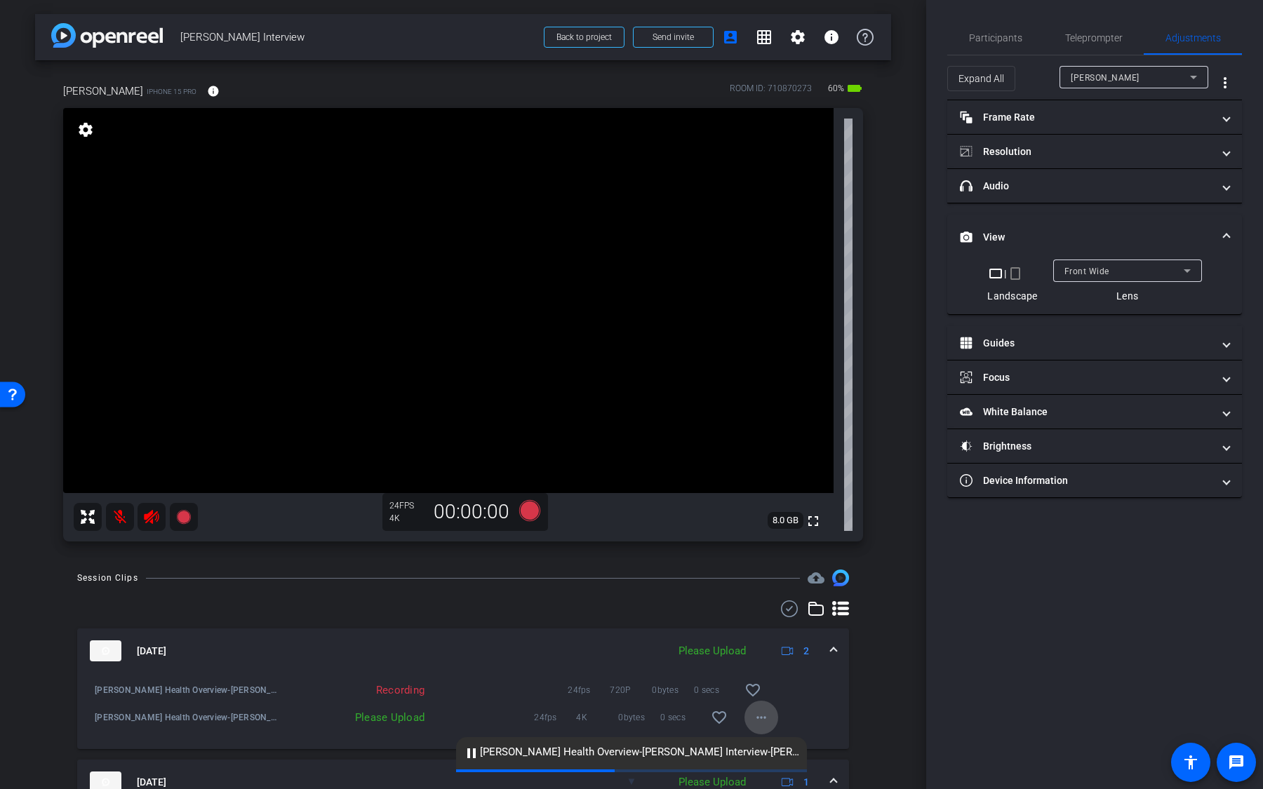
click at [761, 716] on mat-icon "more_horiz" at bounding box center [761, 717] width 17 height 17
click at [776, 655] on span "Upload" at bounding box center [784, 653] width 56 height 17
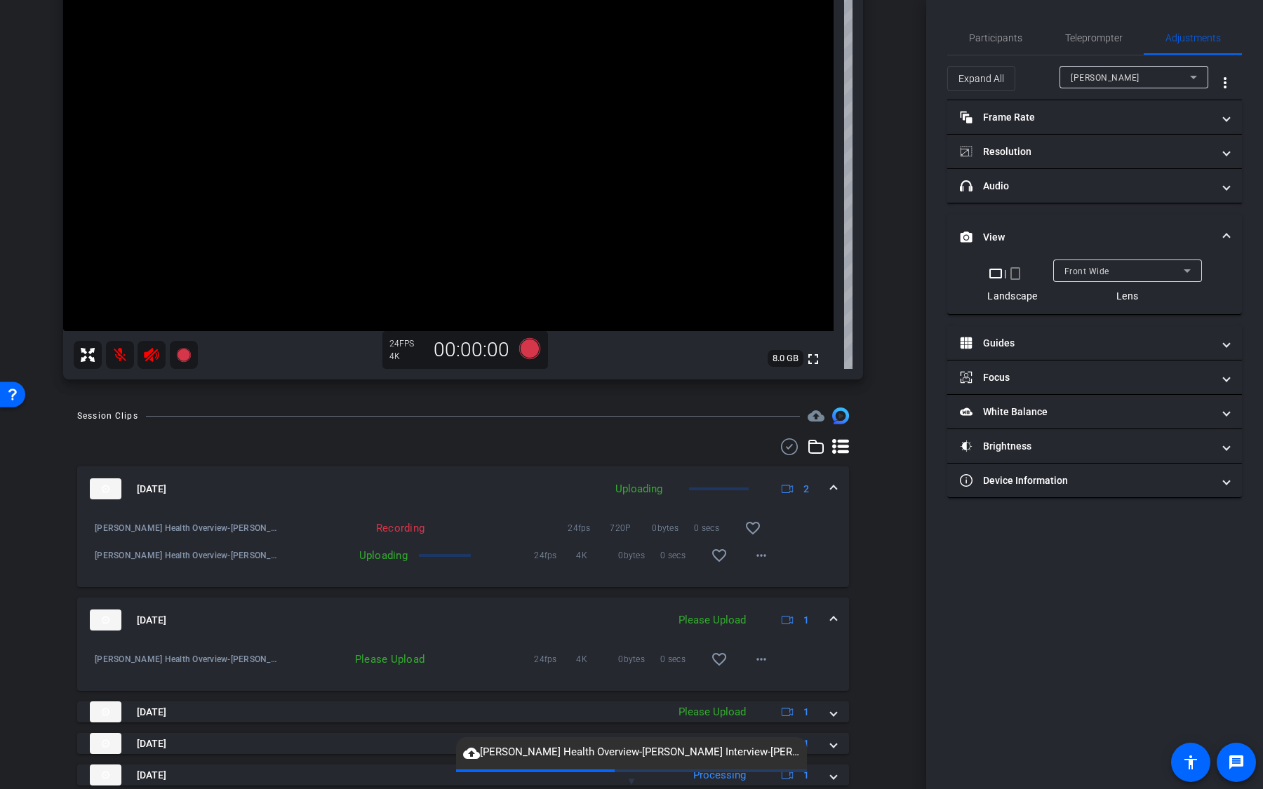
scroll to position [208, 0]
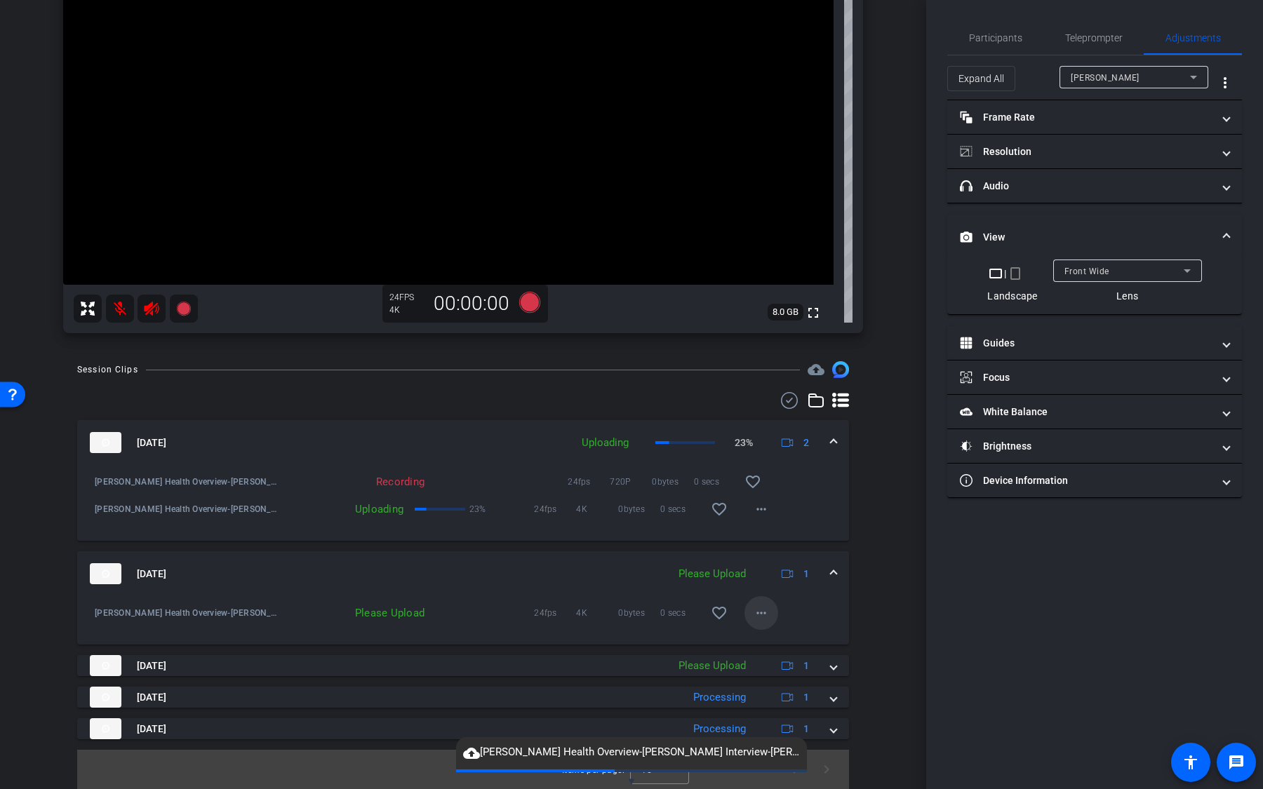
click at [761, 615] on mat-icon "more_horiz" at bounding box center [761, 613] width 17 height 17
click at [775, 641] on span "Upload" at bounding box center [784, 642] width 56 height 17
click at [742, 667] on div at bounding box center [631, 394] width 1263 height 789
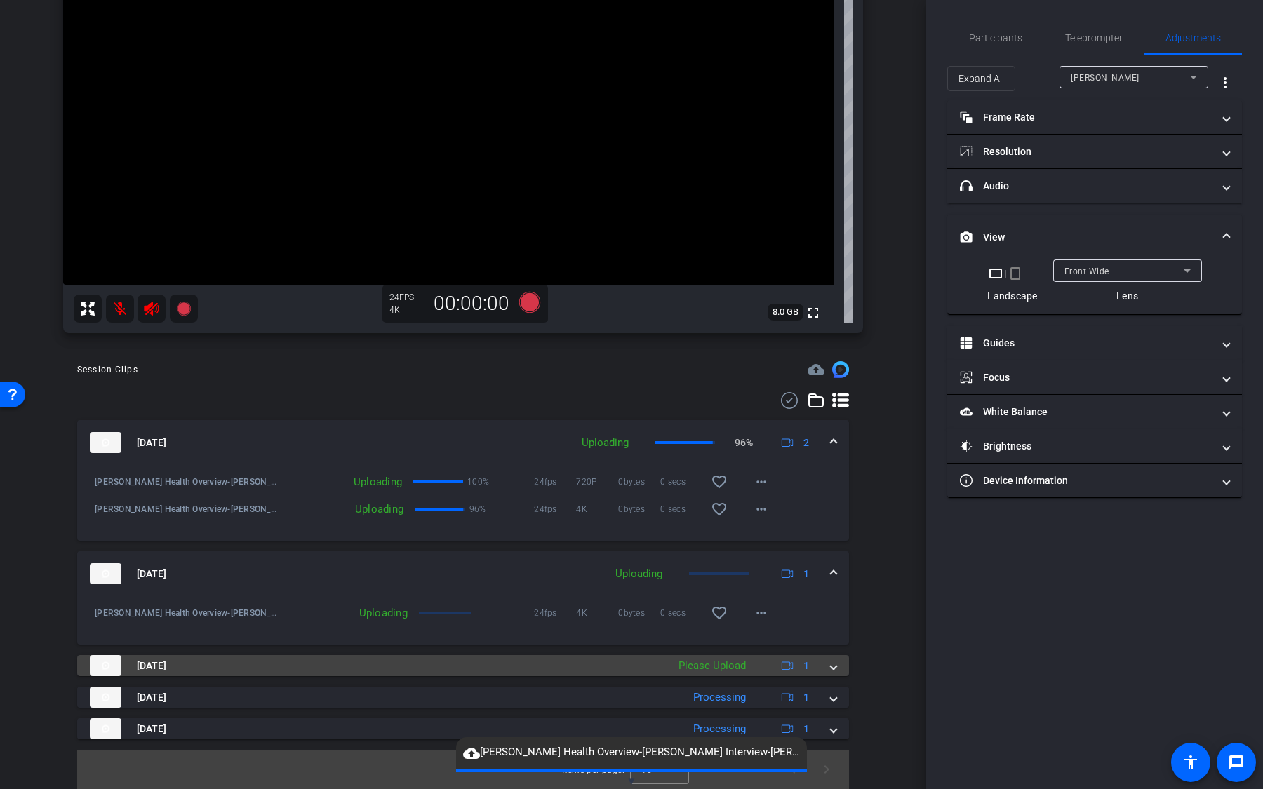
click at [711, 666] on div "Please Upload" at bounding box center [711, 666] width 81 height 16
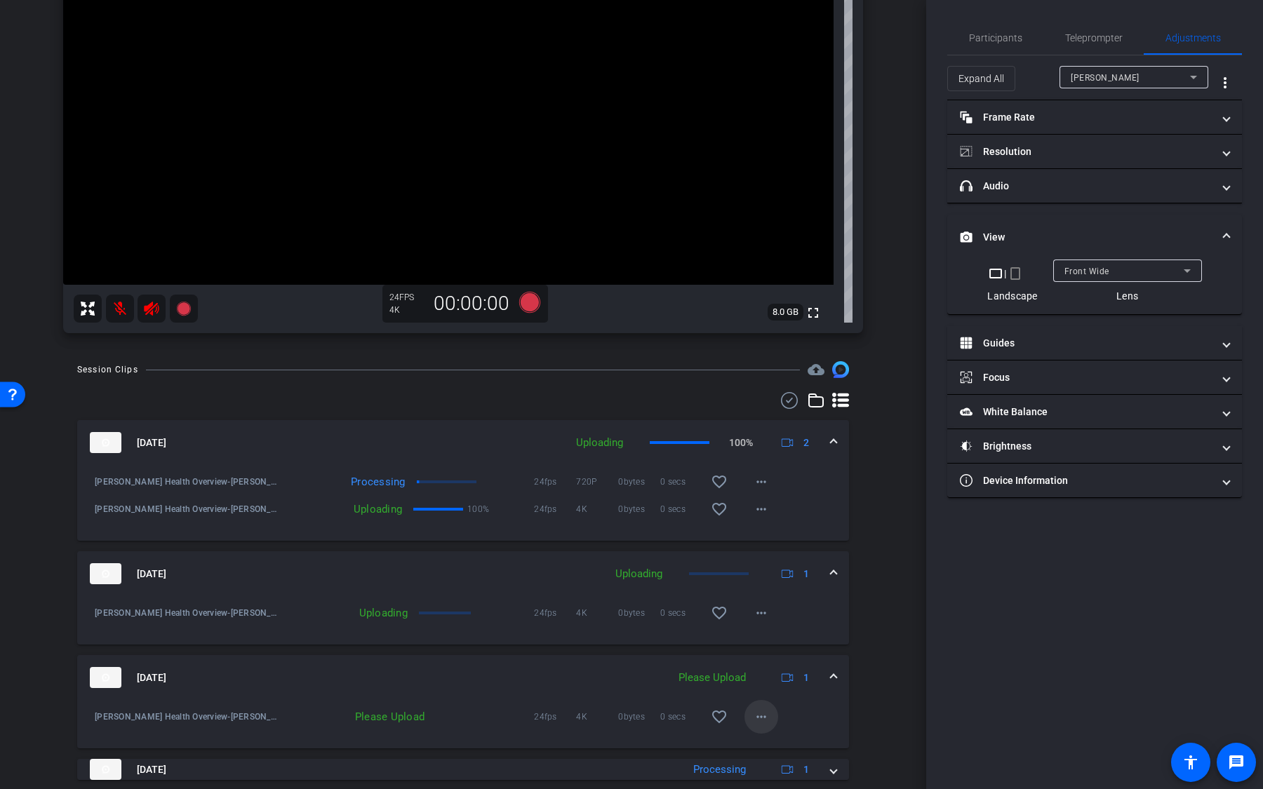
click at [759, 712] on mat-icon "more_horiz" at bounding box center [761, 717] width 17 height 17
click at [777, 653] on span "Upload" at bounding box center [784, 652] width 56 height 17
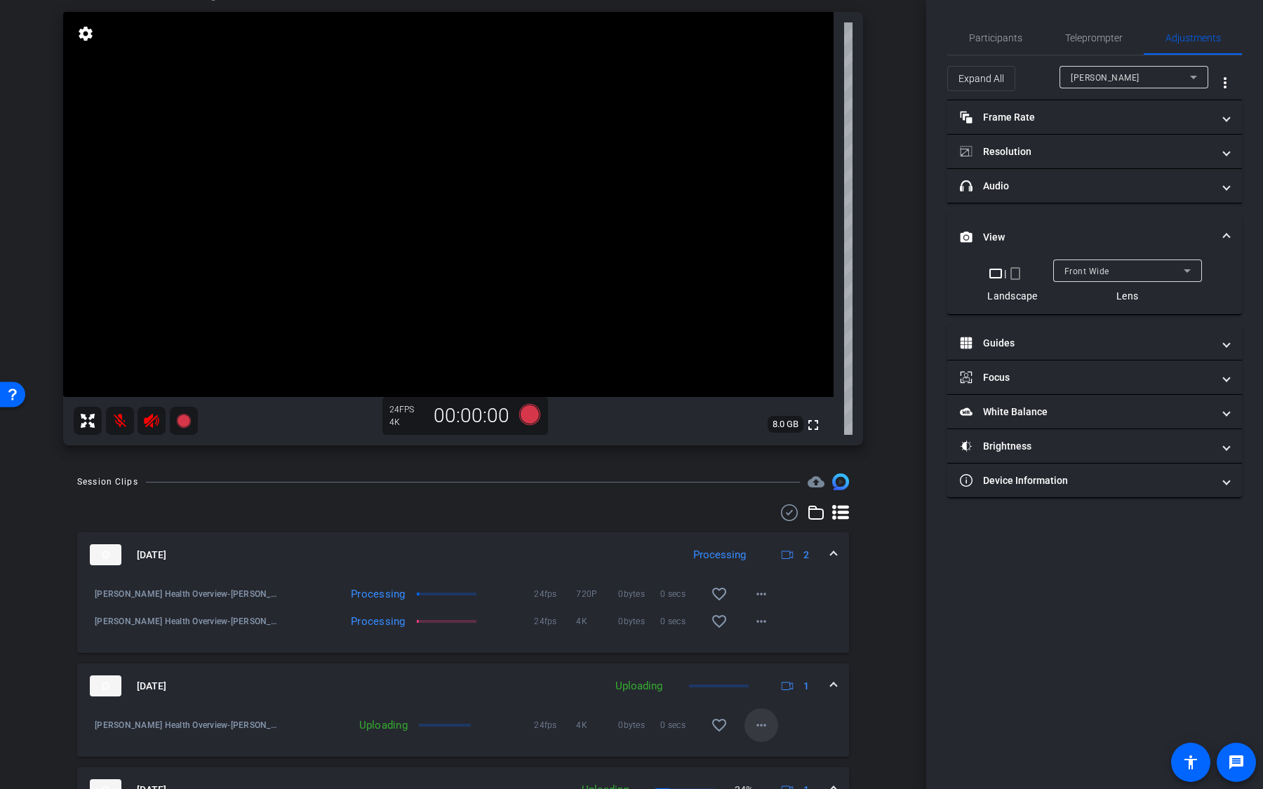
scroll to position [0, 0]
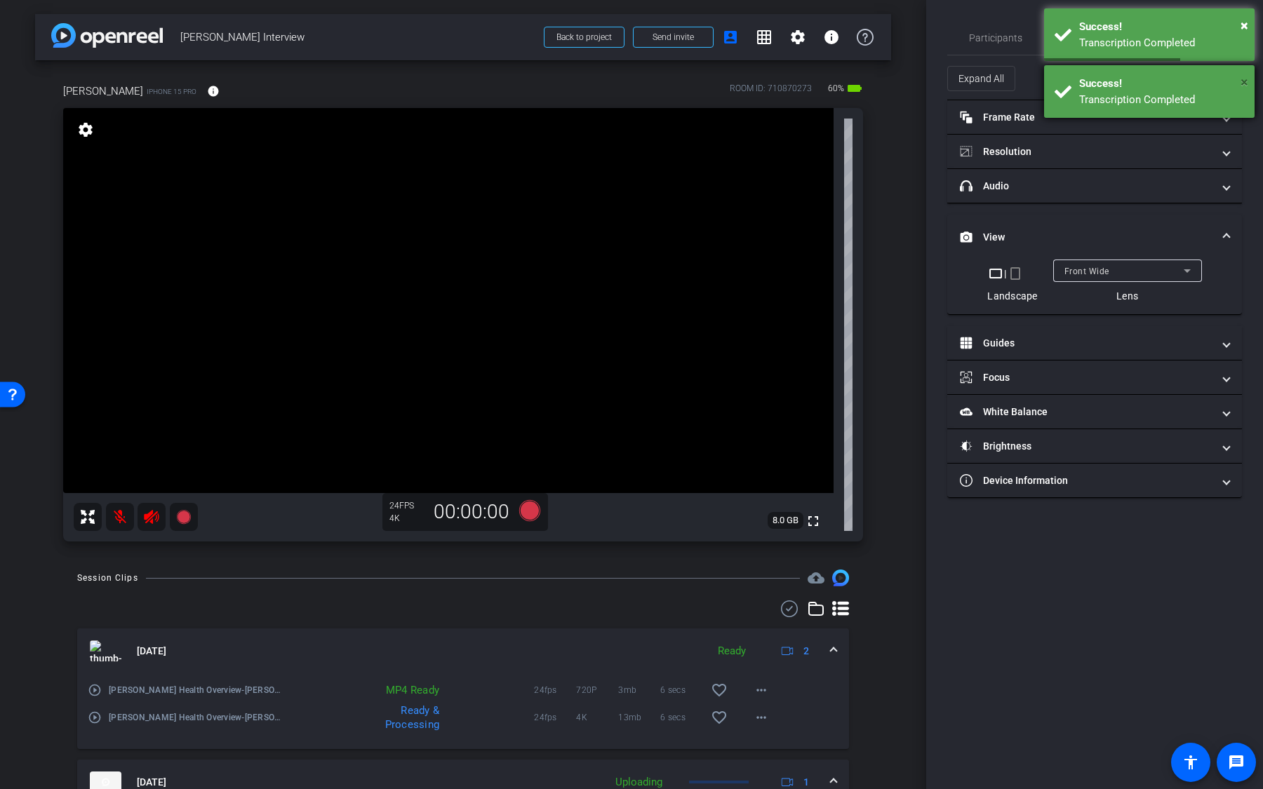
click at [1246, 80] on span "×" at bounding box center [1244, 82] width 8 height 17
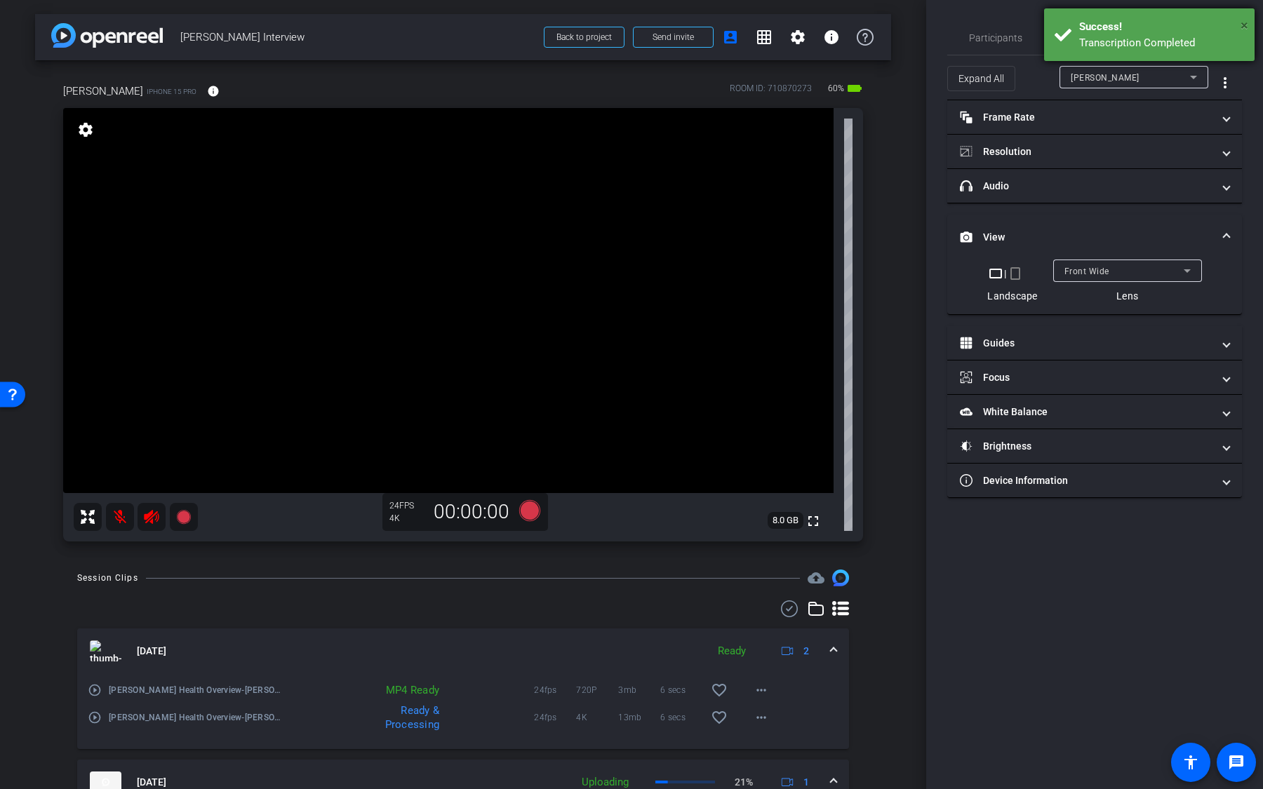
click at [1245, 30] on span "×" at bounding box center [1244, 25] width 8 height 17
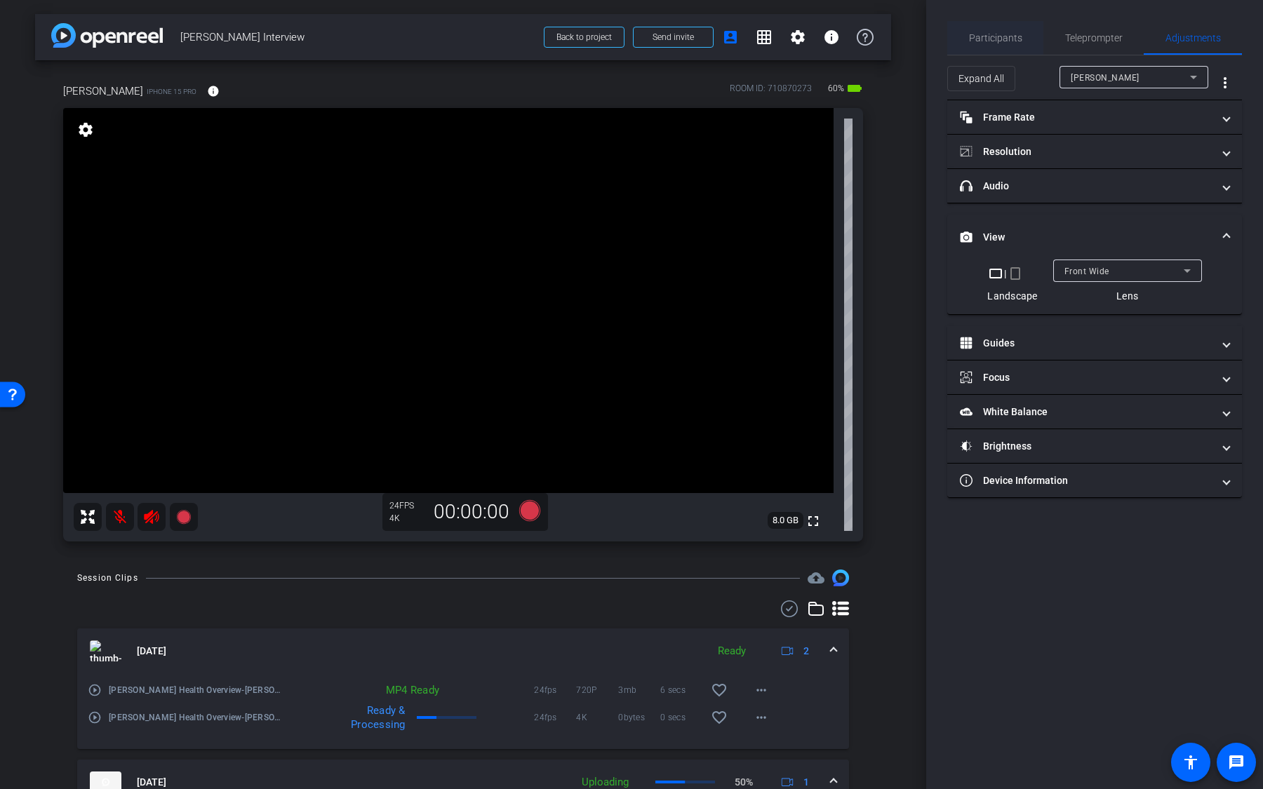
click at [1005, 36] on span "Participants" at bounding box center [995, 38] width 53 height 10
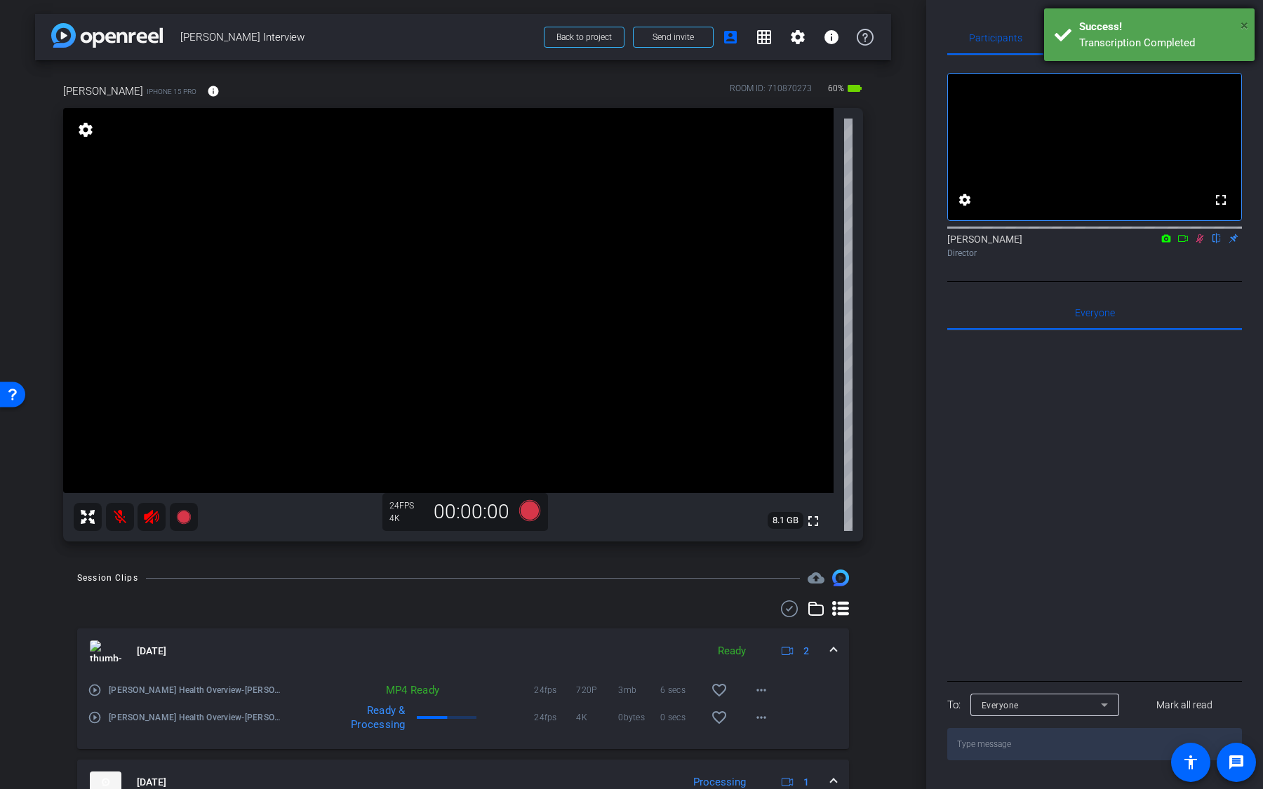
click at [1243, 26] on span "×" at bounding box center [1244, 25] width 8 height 17
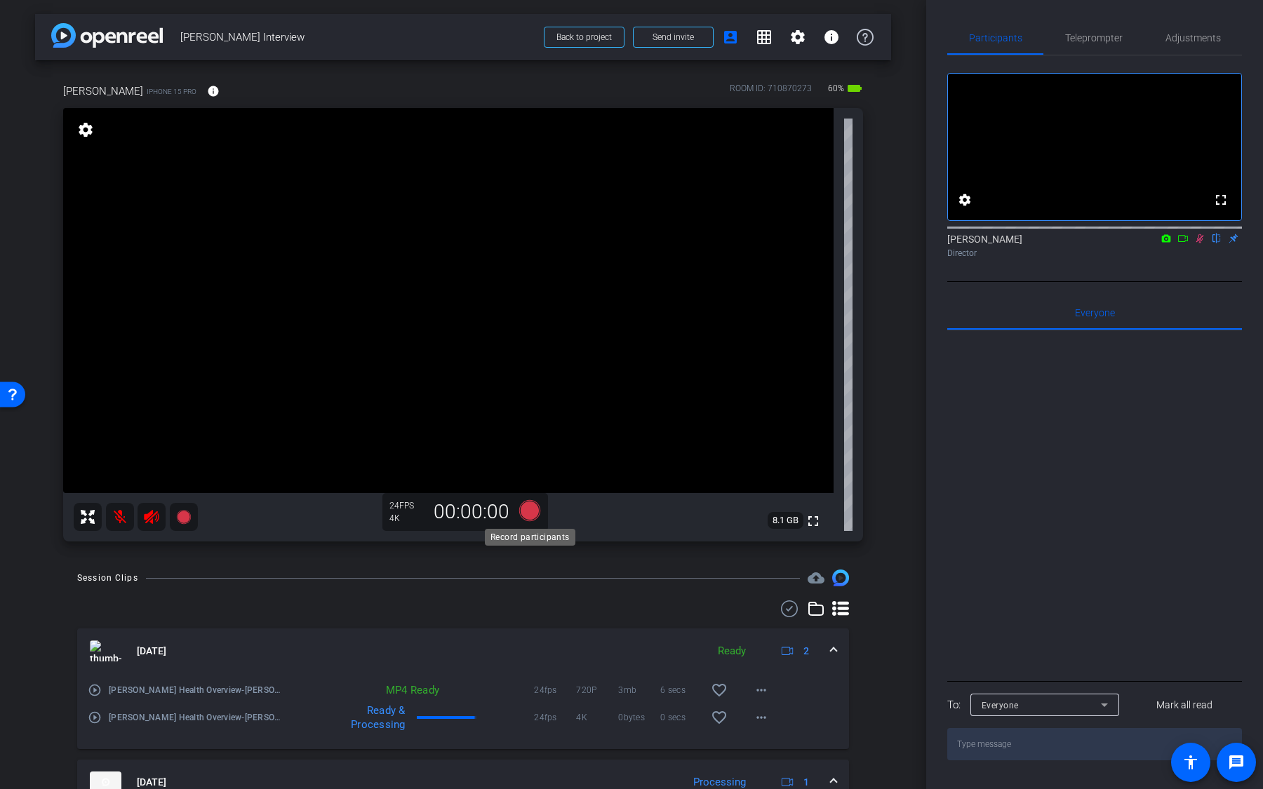
click at [532, 516] on icon at bounding box center [529, 510] width 21 height 21
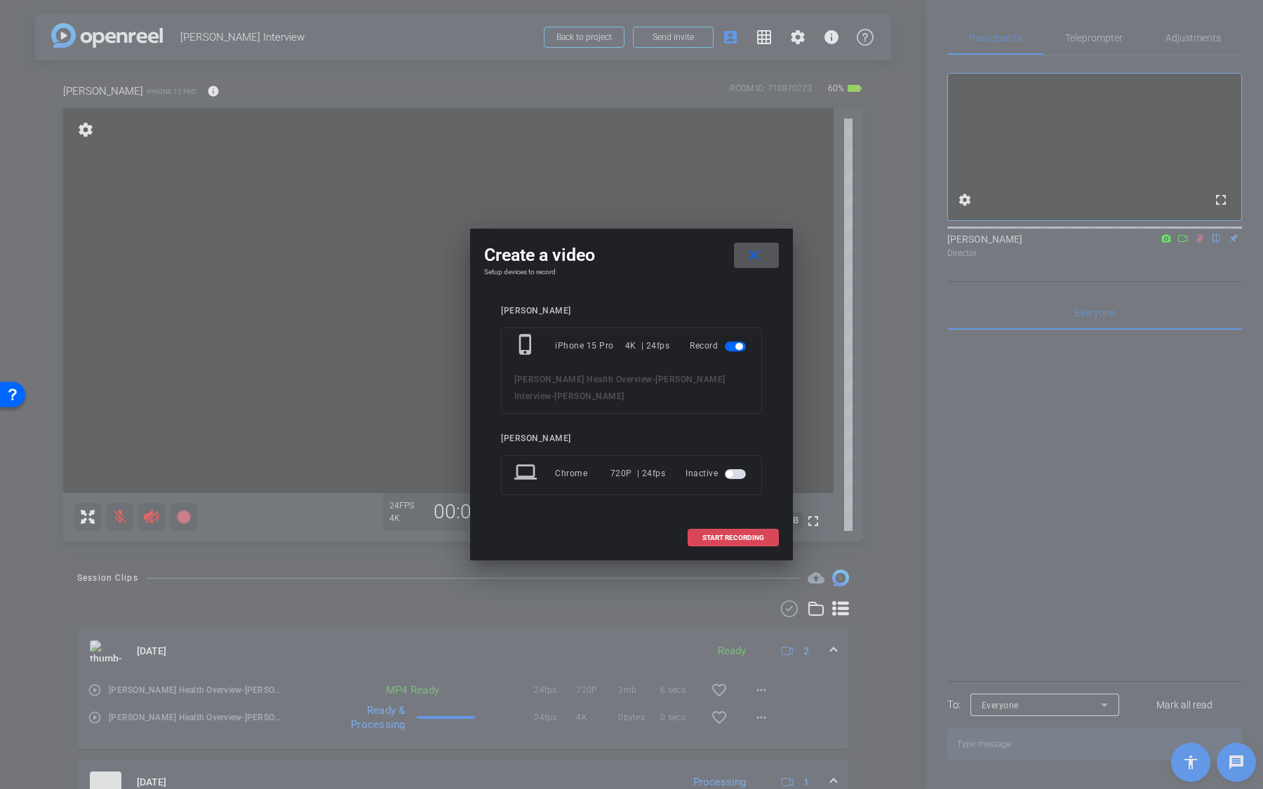
click at [744, 535] on span "START RECORDING" at bounding box center [733, 538] width 62 height 7
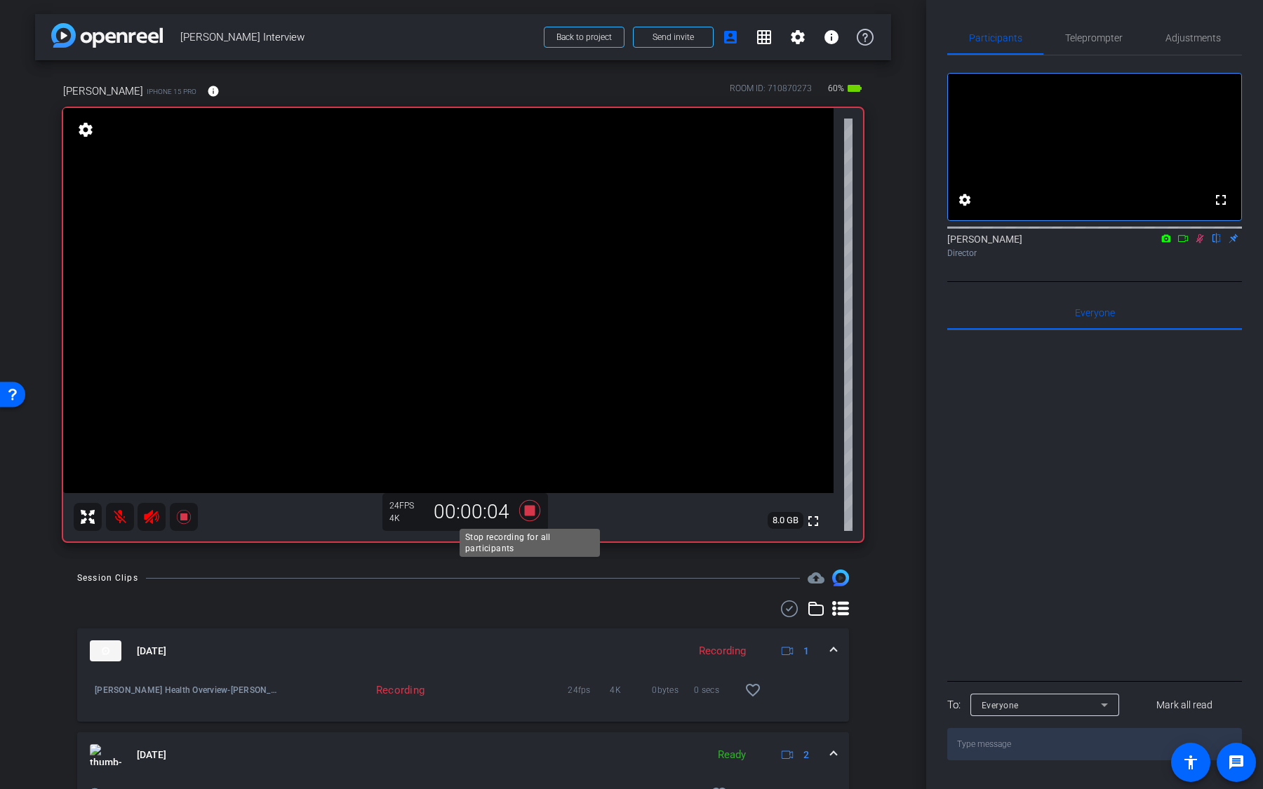
click at [528, 514] on icon at bounding box center [529, 510] width 21 height 21
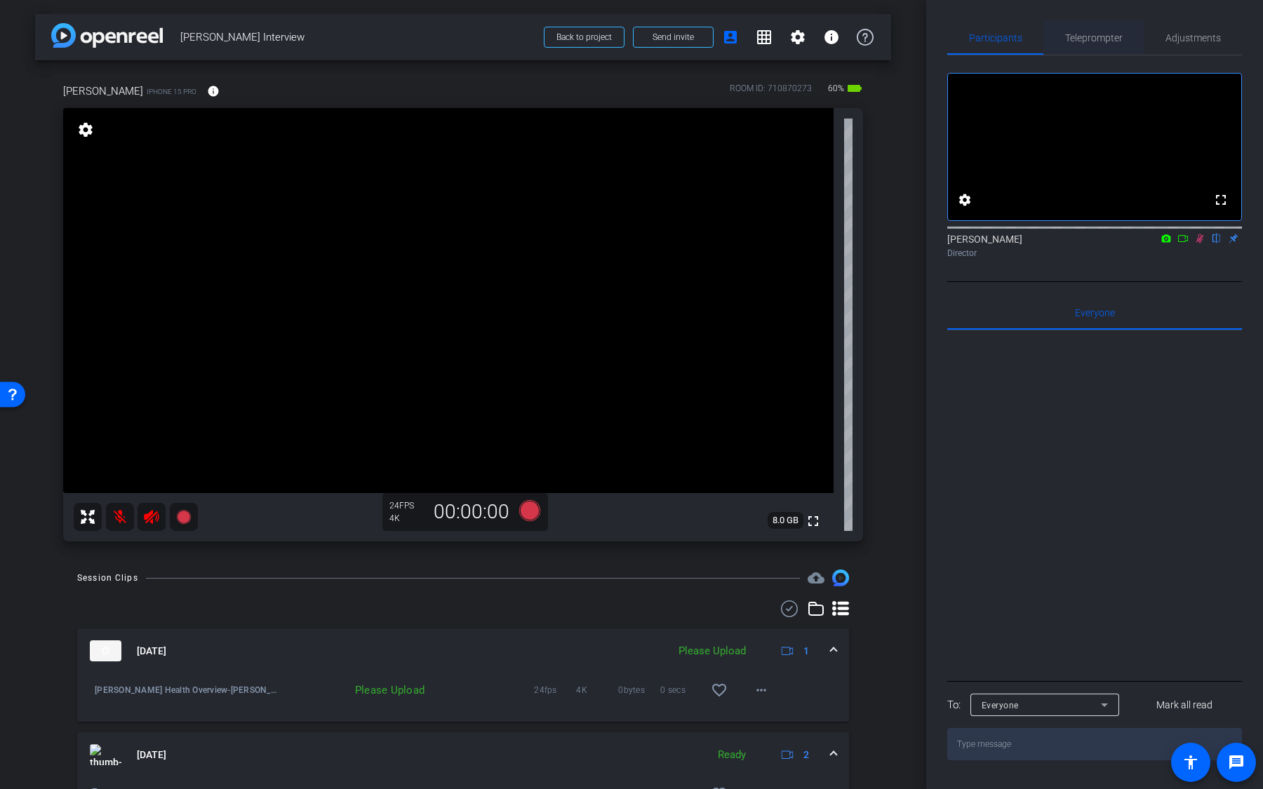
click at [1083, 36] on span "Teleprompter" at bounding box center [1094, 38] width 58 height 10
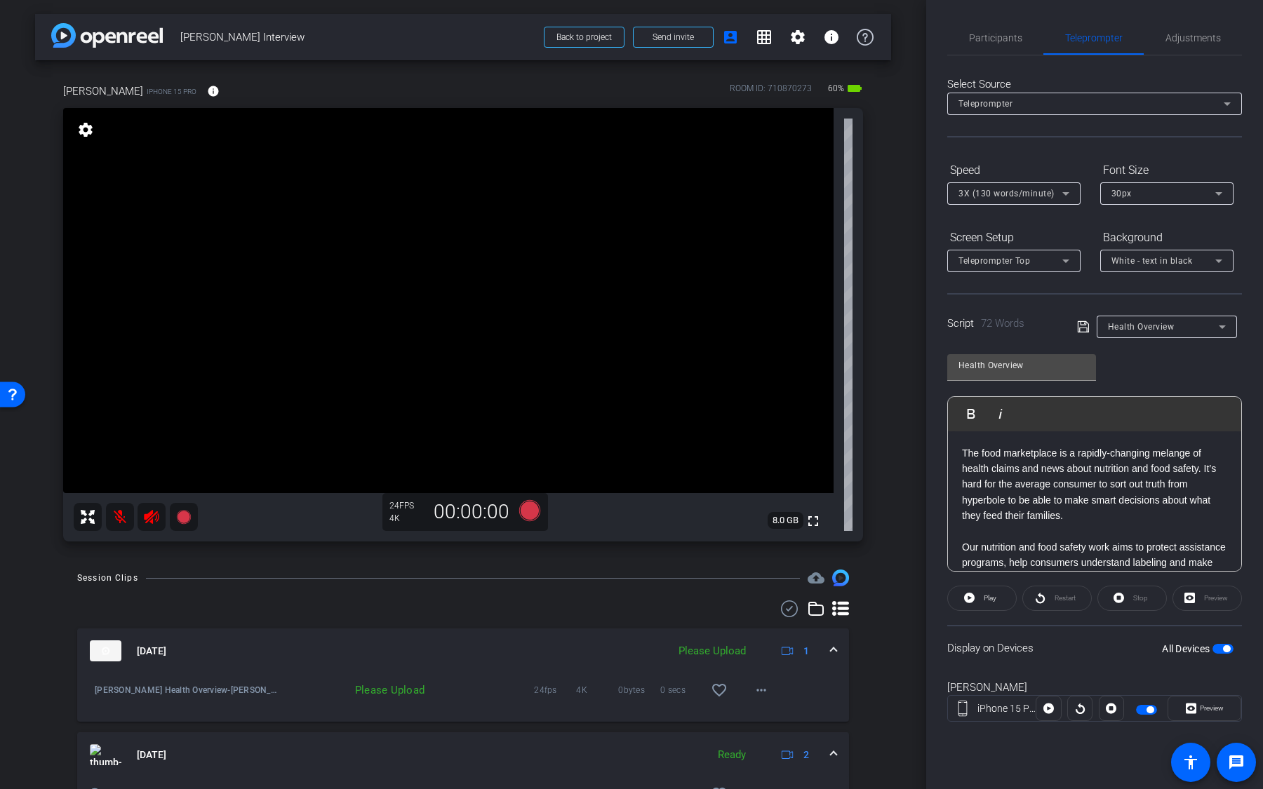
click at [1226, 645] on span "button" at bounding box center [1226, 648] width 7 height 7
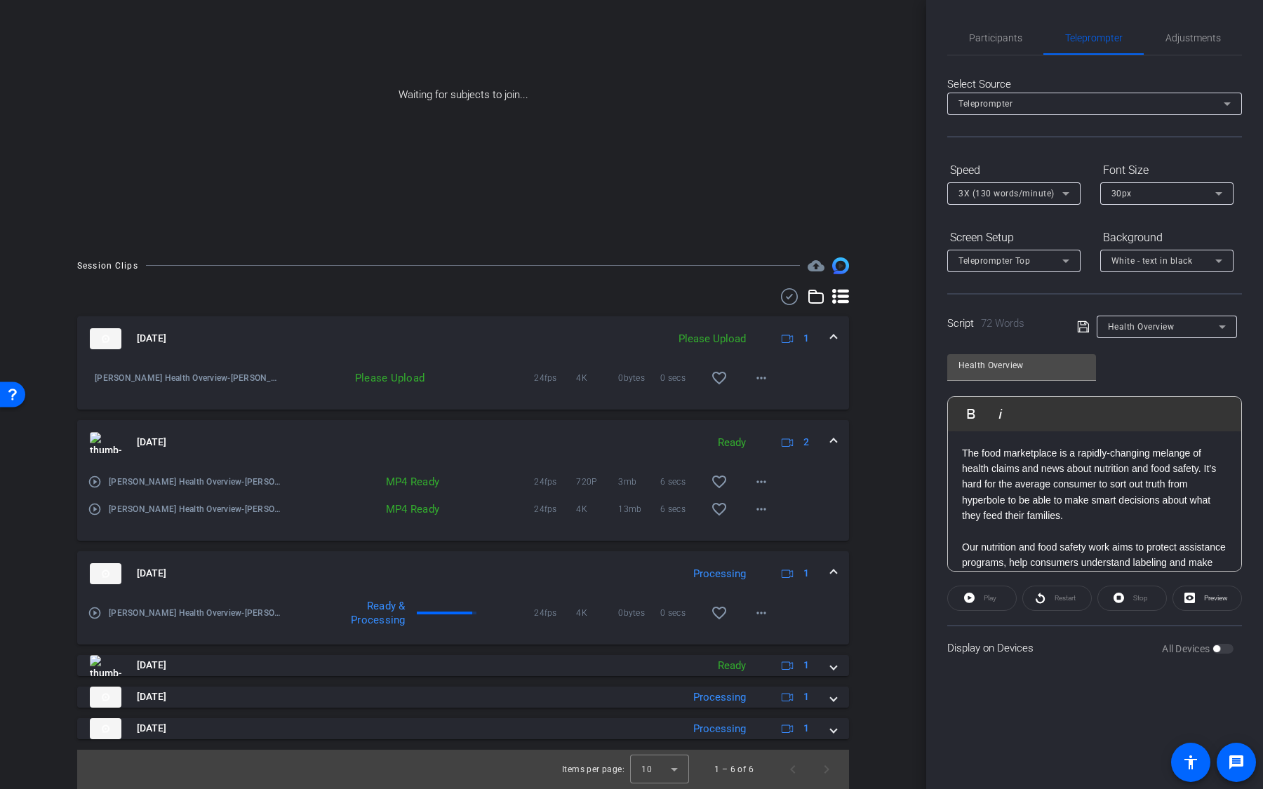
scroll to position [113, 0]
click at [98, 511] on mat-icon "play_circle_outline" at bounding box center [95, 510] width 14 height 14
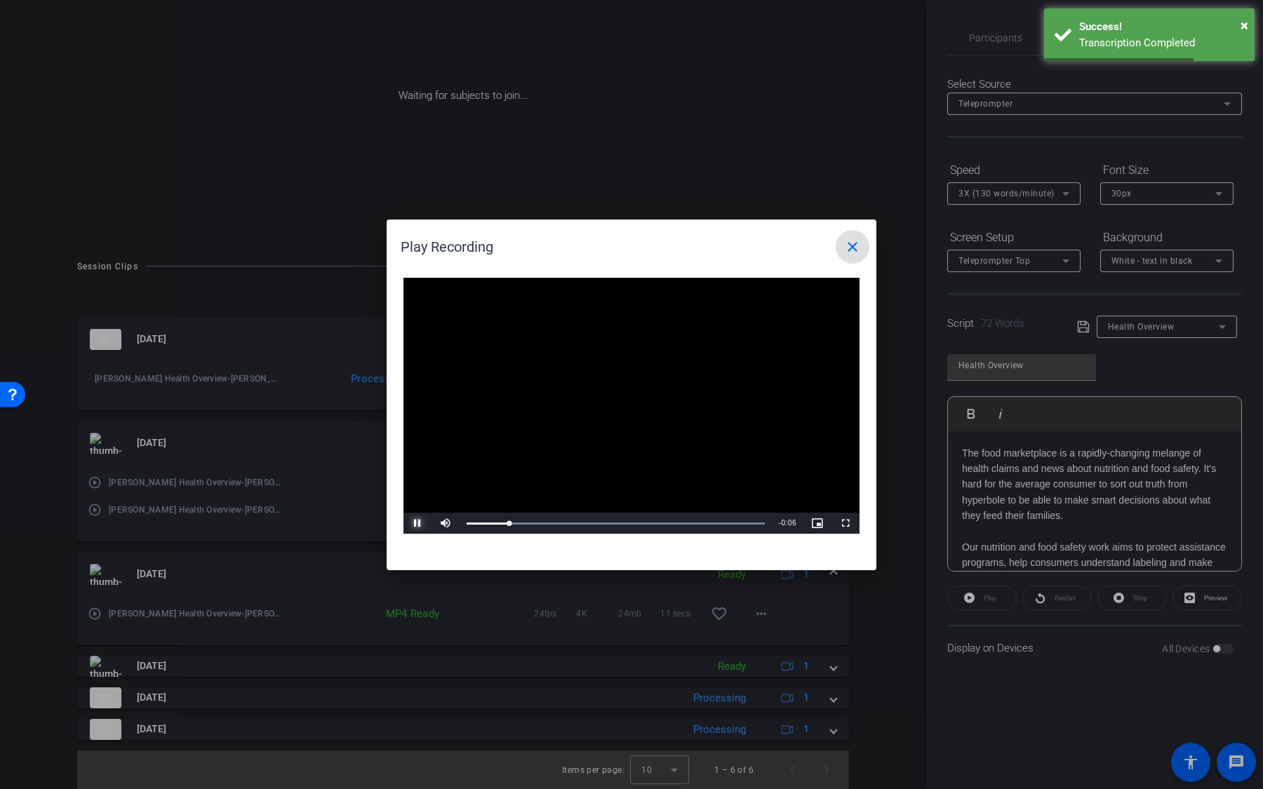
click at [415, 523] on span "Video Player" at bounding box center [417, 523] width 28 height 0
click at [843, 246] on button "close" at bounding box center [853, 247] width 34 height 34
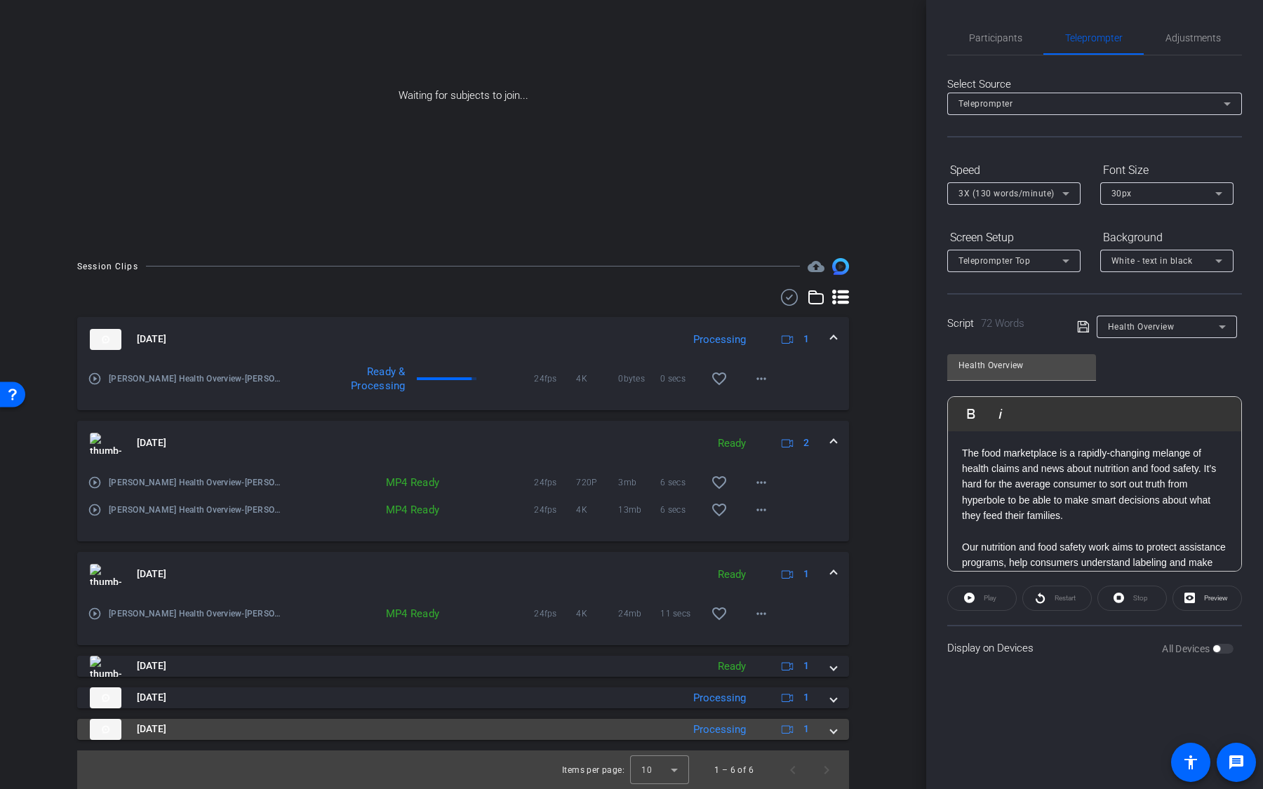
click at [632, 735] on mat-panel-title "Aug 20, 2025" at bounding box center [382, 729] width 585 height 21
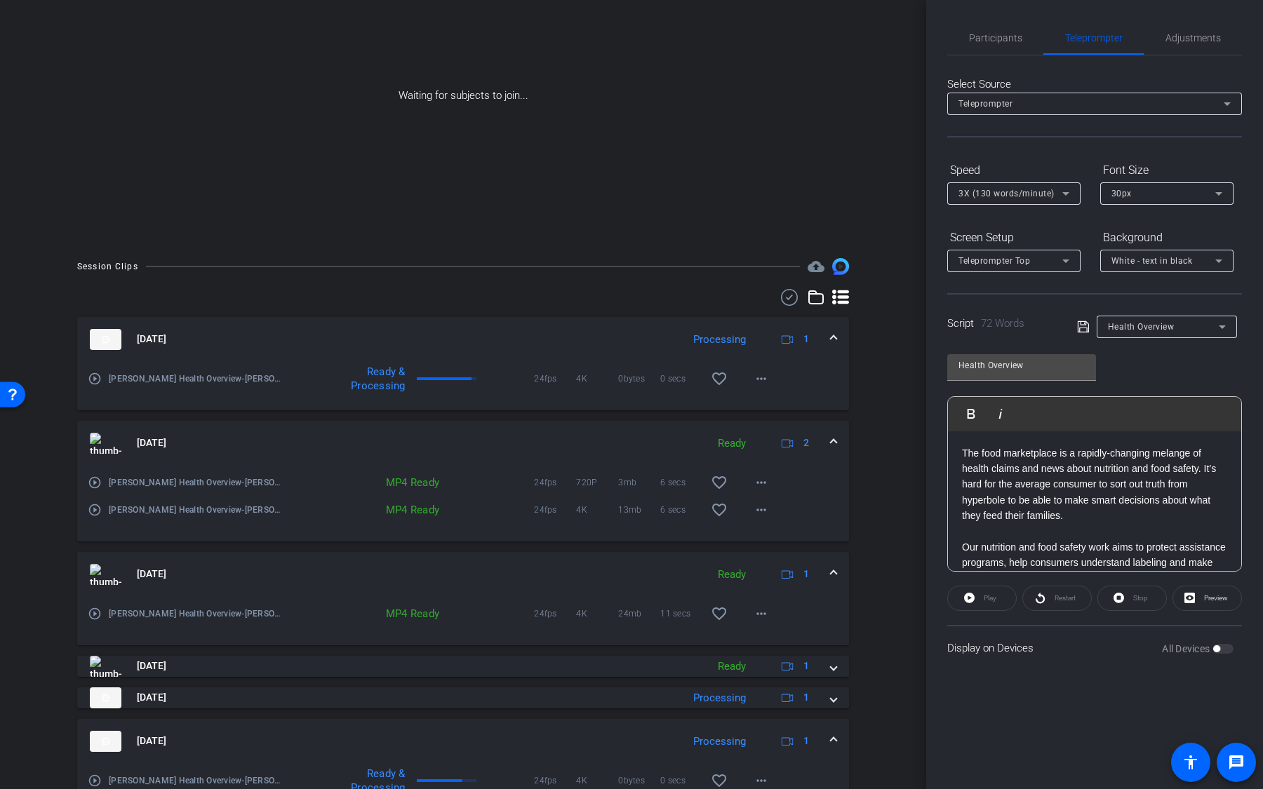
scroll to position [186, 0]
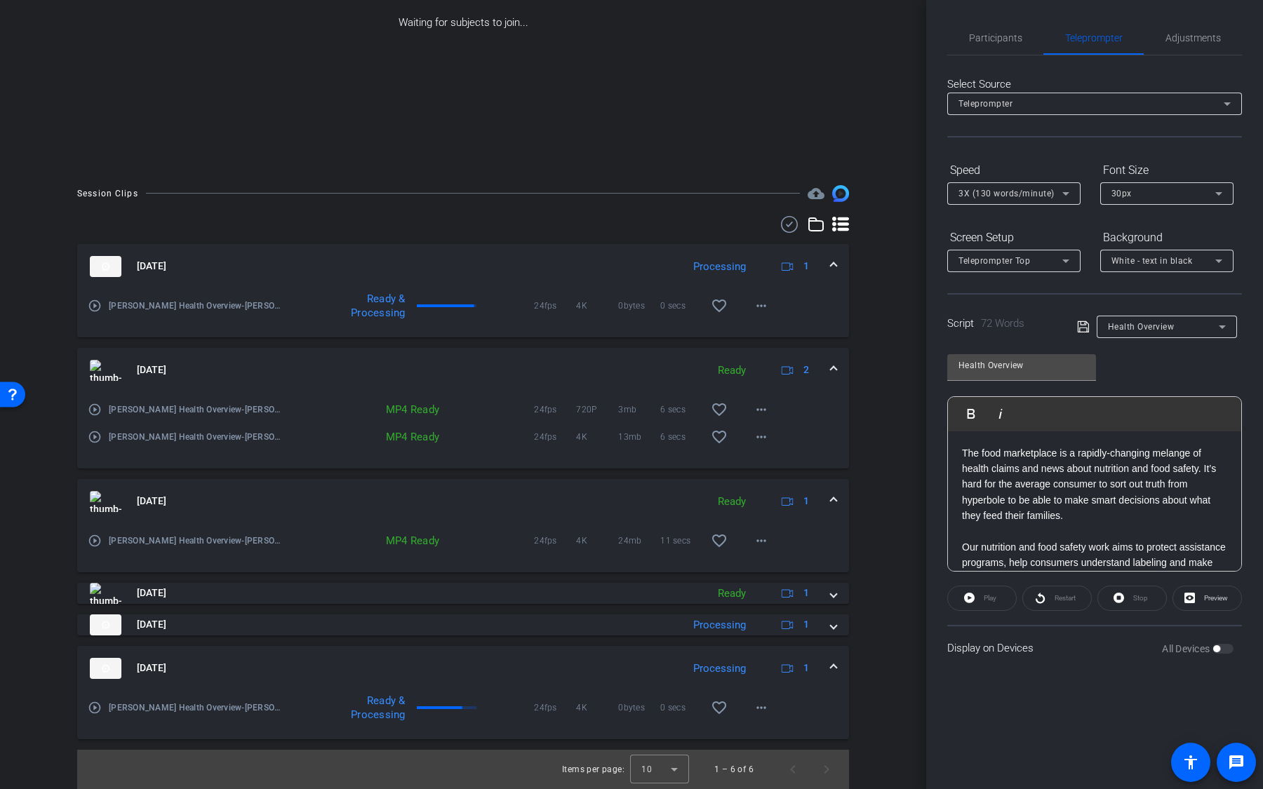
click at [654, 656] on mat-expansion-panel-header "Aug 20, 2025 Processing 1" at bounding box center [463, 668] width 772 height 45
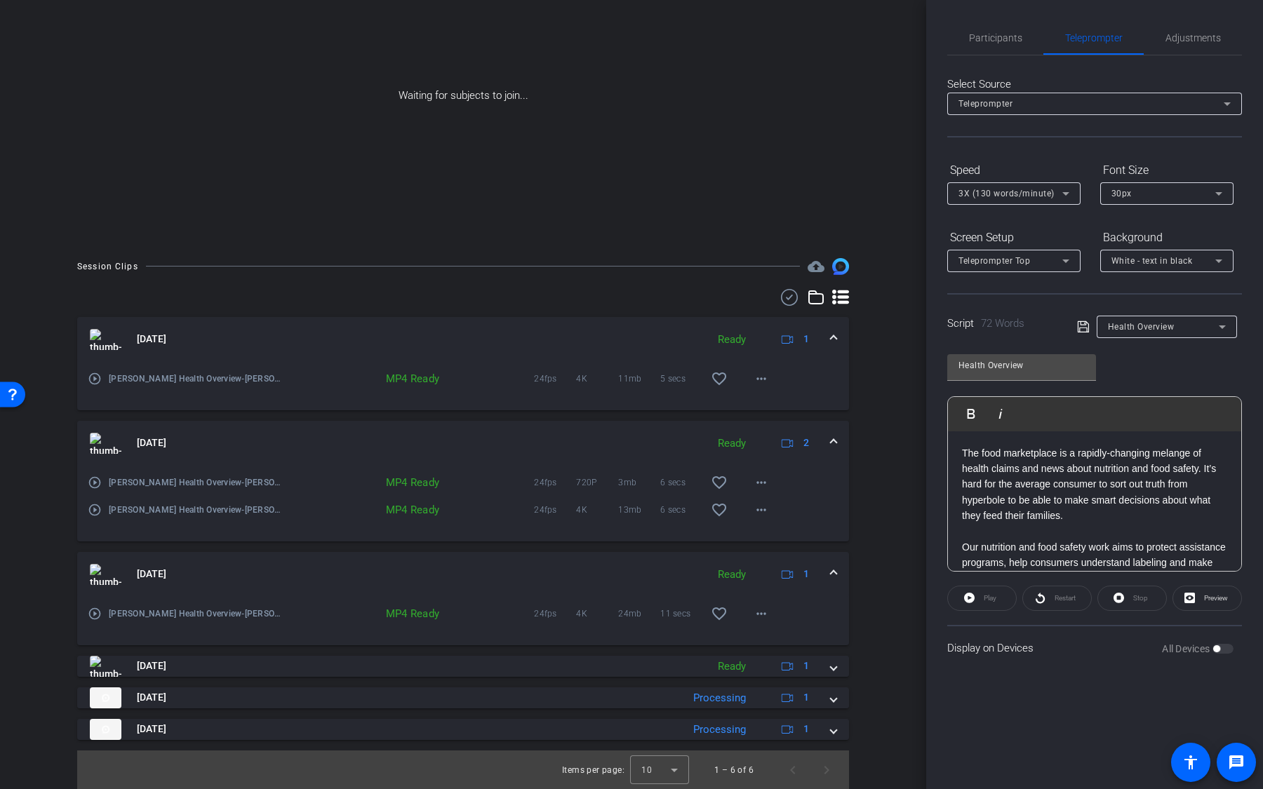
scroll to position [0, 0]
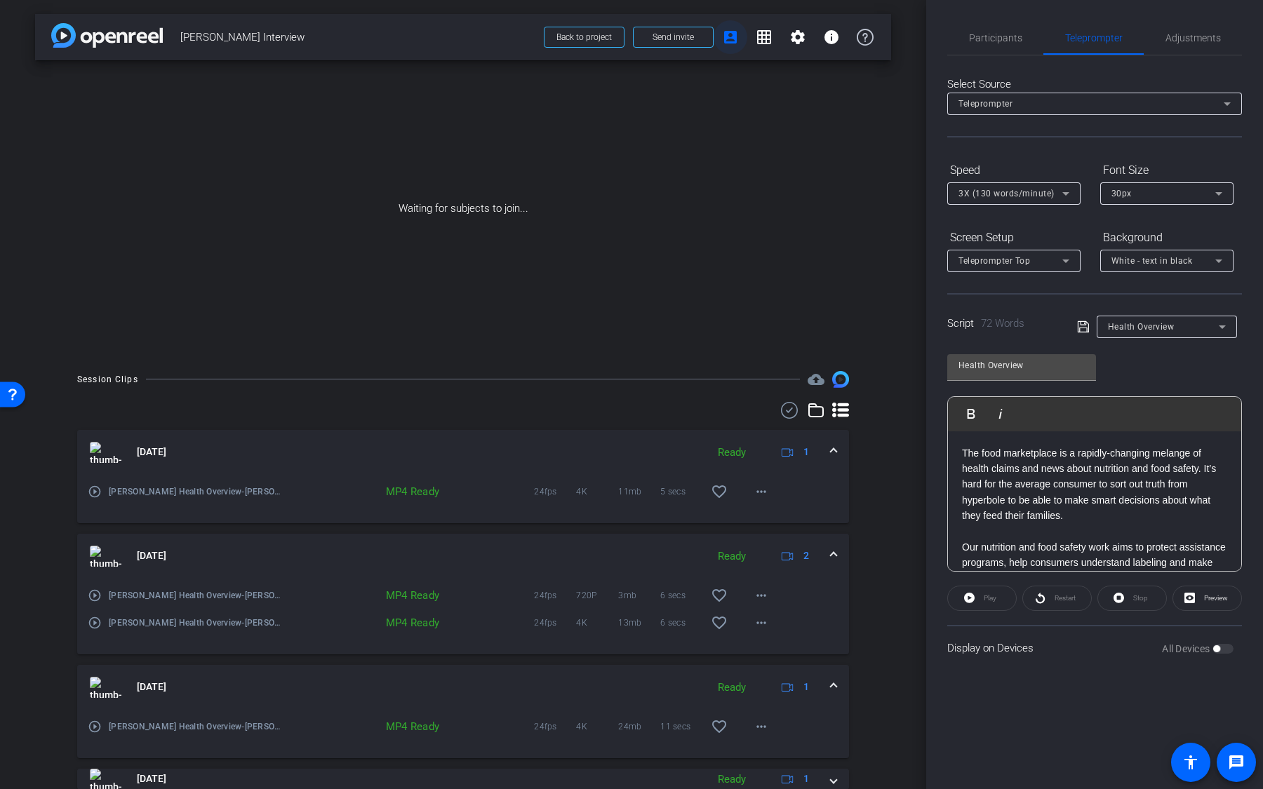
click at [731, 38] on mat-icon "account_box" at bounding box center [730, 37] width 17 height 17
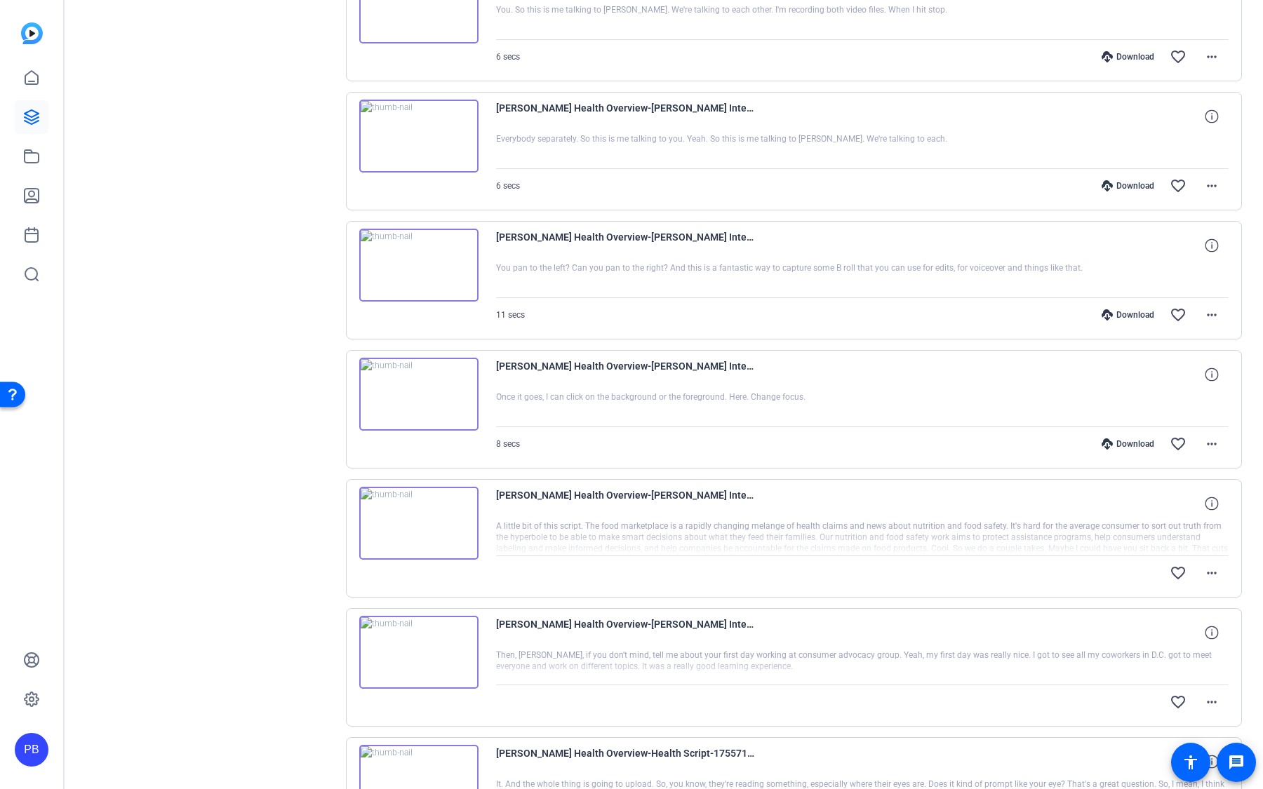
scroll to position [597, 0]
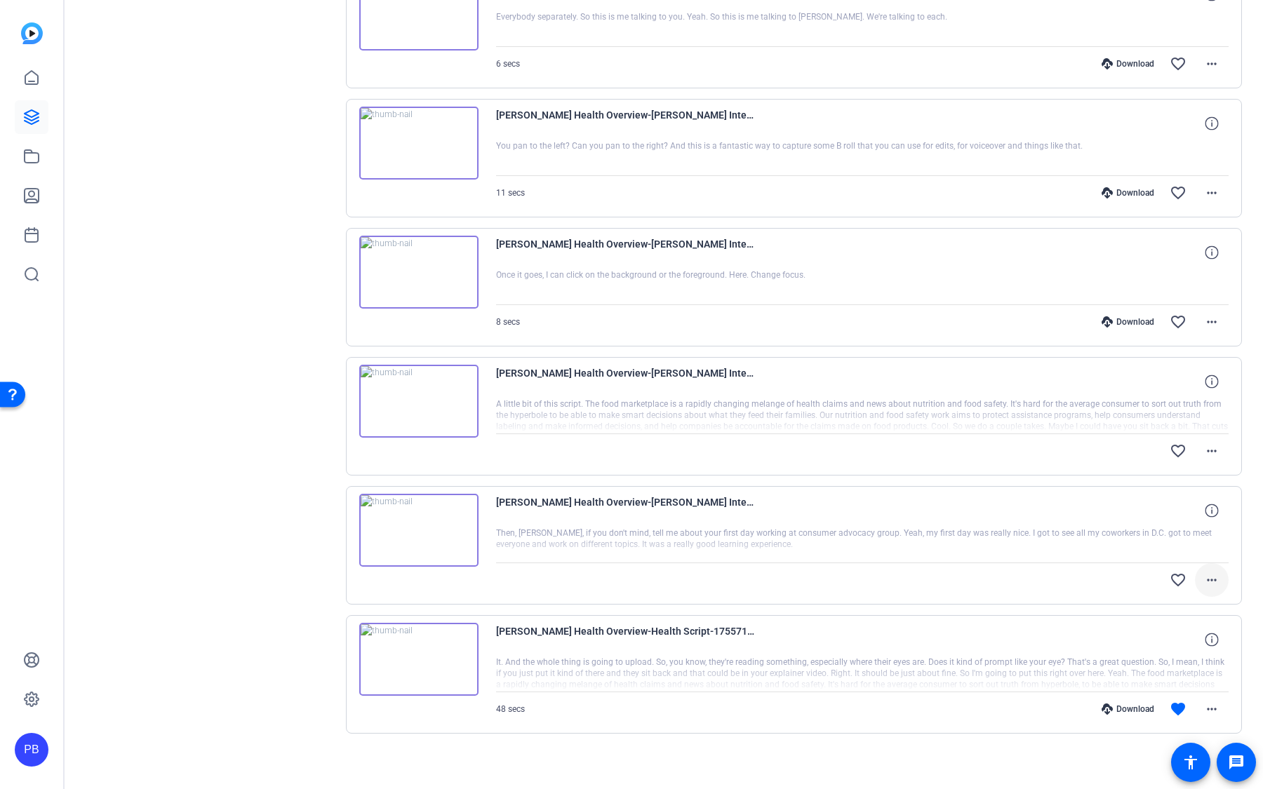
click at [1214, 572] on mat-icon "more_horiz" at bounding box center [1211, 580] width 17 height 17
click at [1085, 577] on div at bounding box center [631, 394] width 1263 height 789
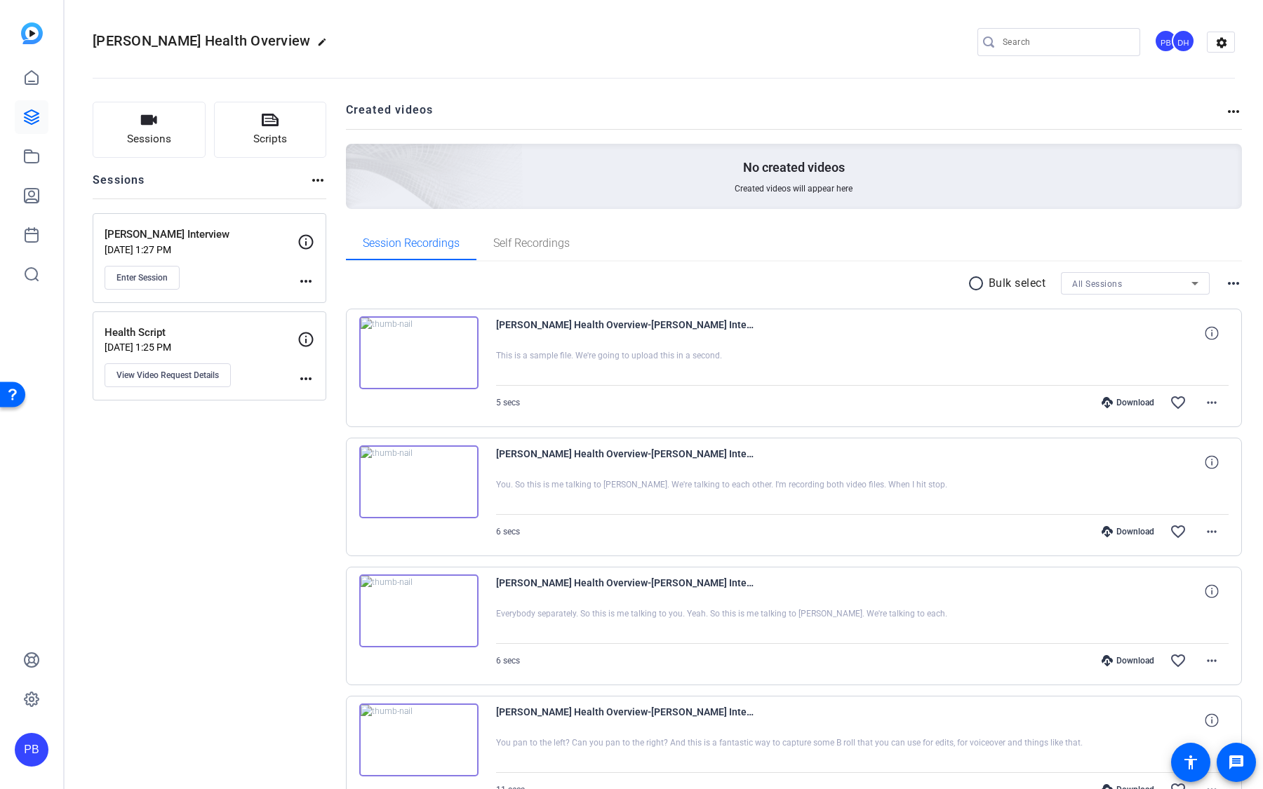
scroll to position [597, 0]
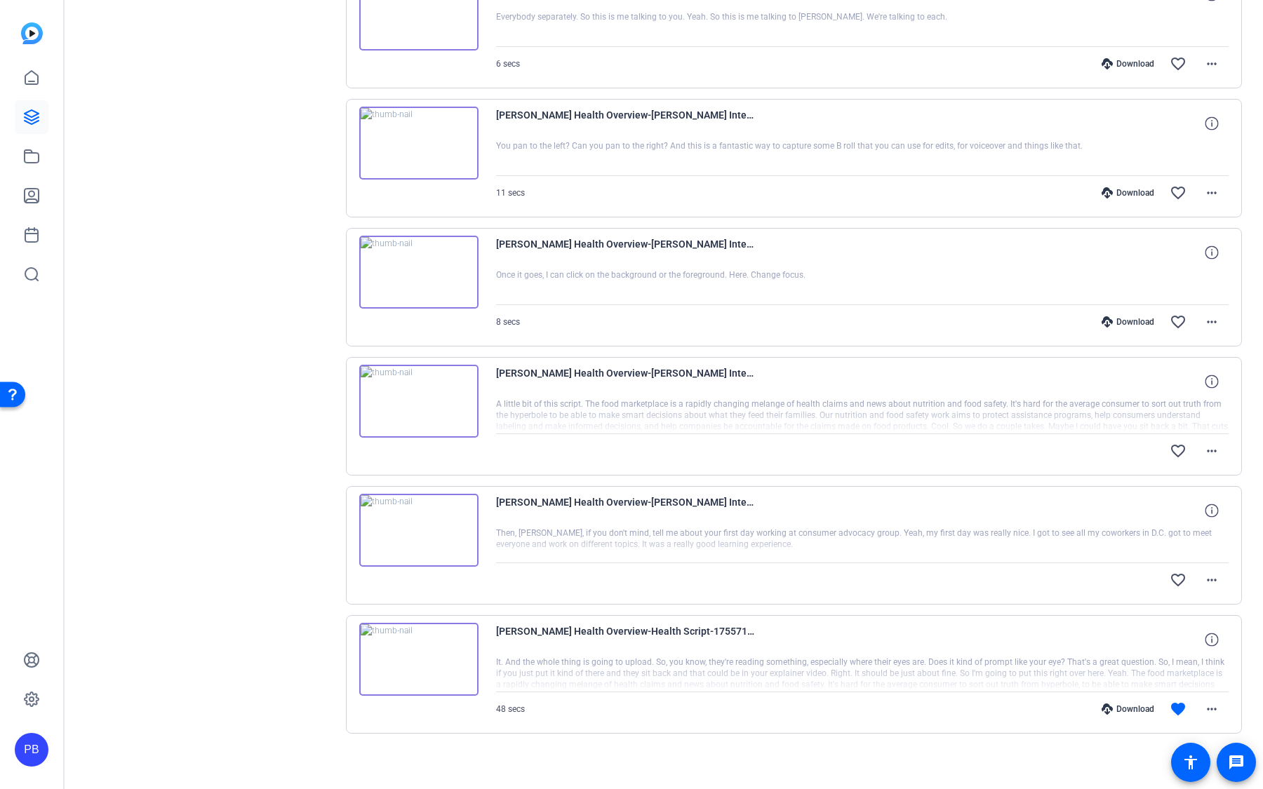
click at [415, 525] on img at bounding box center [418, 530] width 119 height 73
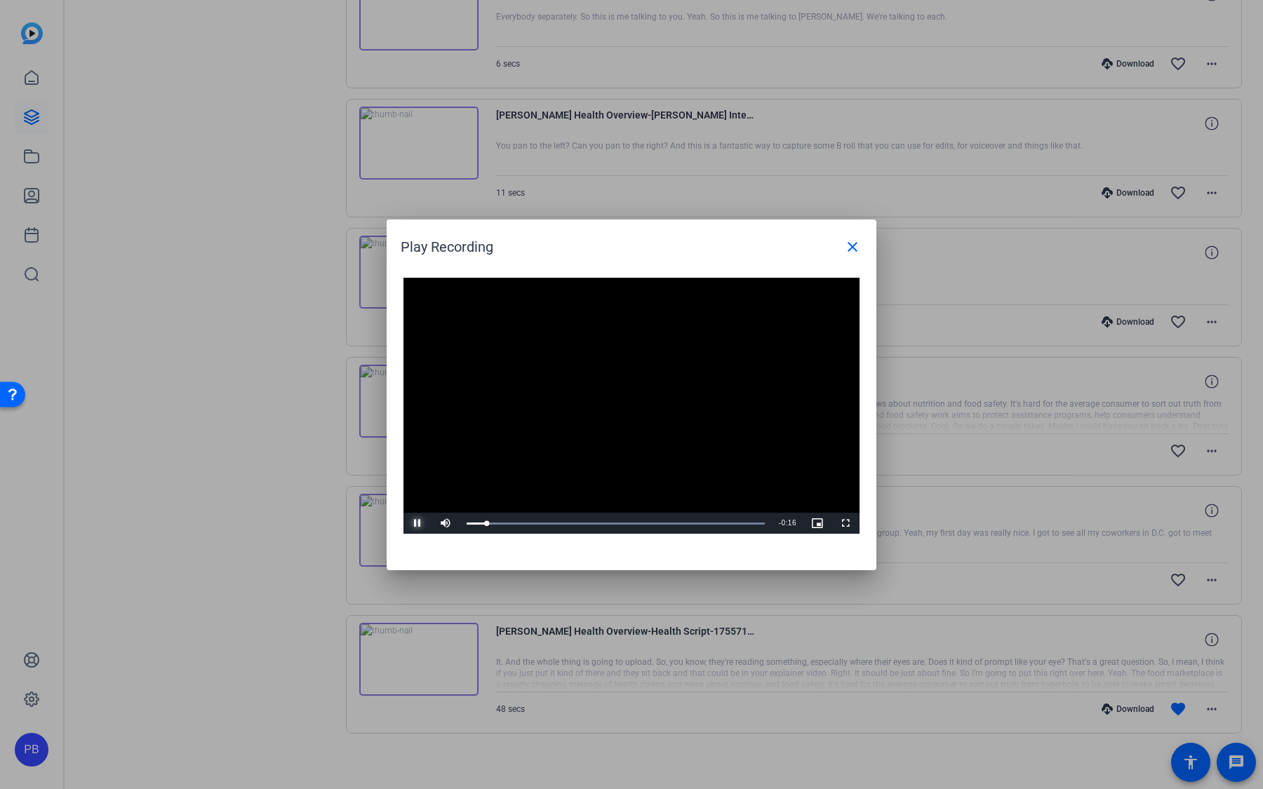
click at [416, 523] on span "Video Player" at bounding box center [417, 523] width 28 height 0
click at [848, 250] on mat-icon "close" at bounding box center [852, 247] width 17 height 17
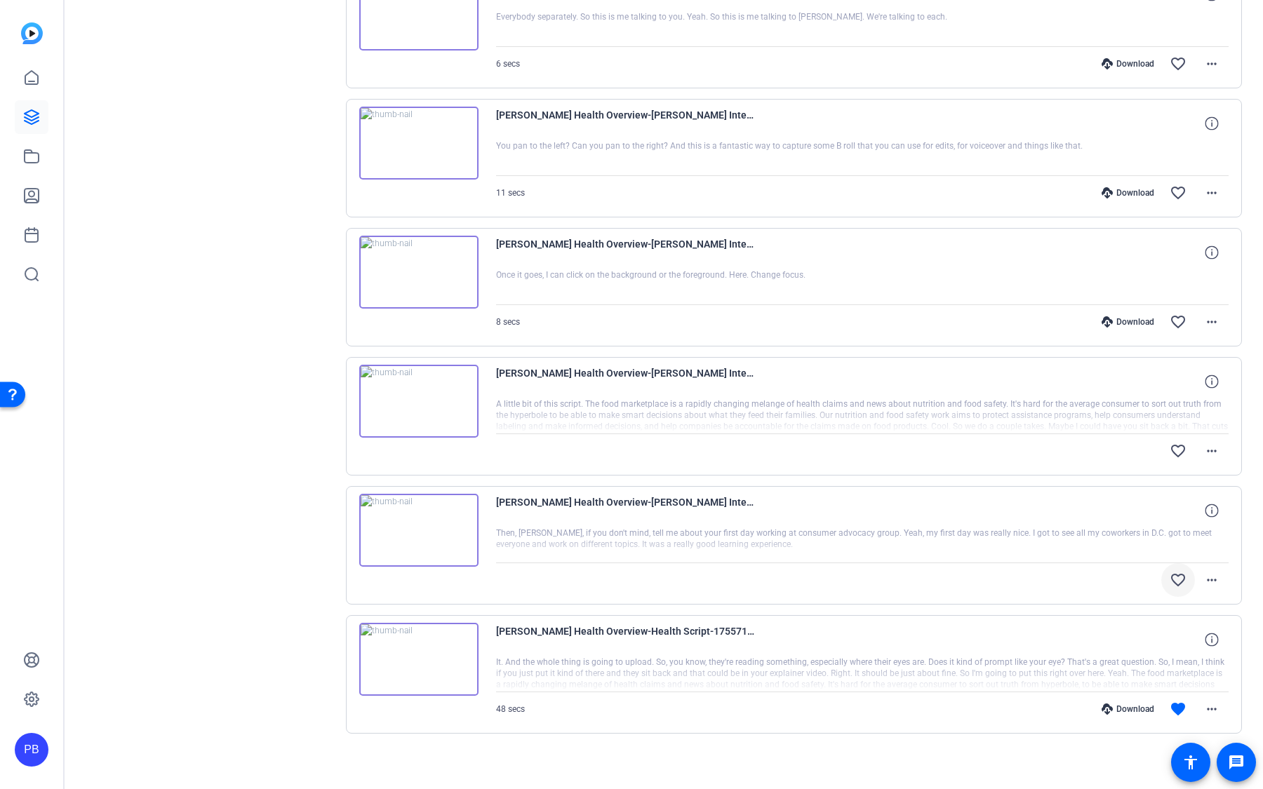
click at [1175, 572] on mat-icon "favorite_border" at bounding box center [1178, 580] width 17 height 17
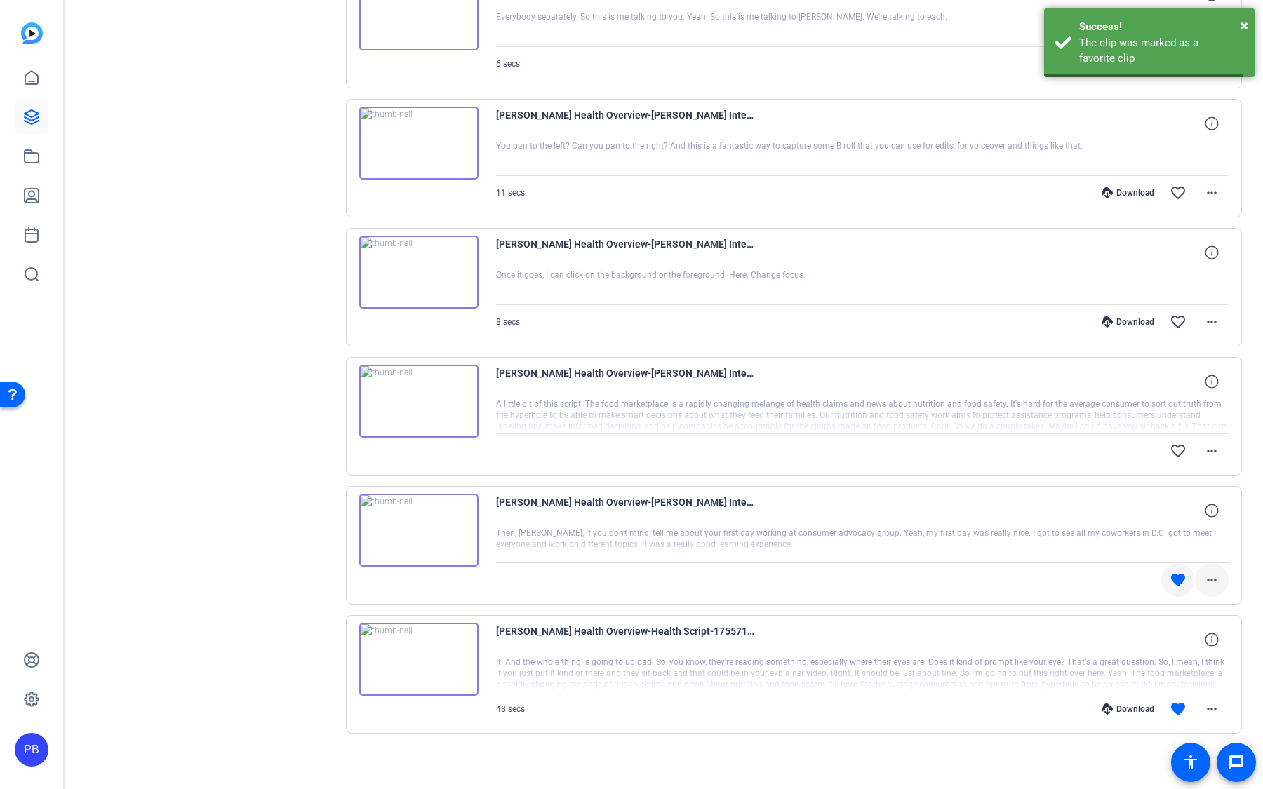
click at [1217, 572] on mat-icon "more_horiz" at bounding box center [1211, 580] width 17 height 17
click at [1207, 444] on div at bounding box center [631, 394] width 1263 height 789
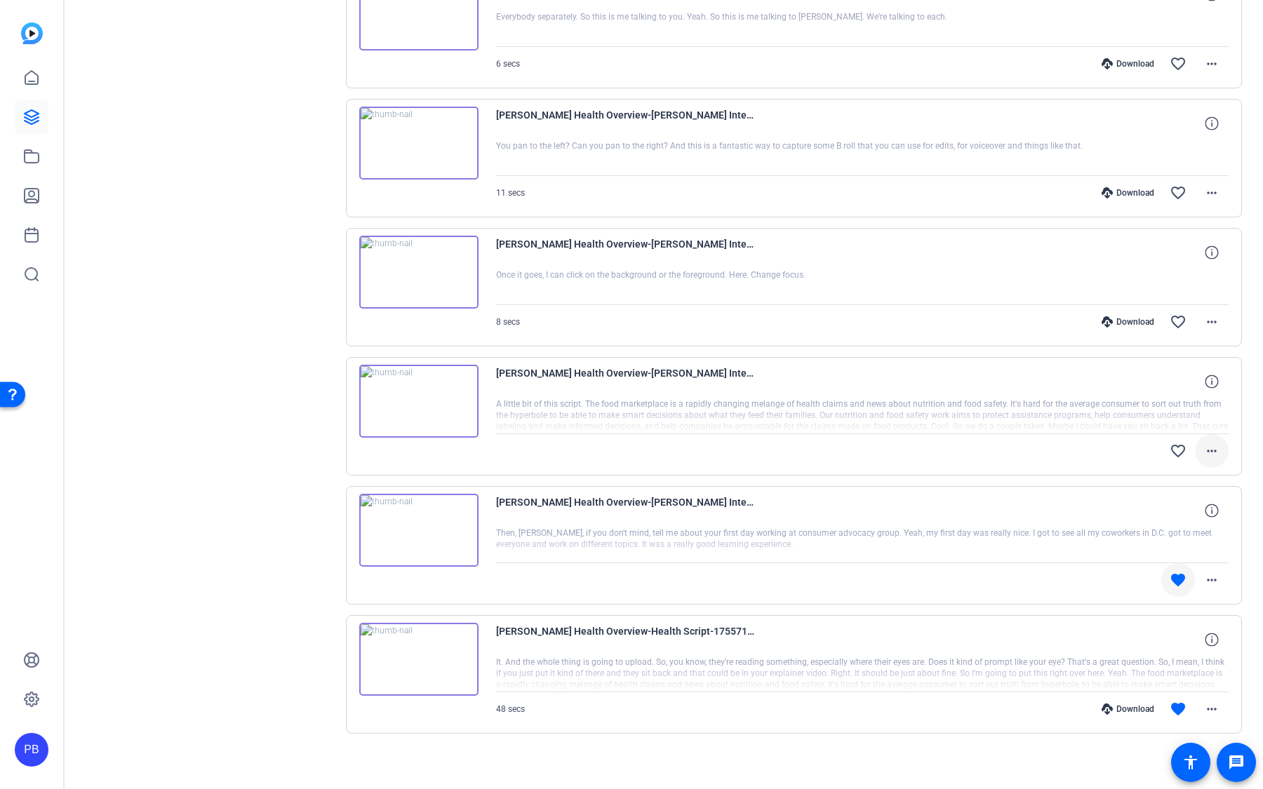
click at [1207, 445] on mat-icon "more_horiz" at bounding box center [1211, 451] width 17 height 17
click at [1024, 447] on div at bounding box center [631, 394] width 1263 height 789
click at [1215, 573] on mat-icon "more_horiz" at bounding box center [1211, 580] width 17 height 17
click at [1214, 573] on div at bounding box center [631, 394] width 1263 height 789
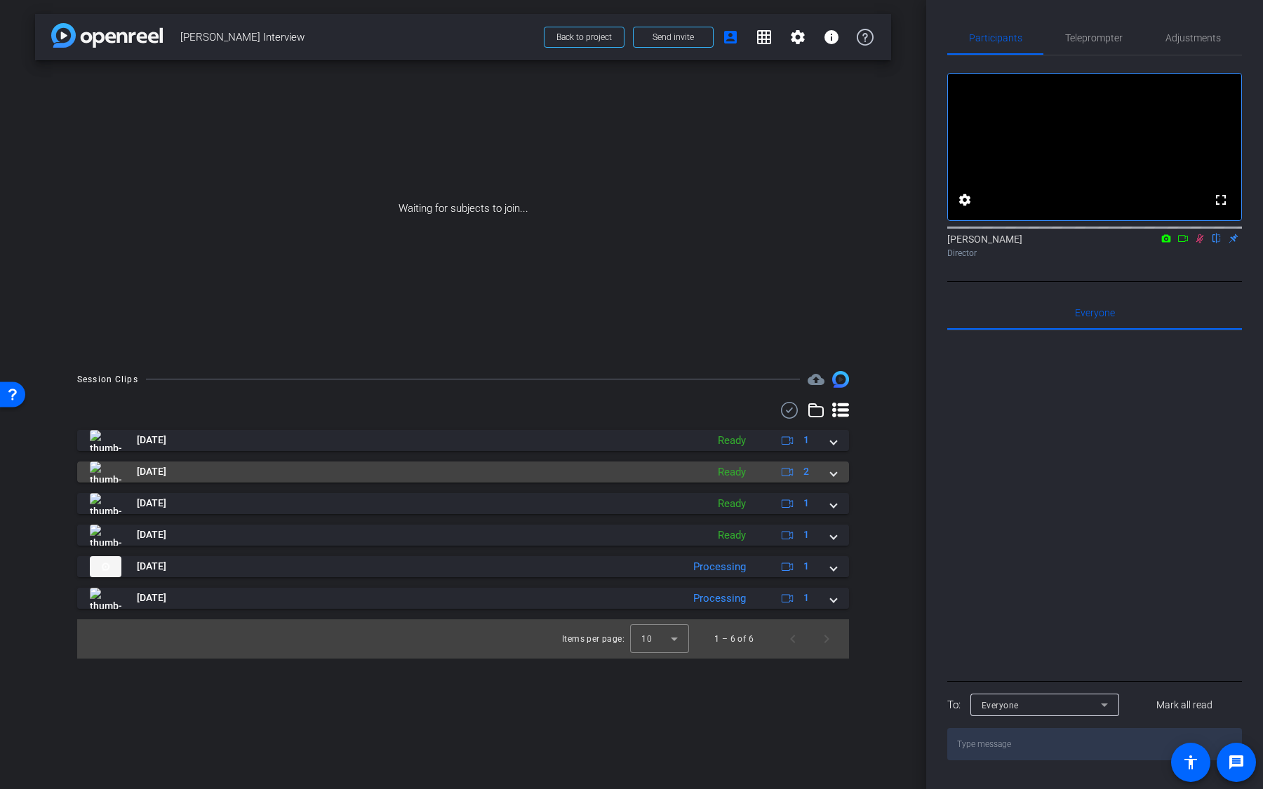
click at [673, 469] on mat-panel-title "[DATE]" at bounding box center [395, 472] width 610 height 21
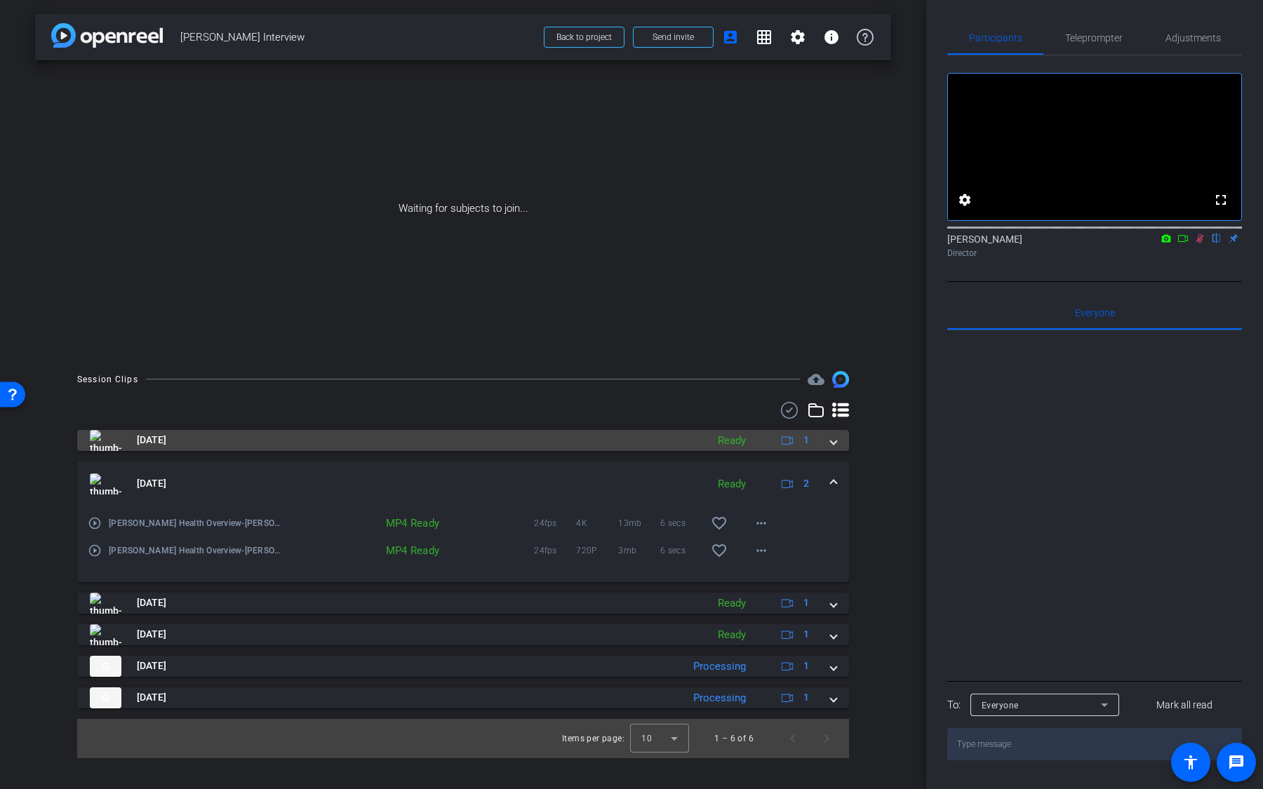
click at [678, 436] on mat-panel-title "[DATE]" at bounding box center [395, 440] width 610 height 21
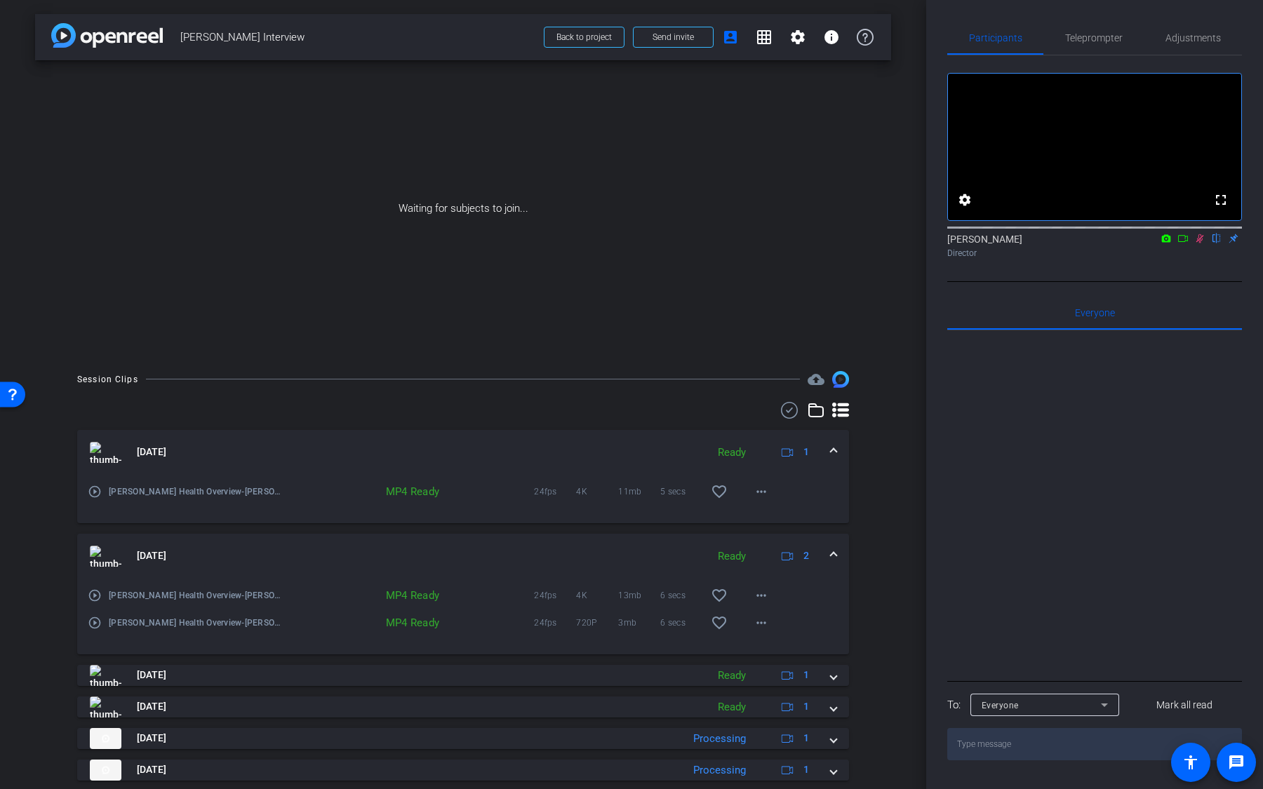
click at [93, 490] on mat-icon "play_circle_outline" at bounding box center [95, 492] width 14 height 14
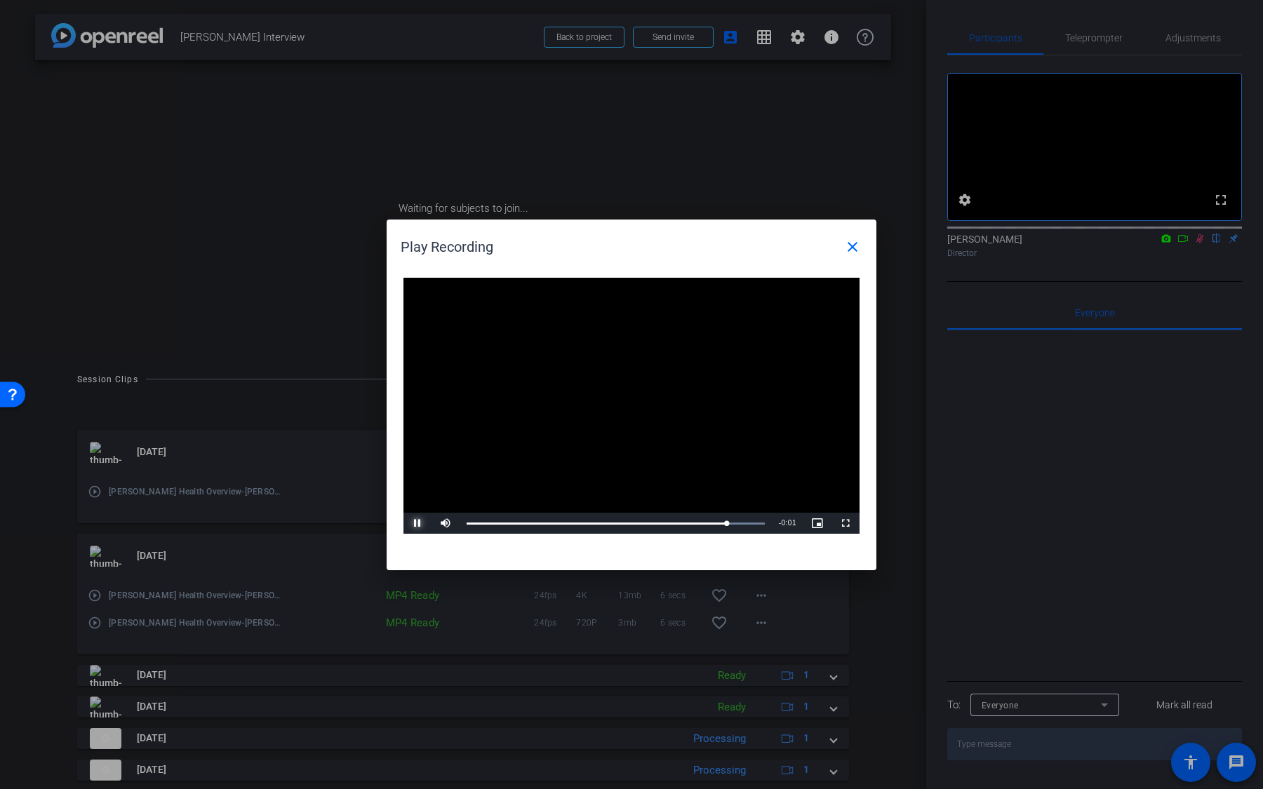
click at [420, 523] on span "Video Player" at bounding box center [417, 523] width 28 height 0
click at [855, 249] on mat-icon "close" at bounding box center [852, 247] width 17 height 17
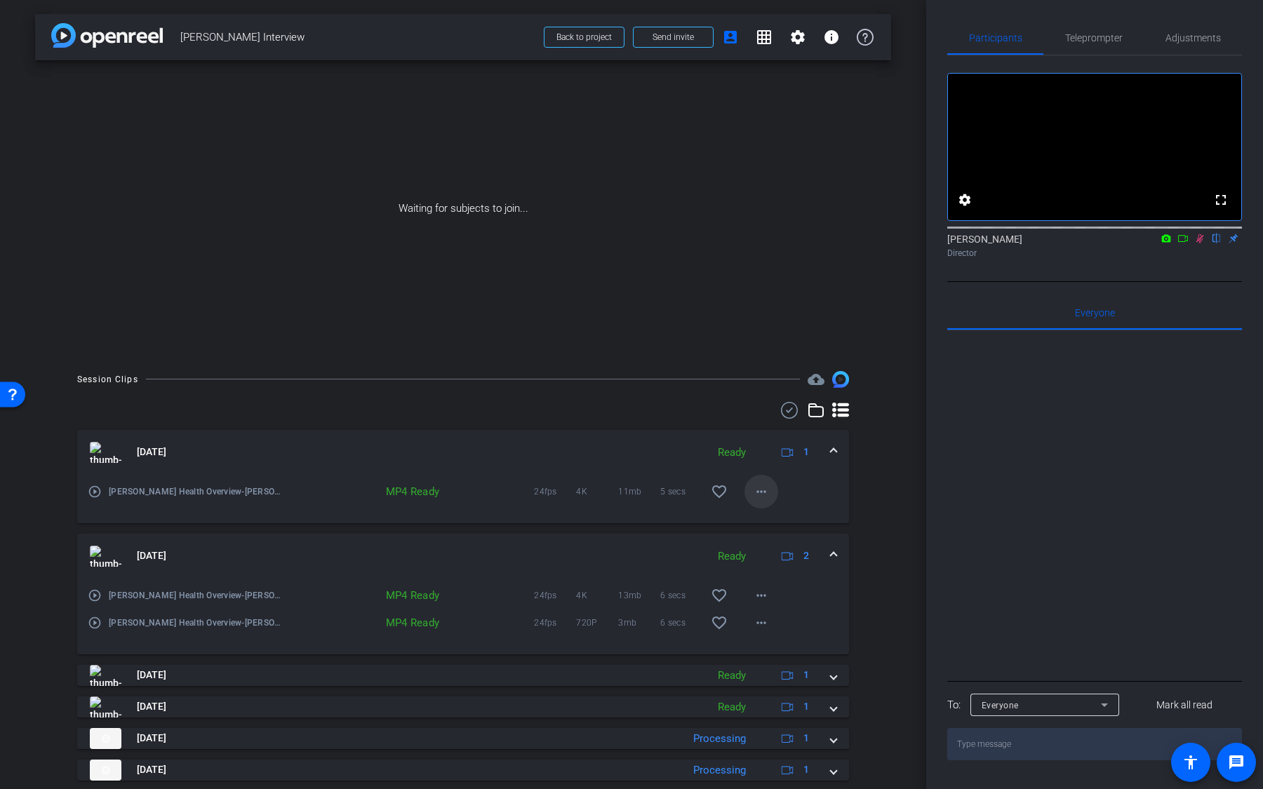
click at [763, 489] on mat-icon "more_horiz" at bounding box center [761, 491] width 17 height 17
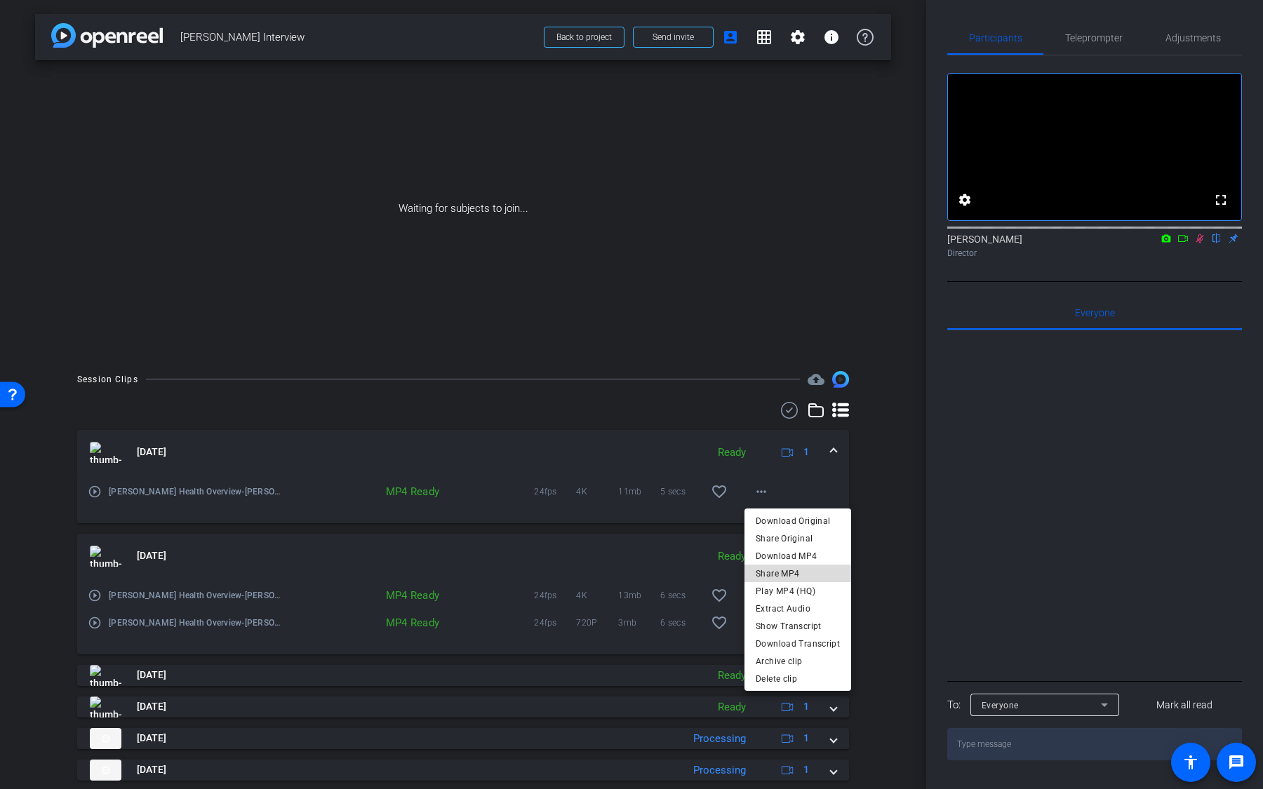
click at [798, 571] on span "Share MP4" at bounding box center [798, 573] width 84 height 17
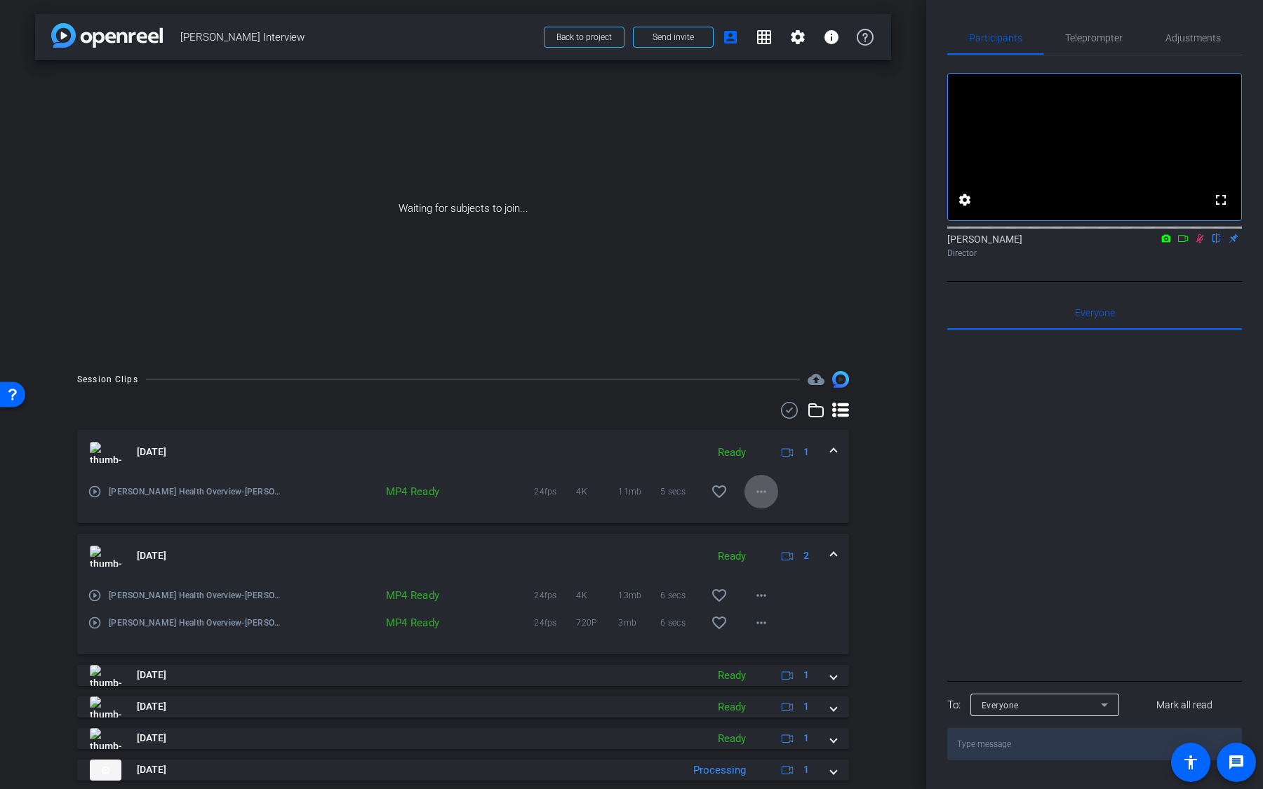
scroll to position [41, 0]
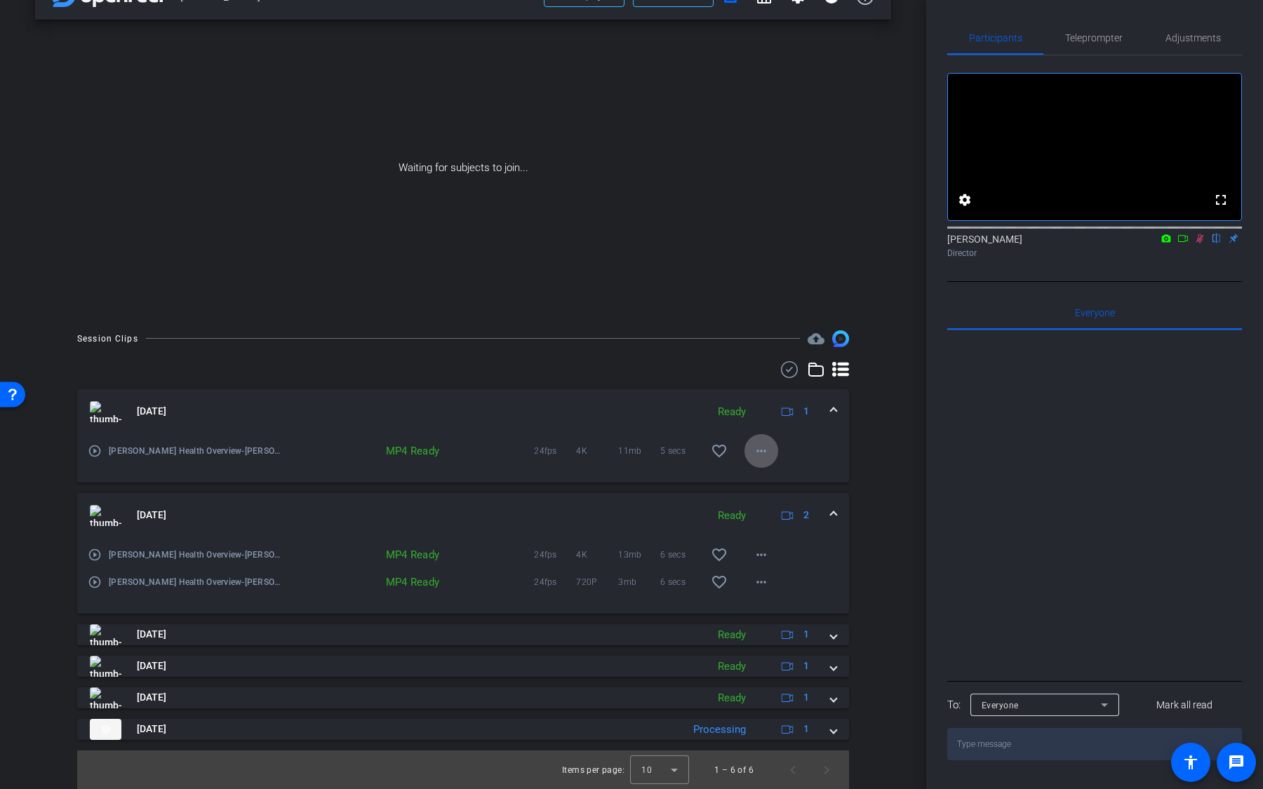
click at [716, 711] on div "[DATE] Ready 1 play_circle_outline [PERSON_NAME] Health Overview-[PERSON_NAME] …" at bounding box center [463, 564] width 772 height 351
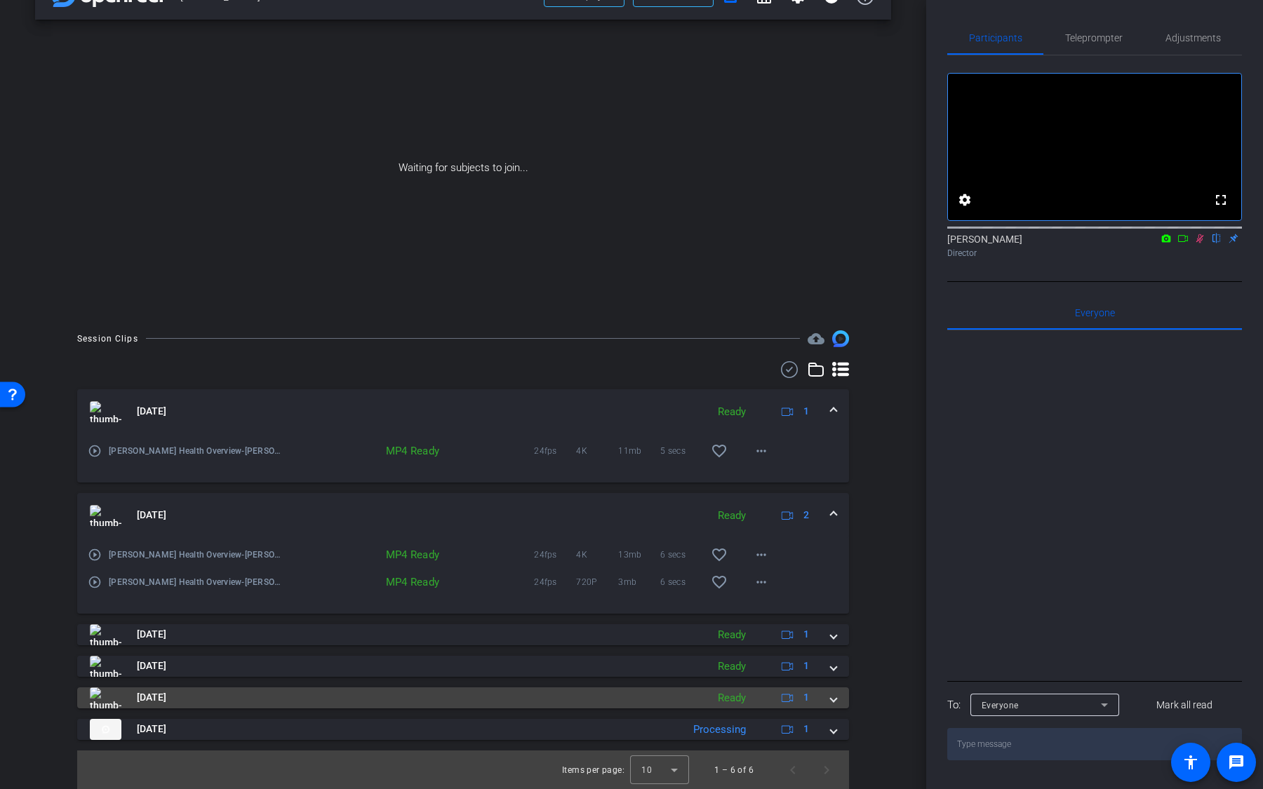
click at [717, 705] on mat-panel-description "Ready 1" at bounding box center [765, 698] width 109 height 21
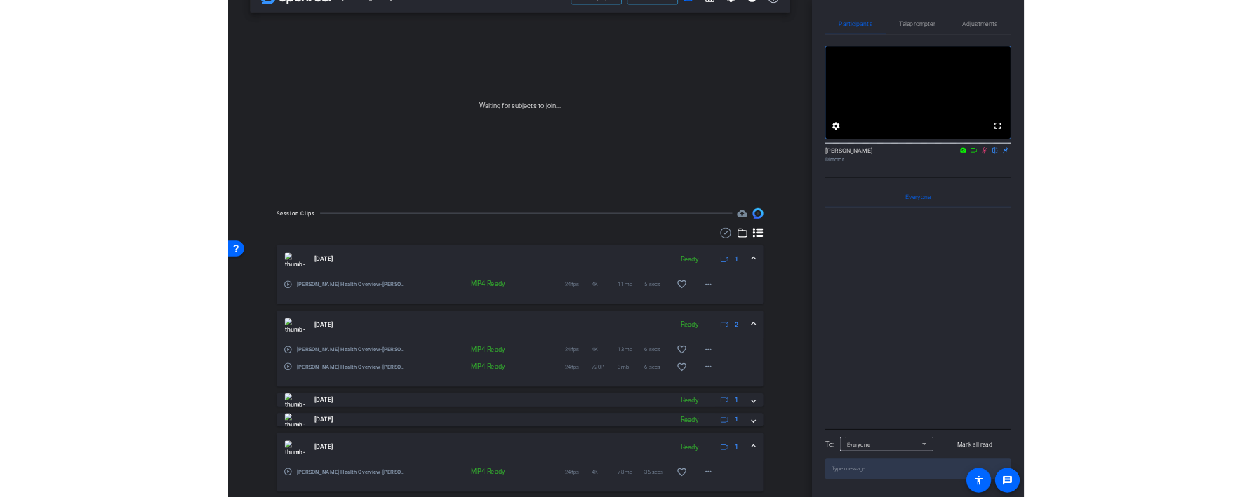
scroll to position [93, 0]
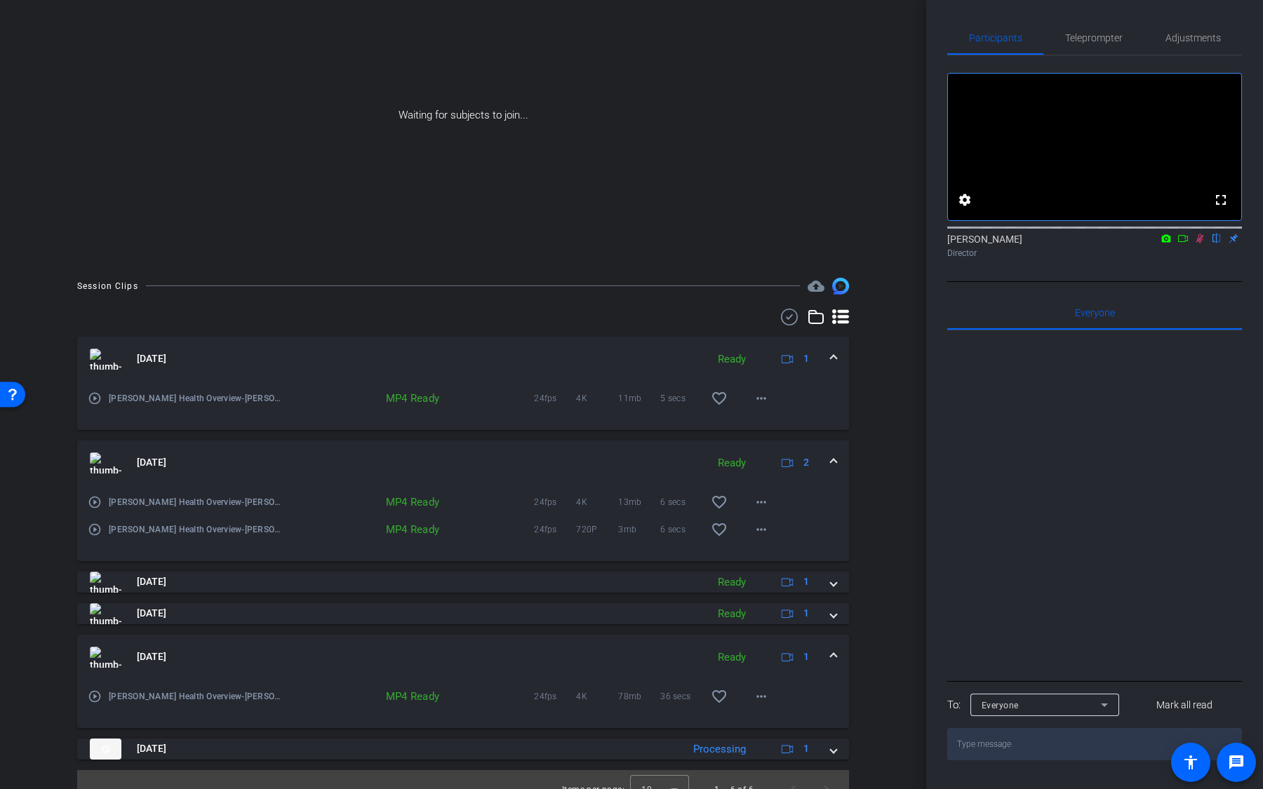
click at [97, 695] on mat-icon "play_circle_outline" at bounding box center [95, 697] width 14 height 14
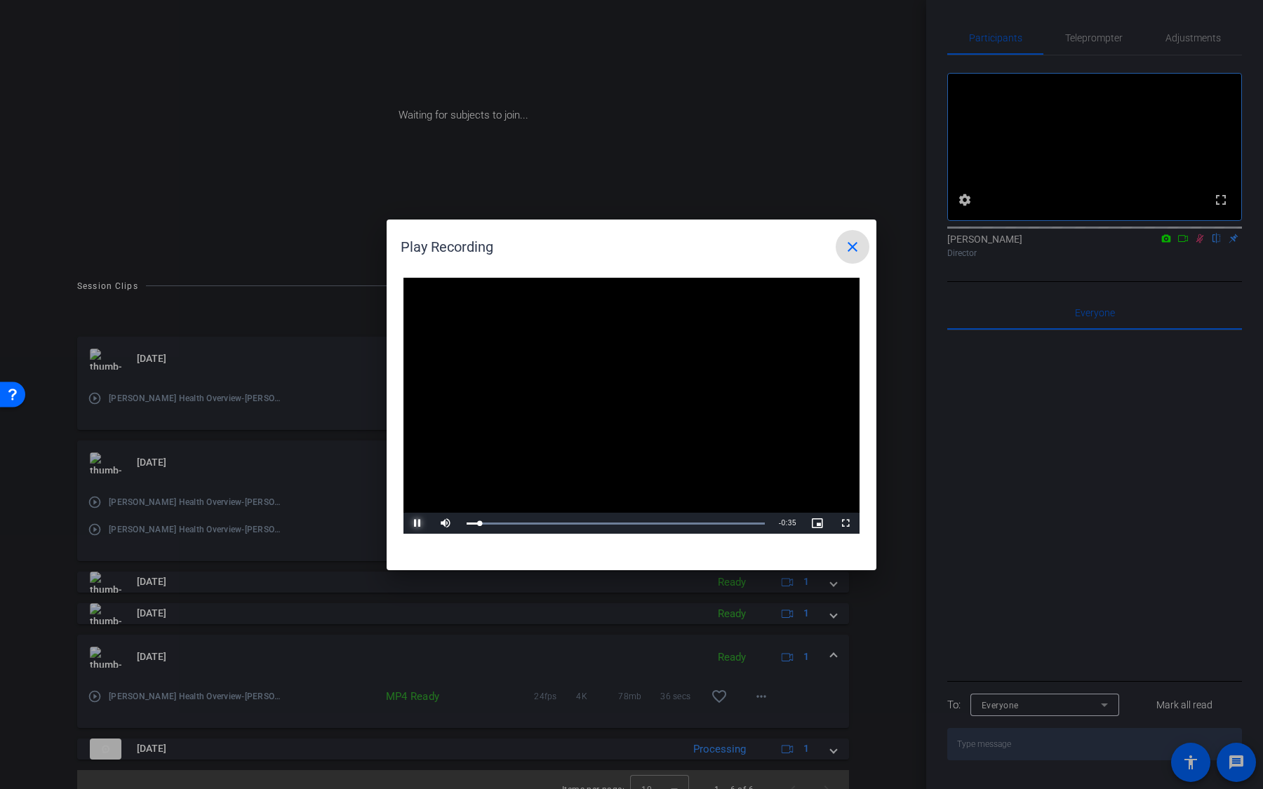
click at [416, 523] on span "Video Player" at bounding box center [417, 523] width 28 height 0
click at [856, 255] on span at bounding box center [853, 247] width 34 height 34
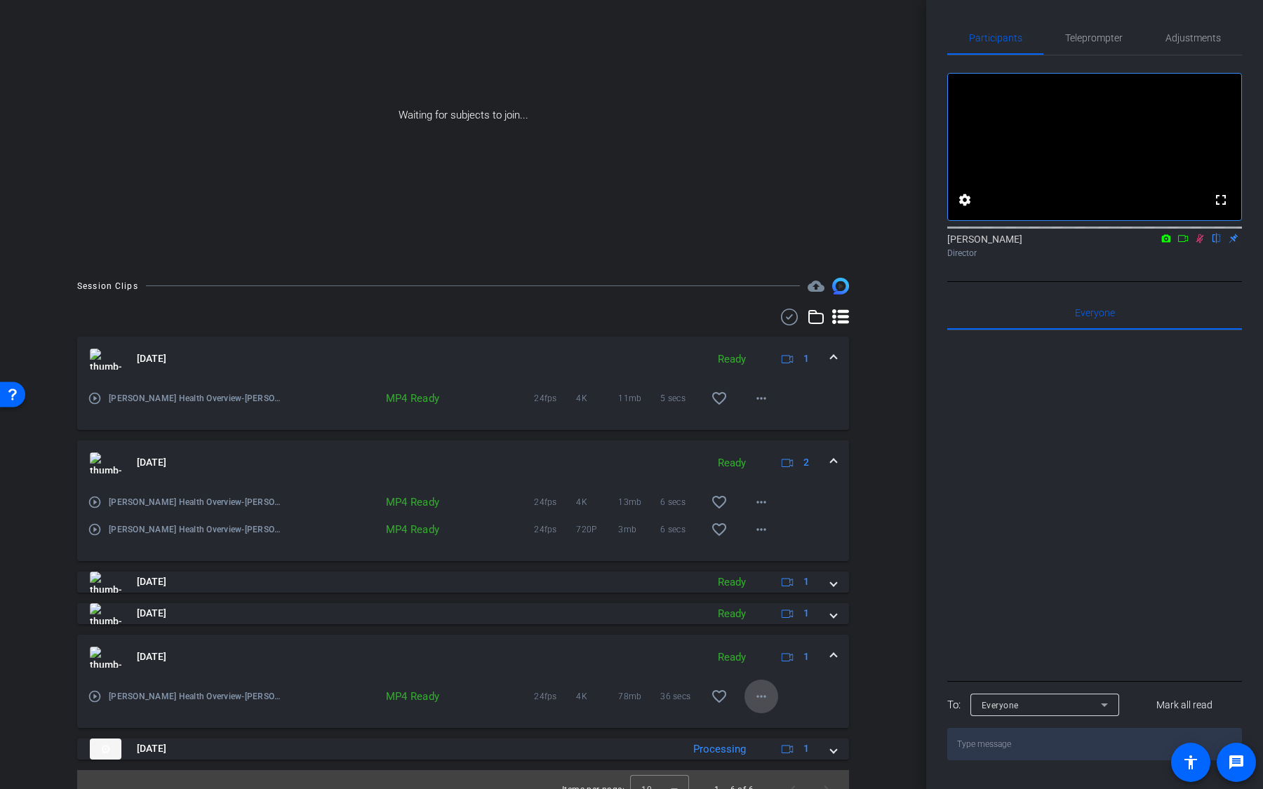
click at [767, 692] on mat-icon "more_horiz" at bounding box center [761, 696] width 17 height 17
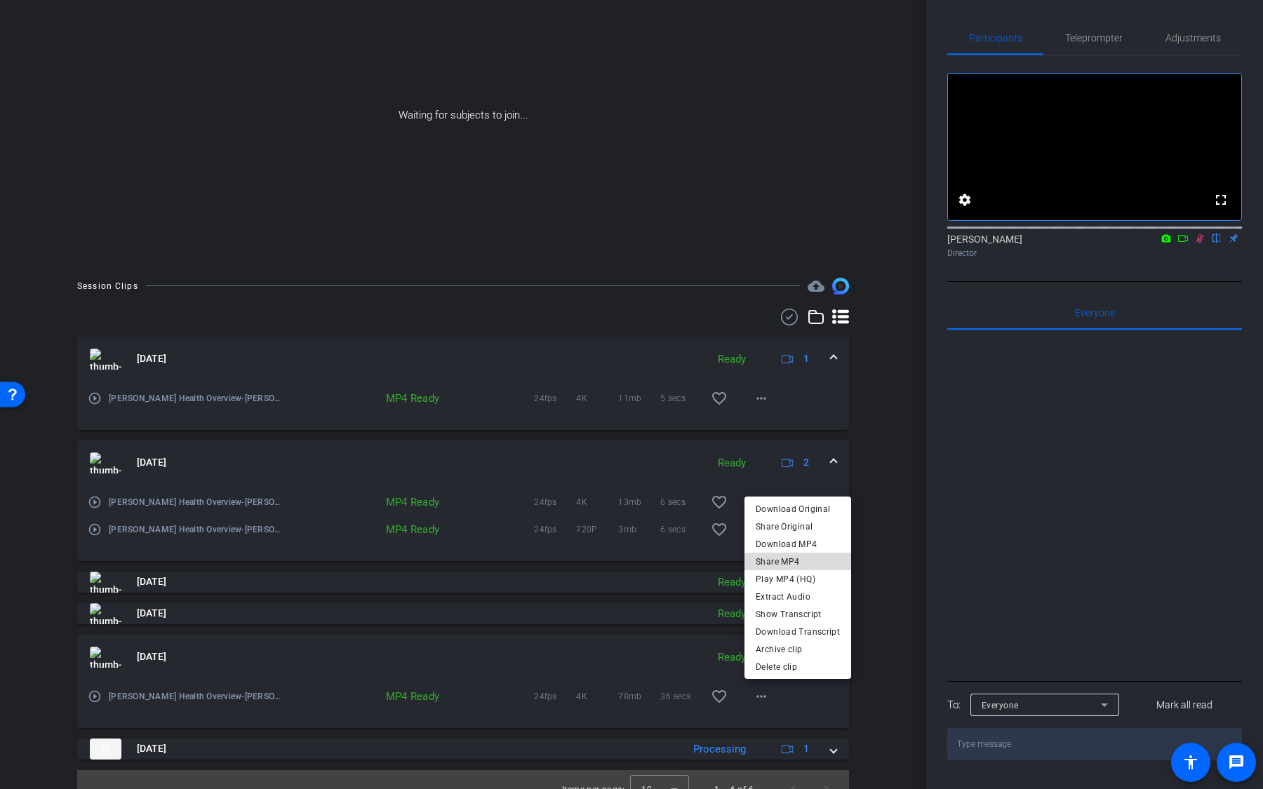
click at [828, 565] on span "Share MP4" at bounding box center [798, 561] width 84 height 17
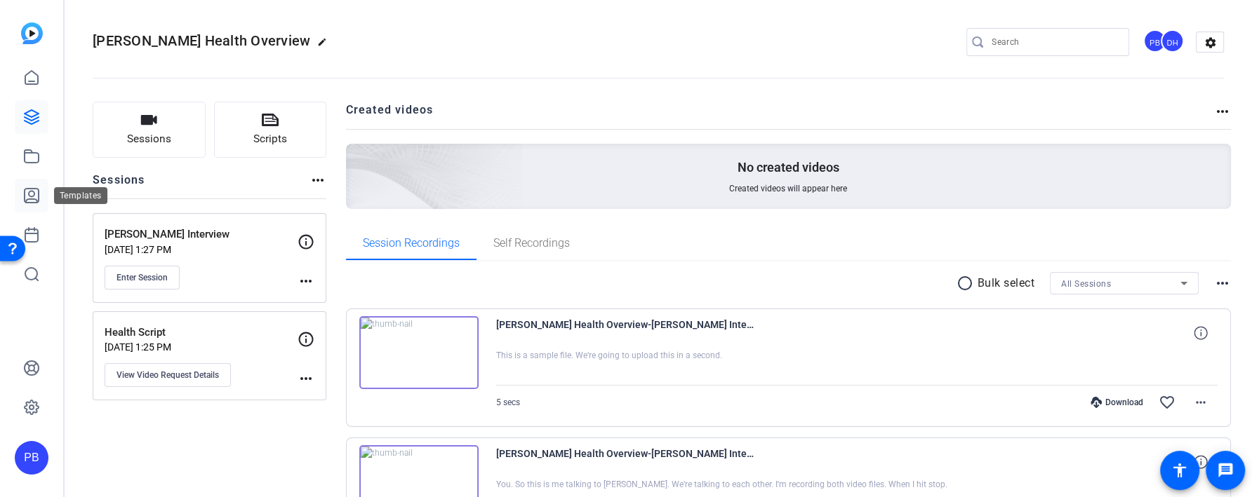
click at [35, 185] on link at bounding box center [32, 196] width 34 height 34
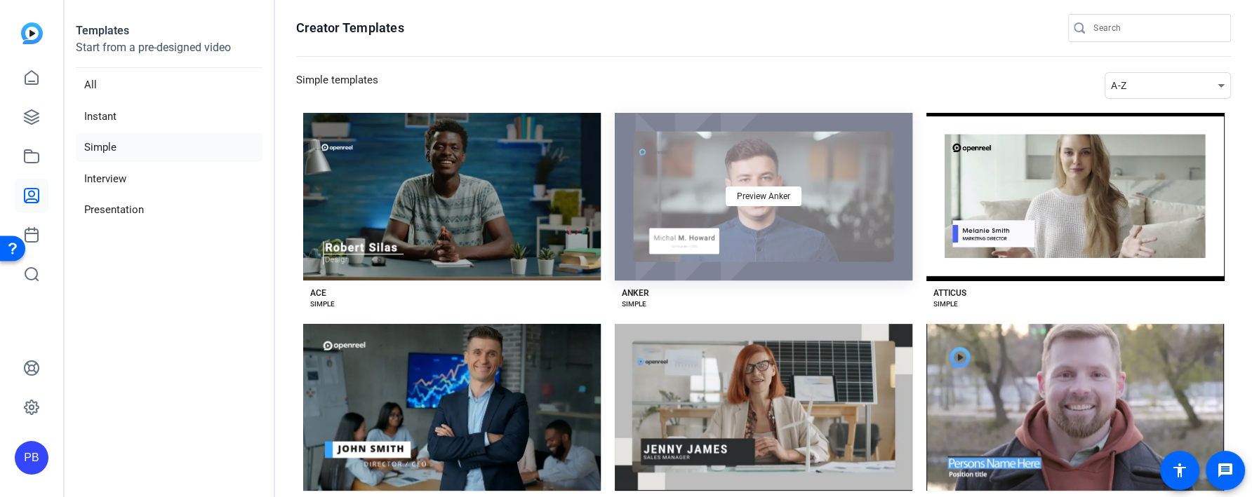
click at [743, 248] on div "Preview Anker" at bounding box center [763, 197] width 297 height 168
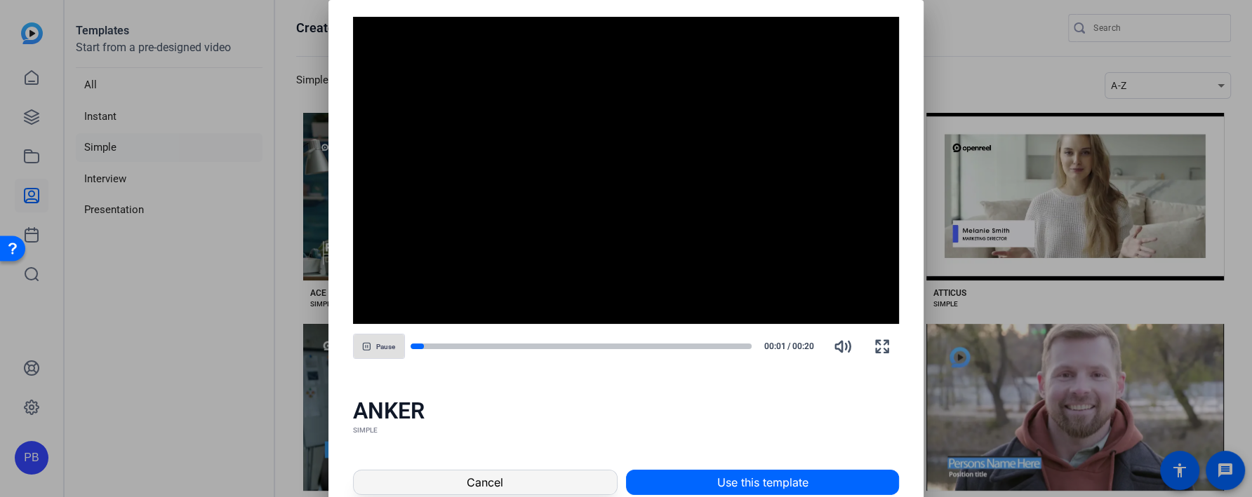
click at [587, 493] on span at bounding box center [485, 483] width 263 height 34
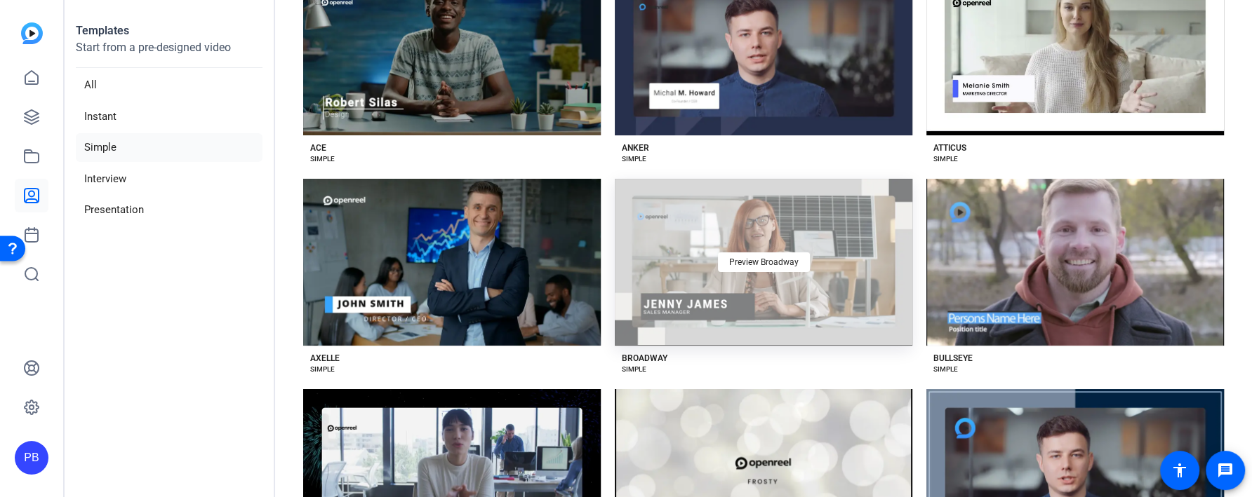
scroll to position [159, 0]
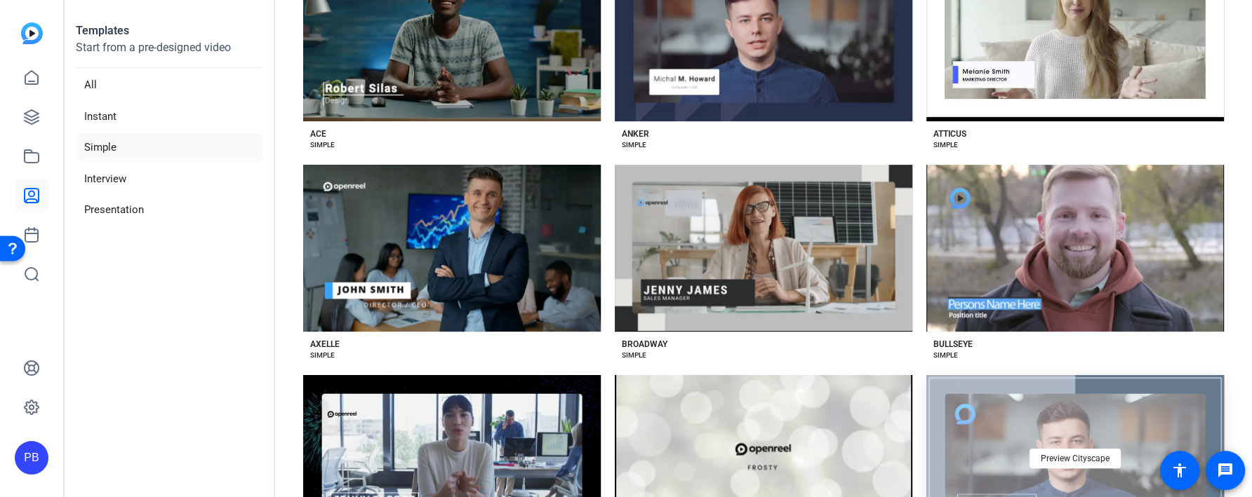
click at [968, 441] on div "Preview Cityscape" at bounding box center [1074, 459] width 297 height 168
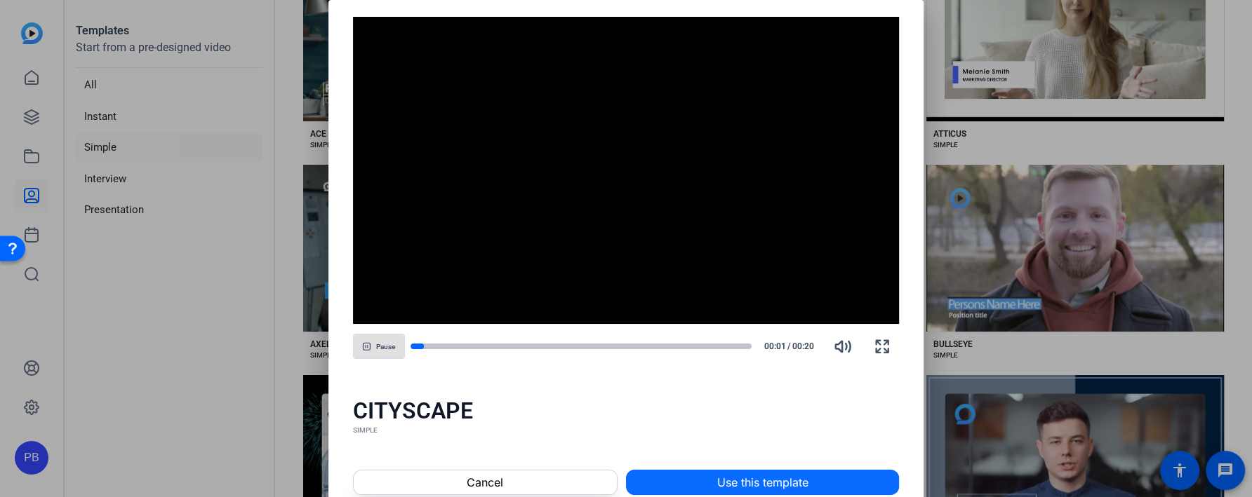
click at [713, 474] on span at bounding box center [763, 483] width 272 height 34
